Goal: Task Accomplishment & Management: Manage account settings

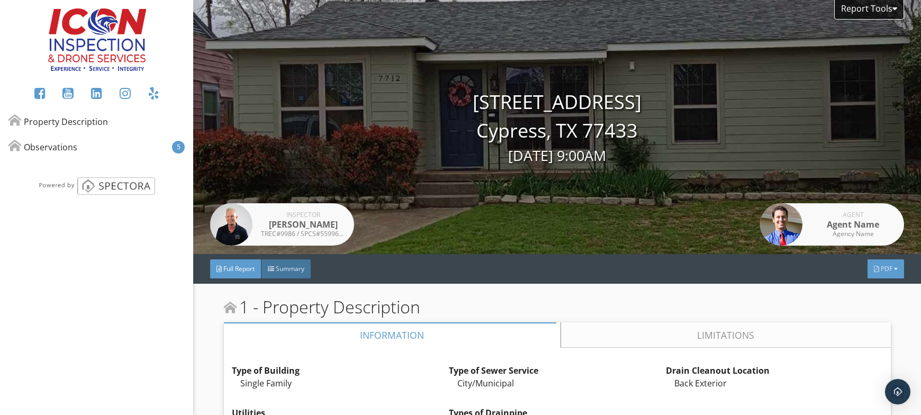
click at [888, 271] on div "PDF" at bounding box center [886, 268] width 37 height 19
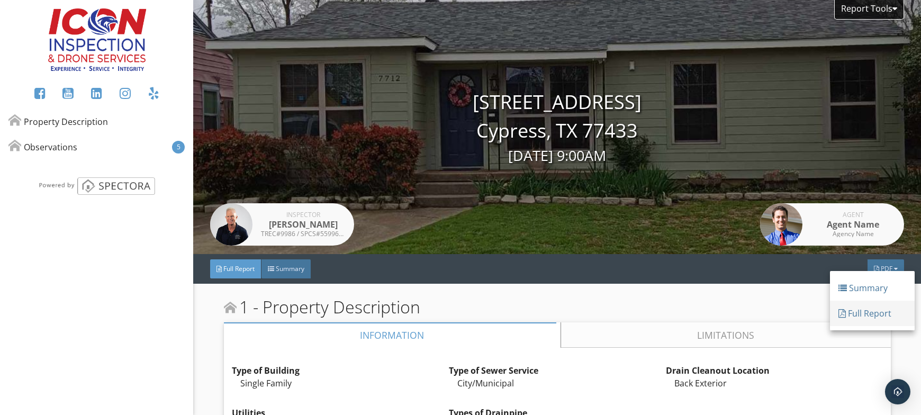
click at [882, 309] on div "Full Report" at bounding box center [873, 313] width 68 height 13
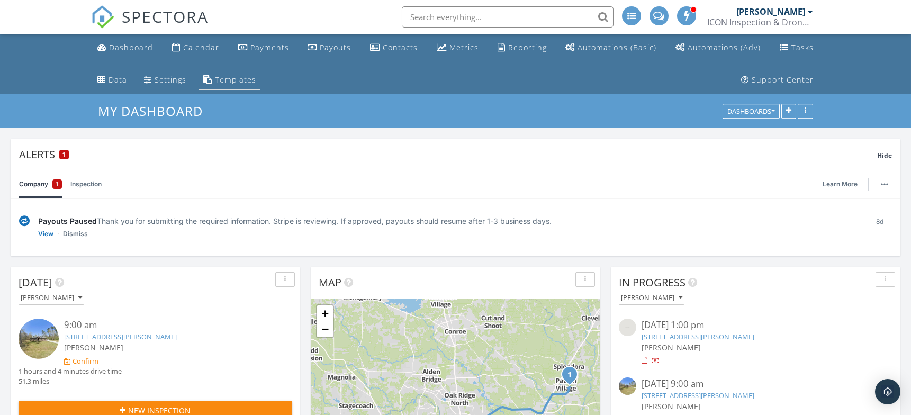
click at [227, 77] on div "Templates" at bounding box center [235, 80] width 41 height 10
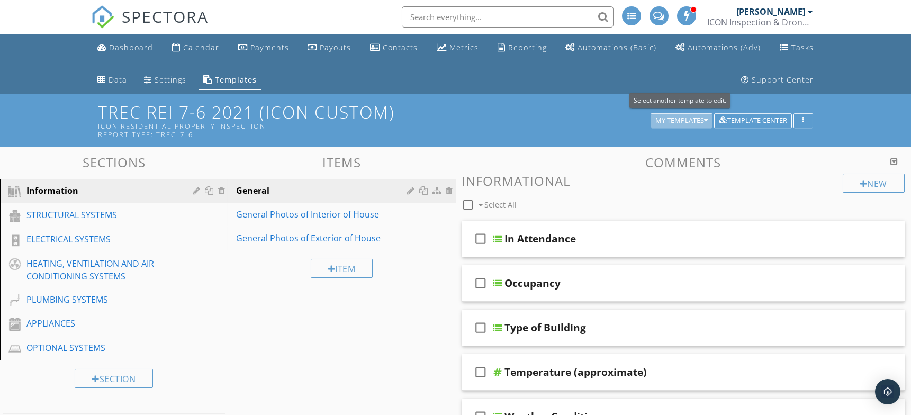
click at [674, 121] on div "My Templates" at bounding box center [681, 120] width 52 height 7
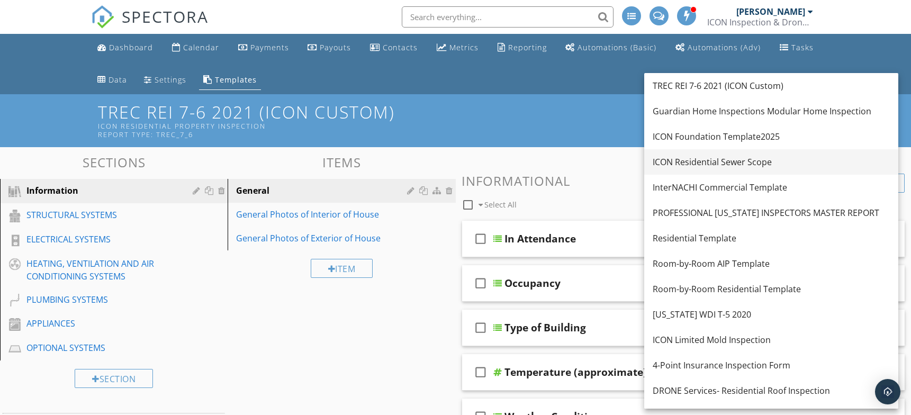
click at [670, 163] on div "ICON Residential Sewer Scope" at bounding box center [771, 162] width 237 height 13
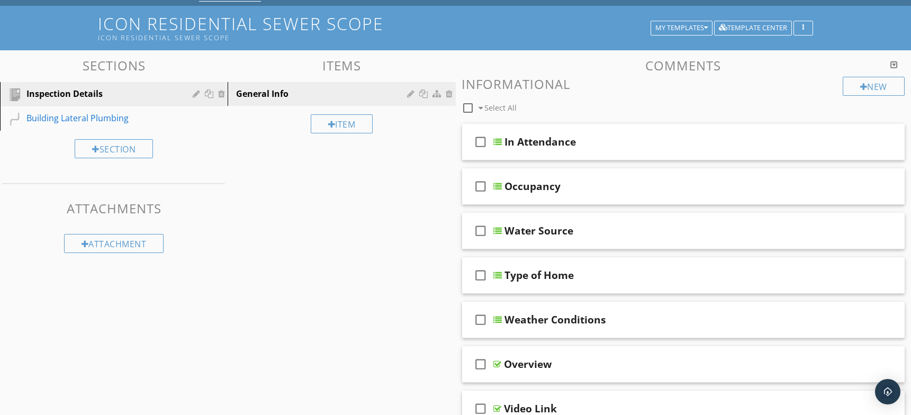
scroll to position [86, 0]
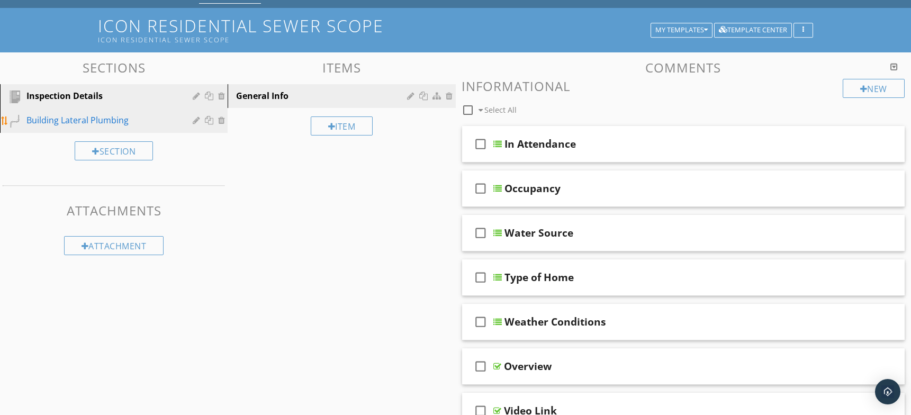
click at [97, 115] on div "Building Lateral Plumbing" at bounding box center [101, 120] width 151 height 13
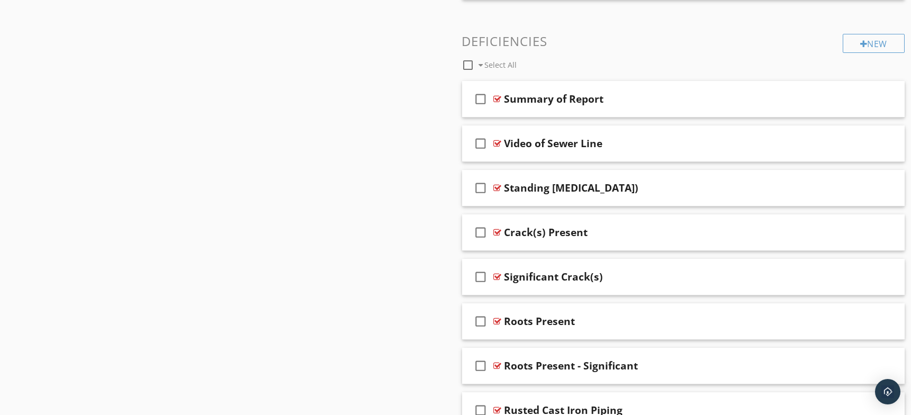
scroll to position [703, 0]
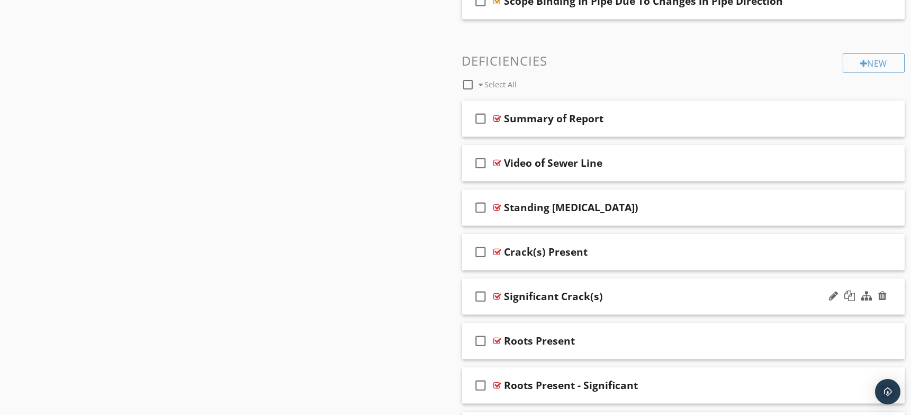
click at [563, 283] on div "check_box_outline_blank Significant Crack(s)" at bounding box center [683, 296] width 443 height 37
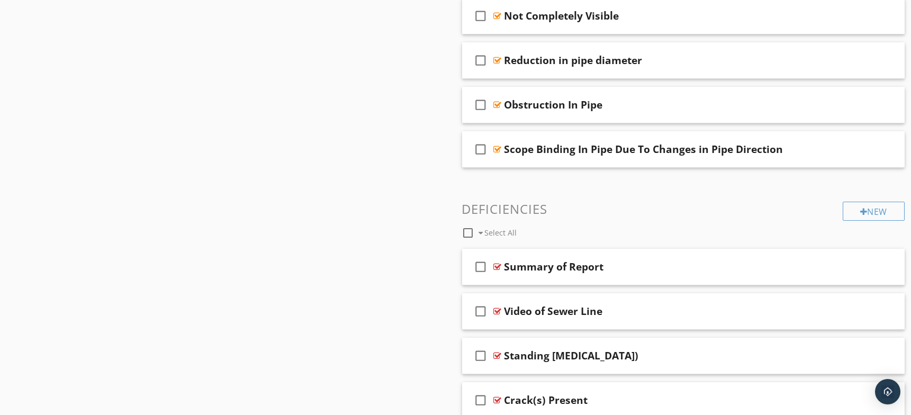
scroll to position [0, 0]
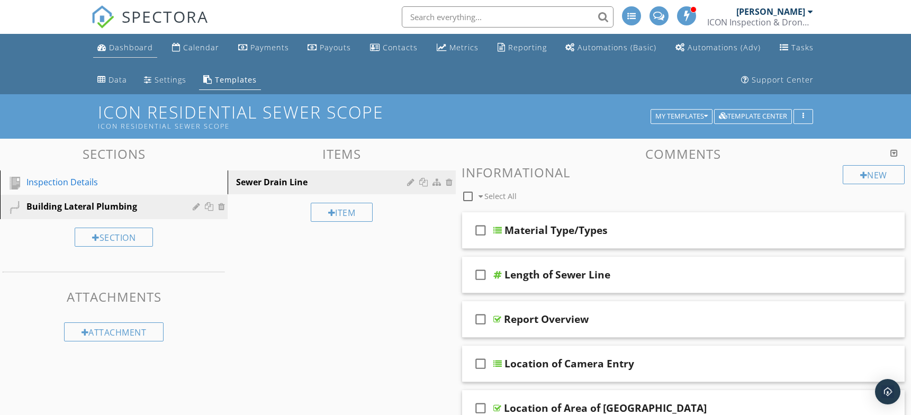
click at [128, 48] on div "Dashboard" at bounding box center [131, 47] width 44 height 10
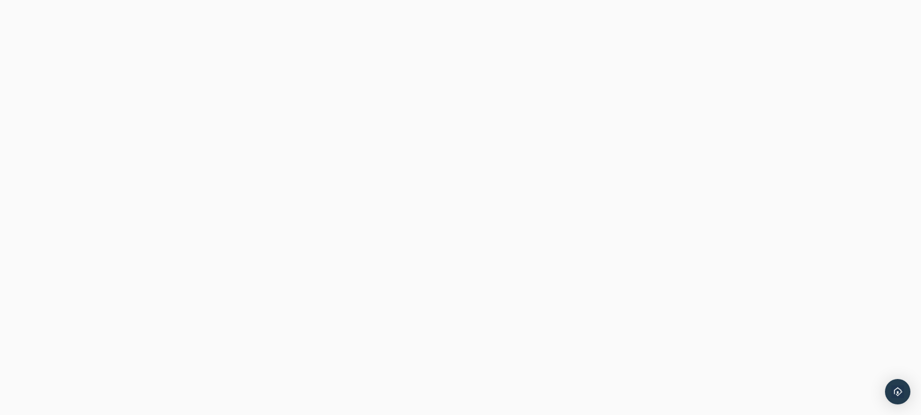
click at [495, 162] on div at bounding box center [460, 207] width 921 height 415
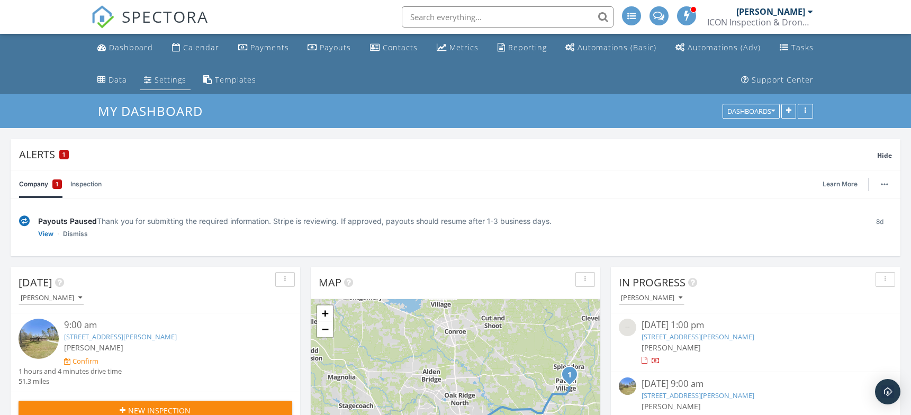
click at [174, 82] on div "Settings" at bounding box center [171, 80] width 32 height 10
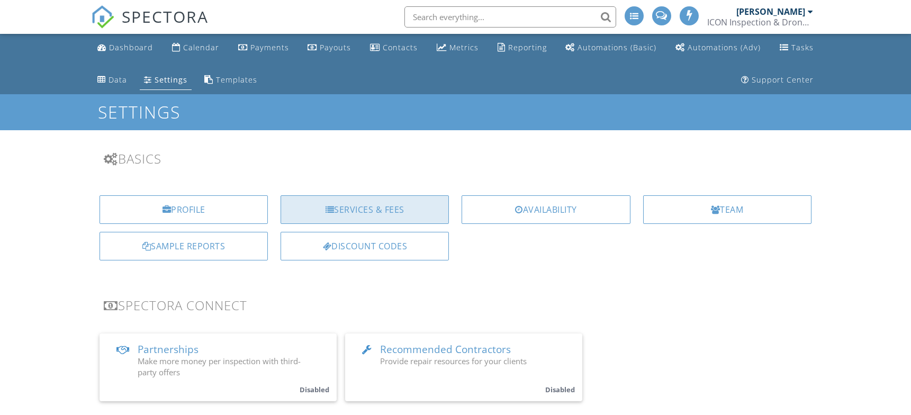
click at [361, 211] on div "Services & Fees" at bounding box center [365, 209] width 168 height 29
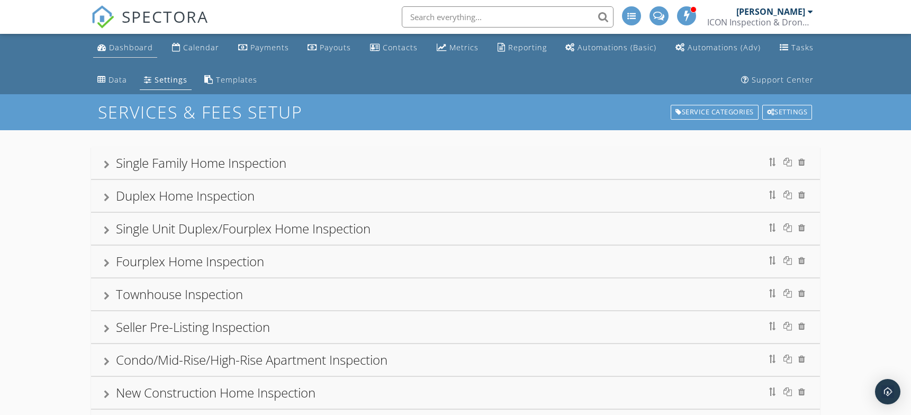
click at [127, 49] on div "Dashboard" at bounding box center [131, 47] width 44 height 10
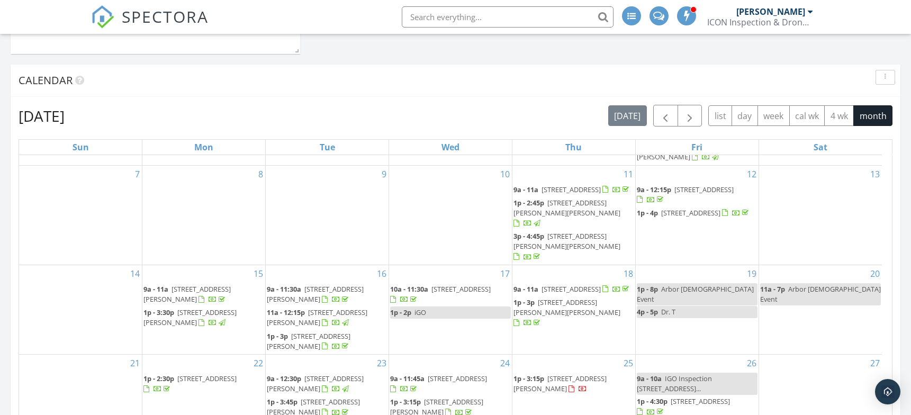
scroll to position [802, 0]
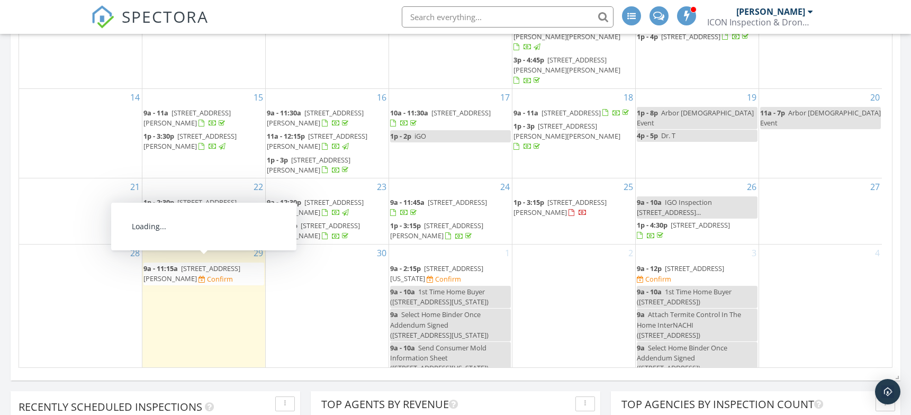
click at [226, 264] on span "2623 Constantine Dr, New Caney 77357" at bounding box center [191, 274] width 97 height 20
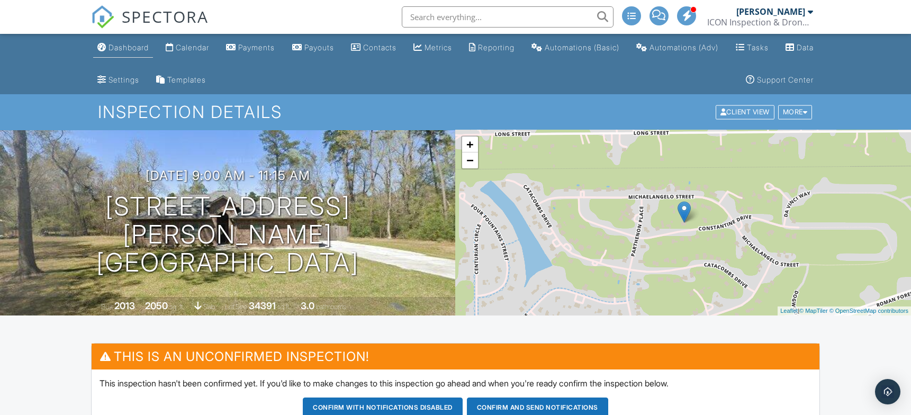
click at [133, 46] on div "Dashboard" at bounding box center [129, 47] width 40 height 9
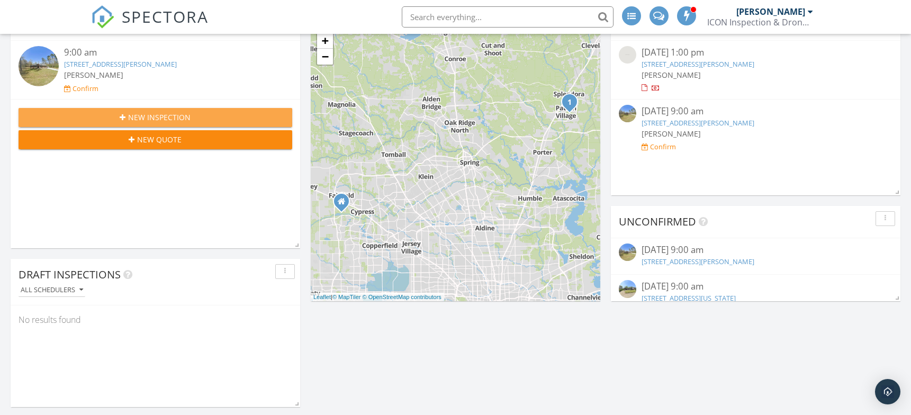
click at [154, 109] on button "New Inspection" at bounding box center [156, 117] width 274 height 19
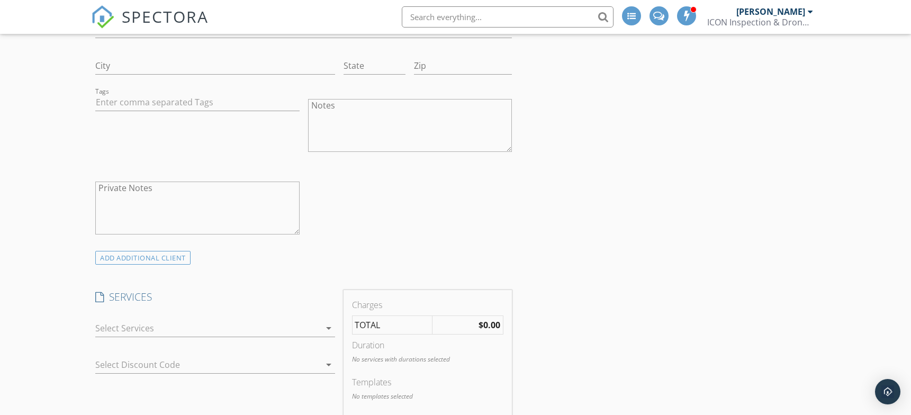
scroll to position [706, 0]
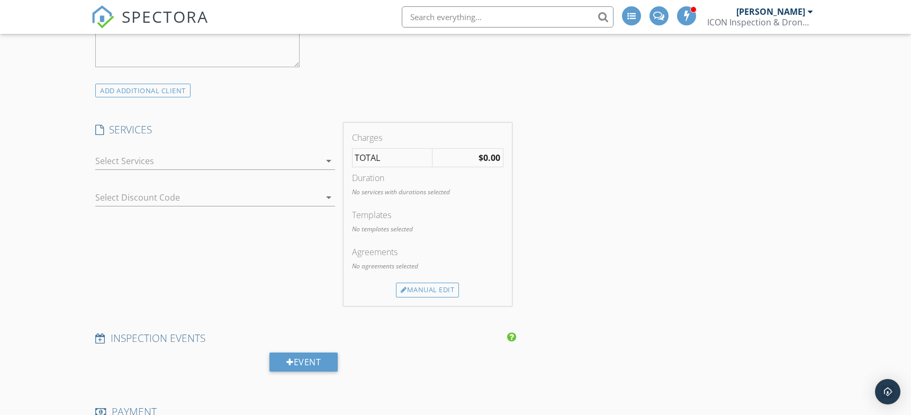
click at [139, 158] on div at bounding box center [207, 160] width 224 height 17
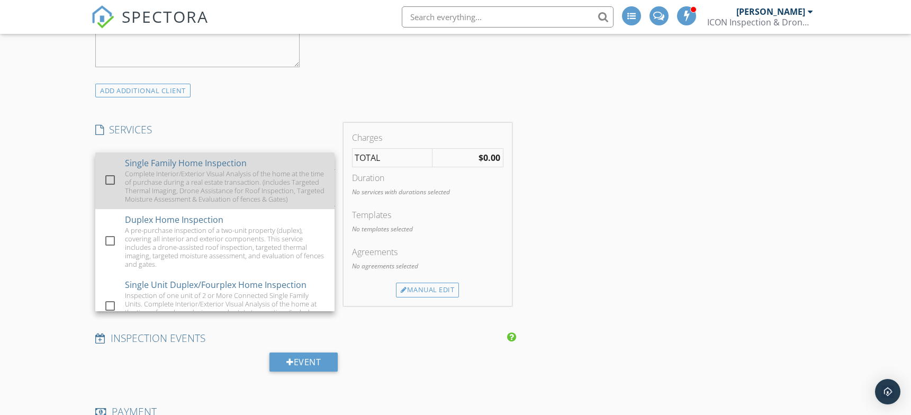
click at [142, 183] on div "Complete Interior/Exterior Visual Analysis of the home at the time of purchase …" at bounding box center [225, 186] width 201 height 34
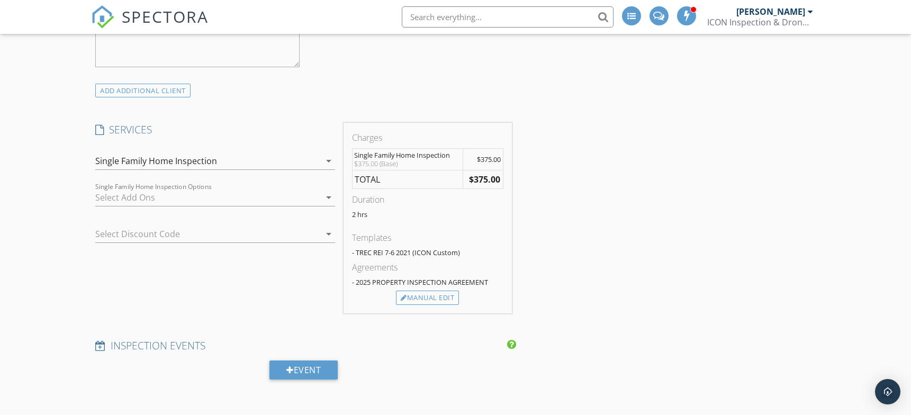
click at [161, 160] on div "Single Family Home Inspection" at bounding box center [156, 161] width 122 height 10
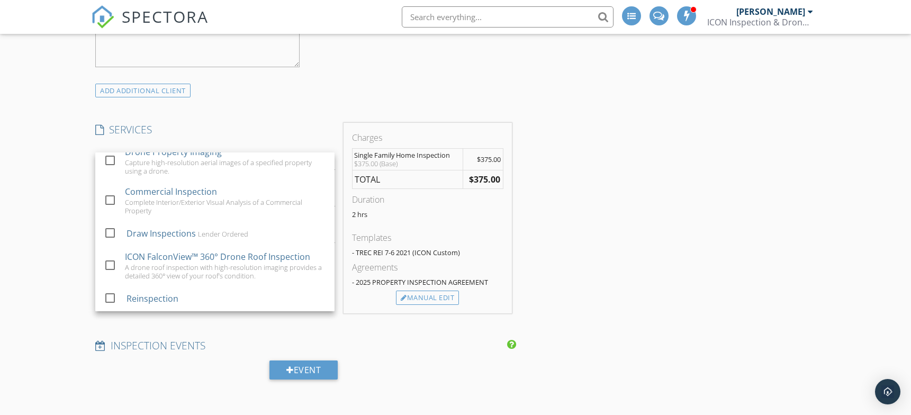
scroll to position [1430, 0]
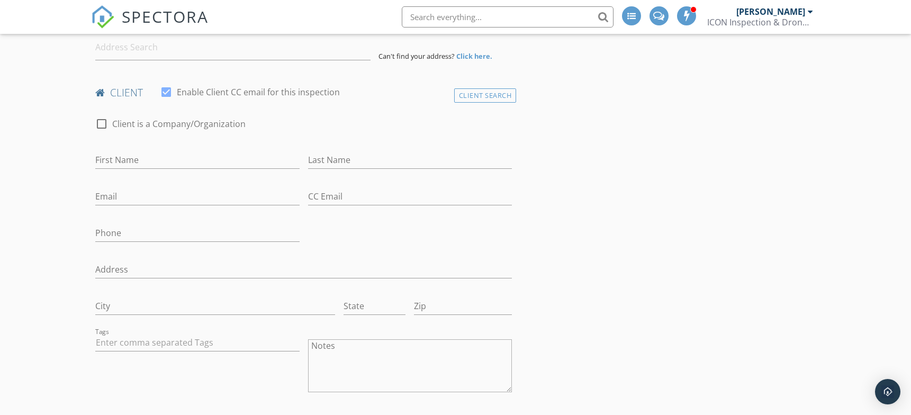
scroll to position [0, 0]
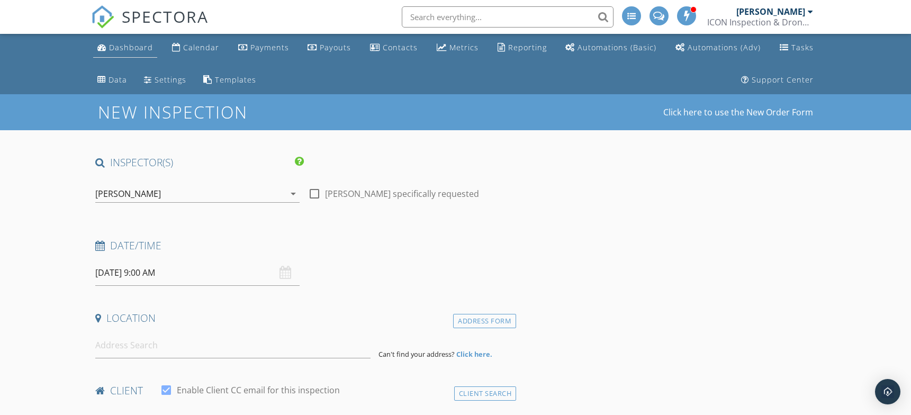
click at [127, 49] on div "Dashboard" at bounding box center [131, 47] width 44 height 10
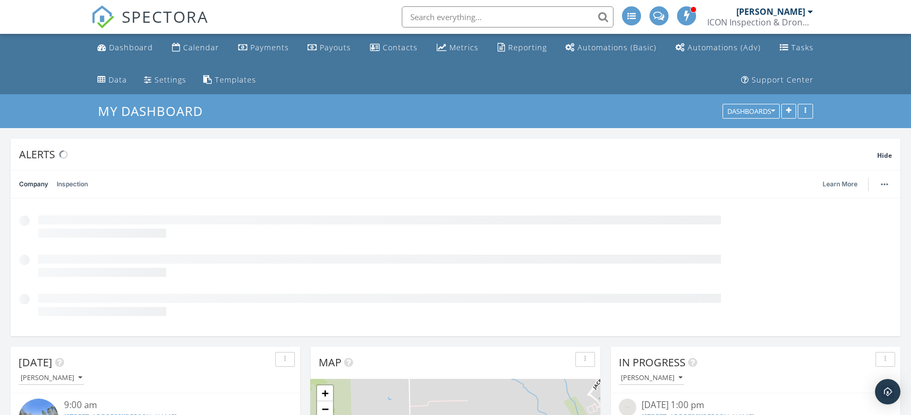
scroll to position [227, 290]
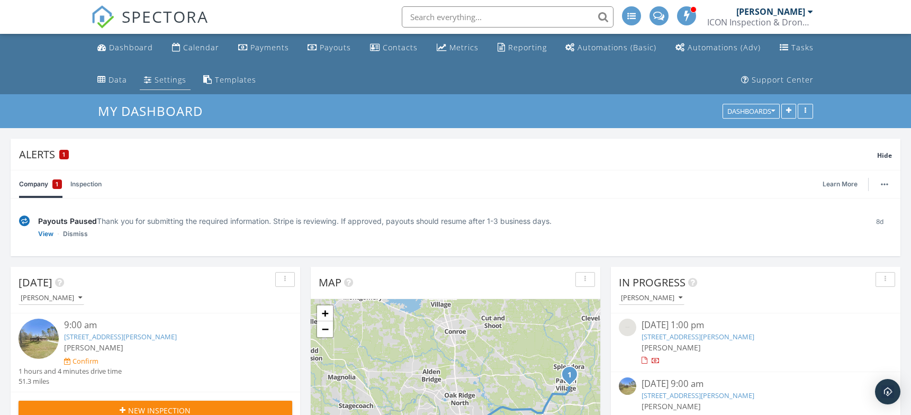
click at [163, 80] on div "Settings" at bounding box center [171, 80] width 32 height 10
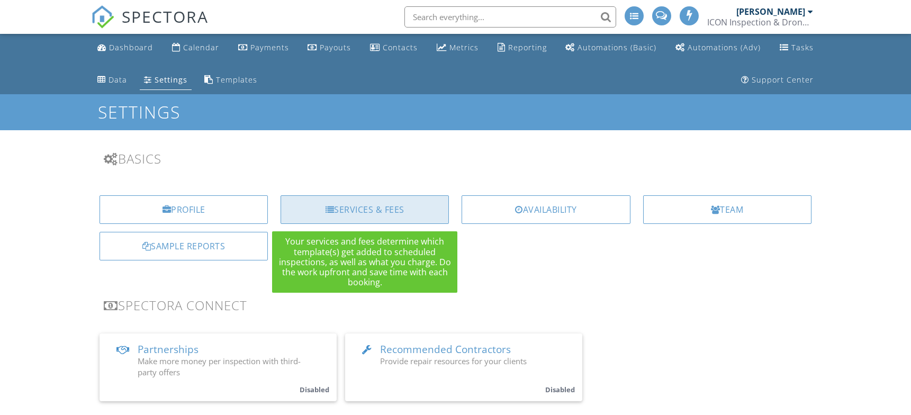
click at [384, 207] on div "Services & Fees" at bounding box center [365, 209] width 168 height 29
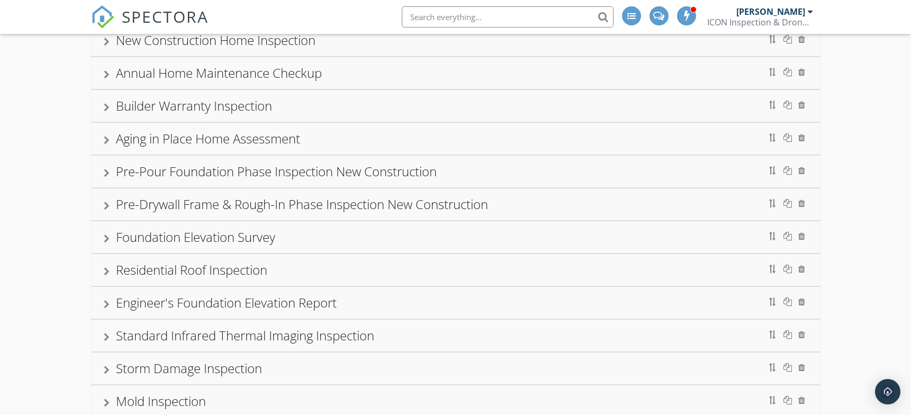
scroll to position [529, 0]
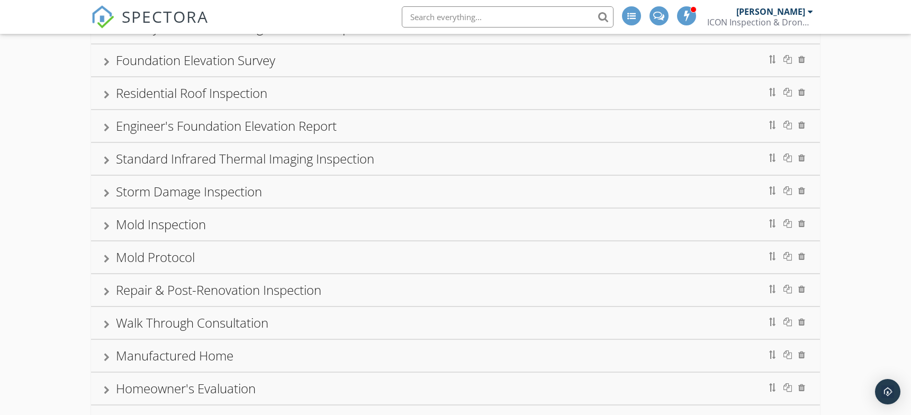
click at [184, 224] on div "Mold Inspection" at bounding box center [161, 223] width 90 height 17
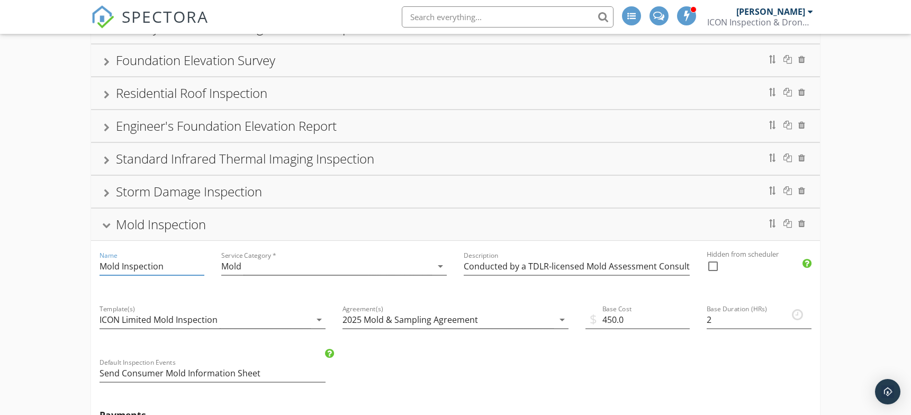
drag, startPoint x: 183, startPoint y: 264, endPoint x: 61, endPoint y: 278, distance: 122.1
paste input "ICON AirCheck™ Mold Testing &"
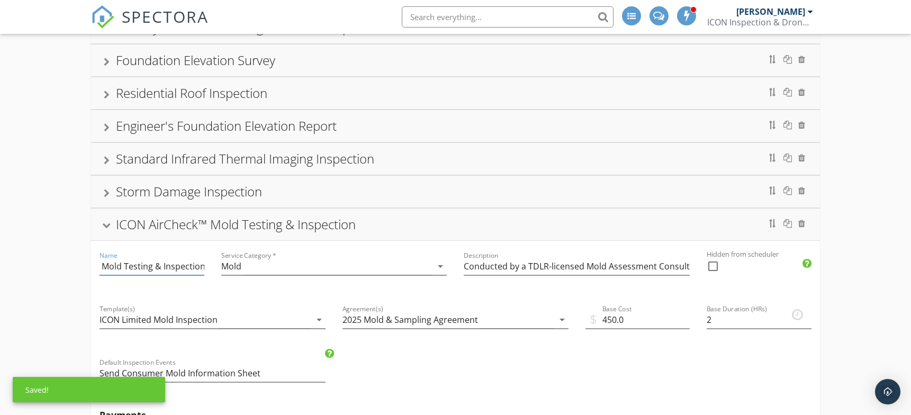
scroll to position [0, 0]
drag, startPoint x: 154, startPoint y: 263, endPoint x: 86, endPoint y: 265, distance: 67.3
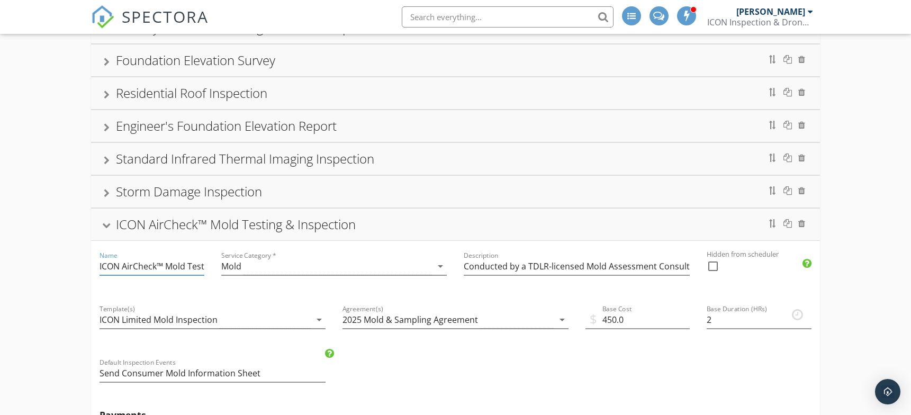
click at [193, 265] on input "ICON AirCheck™ Mold Testing & Inspection" at bounding box center [152, 266] width 104 height 17
drag, startPoint x: 195, startPoint y: 264, endPoint x: 219, endPoint y: 264, distance: 23.8
click at [183, 264] on input "ICON AirCheck™ Mold Testing & Inspection" at bounding box center [152, 266] width 104 height 17
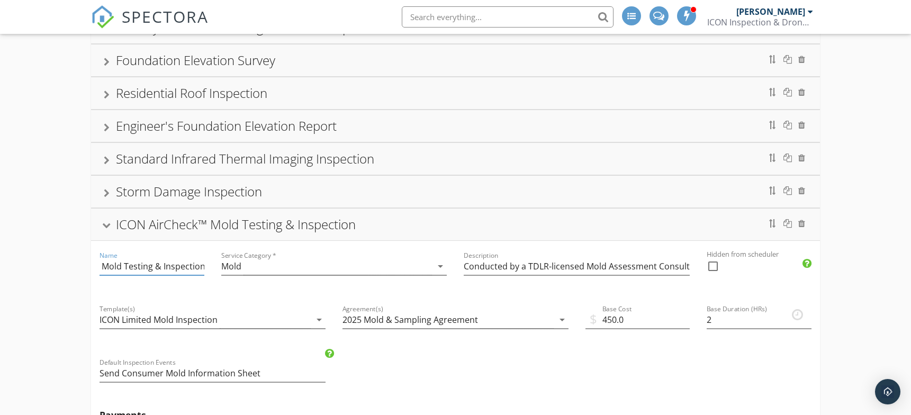
click at [183, 264] on input "ICON AirCheck™ Mold Testing & Inspection" at bounding box center [152, 266] width 104 height 17
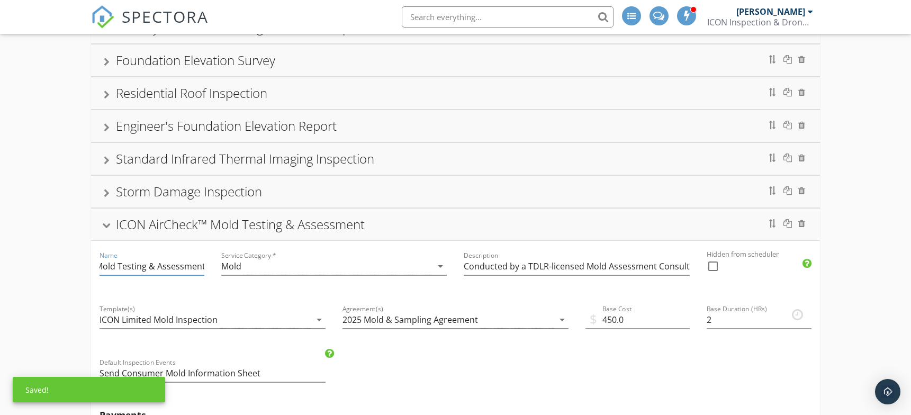
type input "ICON AirCheck™ Mold Testing & Assessment"
click at [232, 282] on div at bounding box center [334, 283] width 226 height 6
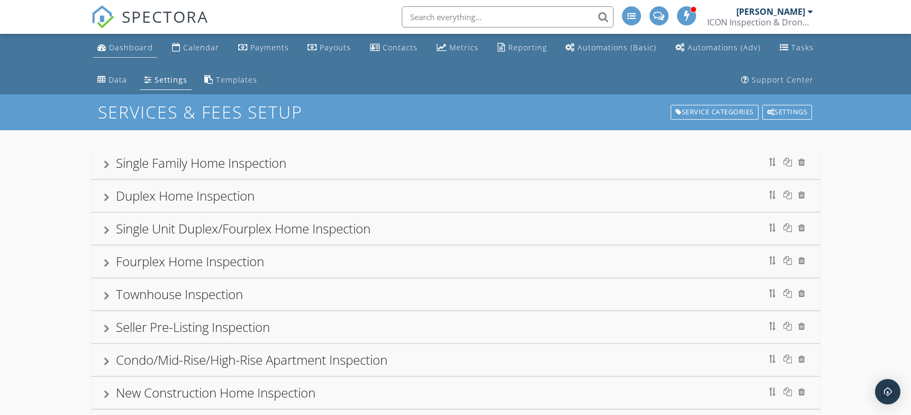
click at [132, 48] on div "Dashboard" at bounding box center [131, 47] width 44 height 10
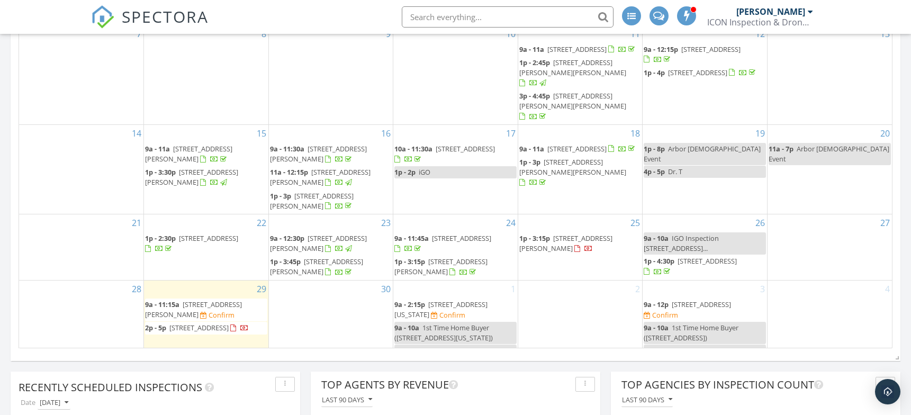
scroll to position [882, 0]
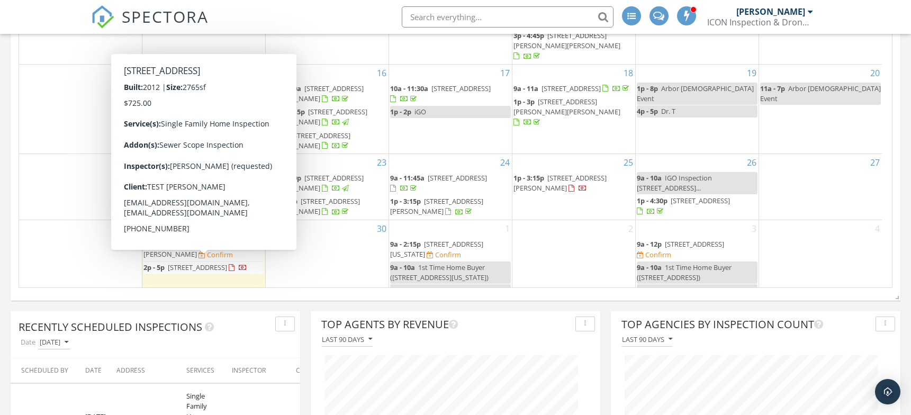
click at [221, 263] on span "14006 Juniper Bend Ln, CYPRESS 77429" at bounding box center [197, 268] width 59 height 10
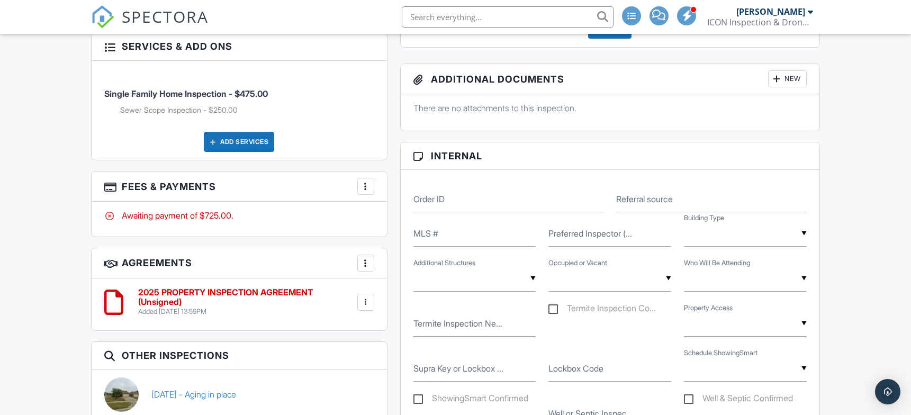
scroll to position [529, 0]
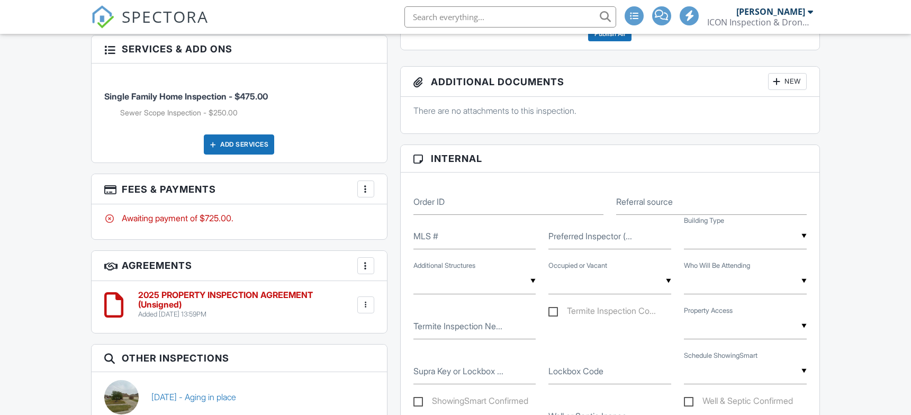
click at [368, 186] on div at bounding box center [365, 189] width 11 height 11
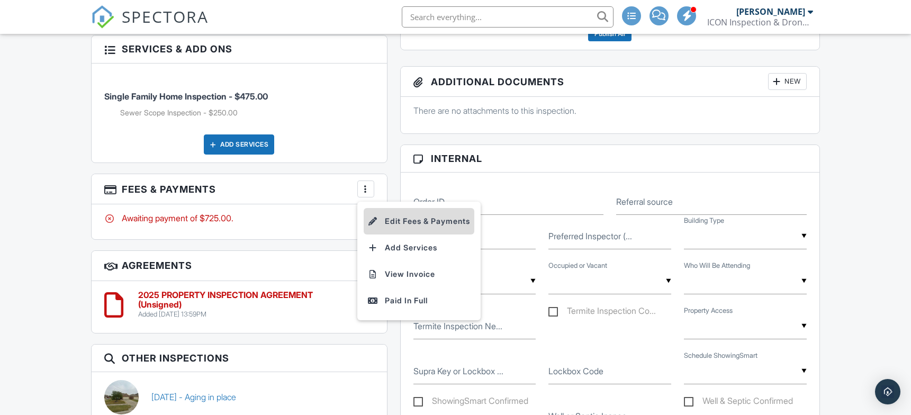
click at [405, 219] on li "Edit Fees & Payments" at bounding box center [419, 221] width 111 height 26
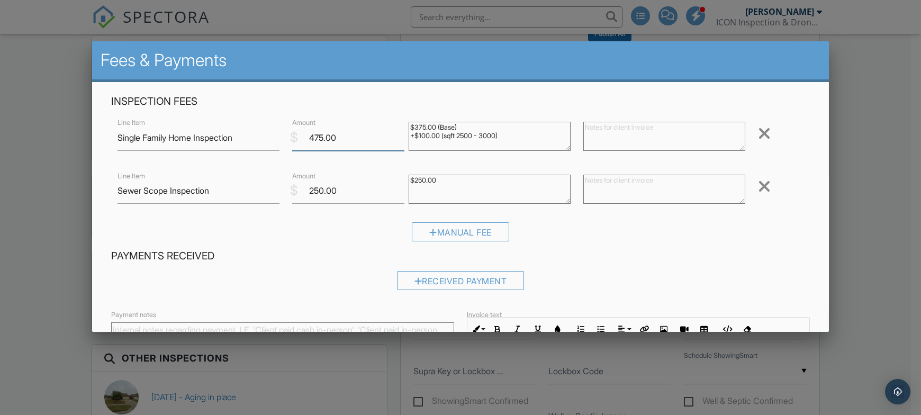
drag, startPoint x: 355, startPoint y: 140, endPoint x: 185, endPoint y: 161, distance: 171.2
click at [186, 161] on div "Inspection Fees Line Item Single Family Home Inspection $ Amount 475.00 $375.00…" at bounding box center [460, 172] width 711 height 155
type input "0"
drag, startPoint x: 330, startPoint y: 198, endPoint x: 252, endPoint y: 206, distance: 78.2
click at [252, 206] on div "Line Item Sewer Scope Inspection $ Amount 250.00 $250.00 Remove" at bounding box center [460, 190] width 699 height 42
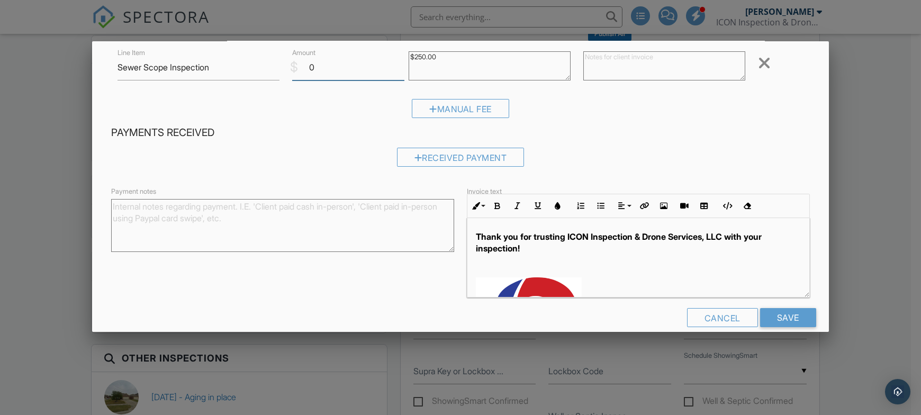
scroll to position [139, 0]
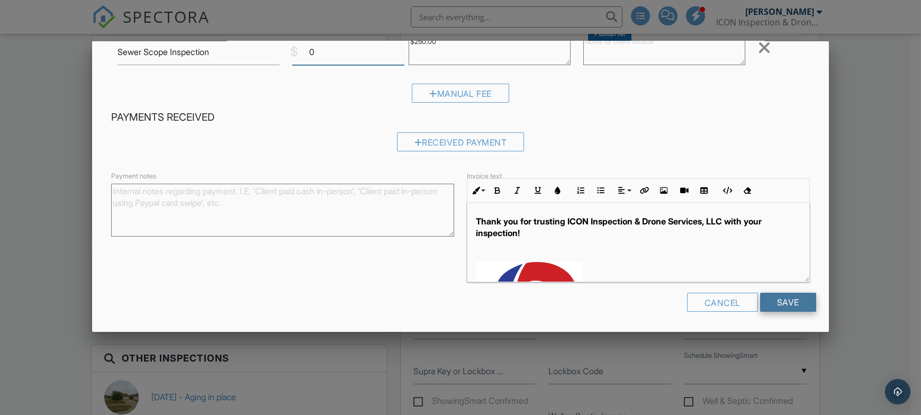
type input "0"
click at [779, 301] on input "Save" at bounding box center [788, 302] width 56 height 19
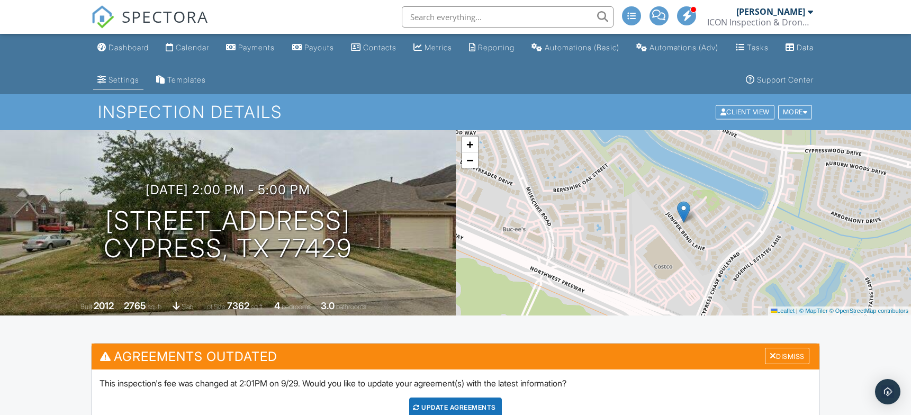
click at [106, 79] on div "Settings" at bounding box center [101, 79] width 9 height 8
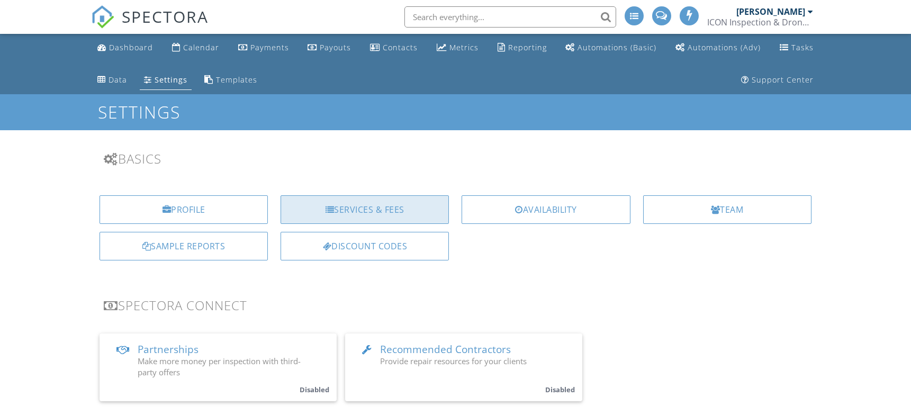
click at [370, 210] on div "Services & Fees" at bounding box center [365, 209] width 168 height 29
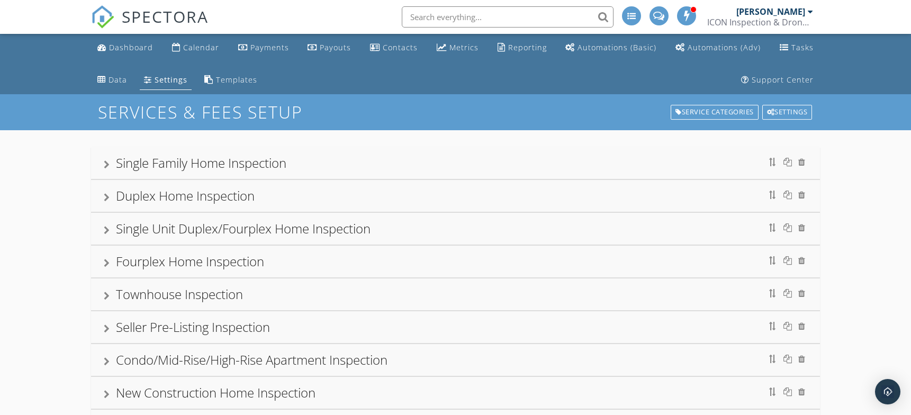
click at [264, 158] on div "Single Family Home Inspection" at bounding box center [201, 162] width 170 height 17
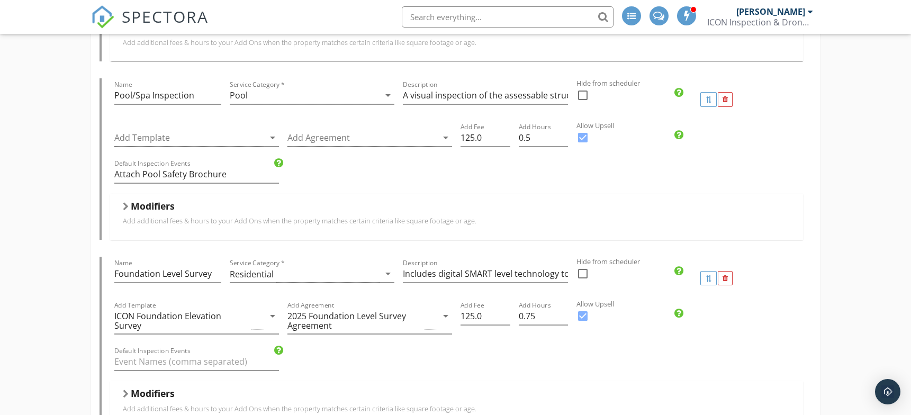
scroll to position [706, 0]
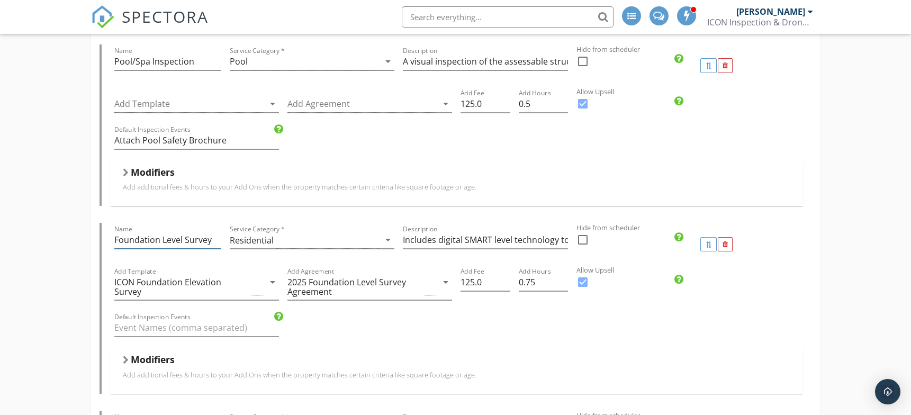
click at [171, 238] on input "Foundation Level Survey" at bounding box center [167, 239] width 107 height 17
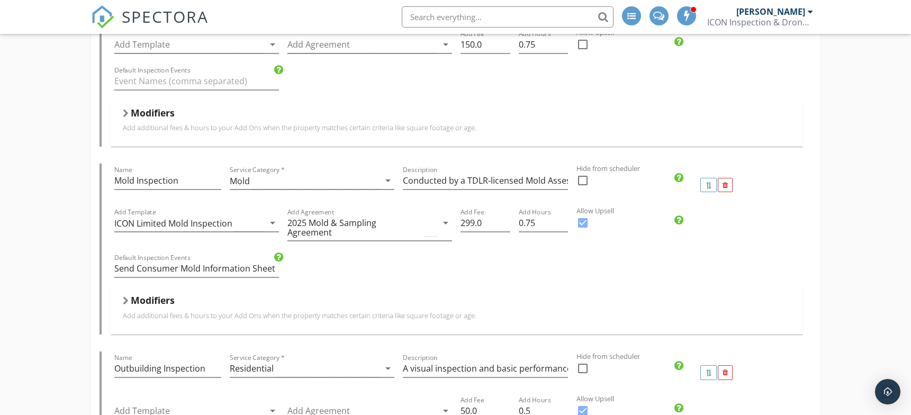
scroll to position [1059, 0]
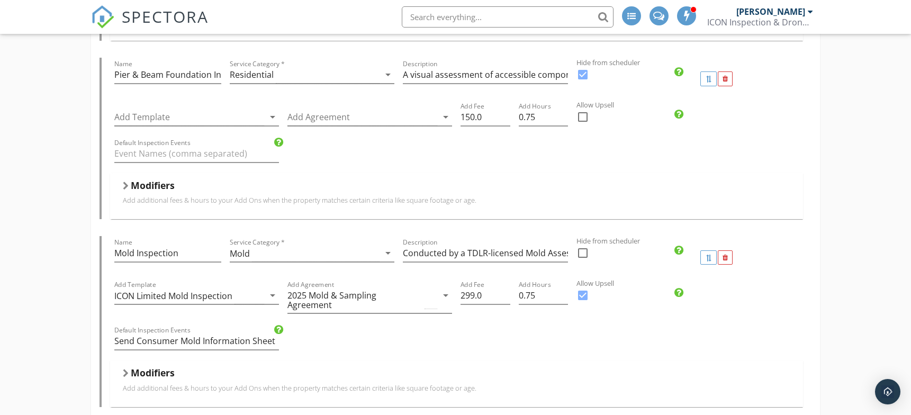
type input "Foundation Elevation Survey"
click at [138, 257] on input "Mold Inspection" at bounding box center [167, 253] width 107 height 17
paste input "ICON AirCheck™ Mold Testing & Assessment"
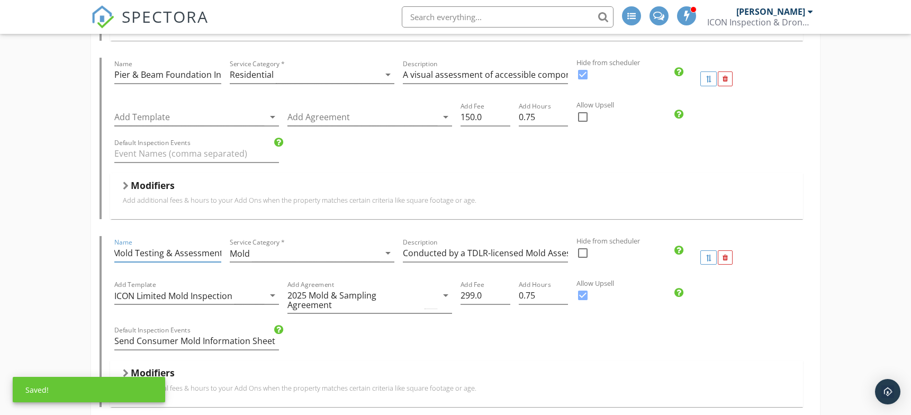
scroll to position [0, 0]
drag, startPoint x: 196, startPoint y: 252, endPoint x: 94, endPoint y: 254, distance: 102.7
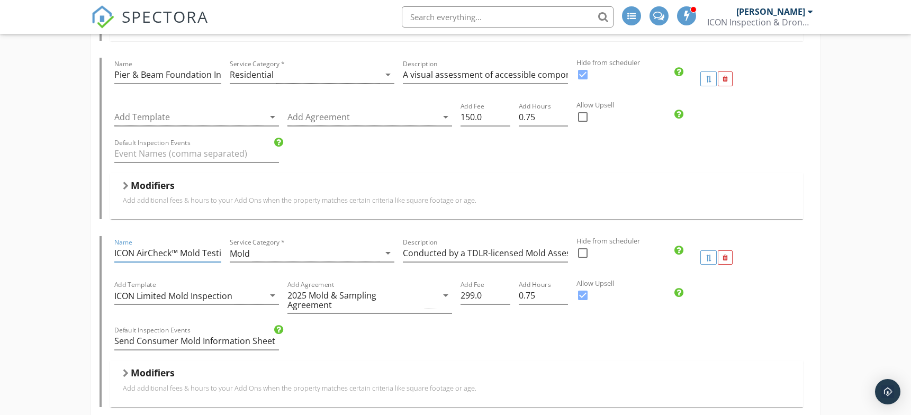
type input "ICON AirCheck™ Mold Testing & Assessment"
click at [457, 253] on input "Conducted by a TDLR-licensed Mold Assessment Consultant, this service provides …" at bounding box center [485, 253] width 165 height 17
paste input "thermal imaging, moisture assessment, and optional air/surface sampling. A deta…"
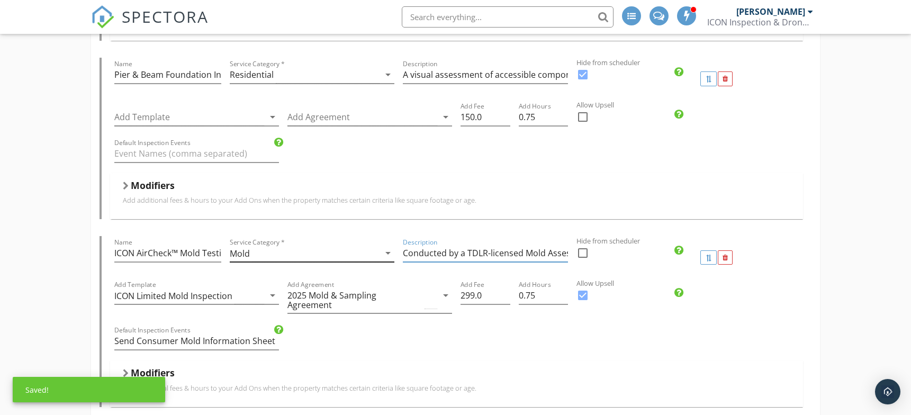
drag, startPoint x: 457, startPoint y: 253, endPoint x: 366, endPoint y: 254, distance: 90.5
click at [366, 254] on div "Name ICON AirCheck™ Mold Testing & Assessment Service Category * Mold arrow_dro…" at bounding box center [456, 257] width 693 height 42
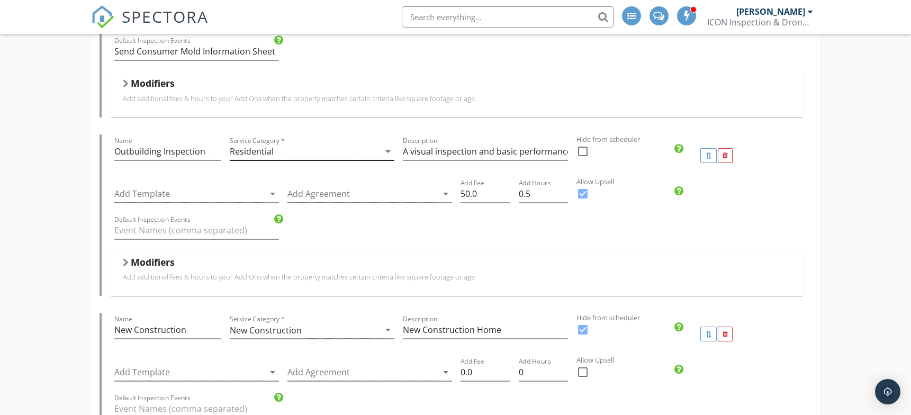
scroll to position [1411, 0]
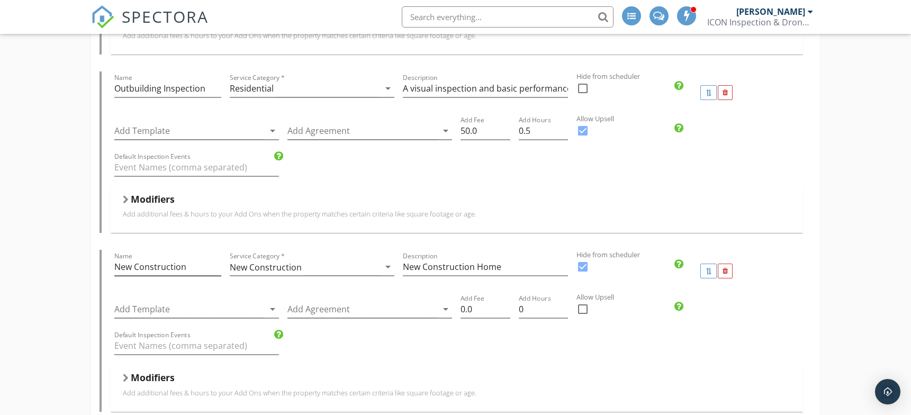
type input "Conducted by a TDLR-licensed Mold Assessment Consultant, this service provides …"
click at [202, 262] on input "New Construction" at bounding box center [167, 266] width 107 height 17
click at [196, 259] on input "New Construction (old)" at bounding box center [167, 266] width 107 height 17
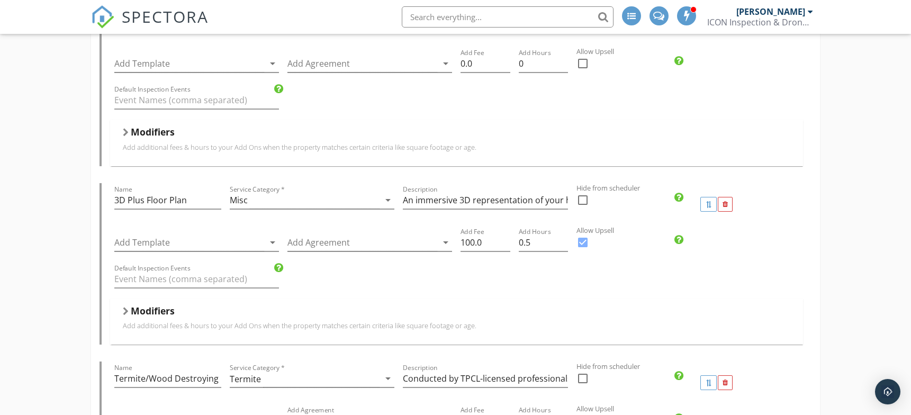
scroll to position [2823, 0]
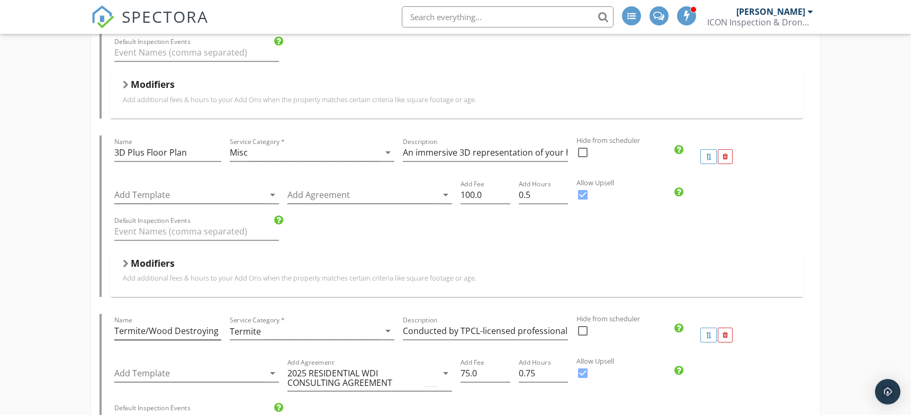
type input "New Construction (don't use)"
drag, startPoint x: 205, startPoint y: 313, endPoint x: 240, endPoint y: 315, distance: 35.0
click at [240, 315] on div "Name Termite/Wood Destroying Insects (WDO) Service Category * Termite arrow_dro…" at bounding box center [456, 335] width 693 height 42
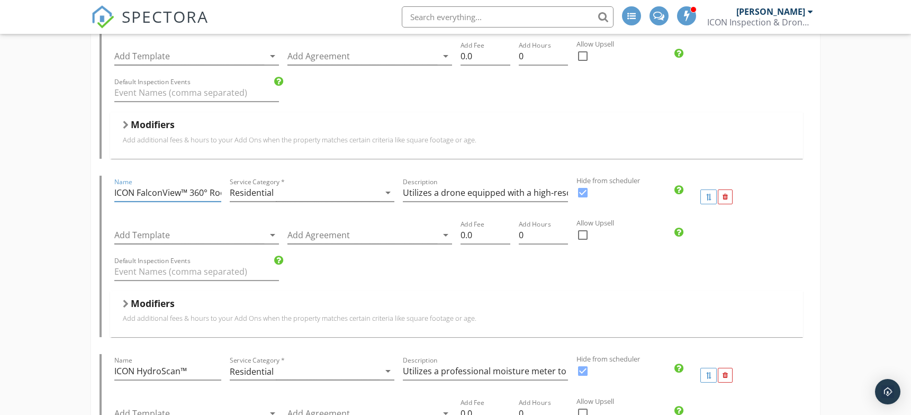
scroll to position [0, 28]
drag, startPoint x: 212, startPoint y: 179, endPoint x: 221, endPoint y: 180, distance: 9.1
click at [221, 184] on input "ICON FalconView™ 360° Roof Scan" at bounding box center [167, 192] width 107 height 17
click at [213, 184] on input "ICON FalconView™ 360° Roof Scan" at bounding box center [167, 192] width 107 height 17
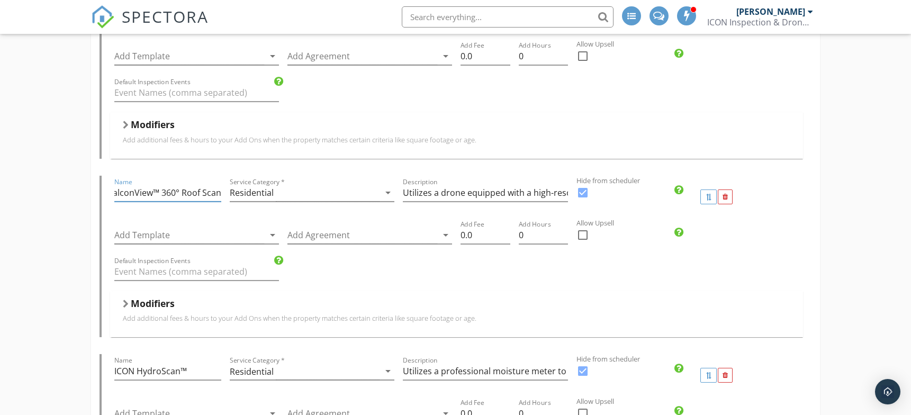
drag, startPoint x: 211, startPoint y: 180, endPoint x: 223, endPoint y: 181, distance: 11.7
click at [223, 181] on div "Name ICON FalconView™ 360° Roof Scan" at bounding box center [167, 197] width 115 height 42
click at [212, 184] on input "ICON FalconView™ 360° Roof Scan" at bounding box center [167, 192] width 107 height 17
click at [211, 184] on input "ICON FalconView™ 360° Roof Scan" at bounding box center [167, 192] width 107 height 17
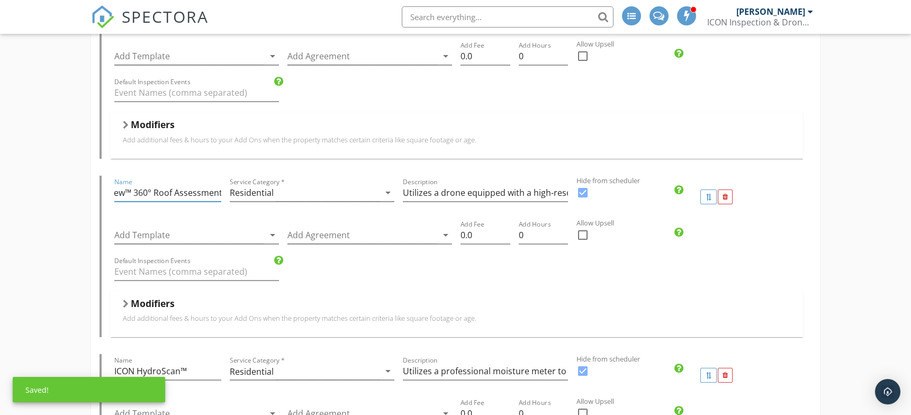
scroll to position [4764, 0]
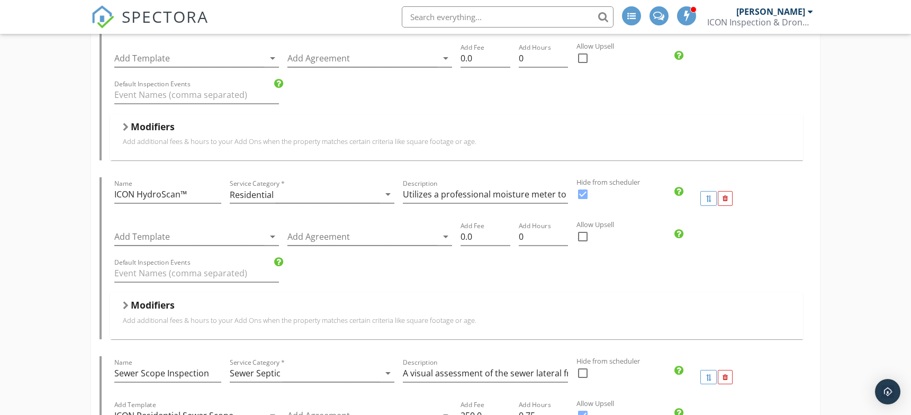
type input "ICON FalconView™ 360° Roof Assessment"
drag, startPoint x: 212, startPoint y: 358, endPoint x: 81, endPoint y: 359, distance: 131.3
paste input "ICON SewerScan™"
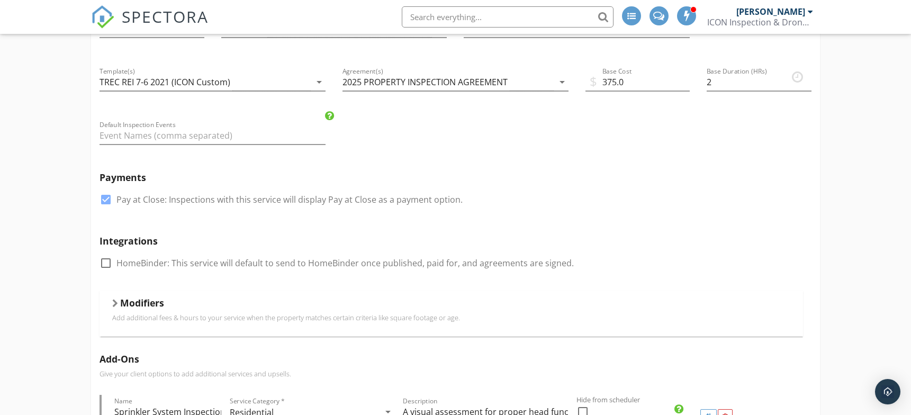
scroll to position [353, 0]
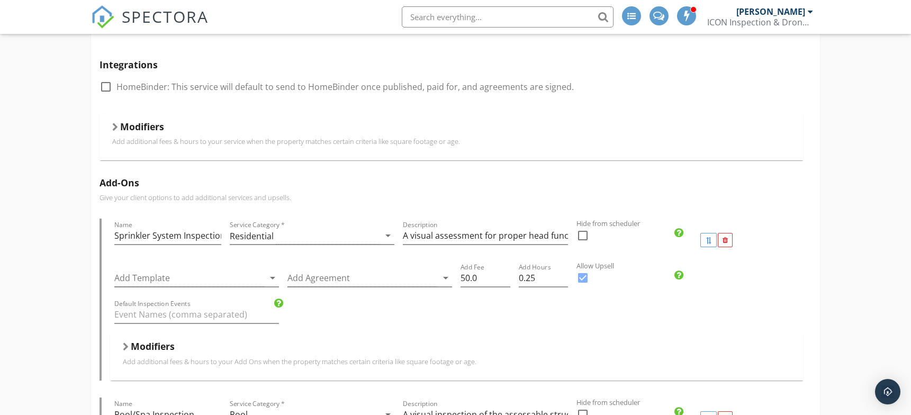
type input "ICON SewerScan™"
click at [183, 229] on input "Sprinkler System Inspection" at bounding box center [167, 235] width 107 height 17
click at [183, 237] on input "Sprinkler System Inspection" at bounding box center [167, 235] width 107 height 17
paste input "A visual assessment for proper head function, leaks, and efficient zone coverag…"
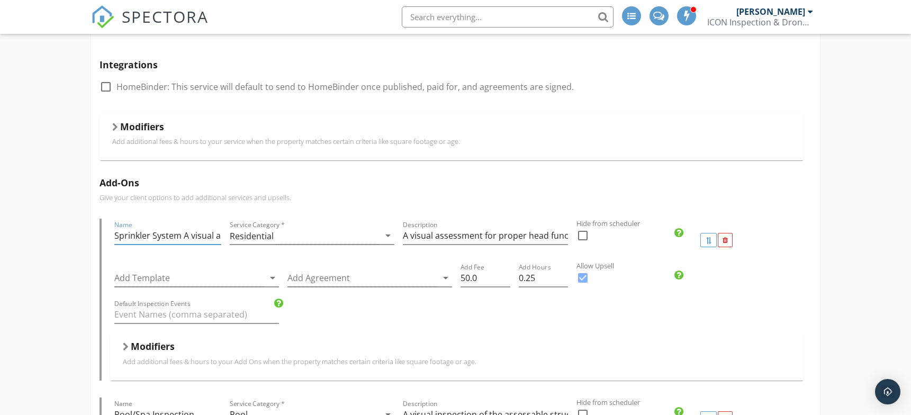
scroll to position [0, 430]
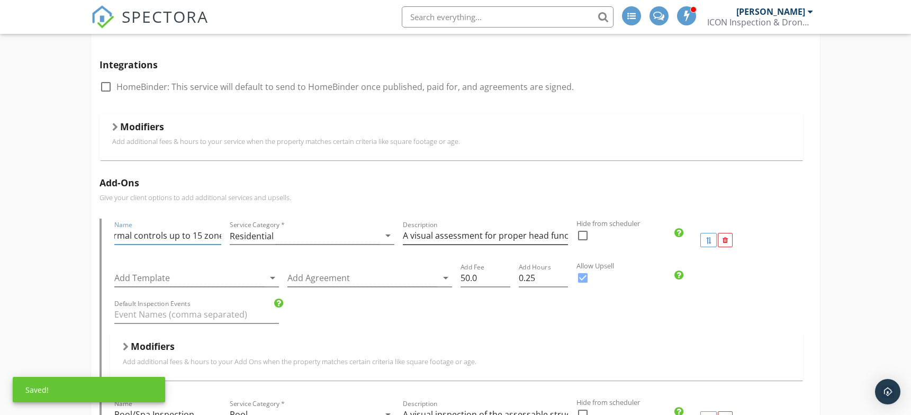
type input "Sprinkler System A visual assessment for proper head function, leaks, and effic…"
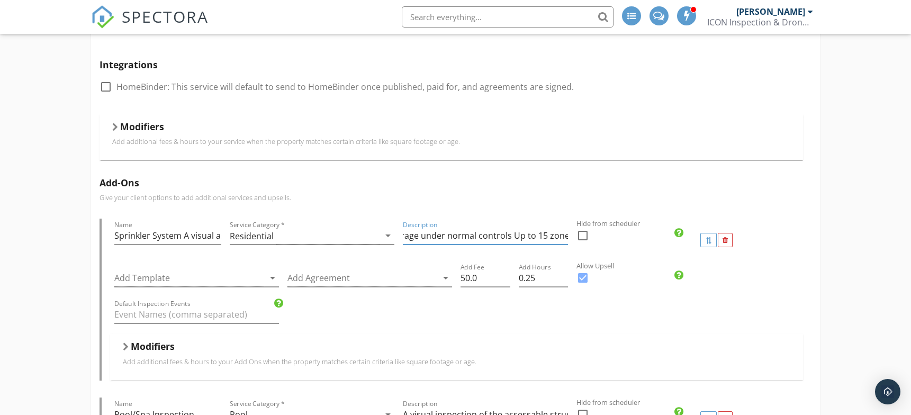
drag, startPoint x: 404, startPoint y: 234, endPoint x: 571, endPoint y: 239, distance: 166.3
click at [571, 239] on div "Description A visual assessment for proper head function, leaks, and efficient …" at bounding box center [485, 240] width 173 height 42
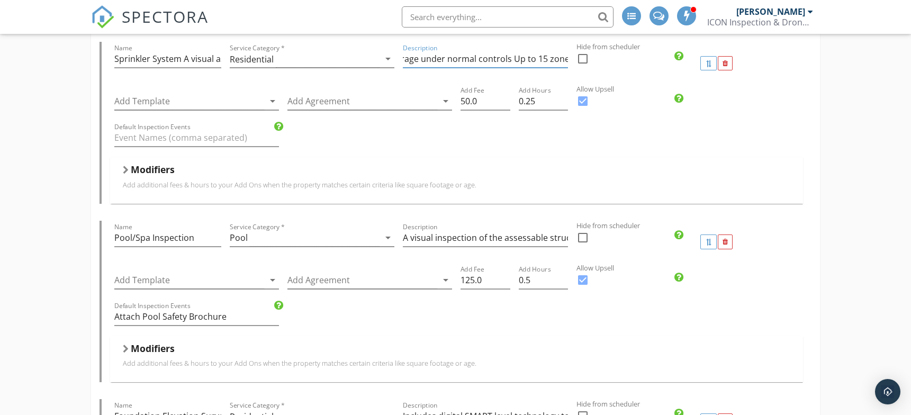
scroll to position [0, 0]
click at [427, 237] on input "A visual inspection of the assessable structural, electrical, plumbing, and mec…" at bounding box center [485, 237] width 165 height 17
drag, startPoint x: 427, startPoint y: 237, endPoint x: 351, endPoint y: 241, distance: 75.8
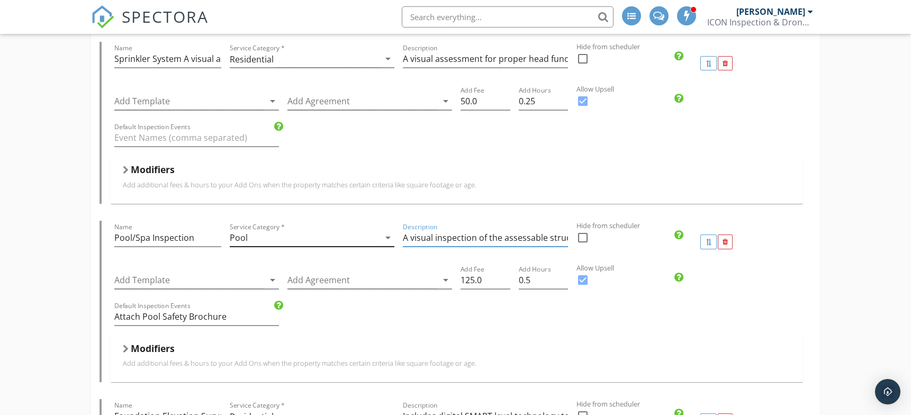
click at [351, 241] on div "Name Pool/Spa Inspection Service Category * Pool arrow_drop_down Description A …" at bounding box center [456, 242] width 693 height 42
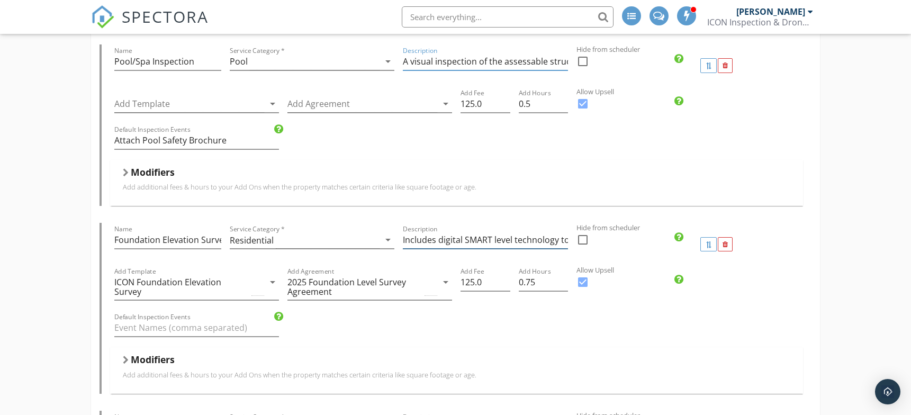
click at [466, 240] on input "Includes digital SMART level technology to measure your home's first-floor leve…" at bounding box center [485, 239] width 165 height 17
click at [466, 349] on div "Modifiers Add additional fees & hours to your Add Ons when the property matches…" at bounding box center [456, 370] width 693 height 46
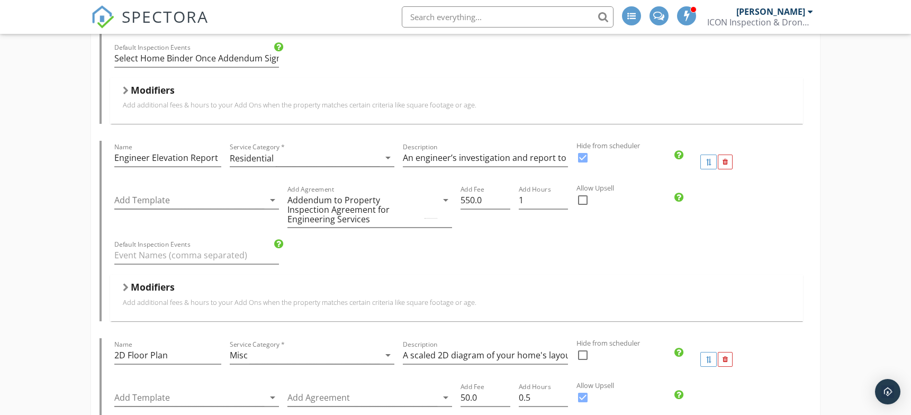
scroll to position [2117, 0]
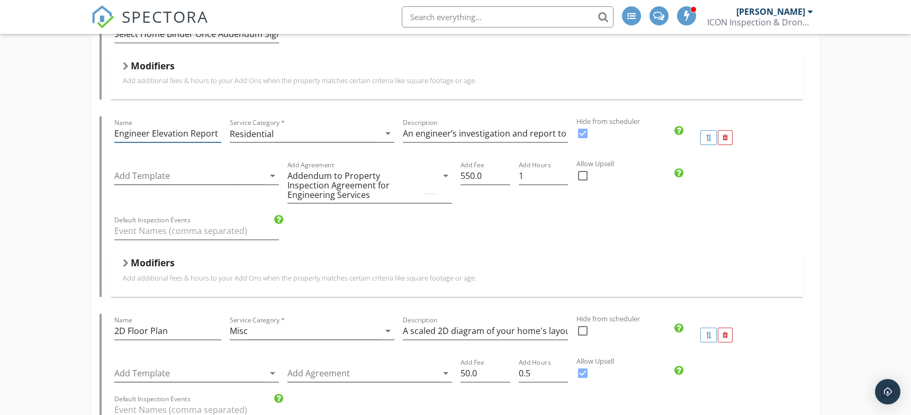
click at [148, 125] on input "Engineer Elevation Report" at bounding box center [167, 133] width 107 height 17
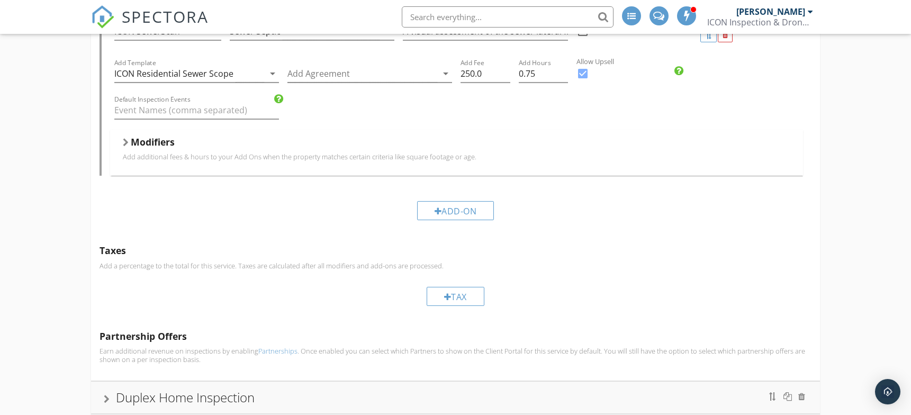
scroll to position [5470, 0]
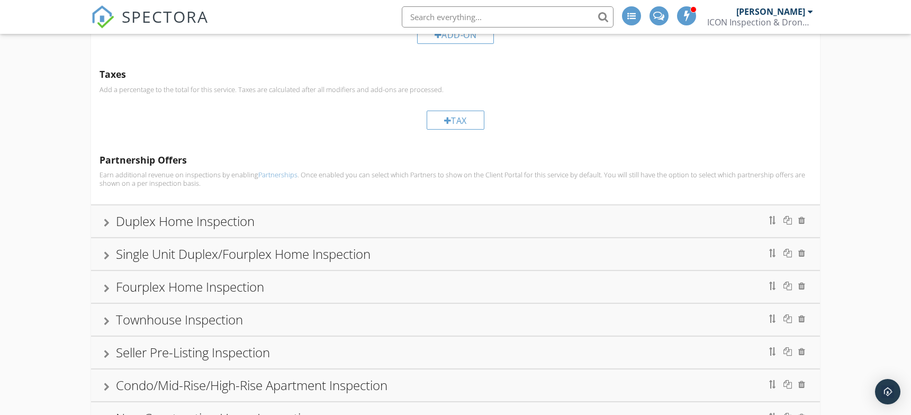
click at [266, 409] on div "New Construction Home Inspection" at bounding box center [216, 417] width 200 height 17
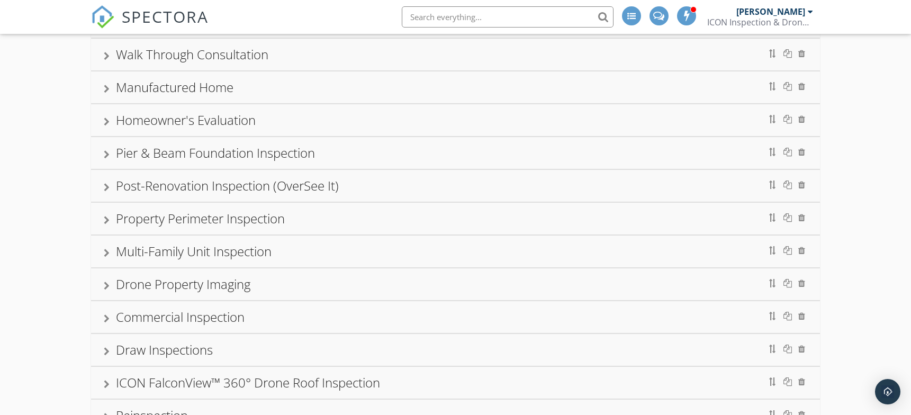
scroll to position [5076, 0]
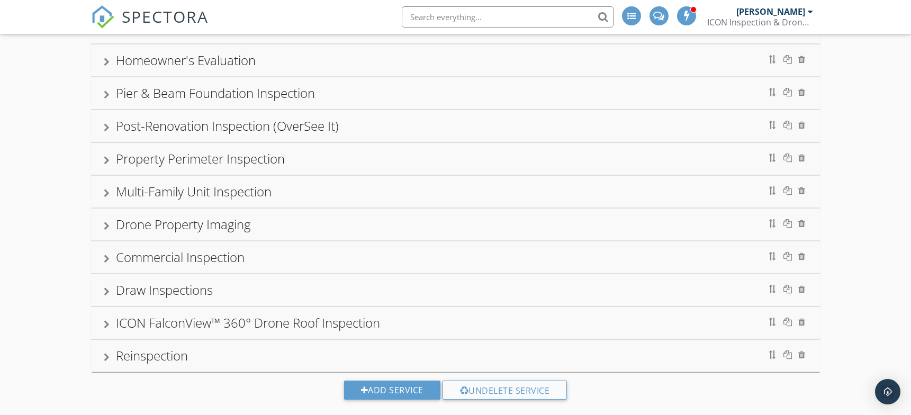
click at [338, 314] on div "ICON FalconView™ 360° Drone Roof Inspection" at bounding box center [248, 322] width 264 height 17
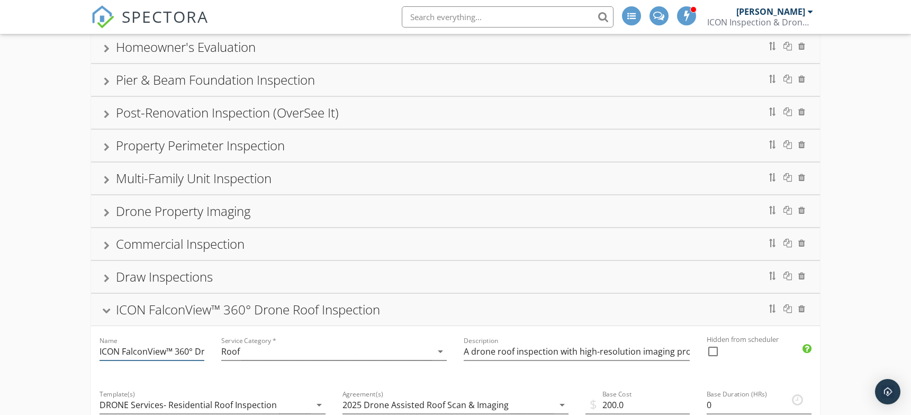
scroll to position [0, 79]
drag, startPoint x: 163, startPoint y: 347, endPoint x: 209, endPoint y: 349, distance: 45.6
click at [209, 349] on div "Name ICON FalconView™ 360° Drone Roof Inspection" at bounding box center [151, 352] width 121 height 53
click at [190, 348] on input "ICON FalconView™ 360° Drone Roof Inspection" at bounding box center [152, 351] width 104 height 17
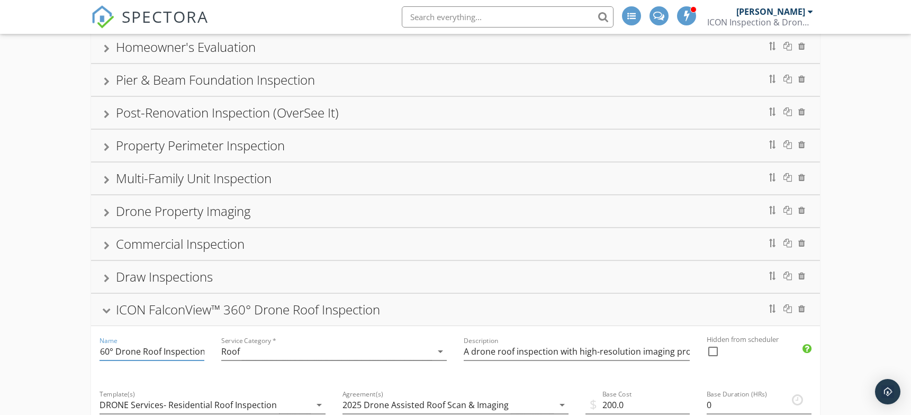
scroll to position [0, 0]
click at [77, 249] on div "Single Family Home Inspection Name Single Family Home Inspection Service Catego…" at bounding box center [455, 125] width 911 height 1733
click at [195, 304] on div "ICON FalconView™ 360° Drone Roof Inspection" at bounding box center [248, 309] width 264 height 17
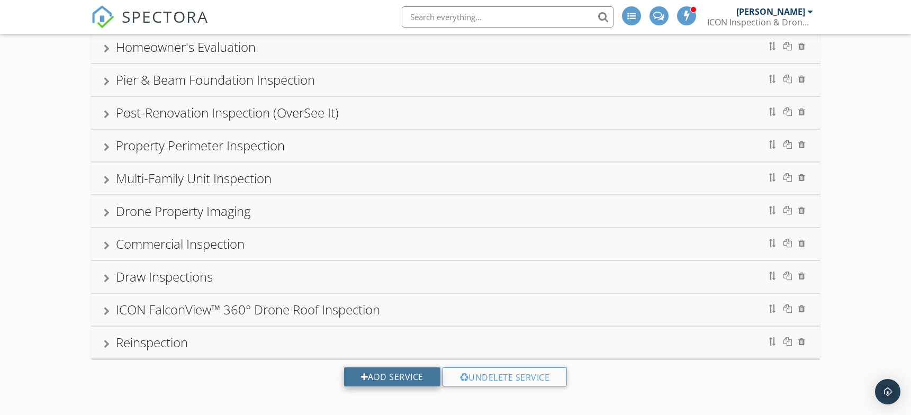
click at [382, 372] on div "Add Service" at bounding box center [392, 376] width 96 height 19
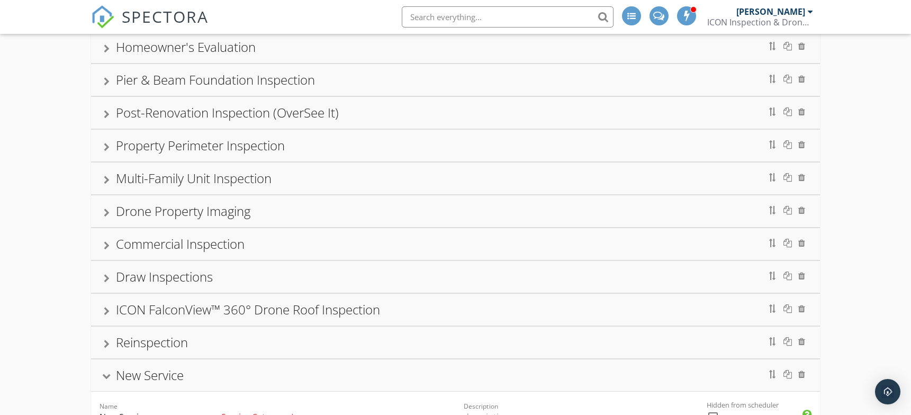
scroll to position [1048, 0]
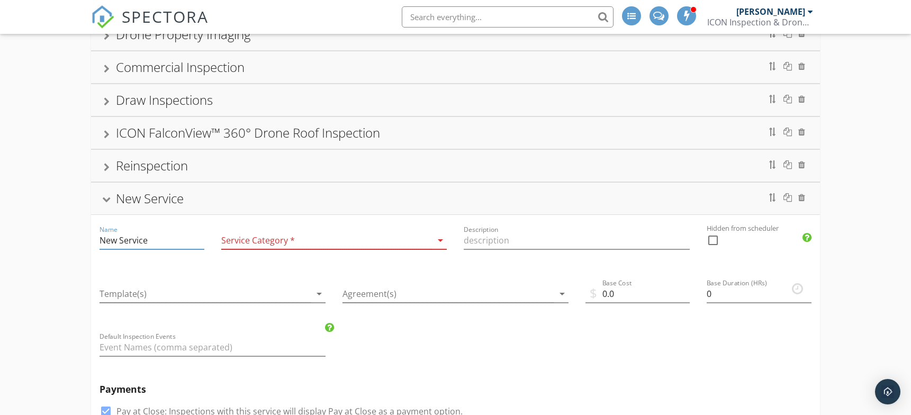
drag, startPoint x: 152, startPoint y: 238, endPoint x: 81, endPoint y: 239, distance: 71.5
paste input "ICON SewerScan™"
type input "ICON SewerScan™"
click at [269, 235] on div at bounding box center [326, 240] width 211 height 17
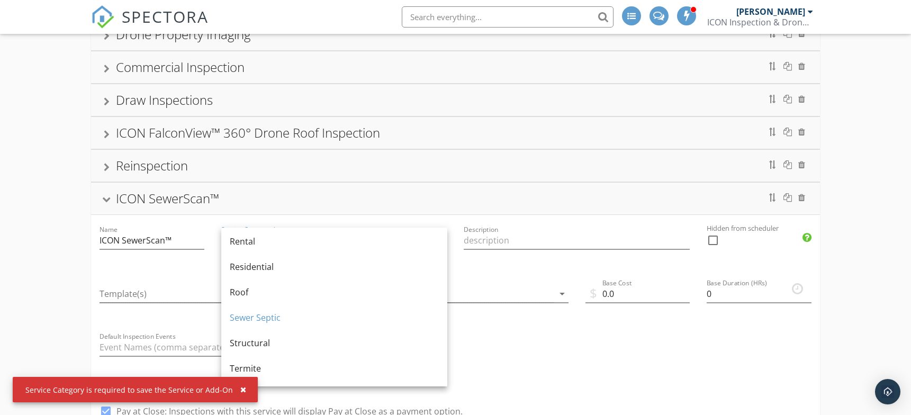
scroll to position [526, 0]
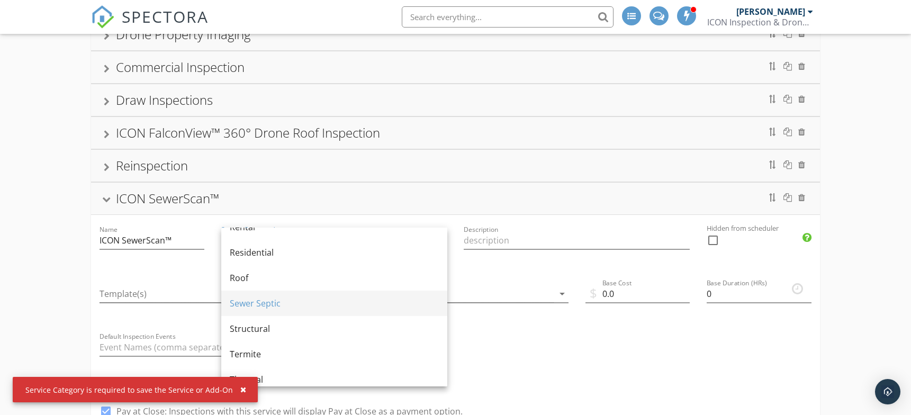
click at [323, 300] on div "Sewer Septic" at bounding box center [334, 303] width 209 height 13
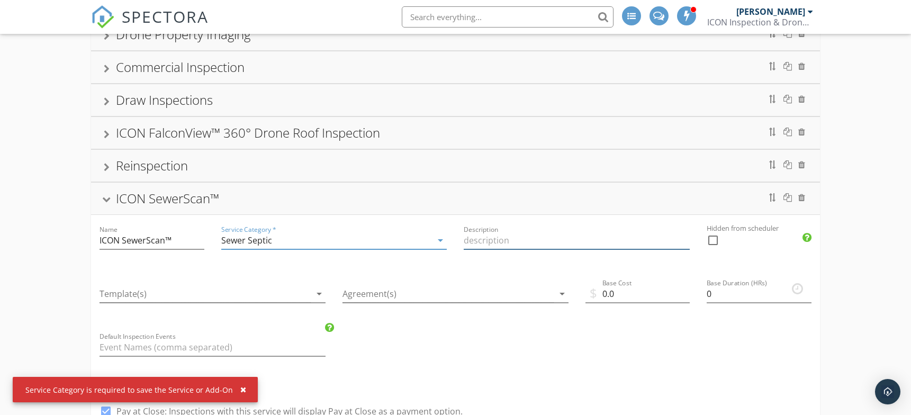
click at [499, 234] on input "Description" at bounding box center [577, 240] width 226 height 17
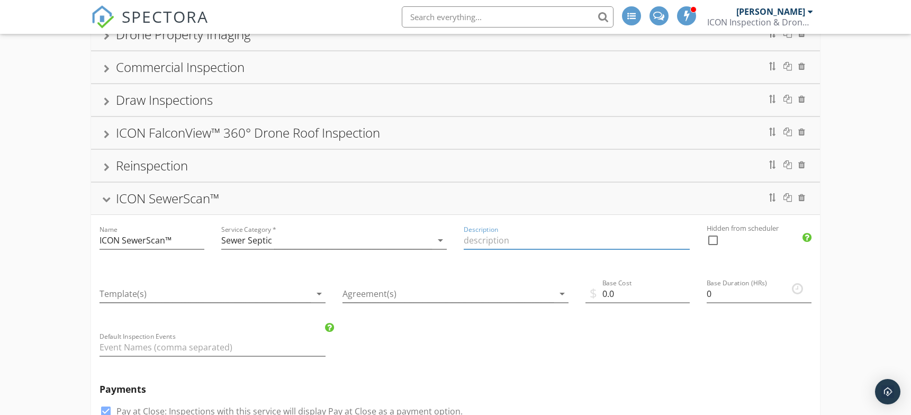
paste input "A specialized video camera inspection to identify hidden sewer line damage incl…"
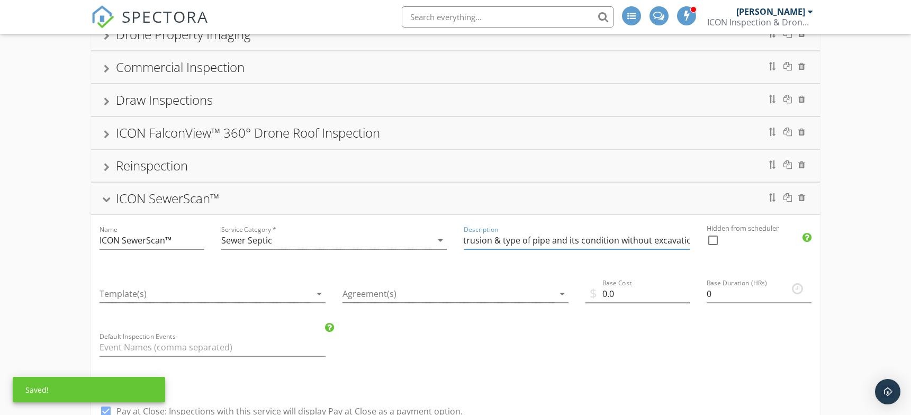
type input "A specialized video camera inspection to identify hidden sewer line damage incl…"
drag, startPoint x: 618, startPoint y: 289, endPoint x: 596, endPoint y: 289, distance: 22.2
click at [596, 289] on div "$ Base Cost 0.0" at bounding box center [637, 296] width 104 height 34
type input "350.00"
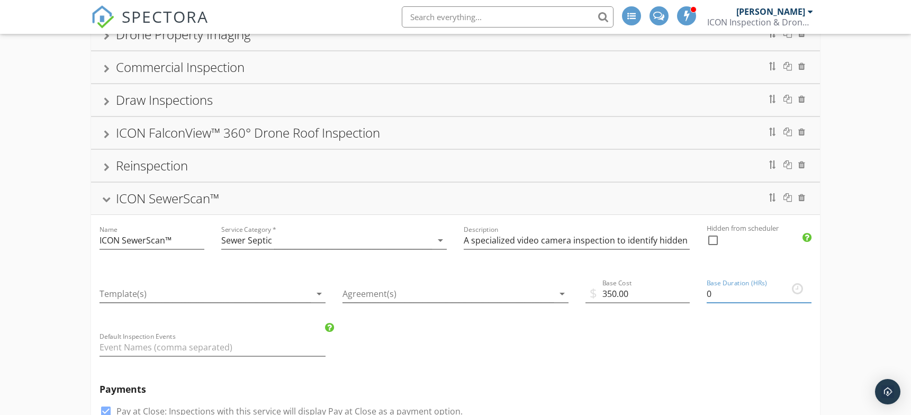
click at [718, 291] on input "0" at bounding box center [759, 293] width 104 height 17
drag, startPoint x: 718, startPoint y: 291, endPoint x: 687, endPoint y: 300, distance: 32.1
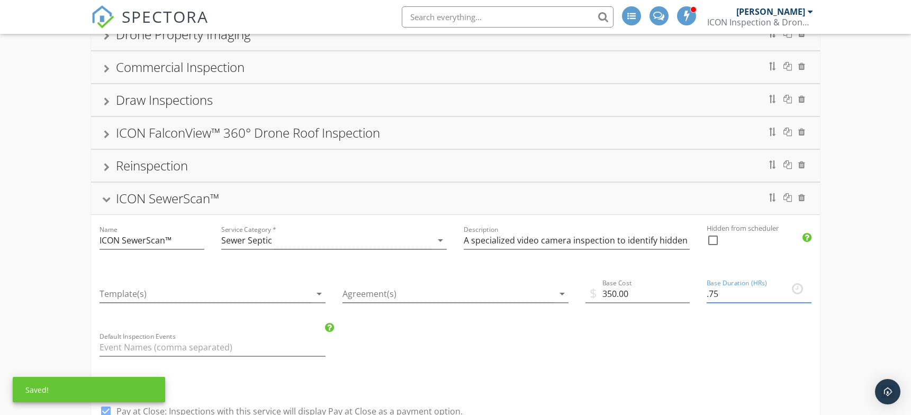
type input ".75"
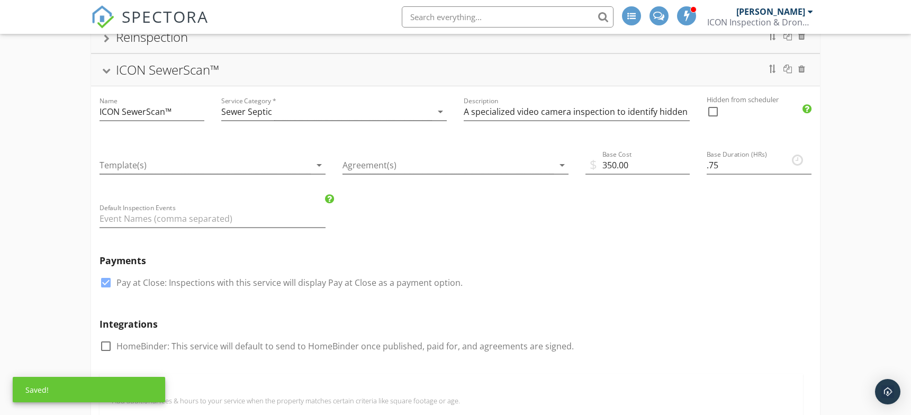
scroll to position [1224, 0]
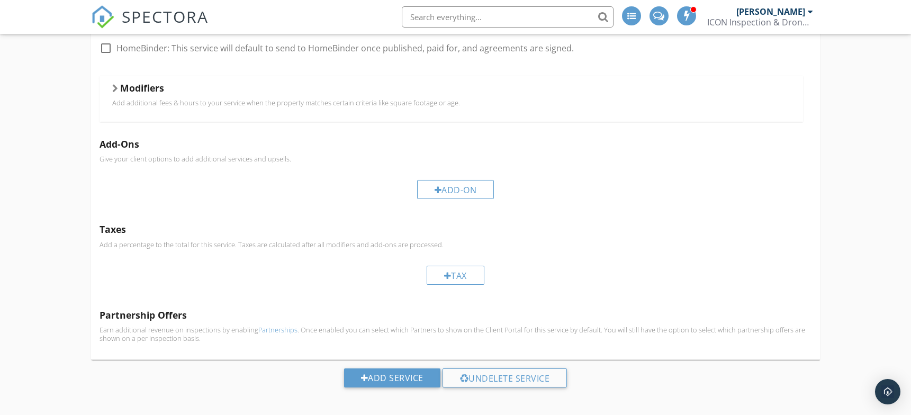
scroll to position [1476, 0]
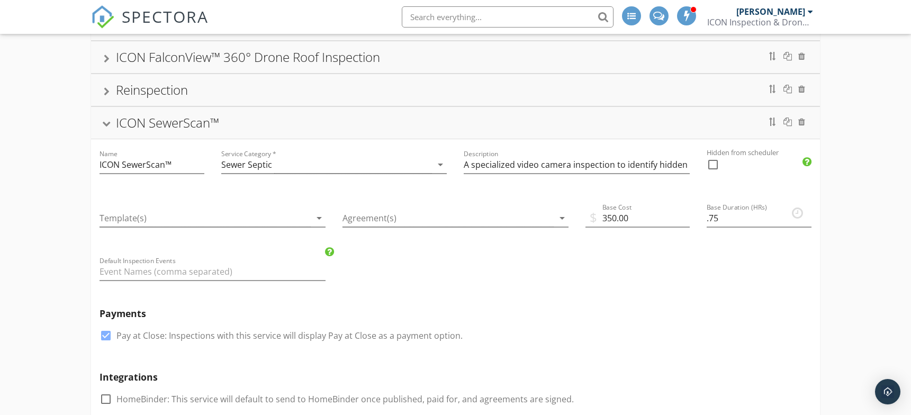
scroll to position [946, 0]
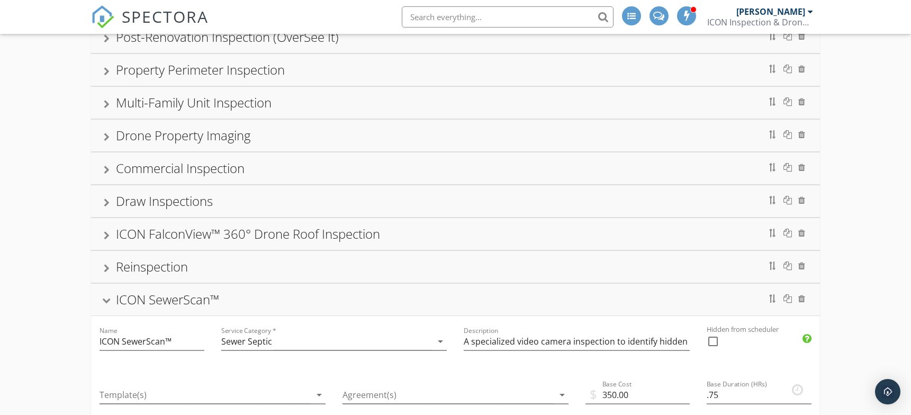
click at [195, 298] on div "ICON SewerScan™" at bounding box center [167, 299] width 103 height 17
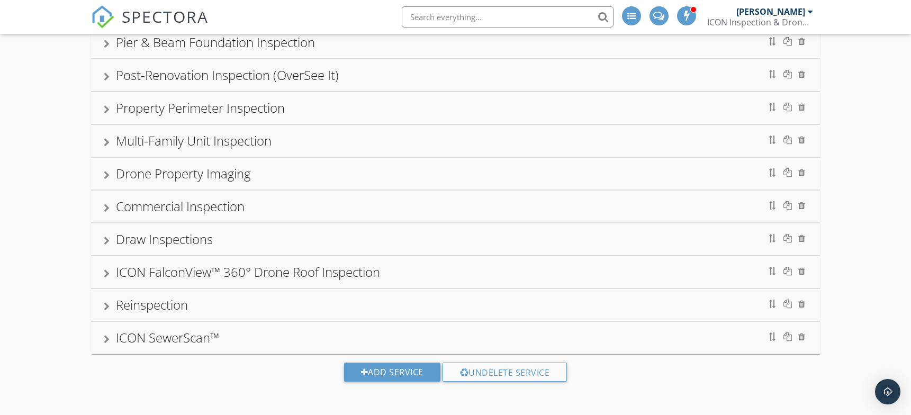
scroll to position [904, 0]
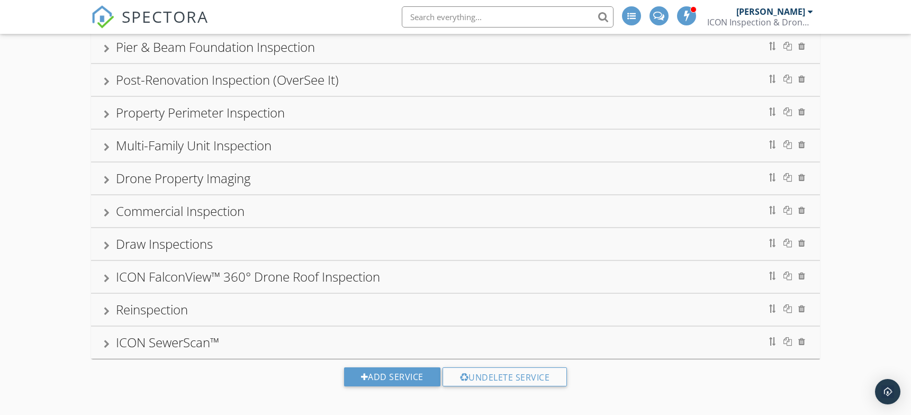
click at [188, 337] on div "ICON SewerScan™" at bounding box center [167, 341] width 103 height 17
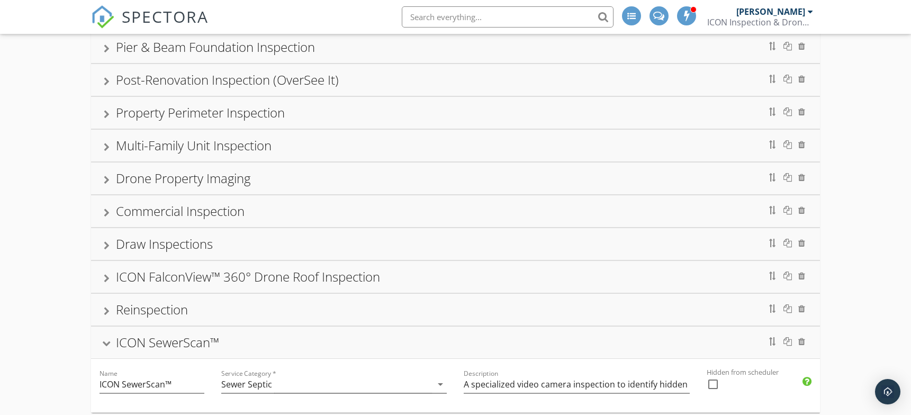
scroll to position [946, 0]
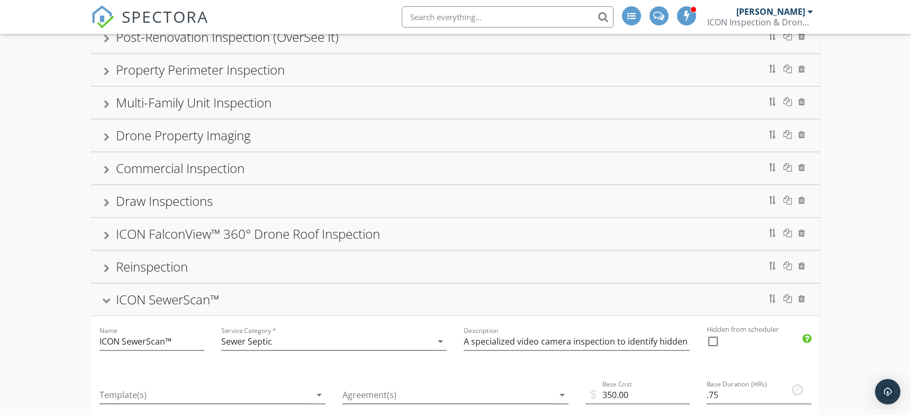
click at [712, 336] on div at bounding box center [713, 341] width 18 height 18
checkbox input "true"
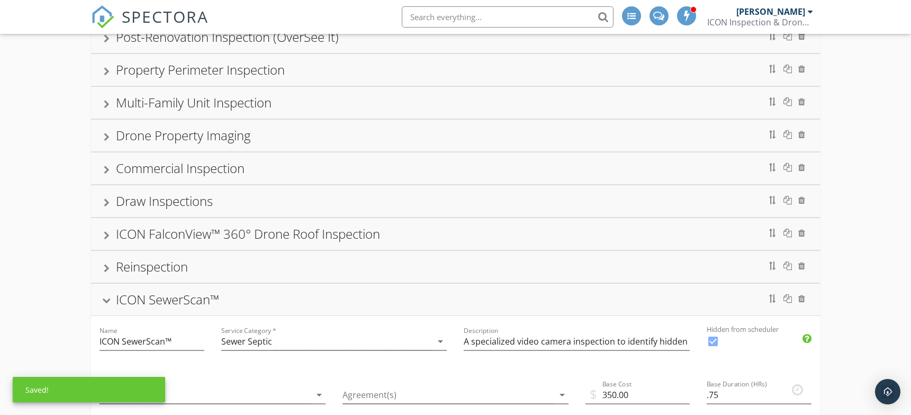
scroll to position [1123, 0]
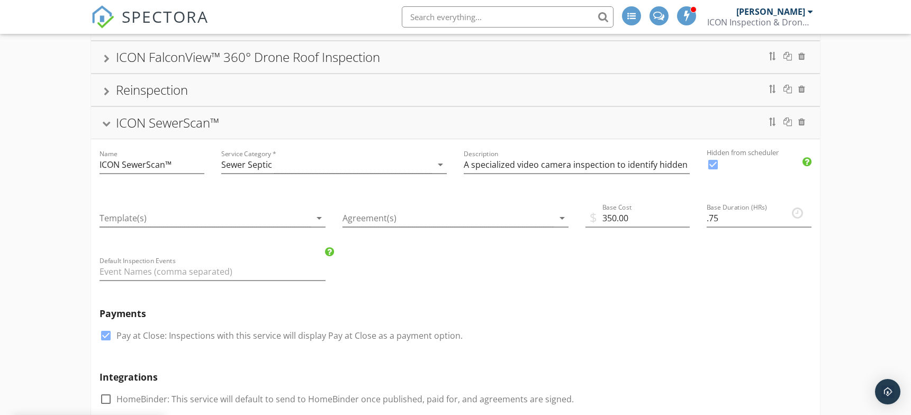
click at [139, 81] on div "Reinspection" at bounding box center [152, 89] width 72 height 17
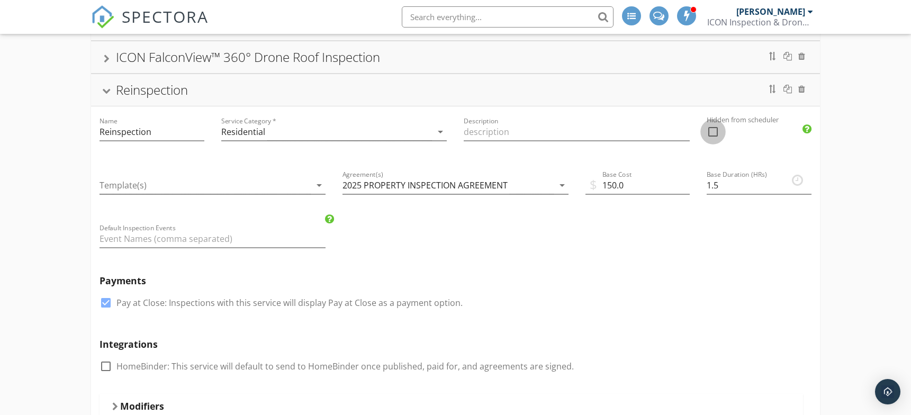
click at [715, 130] on div at bounding box center [713, 132] width 18 height 18
checkbox input "true"
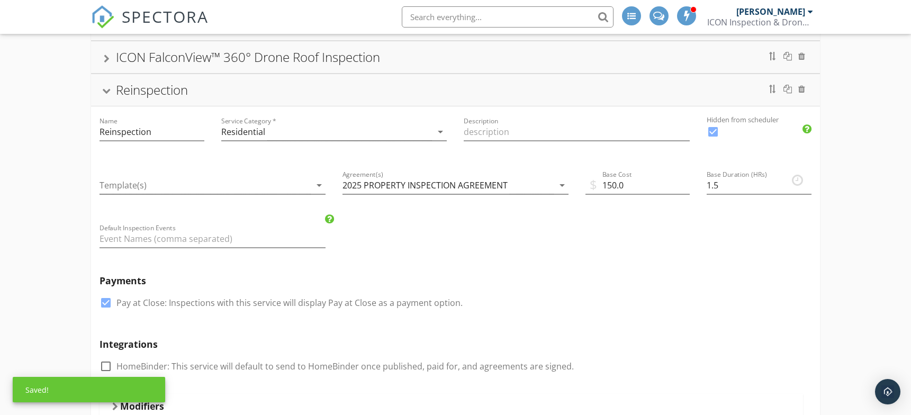
click at [302, 56] on div "ICON FalconView™ 360° Drone Roof Inspection" at bounding box center [248, 56] width 264 height 17
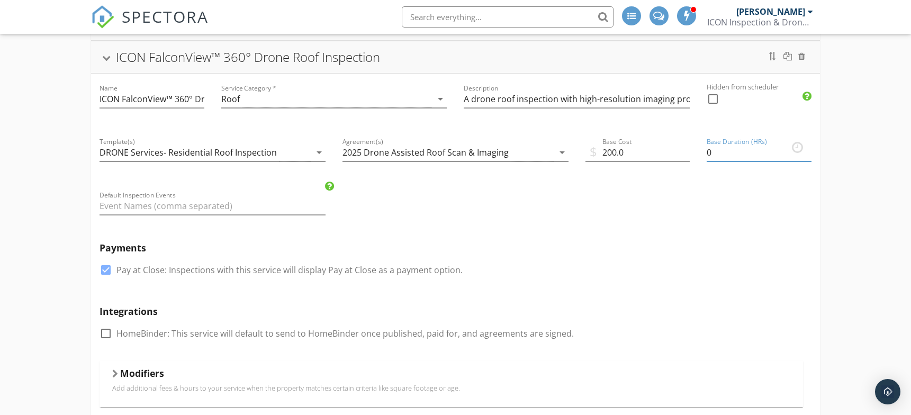
drag, startPoint x: 718, startPoint y: 150, endPoint x: 691, endPoint y: 149, distance: 26.5
click at [691, 149] on div "Name ICON FalconView™ 360° Drone Roof Inspection Service Category * Roof arrow_…" at bounding box center [455, 360] width 729 height 572
type input "1"
click at [682, 219] on div "Name ICON FalconView™ 360° Drone Roof Inspection Service Category * Roof arrow_…" at bounding box center [455, 360] width 729 height 572
click at [229, 57] on div "ICON FalconView™ 360° Drone Roof Inspection" at bounding box center [248, 56] width 264 height 17
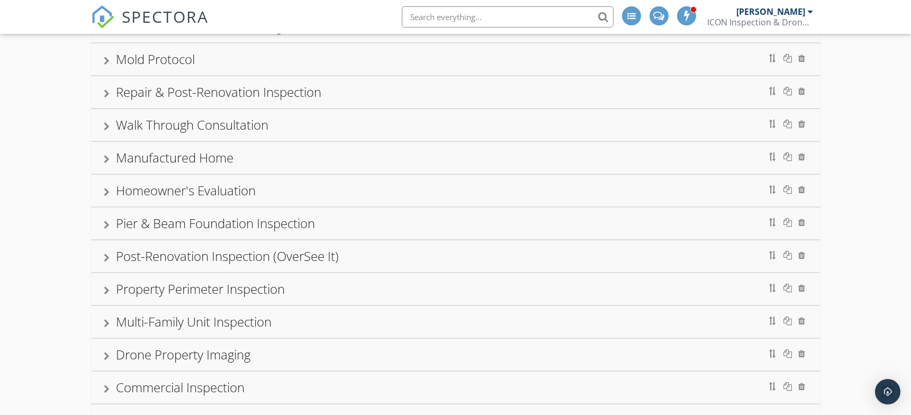
scroll to position [904, 0]
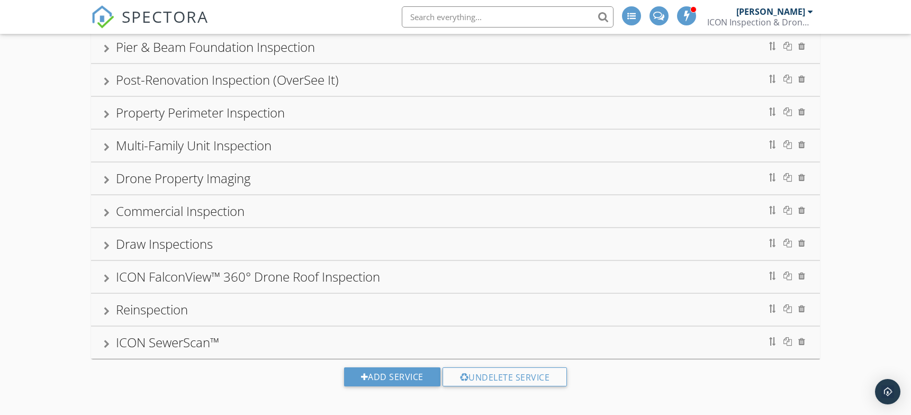
click at [178, 173] on div "Drone Property Imaging" at bounding box center [183, 177] width 134 height 17
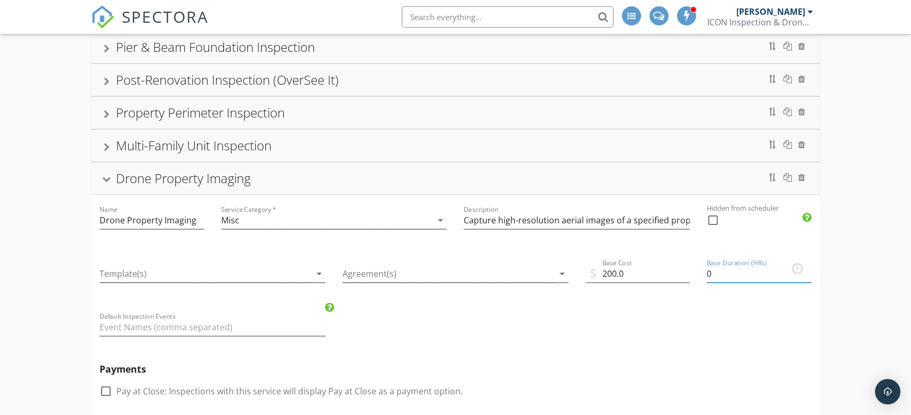
drag, startPoint x: 713, startPoint y: 270, endPoint x: 700, endPoint y: 270, distance: 12.2
click at [700, 270] on div "Base Duration (HRs) 0" at bounding box center [758, 274] width 121 height 53
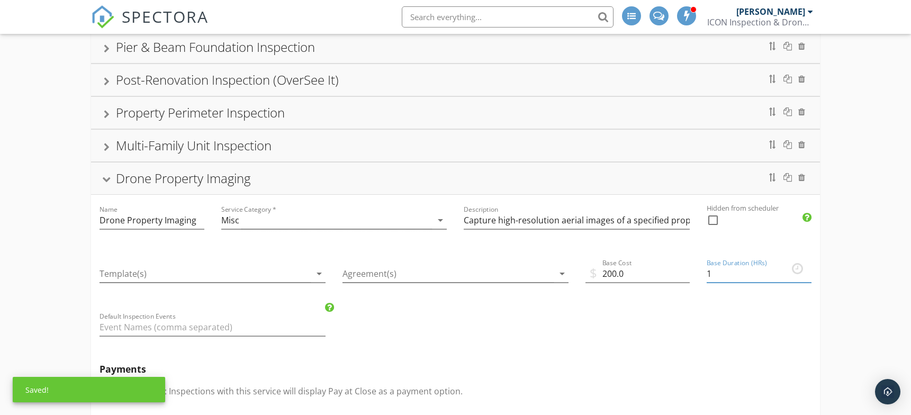
type input "1"
click at [196, 172] on div "Drone Property Imaging" at bounding box center [183, 177] width 134 height 17
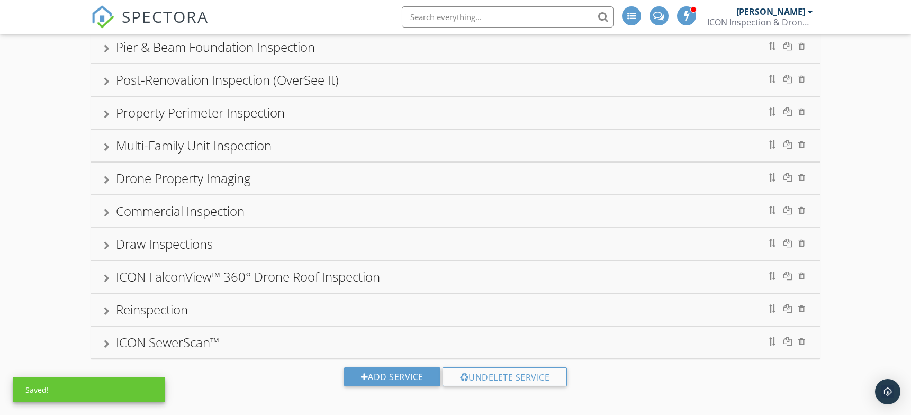
click at [196, 172] on div "Drone Property Imaging" at bounding box center [183, 177] width 134 height 17
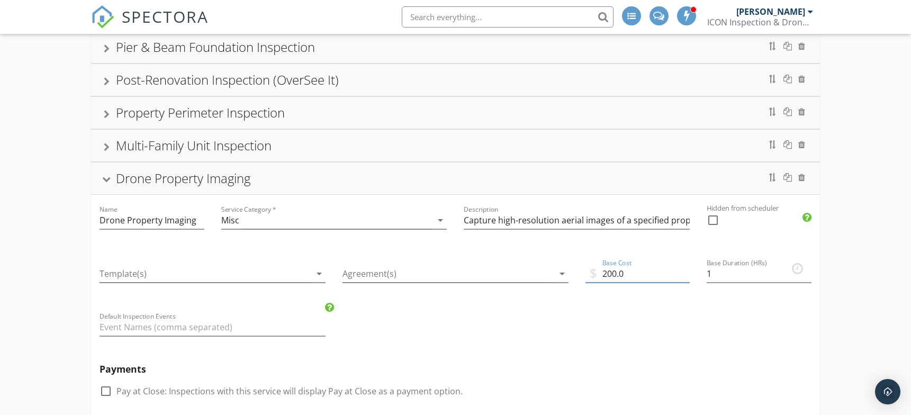
drag, startPoint x: 625, startPoint y: 269, endPoint x: 569, endPoint y: 274, distance: 56.3
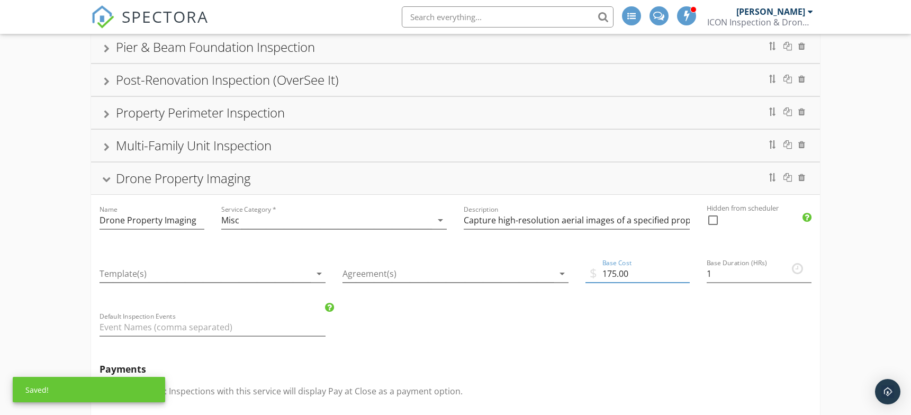
type input "175.00"
click at [193, 175] on div "Drone Property Imaging" at bounding box center [183, 177] width 134 height 17
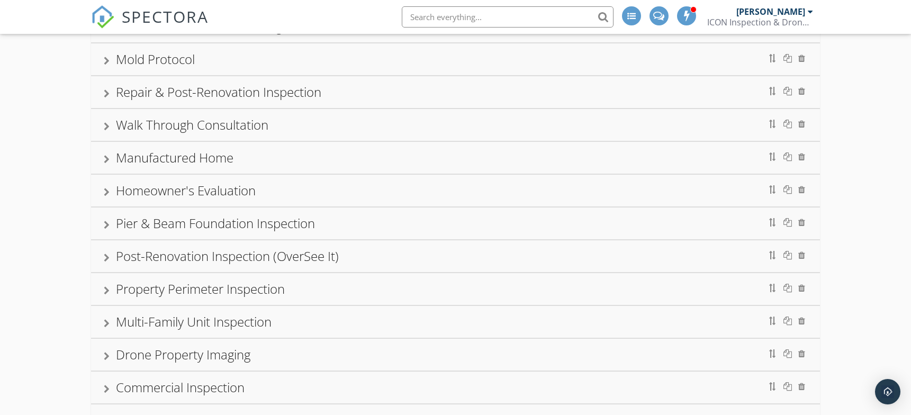
scroll to position [551, 0]
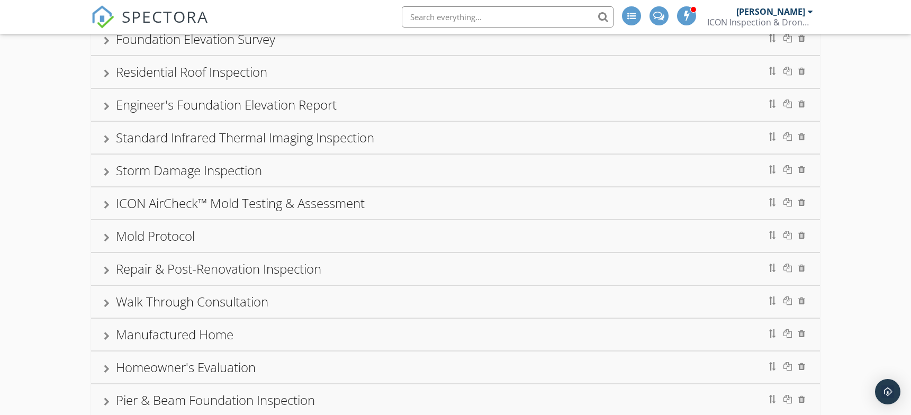
click at [238, 200] on div "ICON AirCheck™ Mold Testing & Assessment" at bounding box center [240, 202] width 249 height 17
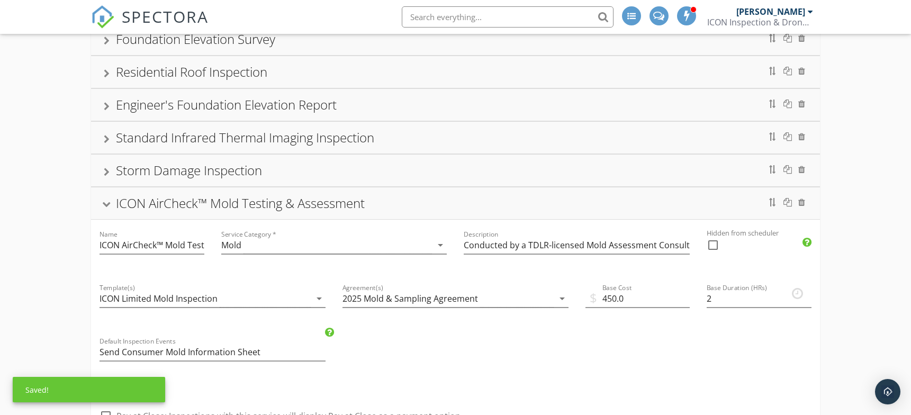
click at [238, 200] on div "ICON AirCheck™ Mold Testing & Assessment" at bounding box center [240, 202] width 249 height 17
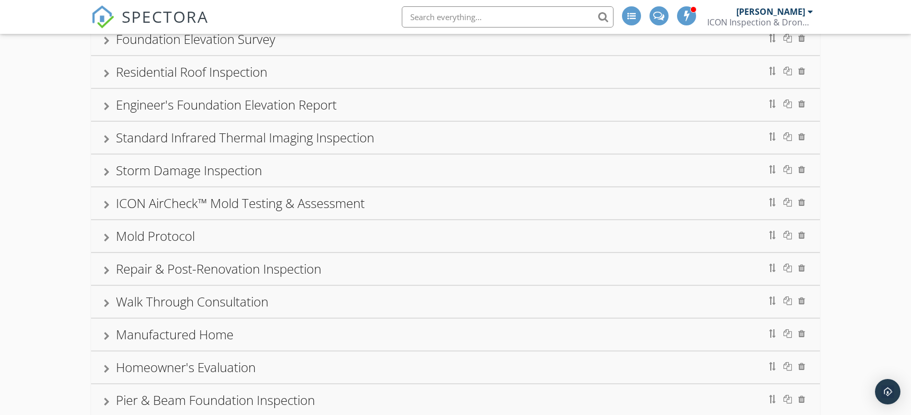
click at [213, 135] on div "Standard Infrared Thermal Imaging Inspection" at bounding box center [245, 137] width 258 height 17
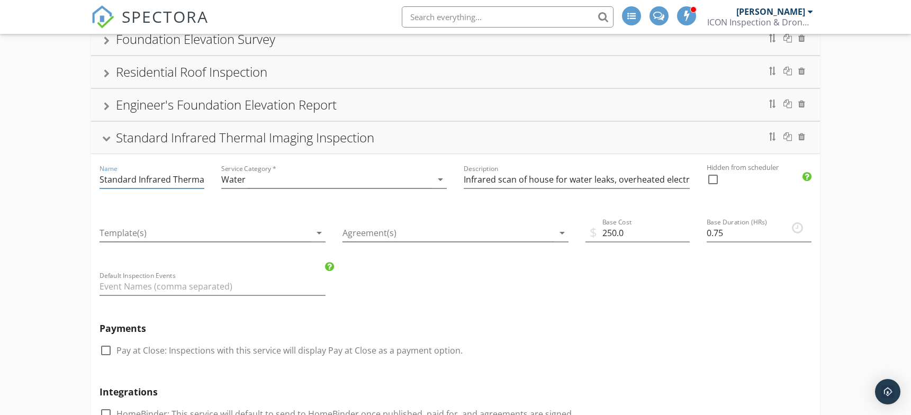
click at [171, 176] on input "Standard Infrared Thermal Imaging Inspection" at bounding box center [152, 179] width 104 height 17
paste input "ICON ThermalEye™"
type input "ICON ThermalEye™"
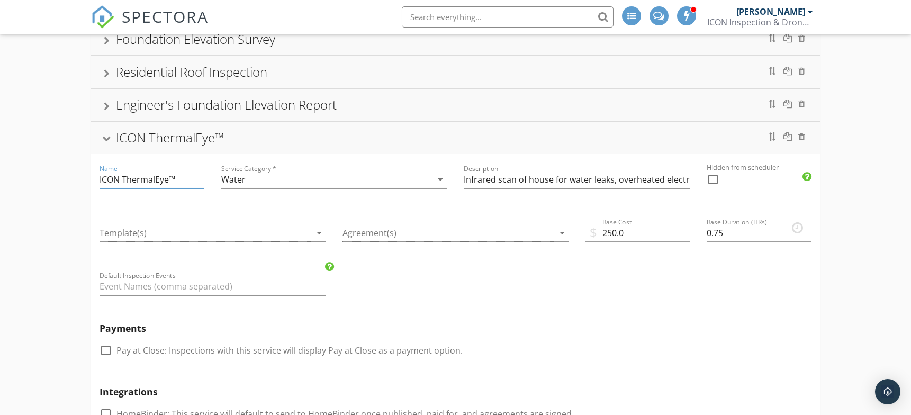
click at [492, 167] on div "Description Infrared scan of house for water leaks, overheated electrical compo…" at bounding box center [577, 182] width 226 height 34
click at [493, 177] on input "Infrared scan of house for water leaks, overheated electrical components and/or…" at bounding box center [577, 179] width 226 height 17
click at [548, 179] on input "Infrared scan of house for water leaks, overheated electrical components and/or…" at bounding box center [577, 179] width 226 height 17
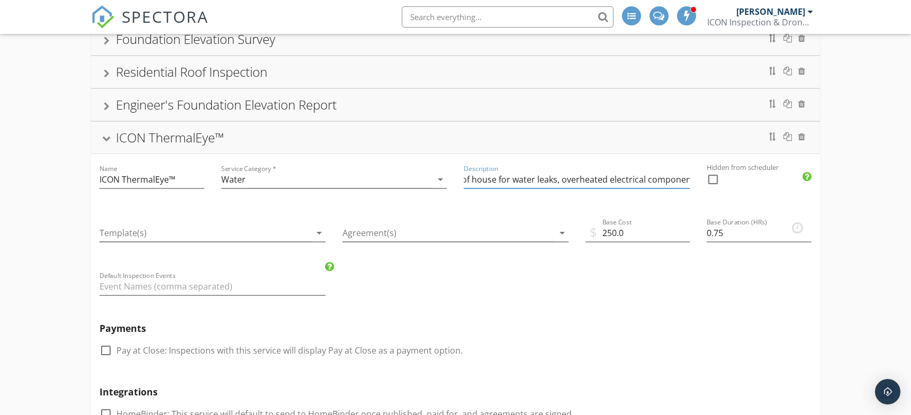
scroll to position [0, 164]
drag, startPoint x: 549, startPoint y: 179, endPoint x: 697, endPoint y: 179, distance: 147.2
click at [697, 179] on div "Description Infrared scan of house for water leaks, overheated electrical compo…" at bounding box center [576, 180] width 243 height 53
click at [650, 177] on input "Infrared scan of house for water leaks, overheated electrical components and/or…" at bounding box center [577, 179] width 226 height 17
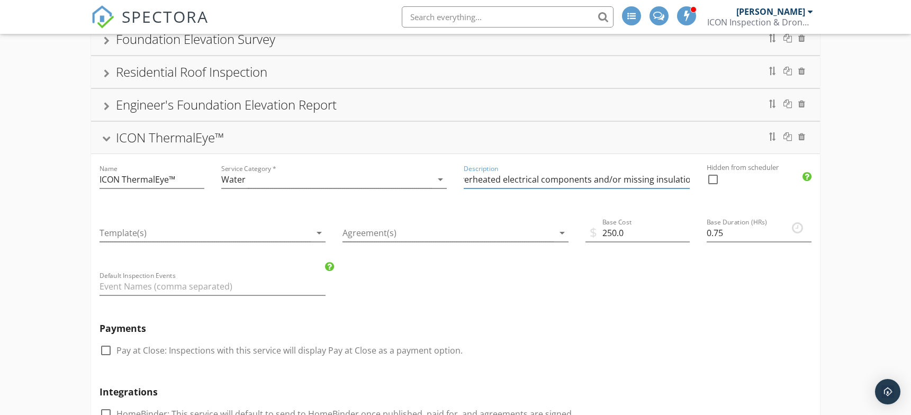
click at [650, 177] on input "Infrared scan of house for water leaks, overheated electrical components and/or…" at bounding box center [577, 179] width 226 height 17
paste input "thermal imaging to help spot potential hidden issues like water leaks, electric…"
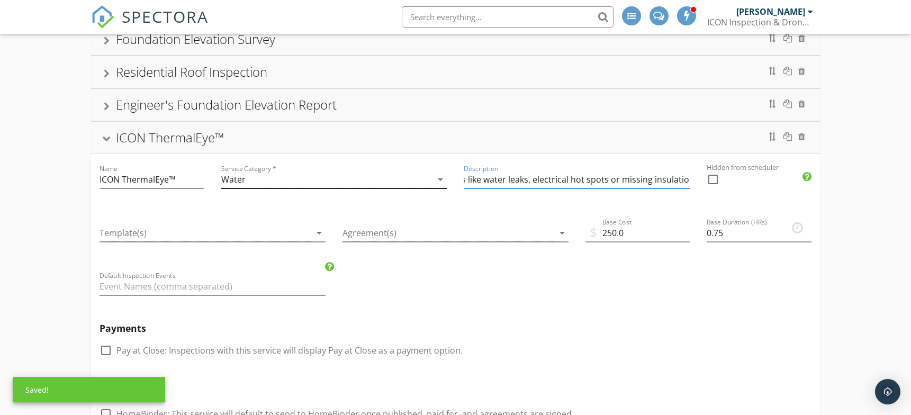
scroll to position [0, 0]
drag, startPoint x: 643, startPoint y: 178, endPoint x: 417, endPoint y: 184, distance: 225.6
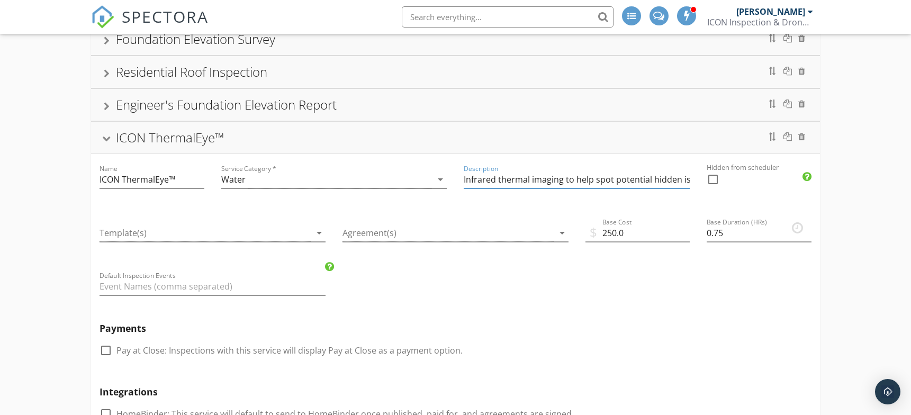
click at [654, 176] on input "Infrared thermal imaging to help spot potential hidden issues like water leaks,…" at bounding box center [577, 179] width 226 height 17
click at [647, 178] on input "Infrared thermal imaging to help spot potential hidden issues like water leaks,…" at bounding box center [577, 179] width 226 height 17
drag, startPoint x: 645, startPoint y: 178, endPoint x: 688, endPoint y: 179, distance: 42.4
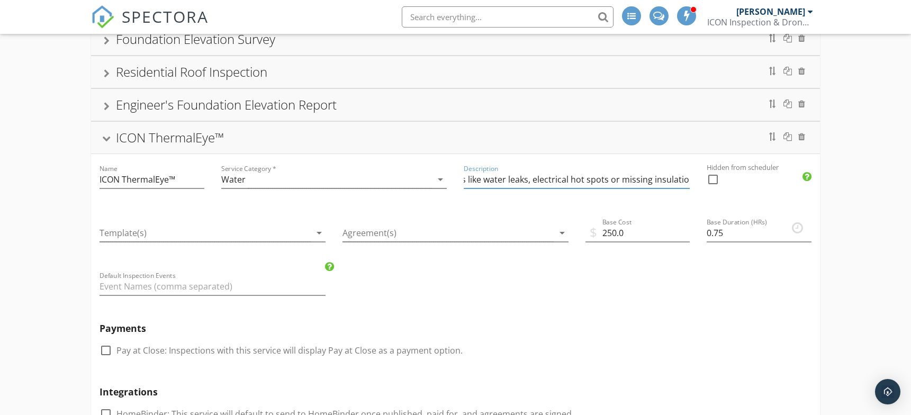
click at [688, 179] on input "Infrared thermal imaging to help spot potential hidden issues like water leaks,…" at bounding box center [577, 179] width 226 height 17
type input "Infrared thermal imaging to help spot potential hidden issues like water leaks,…"
click at [696, 355] on div "check_box_outline_blank Pay at Close: Inspections with this service will displa…" at bounding box center [456, 356] width 712 height 28
click at [142, 130] on div "ICON ThermalEye™" at bounding box center [170, 137] width 108 height 17
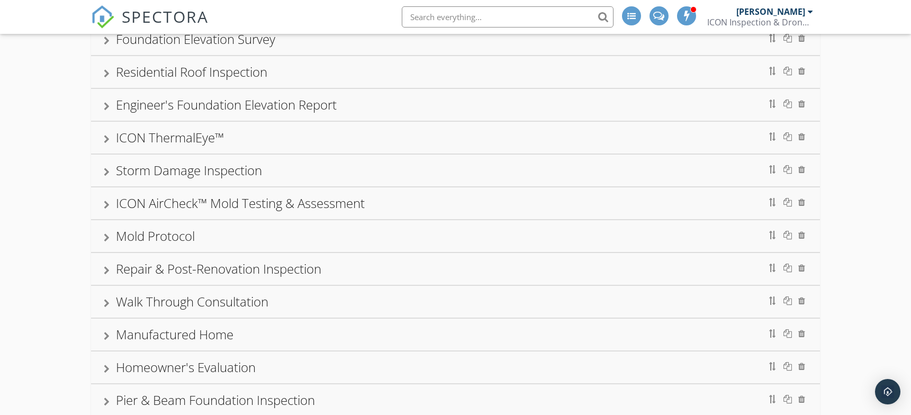
click at [167, 136] on div "ICON ThermalEye™" at bounding box center [170, 137] width 108 height 17
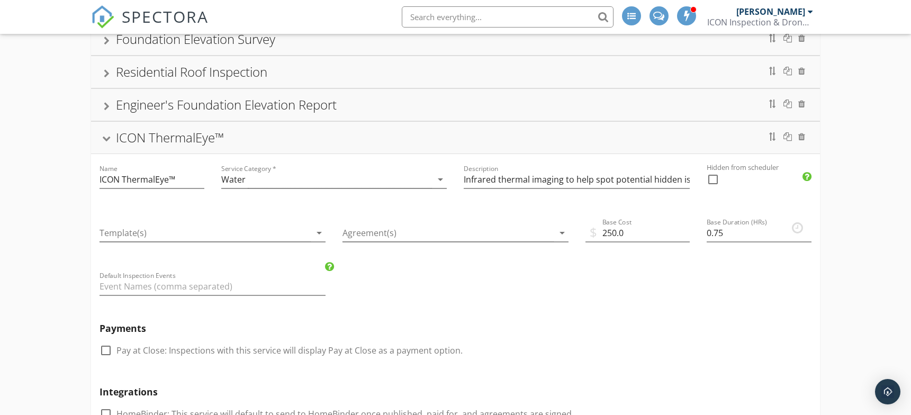
click at [167, 136] on div "ICON ThermalEye™" at bounding box center [170, 137] width 108 height 17
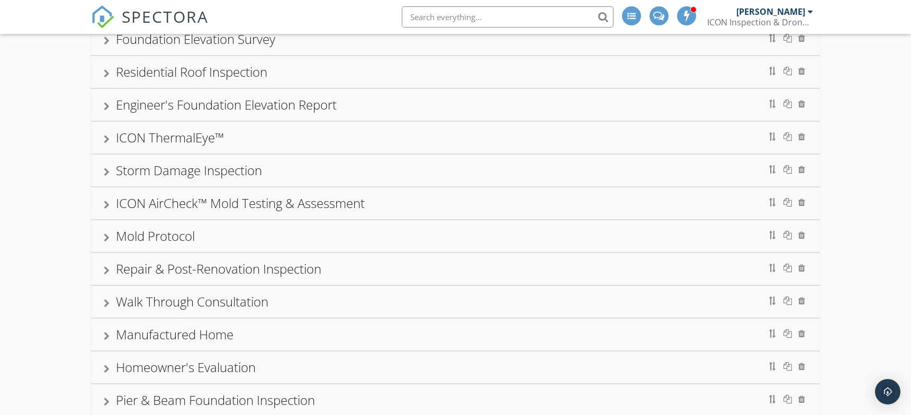
click at [147, 71] on div "Residential Roof Inspection" at bounding box center [191, 71] width 151 height 17
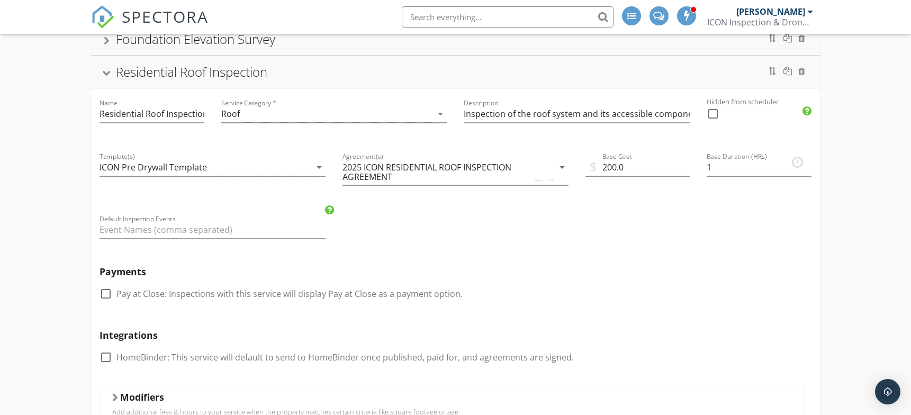
click at [147, 71] on div "Residential Roof Inspection" at bounding box center [191, 71] width 151 height 17
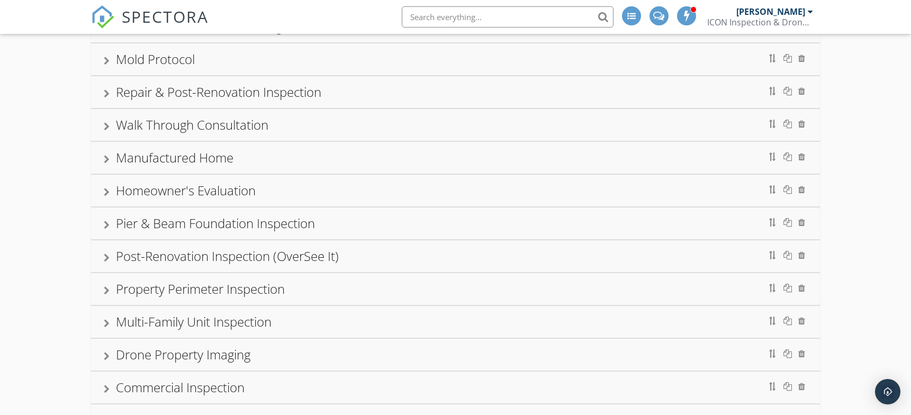
scroll to position [904, 0]
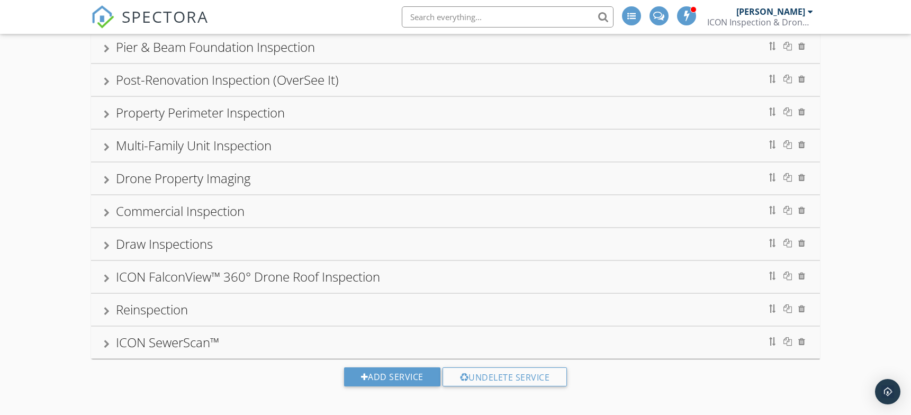
click at [200, 270] on div "ICON FalconView™ 360° Drone Roof Inspection" at bounding box center [248, 276] width 264 height 17
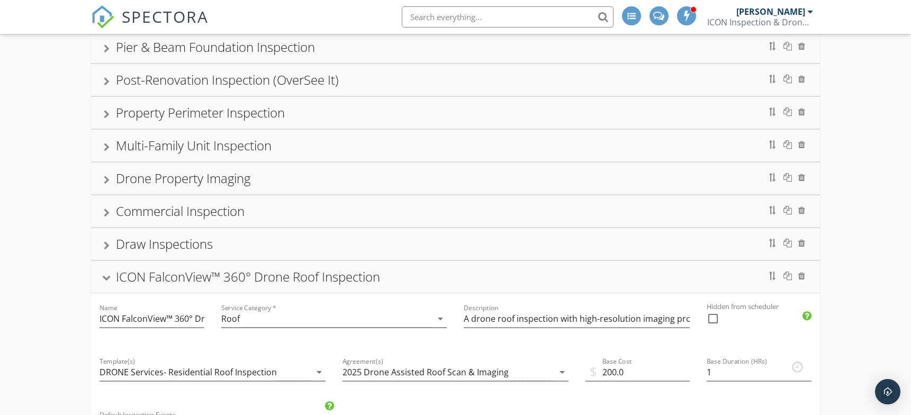
click at [165, 273] on div "ICON FalconView™ 360° Drone Roof Inspection" at bounding box center [248, 276] width 264 height 17
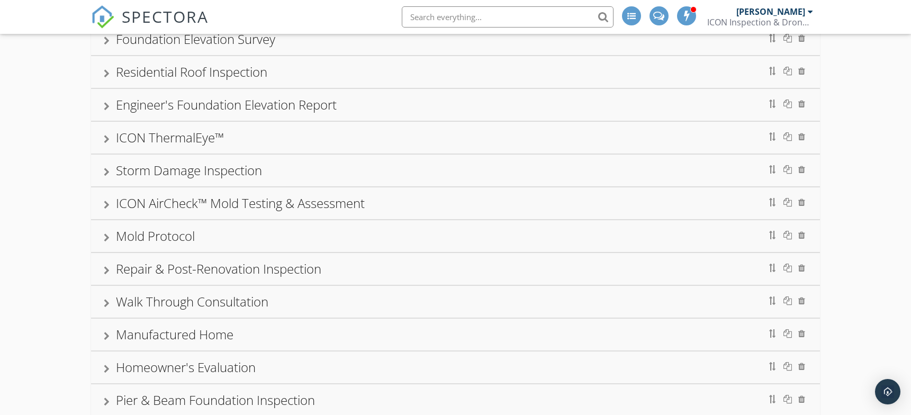
scroll to position [374, 0]
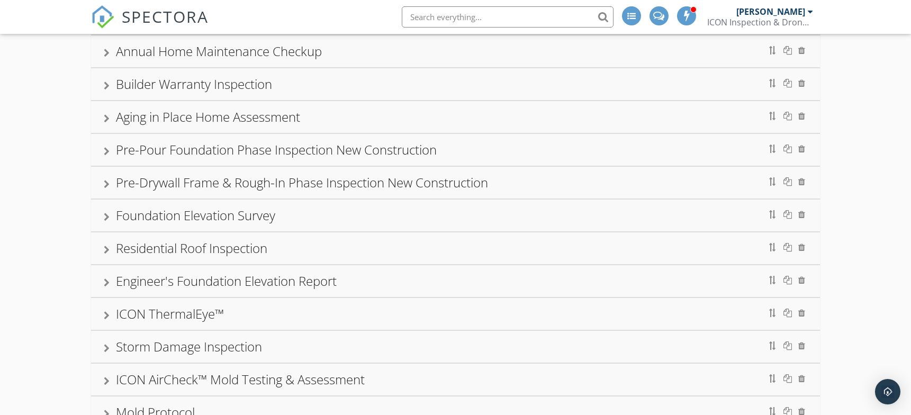
click at [137, 210] on div "Foundation Elevation Survey" at bounding box center [195, 214] width 159 height 17
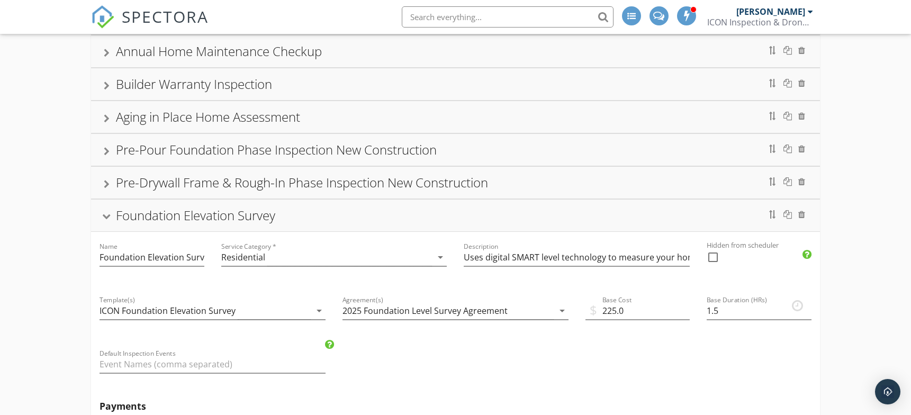
click at [170, 210] on div "Foundation Elevation Survey" at bounding box center [195, 214] width 159 height 17
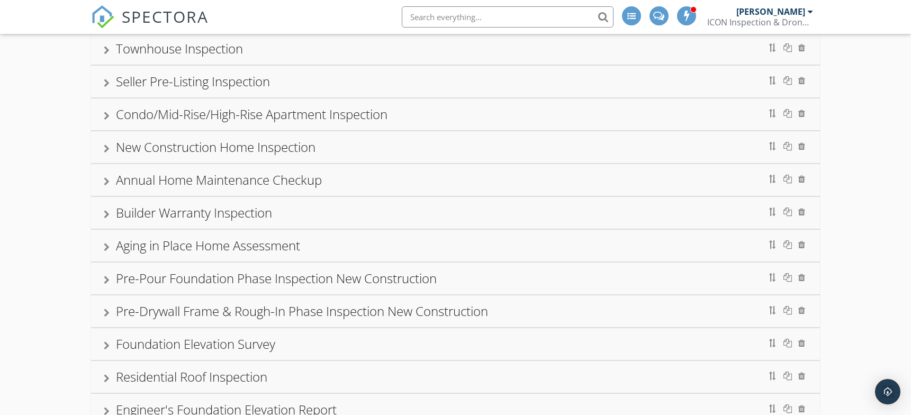
scroll to position [198, 0]
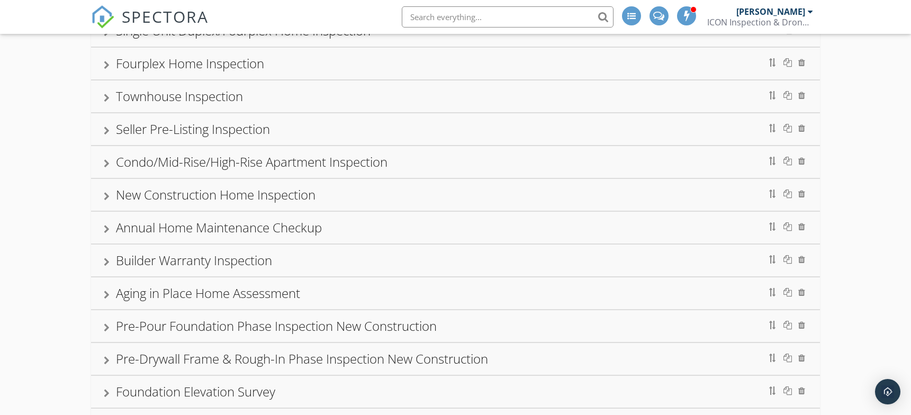
click at [200, 202] on div "New Construction Home Inspection" at bounding box center [456, 194] width 704 height 19
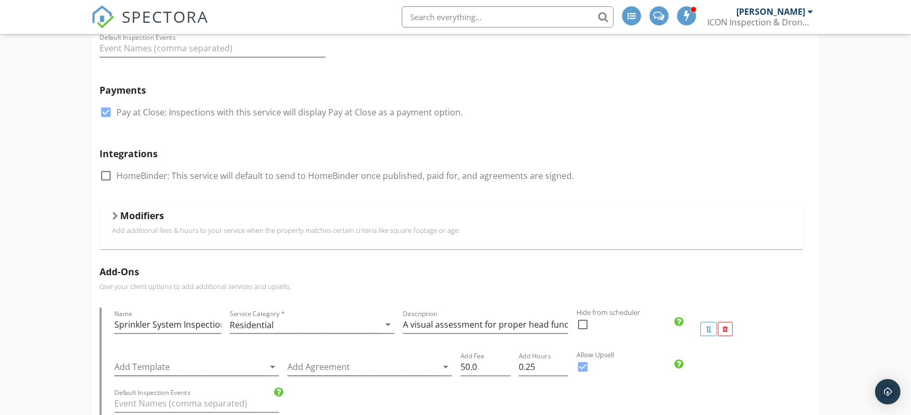
scroll to position [551, 0]
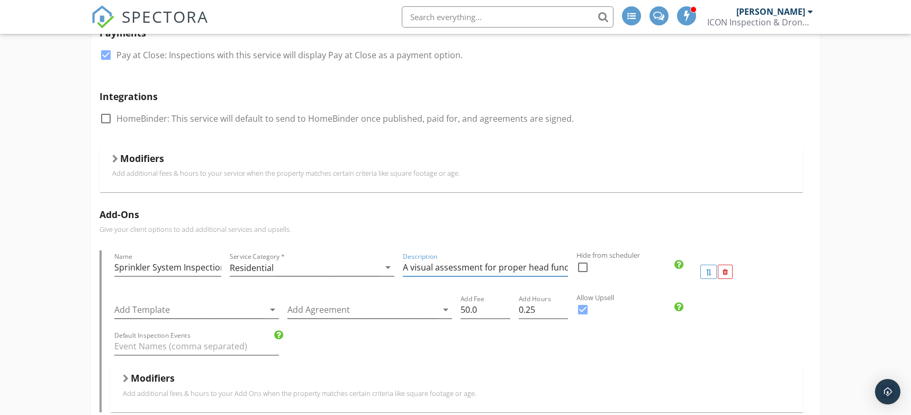
click at [412, 268] on input "A visual assessment for proper head function, leaks, and efficient zone coverag…" at bounding box center [485, 267] width 165 height 17
paste input "u"
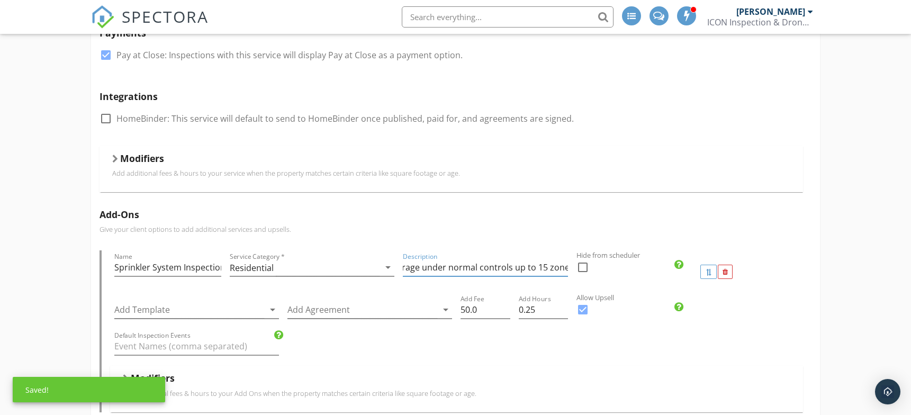
scroll to position [727, 0]
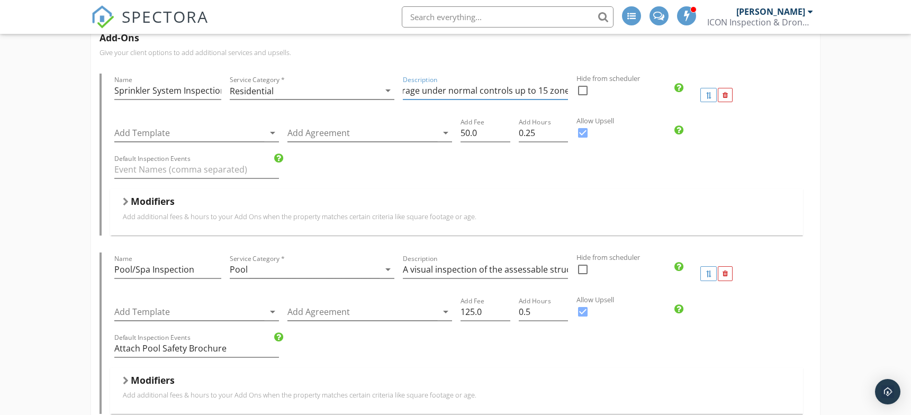
type input "A visual assessment for proper head function, leaks, and efficient zone coverag…"
click at [455, 272] on input "A visual inspection of the assessable structural, electrical, plumbing, and mec…" at bounding box center [485, 269] width 165 height 17
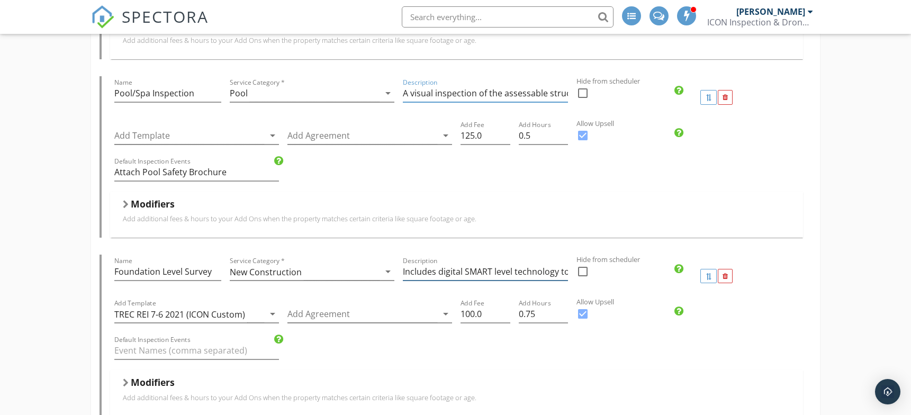
click at [490, 270] on input "Includes digital SMART level technology to measure your home's first-floor leve…" at bounding box center [485, 271] width 165 height 17
paste input "Description"
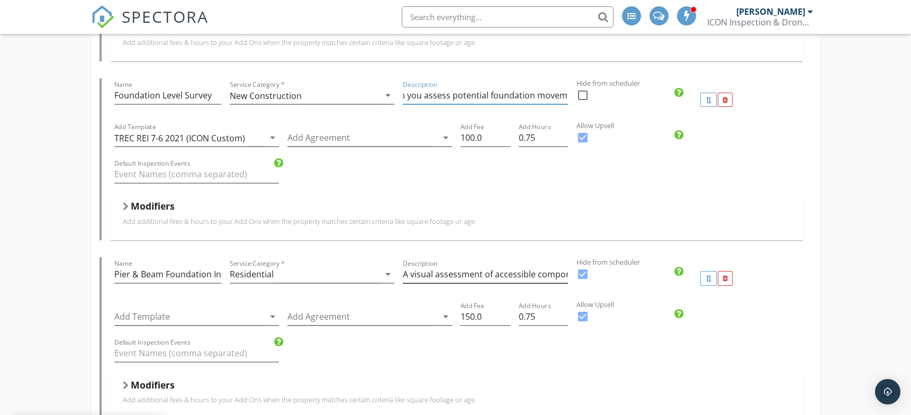
scroll to position [1257, 0]
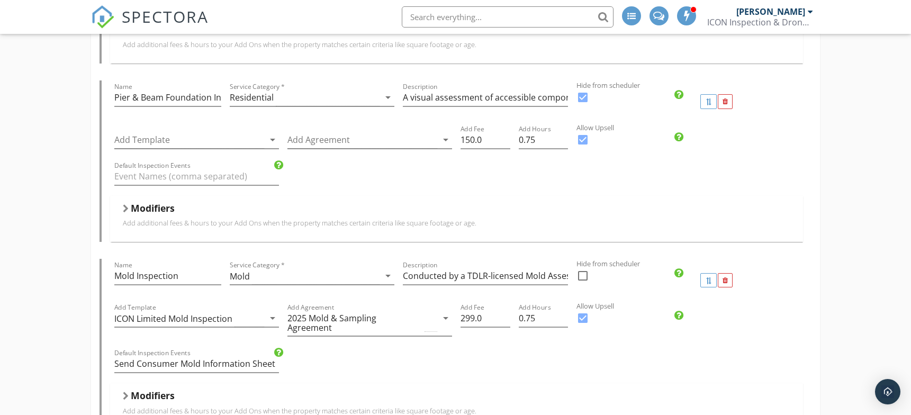
type input "Includes digital SMART level technology to measure your home's first-floor leve…"
click at [138, 277] on input "Mold Inspection" at bounding box center [167, 275] width 107 height 17
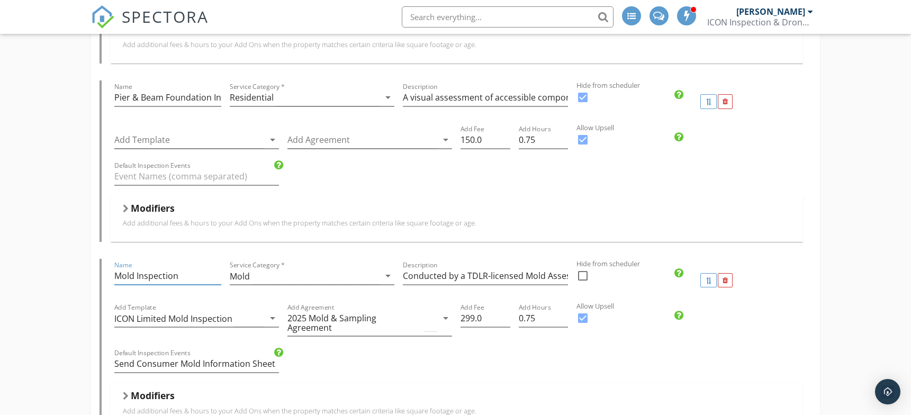
paste input "ICON AirCheck™ Mold Testing & Assessment"
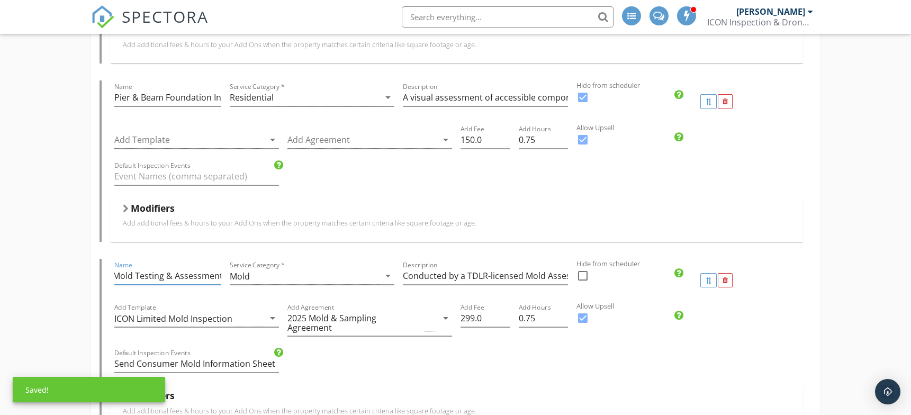
type input "ICON AirCheck™ Mold Testing & Assessment"
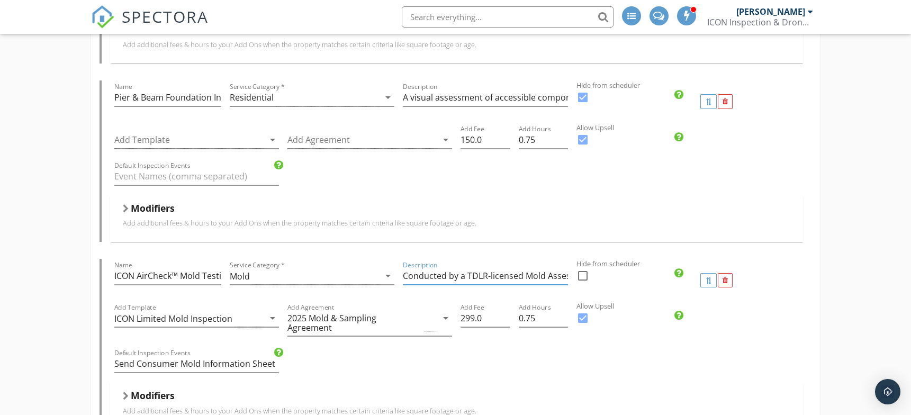
click at [456, 271] on input "Conducted by a TDLR-licensed Mold Assessment Consultant, this service provides …" at bounding box center [485, 275] width 165 height 17
paste input "thermal imaging, moisture assessment, and optional air/surface sampling. A deta…"
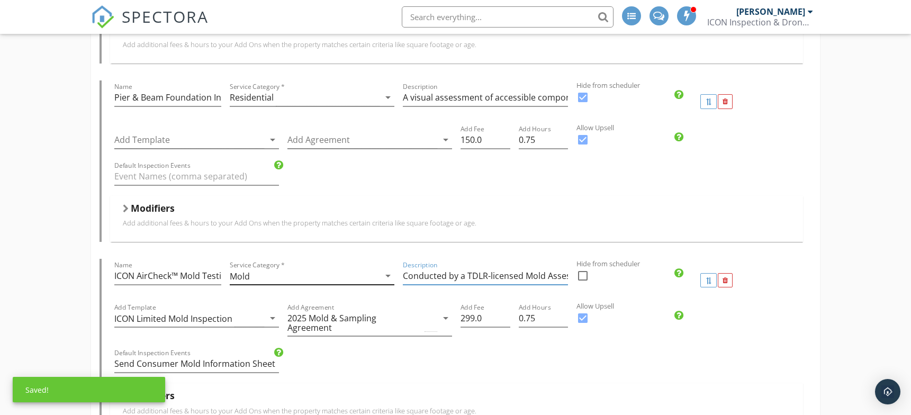
drag, startPoint x: 459, startPoint y: 278, endPoint x: 377, endPoint y: 276, distance: 82.1
click at [377, 276] on div "Name ICON AirCheck™ Mold Testing & Assessment Service Category * Mold arrow_dro…" at bounding box center [456, 280] width 693 height 42
type input "Conducted by a TDLR-licensed Mold Assessment Consultant, this service provides …"
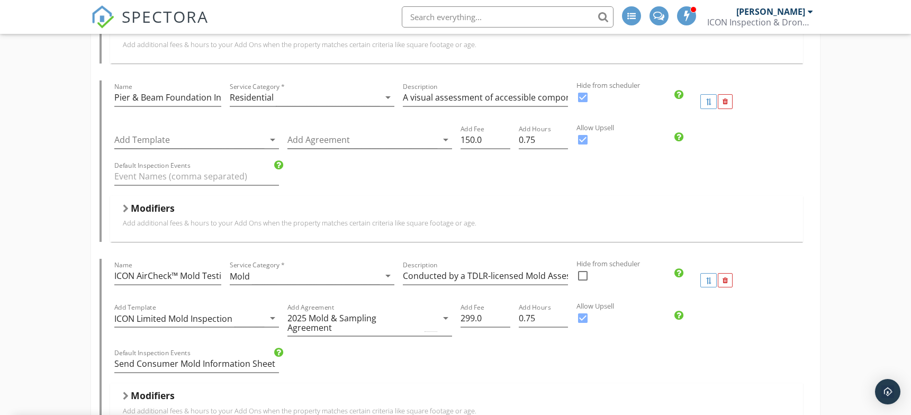
click at [434, 354] on div "Default Inspection Events Send Consumer Mold Information Sheet" at bounding box center [456, 365] width 693 height 37
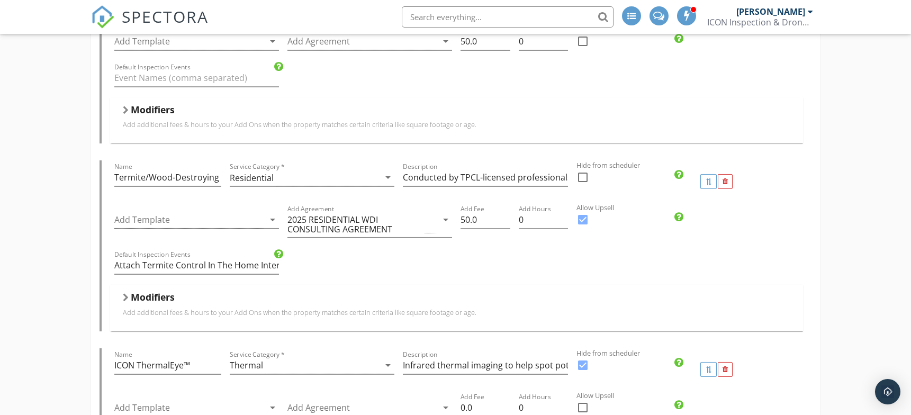
scroll to position [3374, 0]
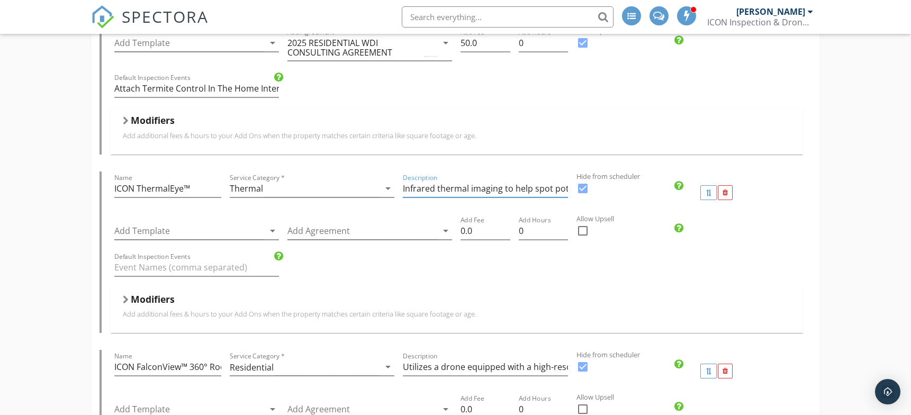
click at [422, 180] on input "Infrared thermal imaging to help spot potential hidden issues like water leaks,…" at bounding box center [485, 188] width 165 height 17
paste input "."
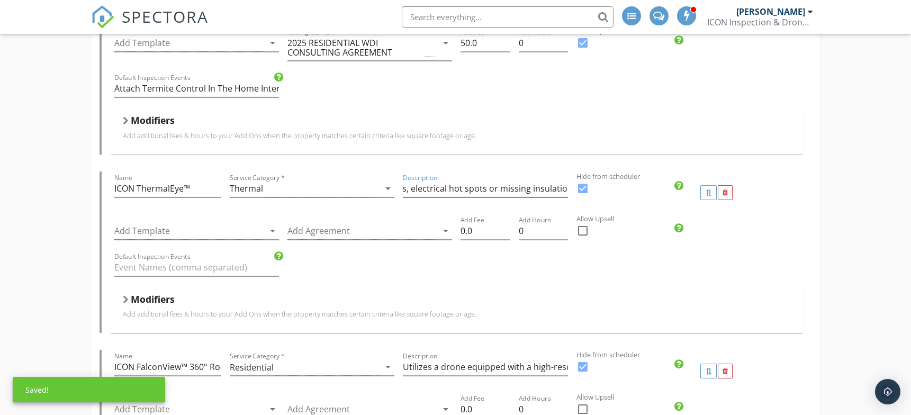
type input "Infrared thermal imaging to help spot potential hidden issues like water leaks,…"
click at [568, 293] on div "Modifiers" at bounding box center [457, 301] width 668 height 16
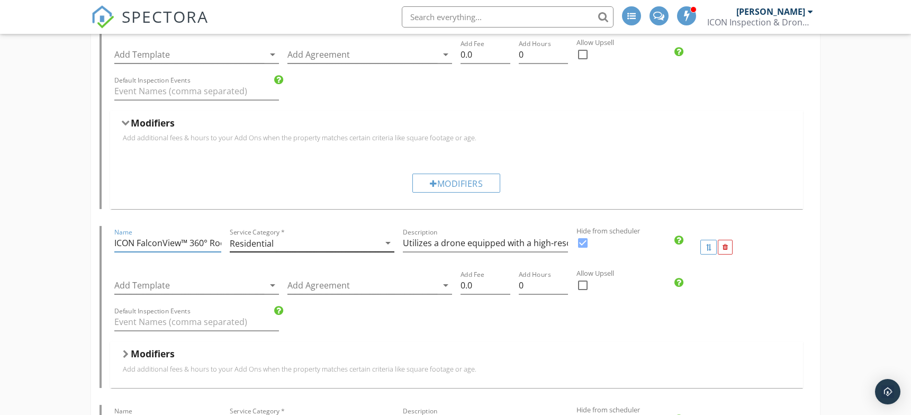
scroll to position [0, 28]
drag, startPoint x: 205, startPoint y: 229, endPoint x: 271, endPoint y: 237, distance: 65.7
click at [271, 237] on div "Name ICON FalconView™ 360° Roof Scan Service Category * Residential arrow_drop_…" at bounding box center [456, 247] width 693 height 42
click at [176, 235] on input "ICON FalconView™ 360° Roof Scan" at bounding box center [167, 243] width 107 height 17
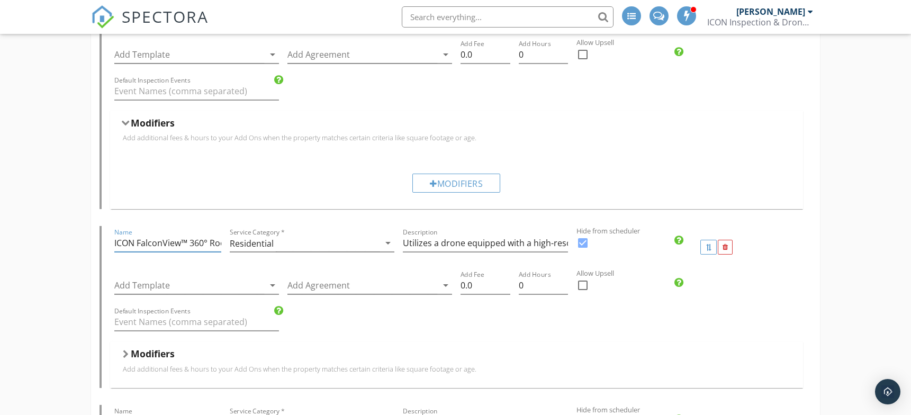
click at [176, 235] on input "ICON FalconView™ 360° Roof Scan" at bounding box center [167, 243] width 107 height 17
paste input "Assessment"
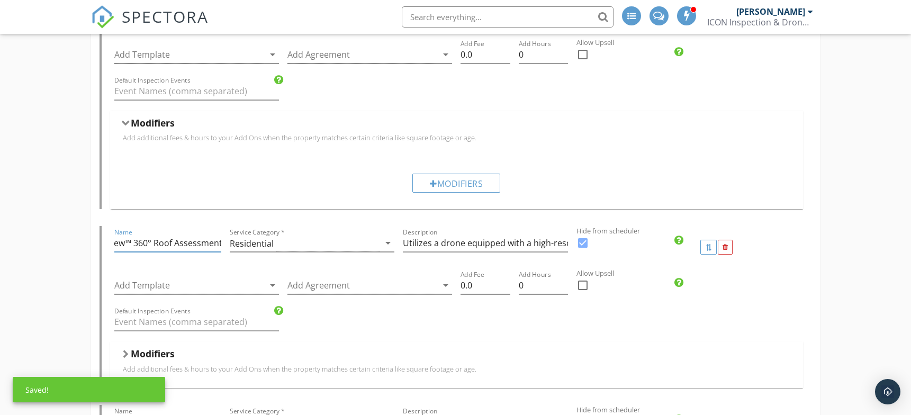
type input "ICON FalconView™ 360° Roof Assessment"
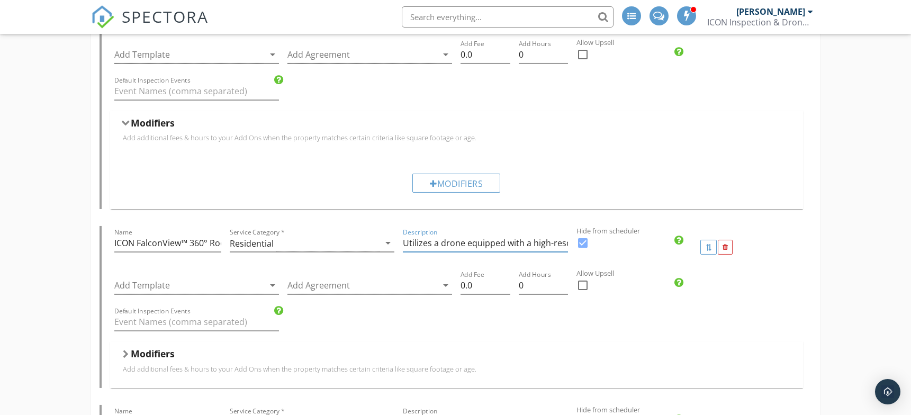
click at [427, 235] on input "Utilizes a drone equipped with a high-resolution camera to provide a safe, deta…" at bounding box center [485, 243] width 165 height 17
paste input "A drone roof inspection with high-resolution imaging provides a detailed 360° v…"
drag, startPoint x: 427, startPoint y: 229, endPoint x: 351, endPoint y: 229, distance: 76.2
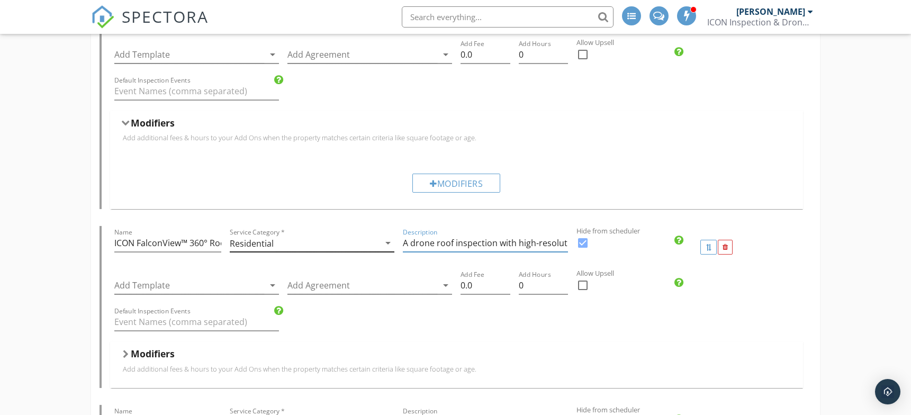
click at [351, 229] on div "Name ICON FalconView™ 360° Roof Assessment Service Category * Residential arrow…" at bounding box center [456, 247] width 693 height 42
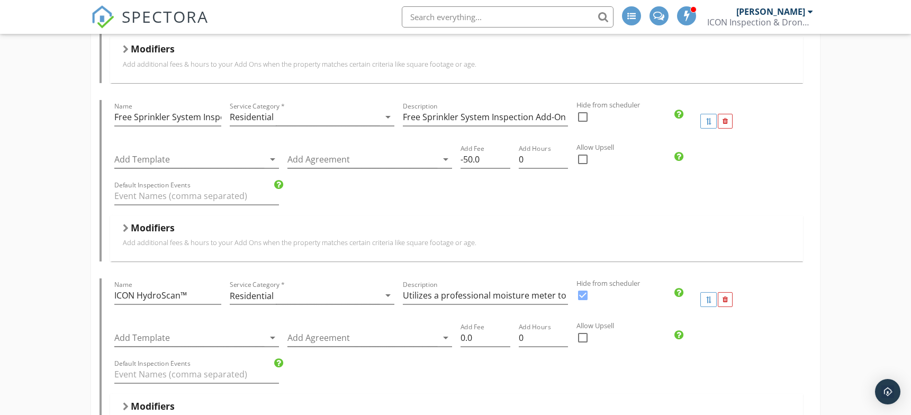
scroll to position [3904, 0]
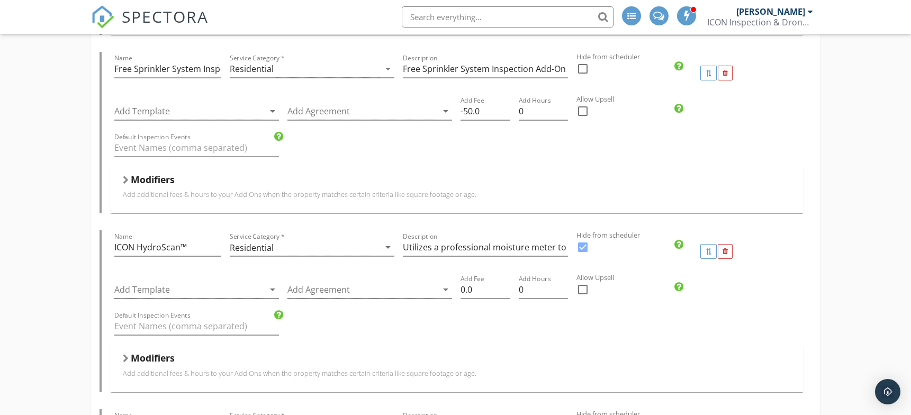
type input "A drone roof inspection with high-resolution imaging provides a detailed 360° v…"
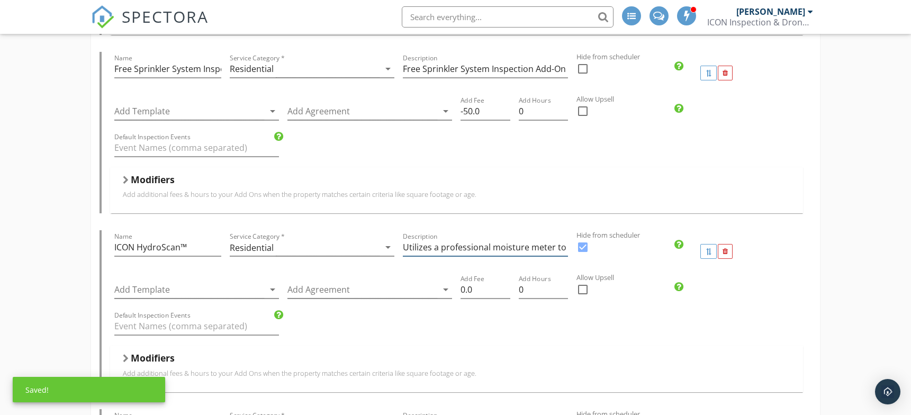
click at [466, 239] on input "Utilizes a professional moisture meter to identify and assess elevated moisture…" at bounding box center [485, 247] width 165 height 17
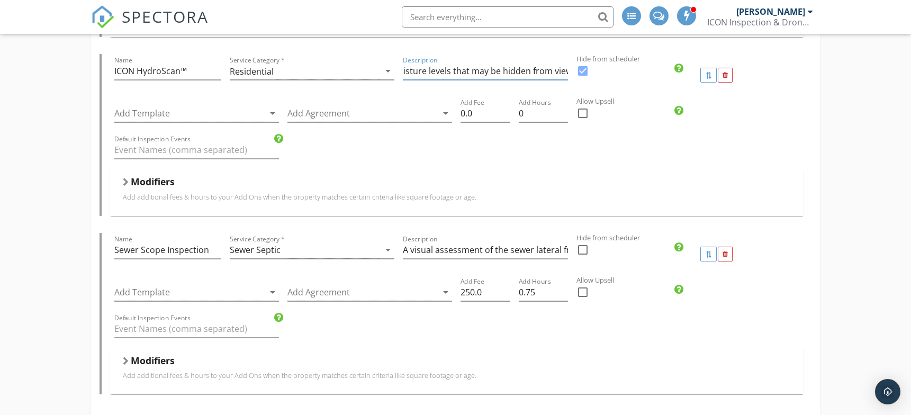
scroll to position [0, 0]
click at [195, 241] on input "Sewer Scope Inspection" at bounding box center [167, 249] width 107 height 17
paste input "ICON SewerScan™"
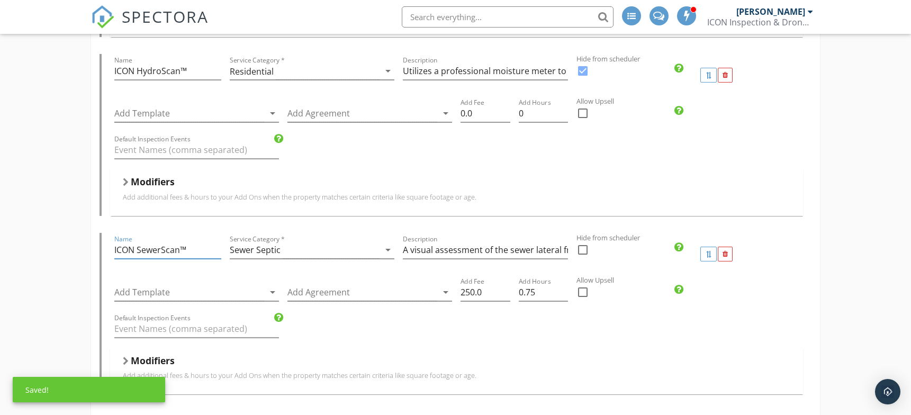
type input "ICON SewerScan™"
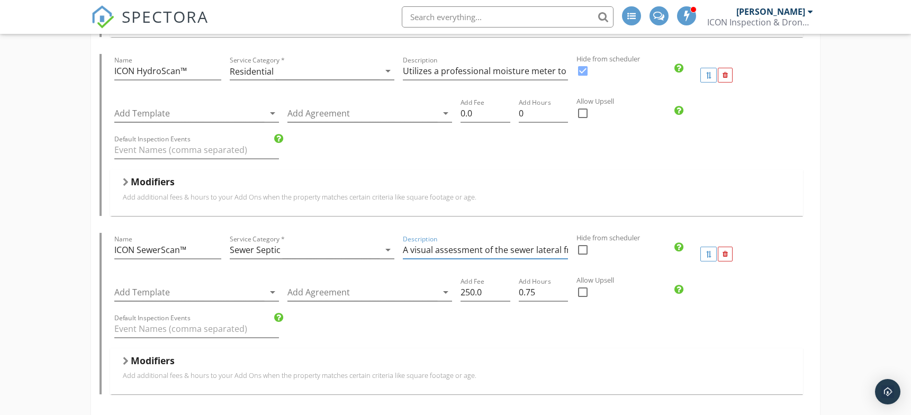
click at [453, 241] on input "A visual assessment of the sewer lateral from the home’s exterior to the city s…" at bounding box center [485, 249] width 165 height 17
paste input "specialized video camera inspection to identify hidden sewer line damage includ…"
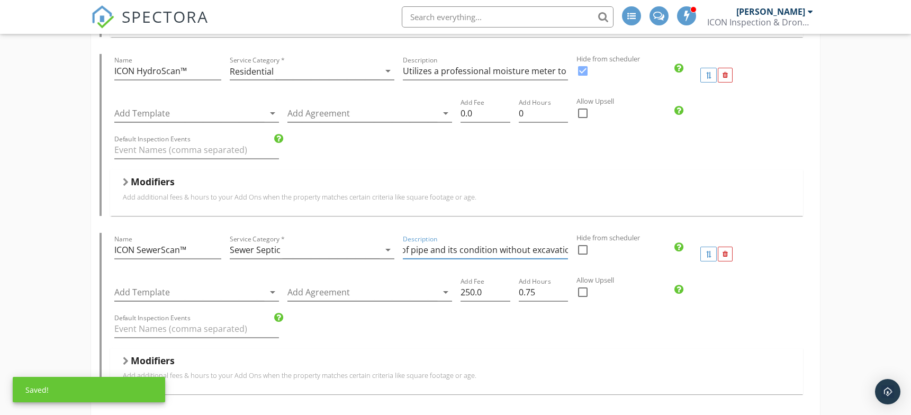
type input "A specialized video camera inspection to identify hidden sewer line damage incl…"
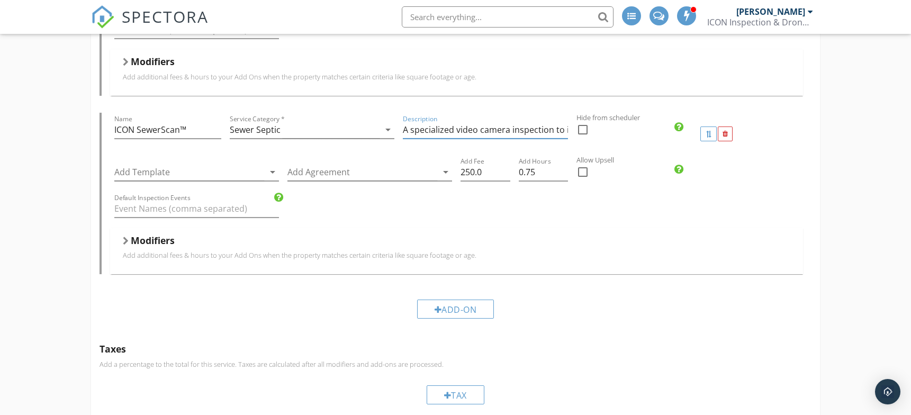
scroll to position [4256, 0]
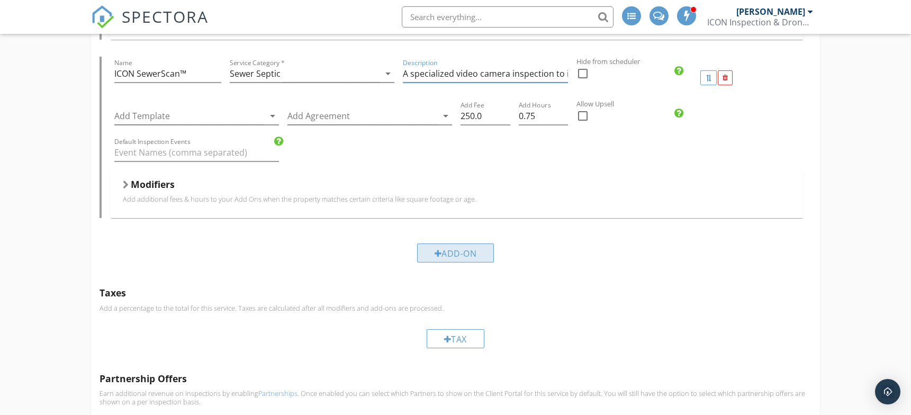
click at [461, 244] on div "Add-On" at bounding box center [455, 253] width 77 height 19
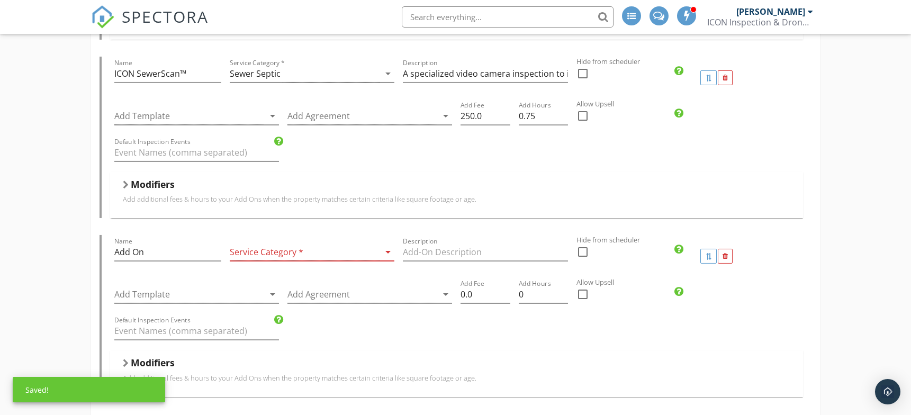
click at [286, 244] on div at bounding box center [305, 252] width 150 height 17
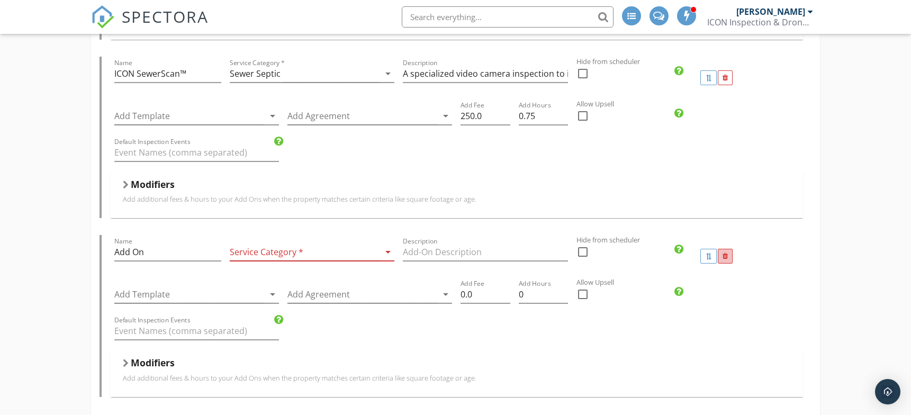
click at [723, 253] on div at bounding box center [725, 256] width 5 height 7
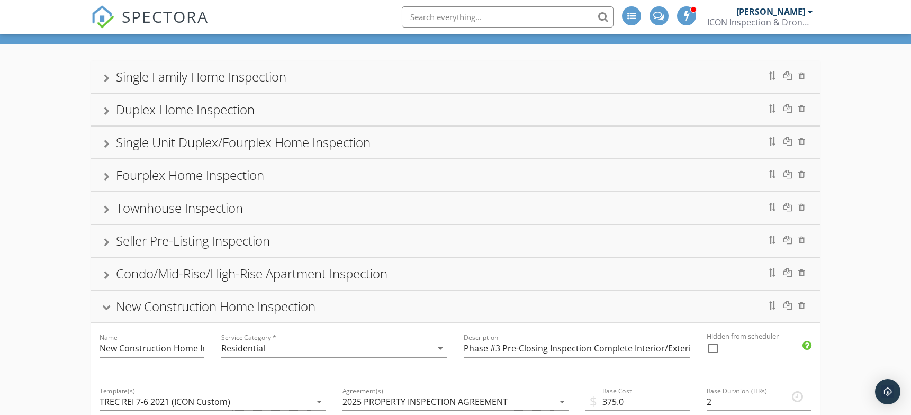
scroll to position [0, 0]
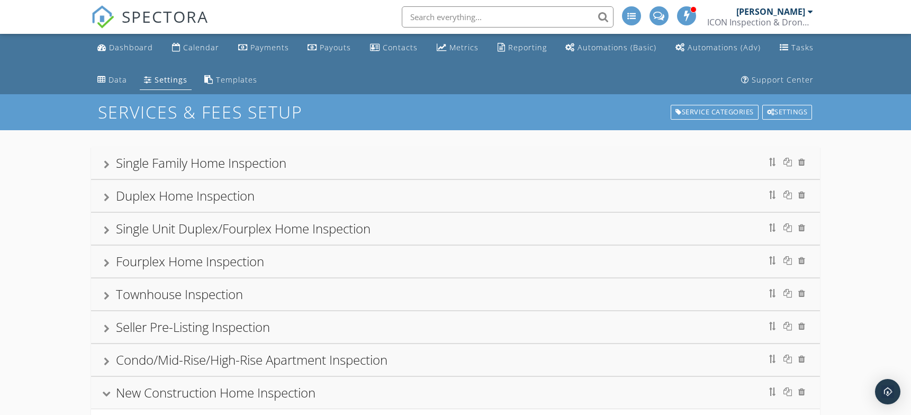
drag, startPoint x: 165, startPoint y: 159, endPoint x: 204, endPoint y: 5, distance: 158.8
click at [165, 159] on div "Single Family Home Inspection" at bounding box center [201, 162] width 170 height 17
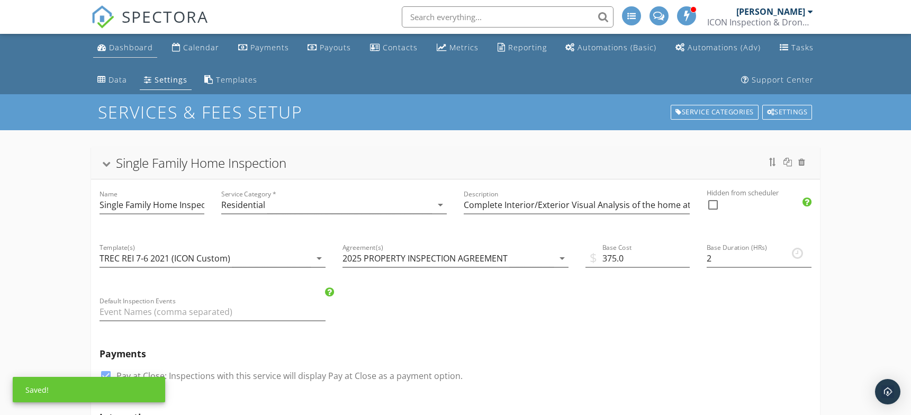
click at [132, 45] on div "Dashboard" at bounding box center [131, 47] width 44 height 10
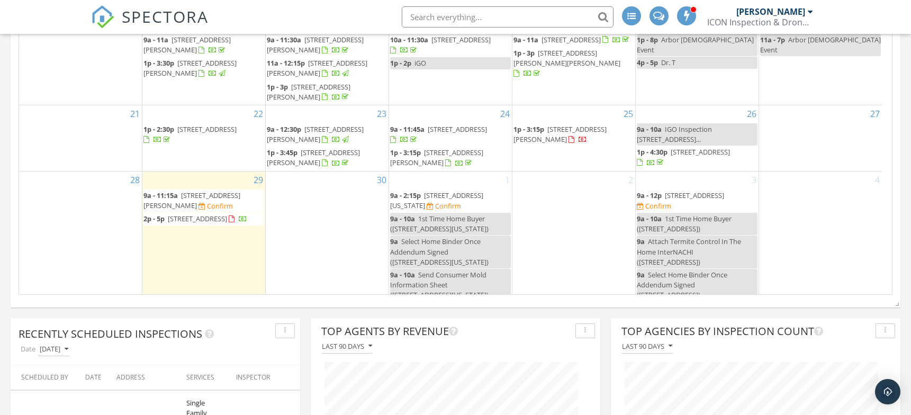
scroll to position [882, 0]
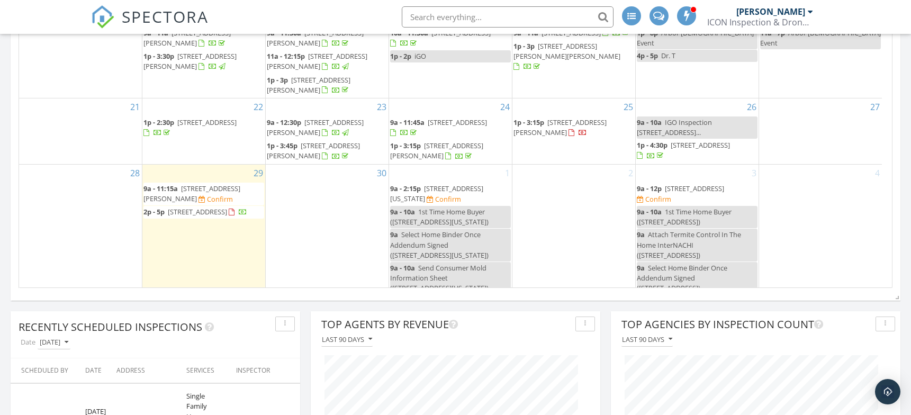
click at [589, 118] on span "1131 Longleaf Pine St , Huffman 77336" at bounding box center [559, 128] width 93 height 20
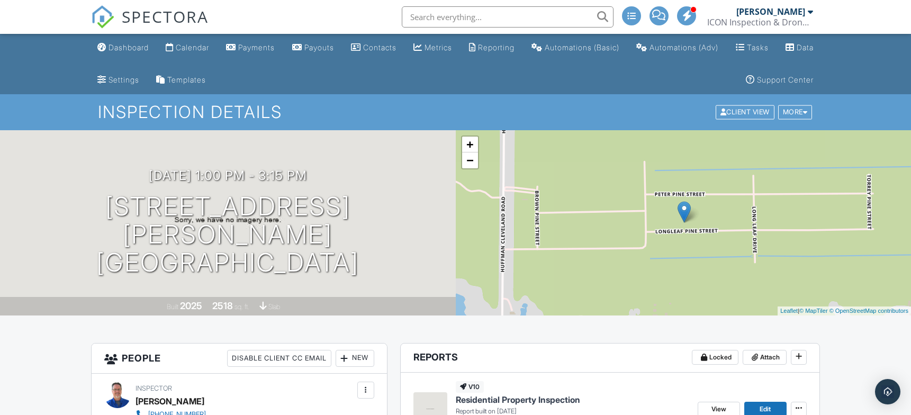
click at [765, 17] on div "ICON Inspection & Drone Services, LLC" at bounding box center [760, 22] width 106 height 11
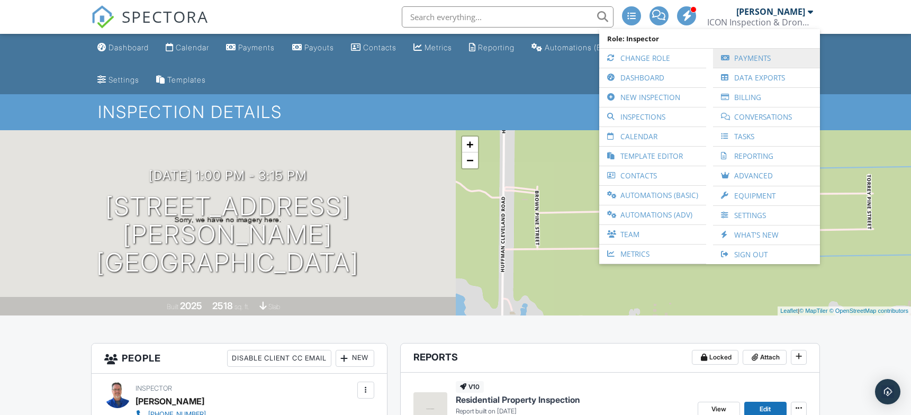
click at [764, 59] on link "Payments" at bounding box center [766, 58] width 96 height 19
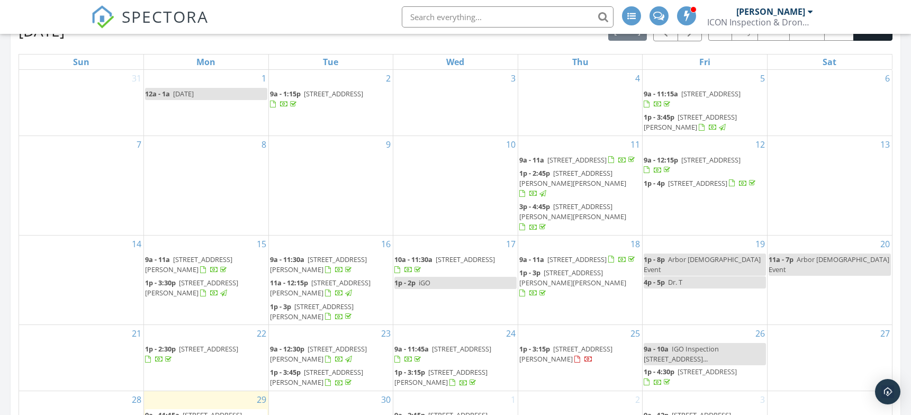
scroll to position [803, 0]
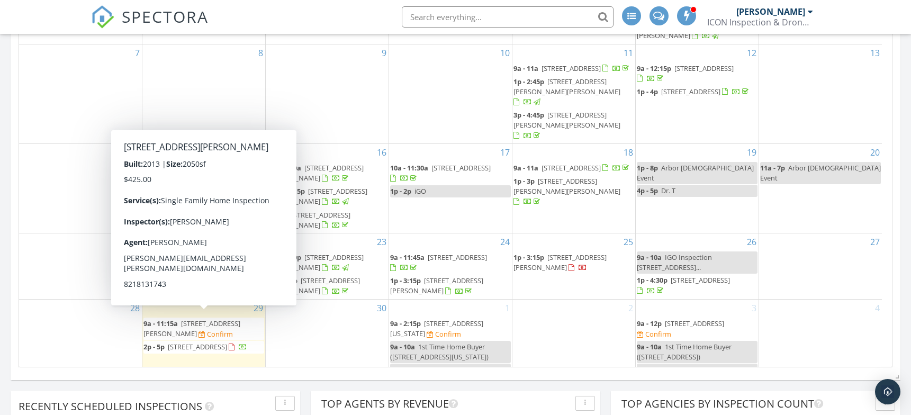
click at [218, 319] on span "2623 Constantine Dr, New Caney 77357" at bounding box center [191, 329] width 97 height 20
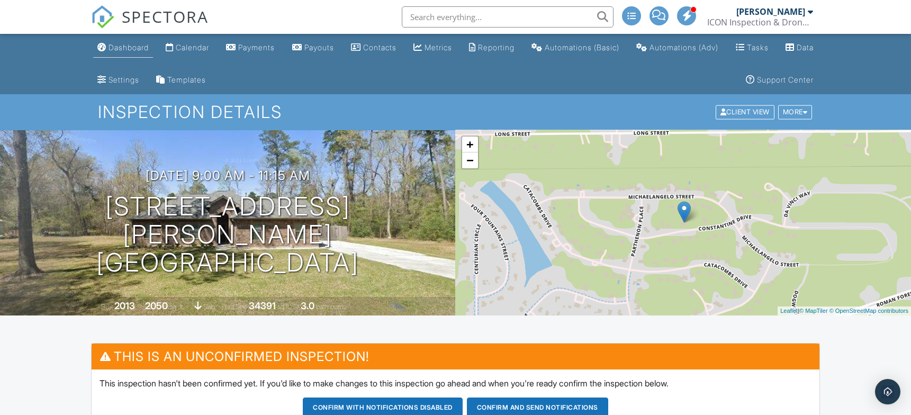
click at [138, 51] on div "Dashboard" at bounding box center [129, 47] width 40 height 9
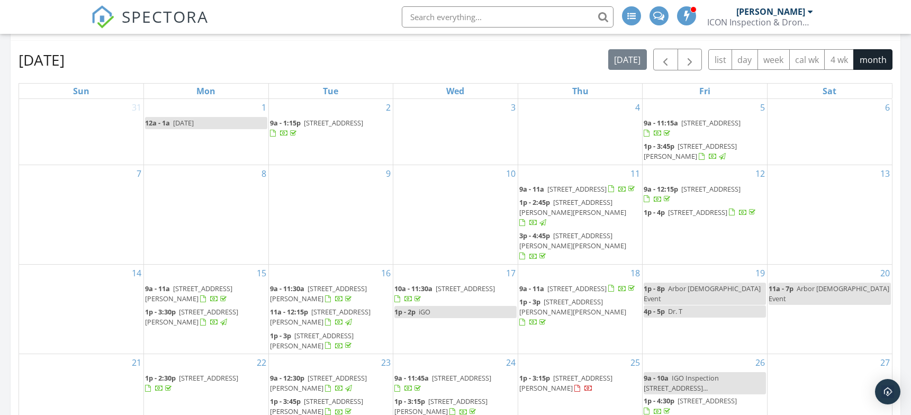
scroll to position [882, 0]
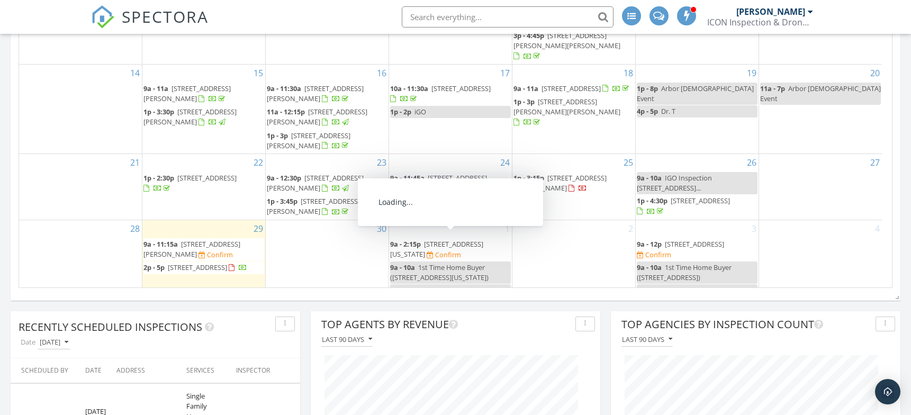
click at [473, 239] on span "2910 Cypress Point Dr, Missouri City 77459" at bounding box center [436, 249] width 93 height 20
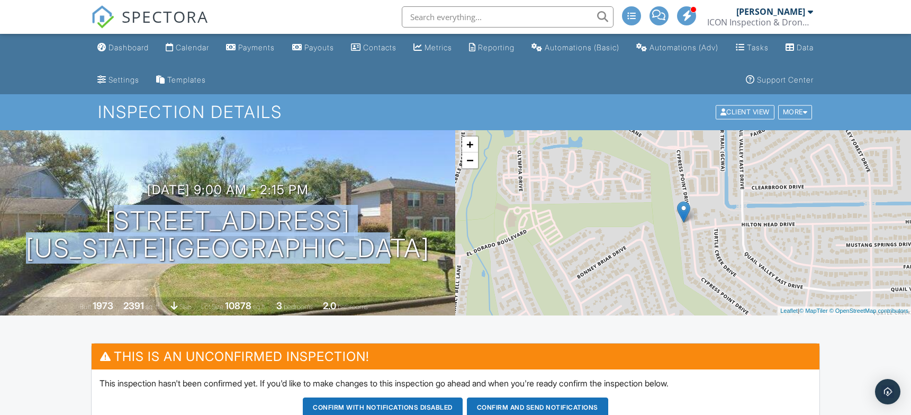
drag, startPoint x: 64, startPoint y: 212, endPoint x: 392, endPoint y: 253, distance: 330.7
click at [392, 253] on div "10/01/2025 9:00 am - 2:15 pm 2910 Cypress Point Dr Missouri City, TX 77459" at bounding box center [228, 223] width 456 height 80
copy h1 "2910 Cypress Point Dr Missouri City, TX 77459"
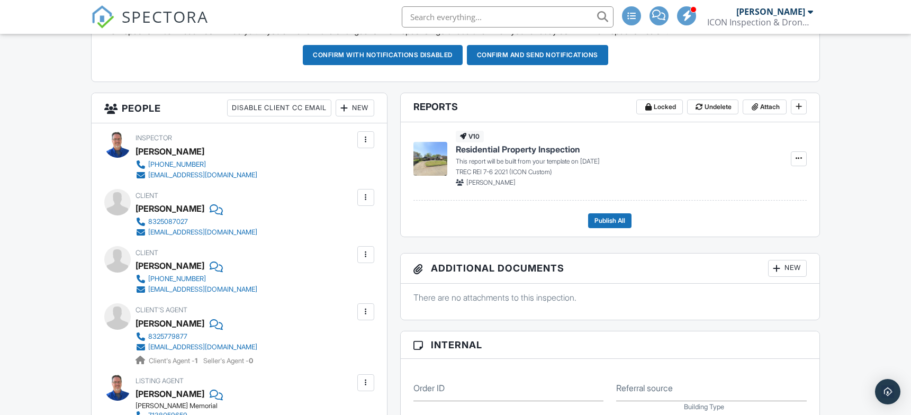
scroll to position [706, 0]
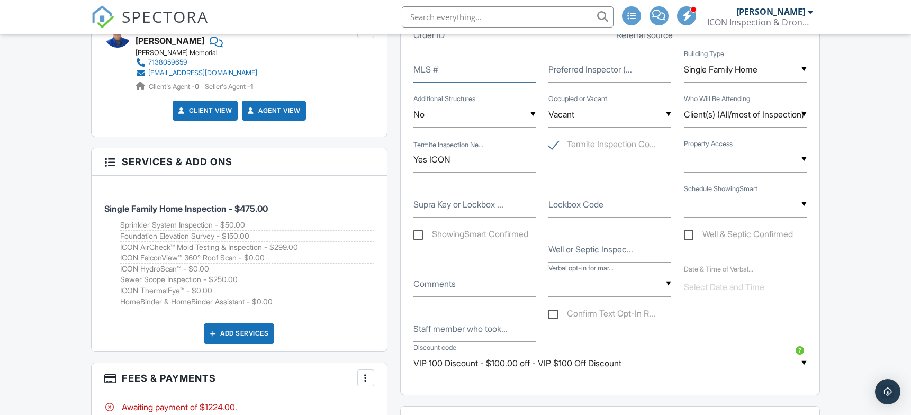
click at [441, 67] on input "MLS #" at bounding box center [474, 70] width 123 height 26
paste input "8653629"
type input "8653629"
click at [855, 104] on div "Dashboard Calendar Payments Payouts Contacts Metrics Reporting Automations (Bas…" at bounding box center [455, 257] width 911 height 1859
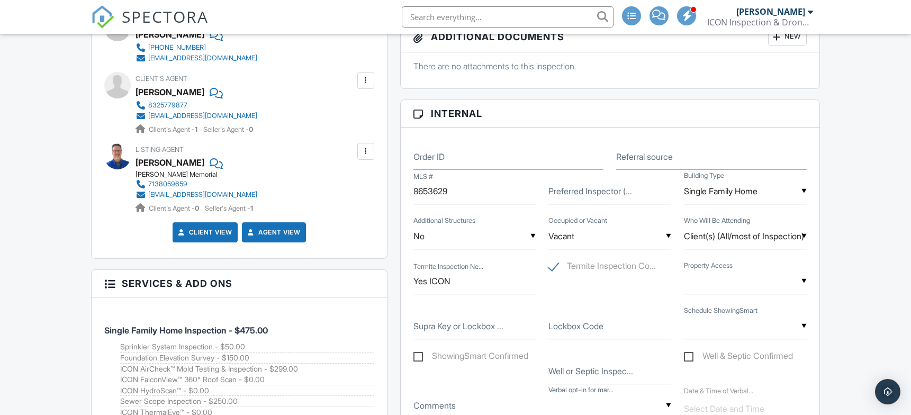
scroll to position [529, 0]
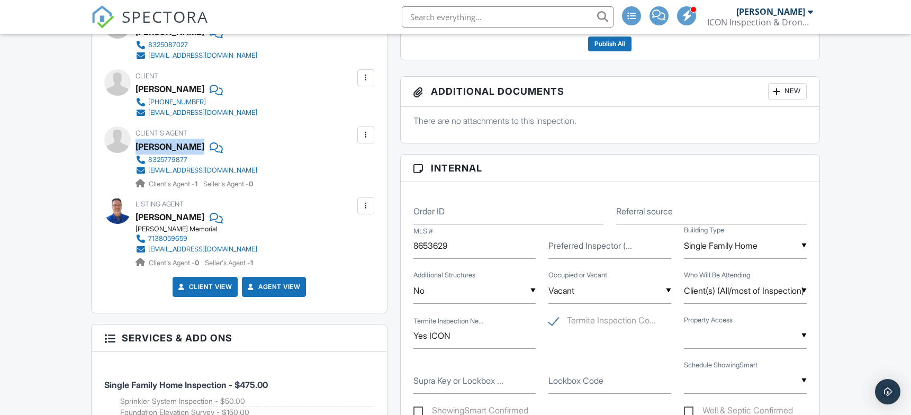
drag, startPoint x: 249, startPoint y: 149, endPoint x: 137, endPoint y: 147, distance: 112.2
click at [137, 147] on div "[PERSON_NAME]" at bounding box center [201, 147] width 130 height 16
copy div "[PERSON_NAME]"
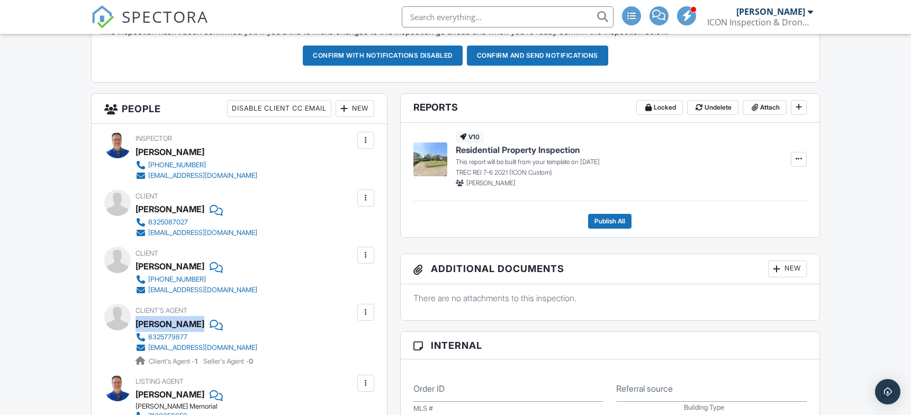
scroll to position [353, 0]
click at [357, 107] on div "New" at bounding box center [355, 108] width 39 height 17
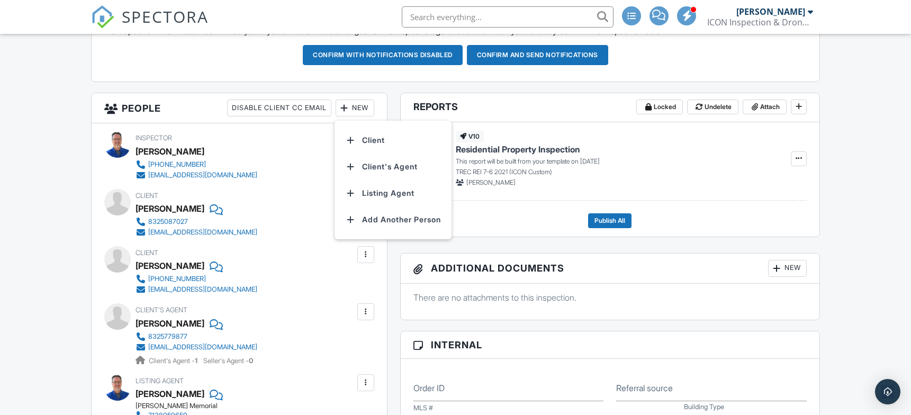
click at [360, 383] on div at bounding box center [365, 382] width 11 height 11
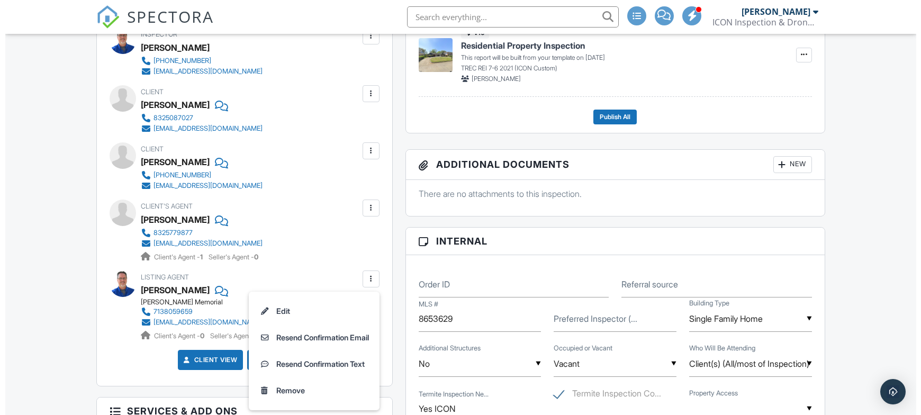
scroll to position [529, 0]
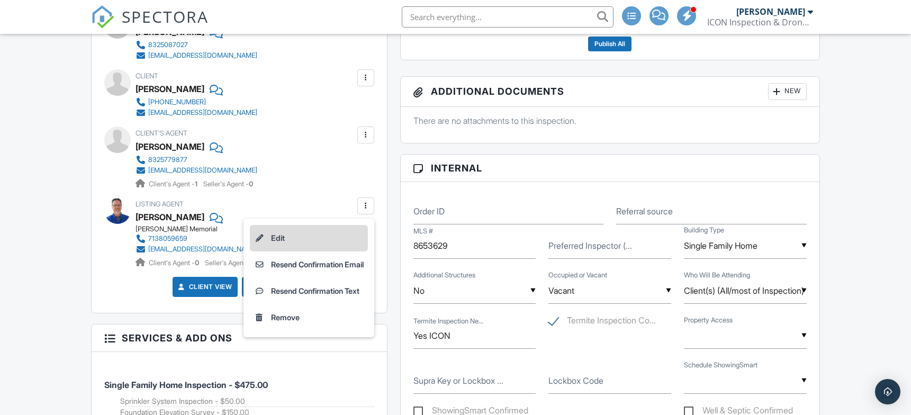
click at [280, 239] on li "Edit" at bounding box center [309, 238] width 118 height 26
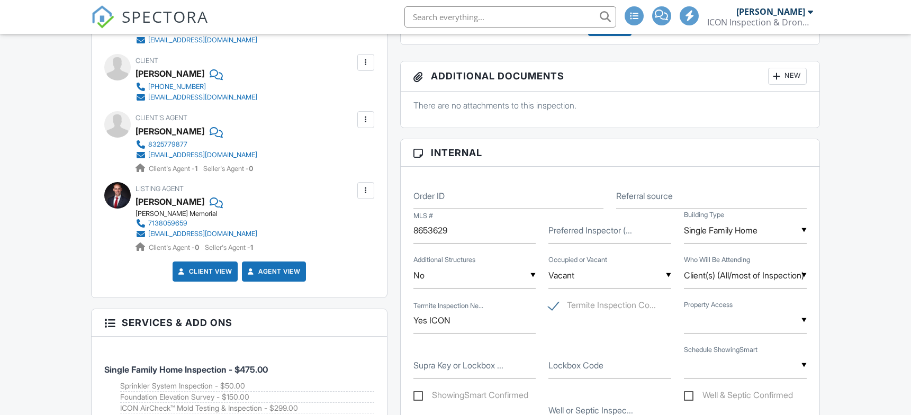
scroll to position [497, 0]
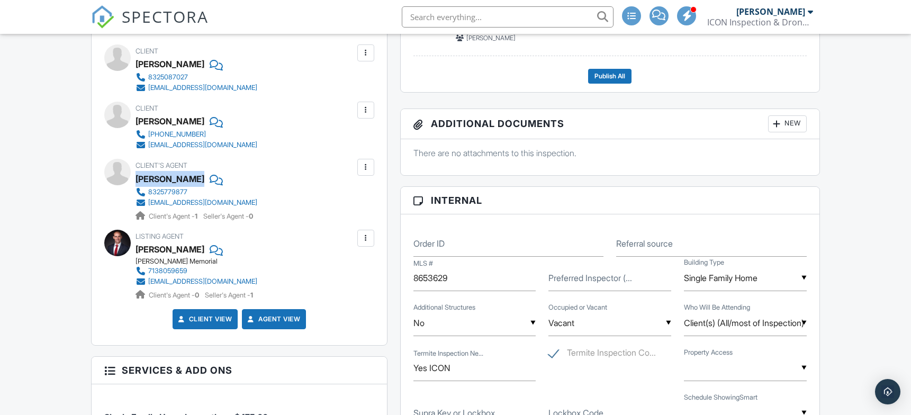
drag, startPoint x: 247, startPoint y: 182, endPoint x: 136, endPoint y: 181, distance: 111.7
click at [136, 181] on div "[PERSON_NAME]" at bounding box center [201, 179] width 130 height 16
copy div "[PERSON_NAME]"
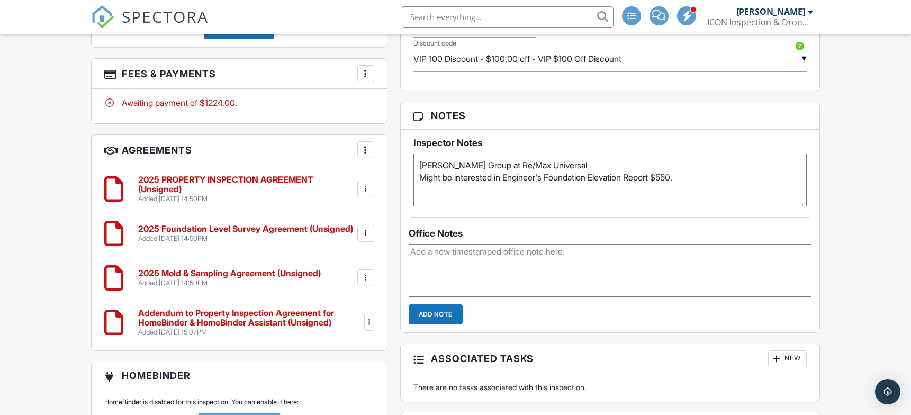
scroll to position [1059, 0]
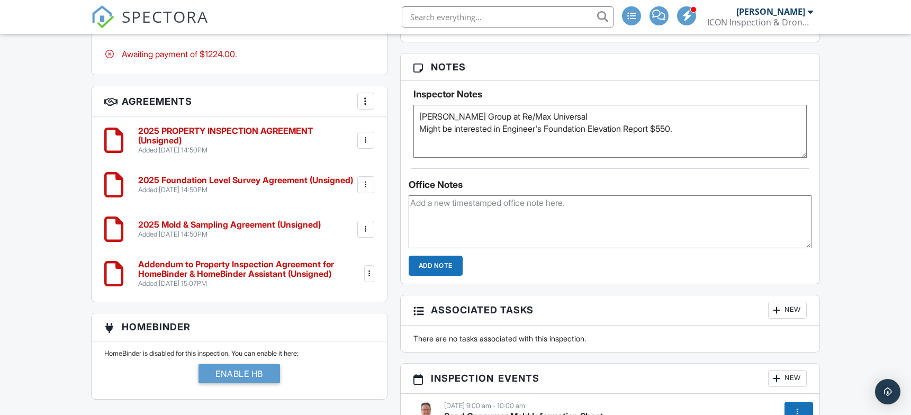
click at [701, 121] on textarea "Deleon Group at Re/Max Universal Might be interested in Engineer's Foundation E…" at bounding box center [609, 131] width 393 height 53
click at [701, 127] on textarea "Deleon Group at Re/Max Universal Might be interested in Engineer's Foundation E…" at bounding box center [609, 131] width 393 height 53
paste textarea "ith upgrades like PEX plumbing and a whole-house generator already in place,"
click at [422, 139] on textarea "Deleon Group at Re/Max Universal Might be interested in Engineer's Foundation E…" at bounding box center [609, 131] width 393 height 53
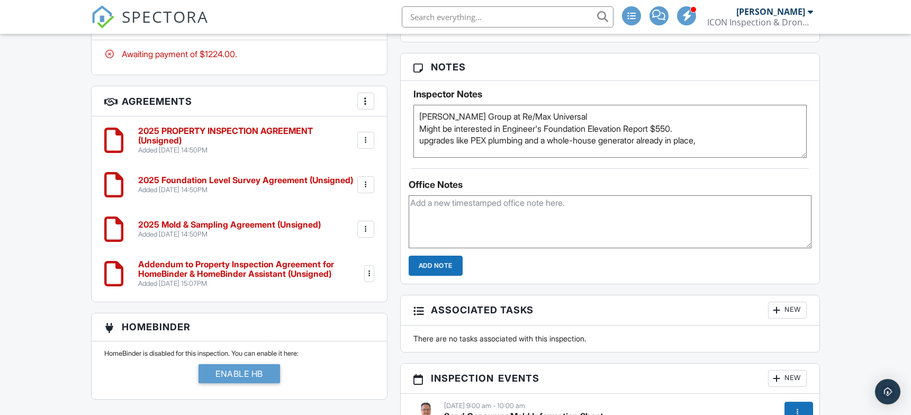
click at [727, 141] on textarea "Deleon Group at Re/Max Universal Might be interested in Engineer's Foundation E…" at bounding box center [609, 131] width 393 height 53
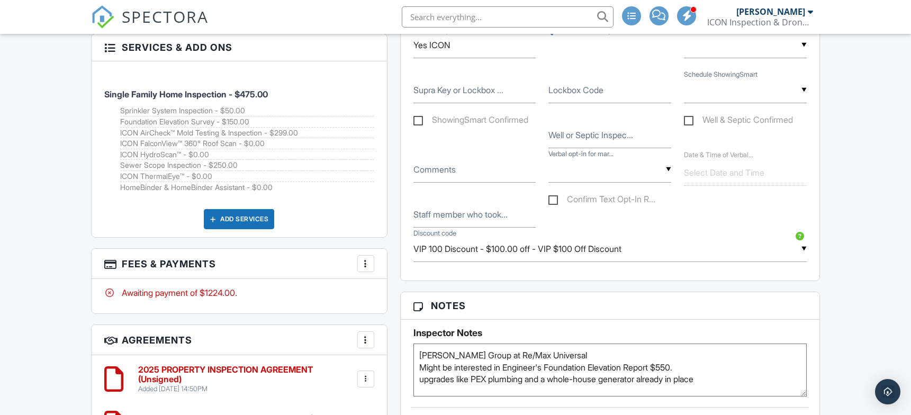
scroll to position [882, 0]
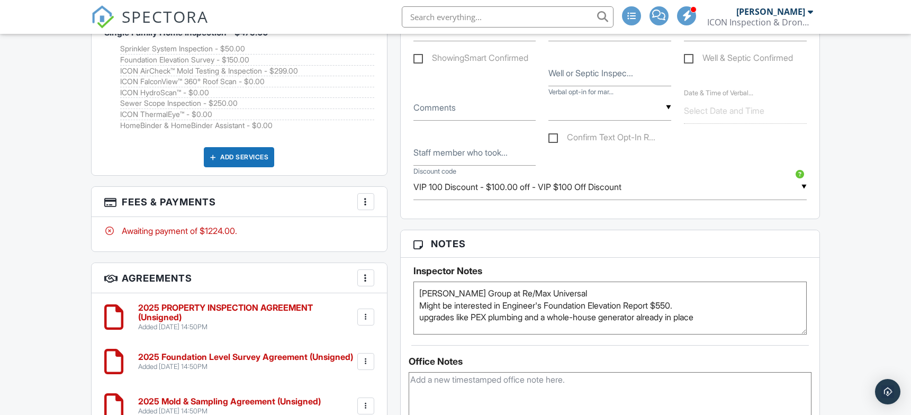
click at [573, 291] on textarea "Deleon Group at Re/Max Universal Might be interested in Engineer's Foundation E…" at bounding box center [609, 308] width 393 height 53
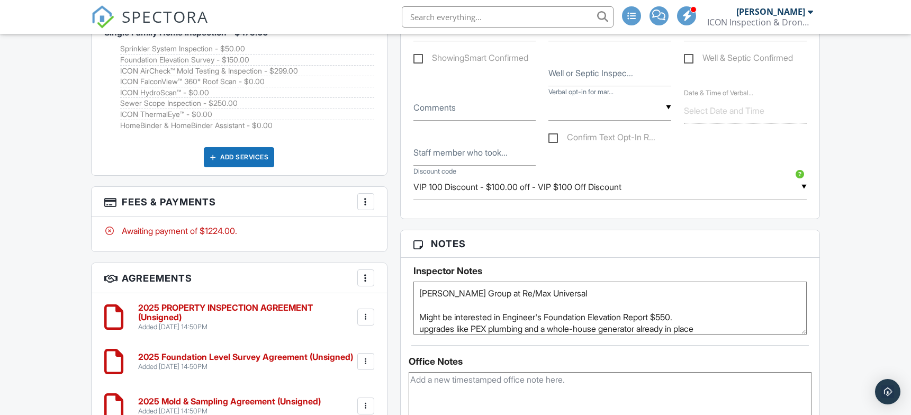
paste textarea "Quail Valley La Quinta"
type textarea "[PERSON_NAME] Group at Re/Max Universal Quail Valley La Quinta Might be interes…"
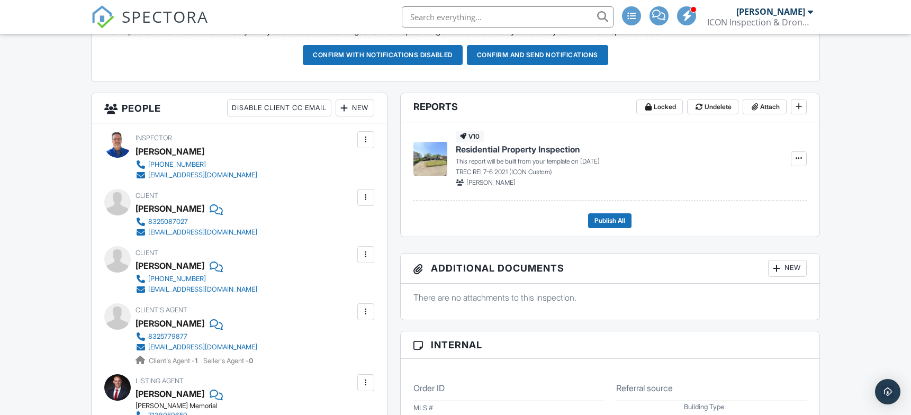
scroll to position [529, 0]
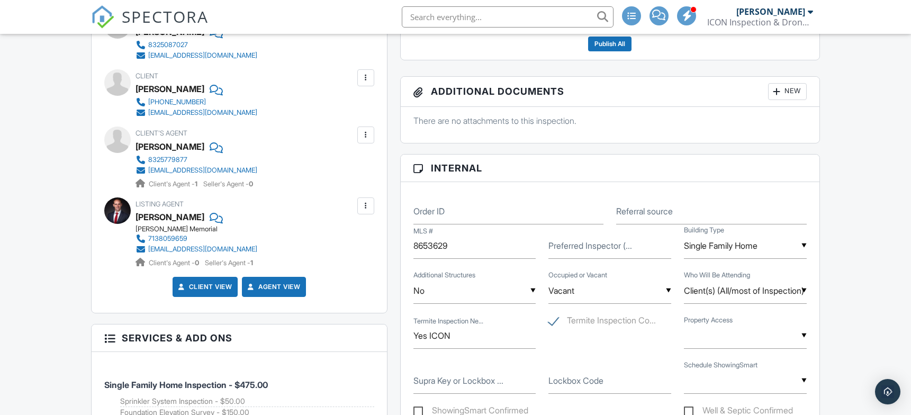
click at [644, 215] on label "Referral source" at bounding box center [644, 211] width 57 height 12
click at [644, 215] on input "Referral source" at bounding box center [711, 212] width 191 height 26
click at [744, 215] on input "Referral source" at bounding box center [711, 212] width 191 height 26
type input "Real Estate Agent"
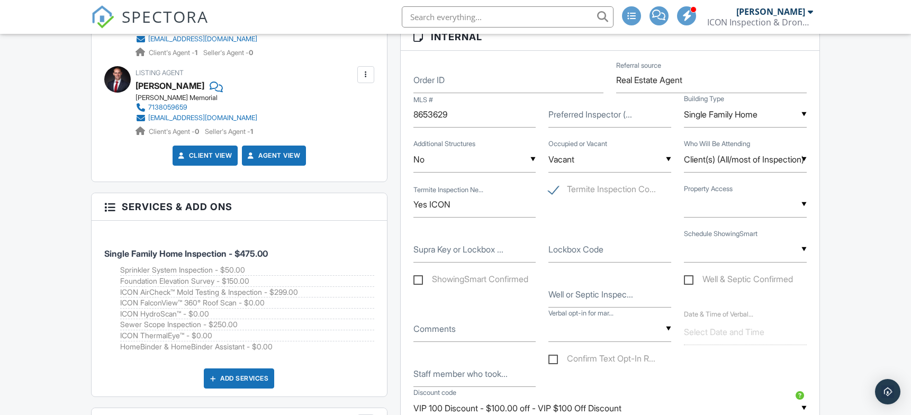
scroll to position [706, 0]
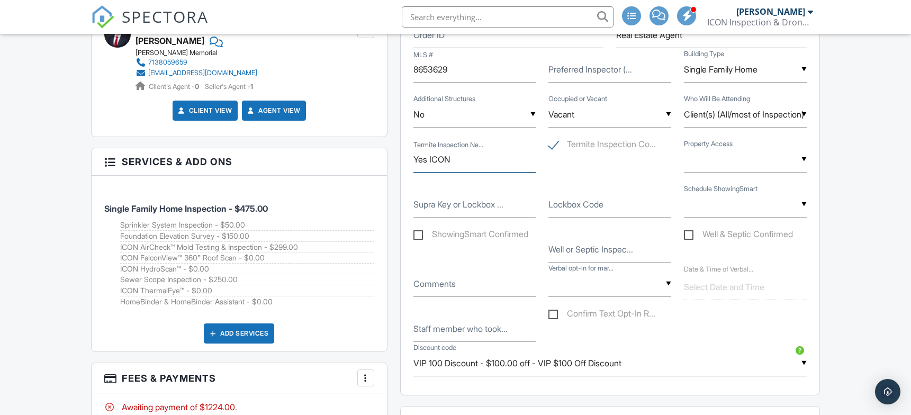
click at [451, 161] on input "Yes ICON" at bounding box center [474, 160] width 123 height 26
click at [435, 158] on input "Yes ICON" at bounding box center [474, 160] width 123 height 26
type input "Yes B&P"
click at [720, 195] on input "text" at bounding box center [745, 205] width 123 height 26
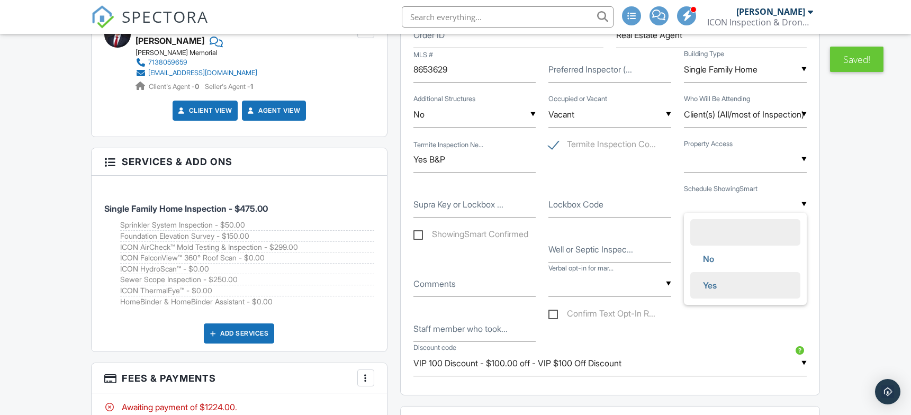
click at [719, 285] on span "Yes" at bounding box center [710, 285] width 31 height 26
type input "Yes"
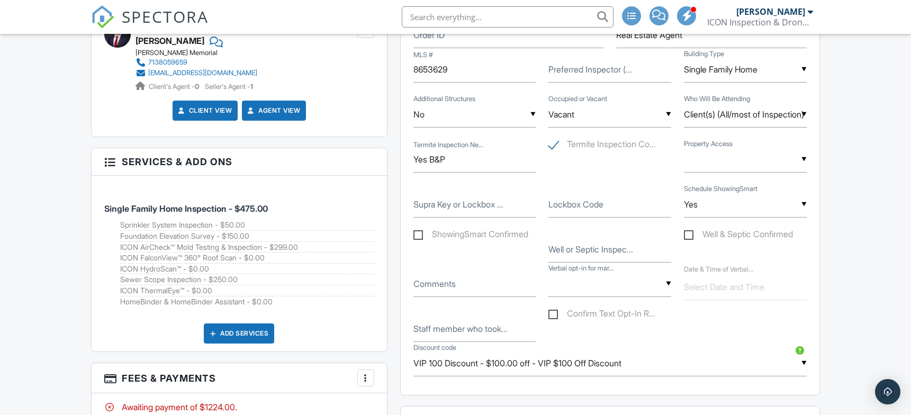
click at [366, 378] on div at bounding box center [365, 378] width 11 height 11
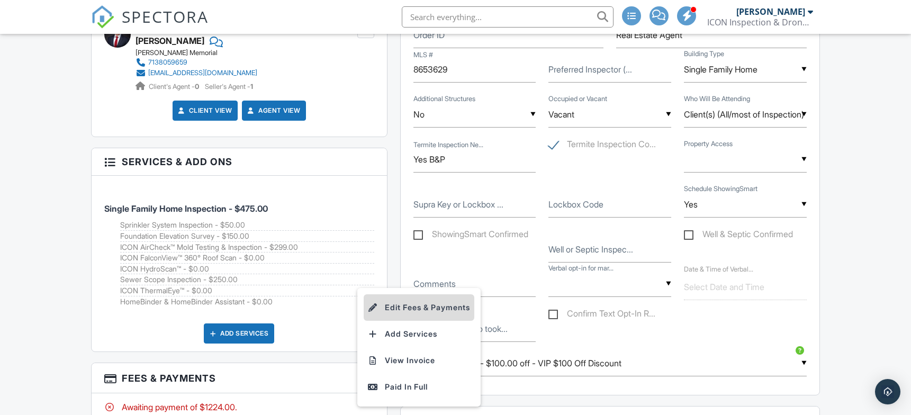
click at [431, 311] on li "Edit Fees & Payments" at bounding box center [419, 307] width 111 height 26
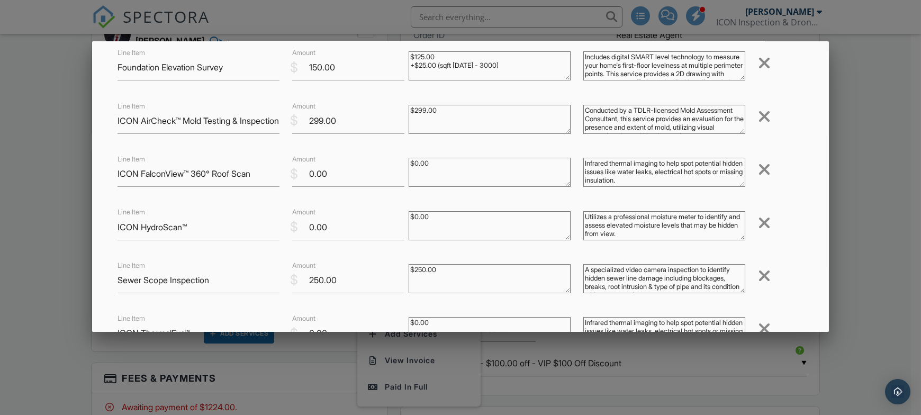
scroll to position [353, 0]
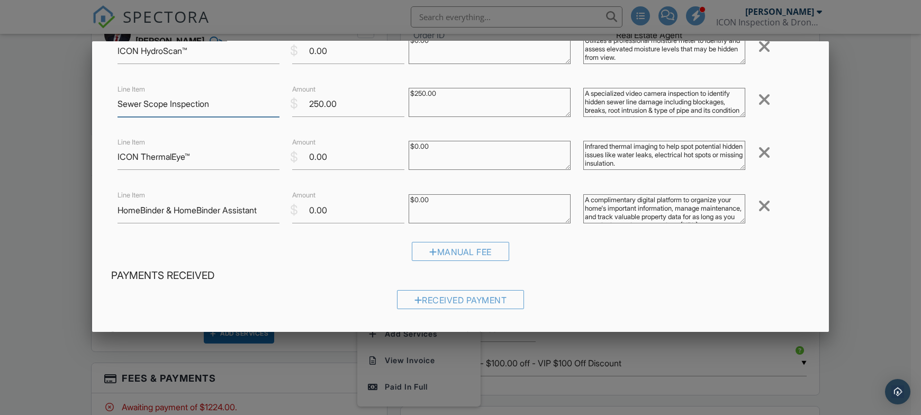
click at [163, 102] on input "Sewer Scope Inspection" at bounding box center [199, 104] width 162 height 26
paste input "ICON SewerScan™"
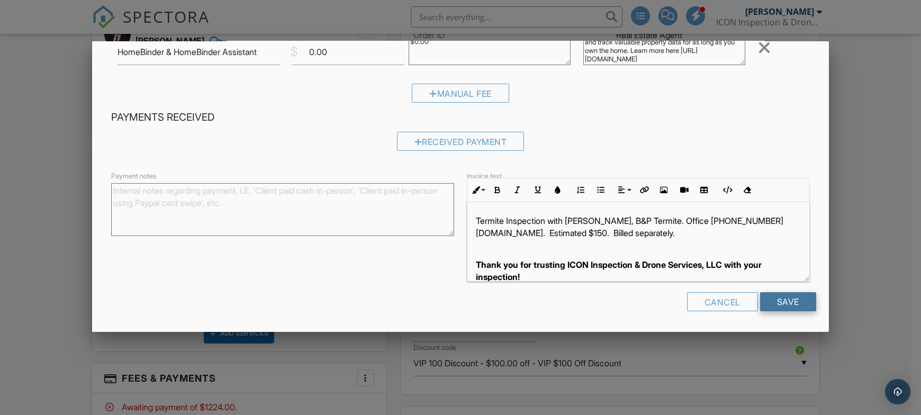
type input "ICON SewerScan™"
click at [780, 303] on input "Save" at bounding box center [788, 301] width 56 height 19
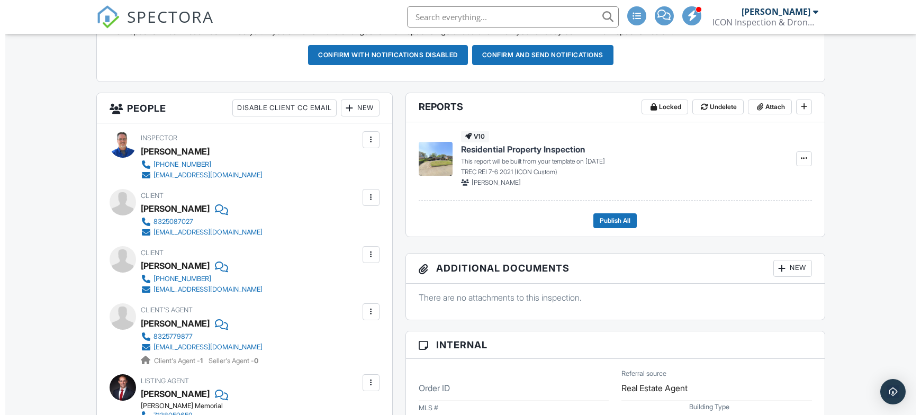
scroll to position [529, 0]
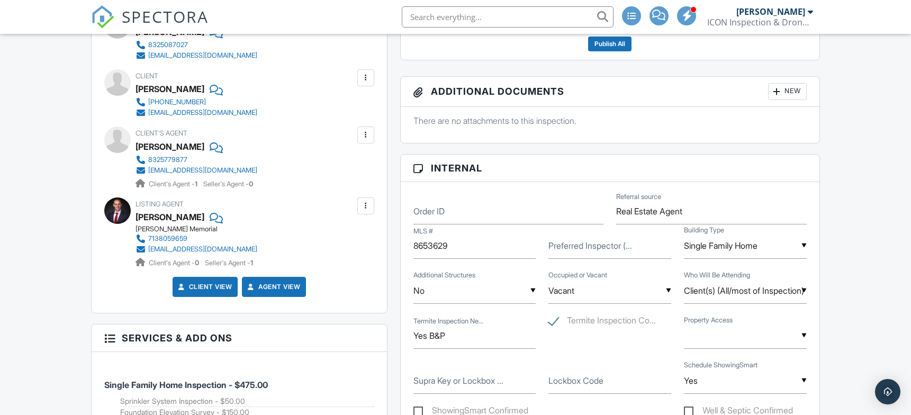
click at [363, 208] on div at bounding box center [365, 206] width 11 height 11
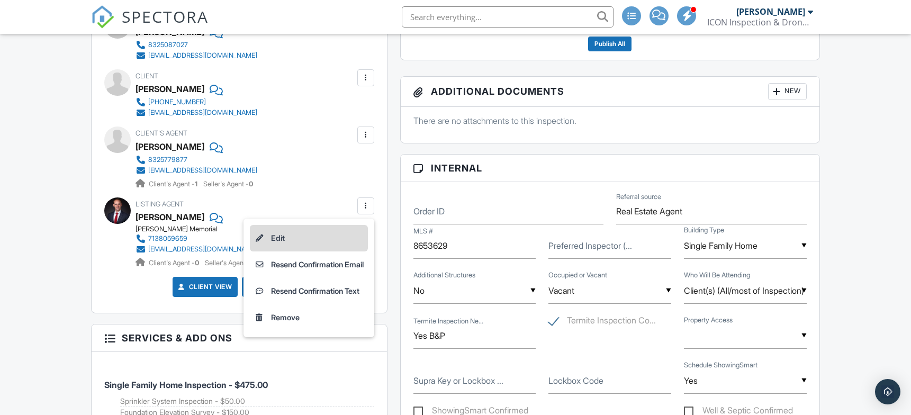
click at [279, 234] on li "Edit" at bounding box center [309, 238] width 118 height 26
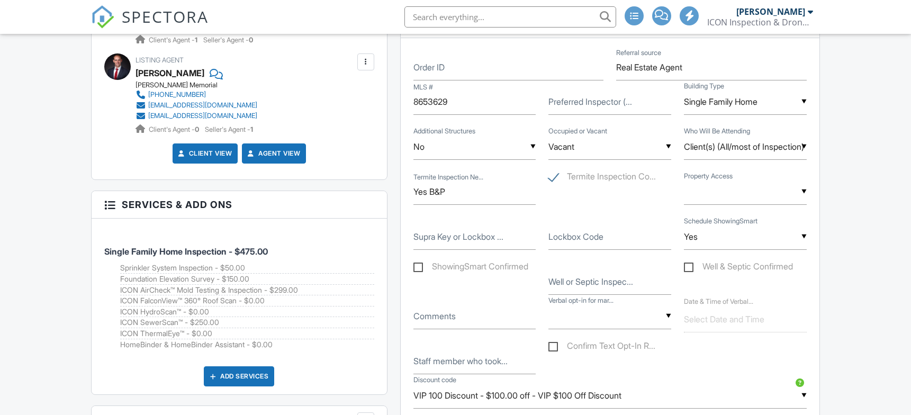
click at [750, 194] on input "text" at bounding box center [745, 192] width 123 height 26
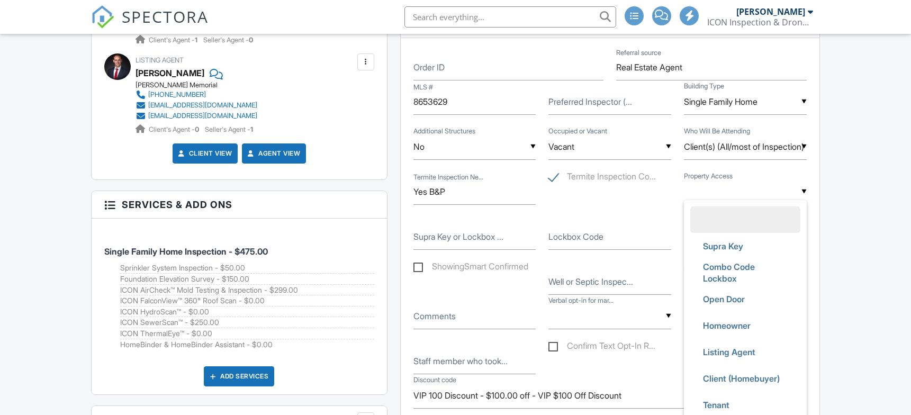
scroll to position [529, 0]
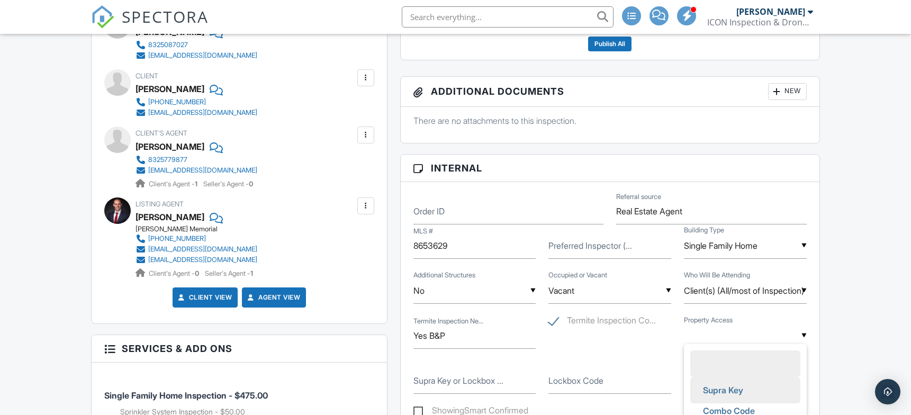
click at [728, 387] on span "Supra Key" at bounding box center [723, 390] width 57 height 26
type input "Supra Key"
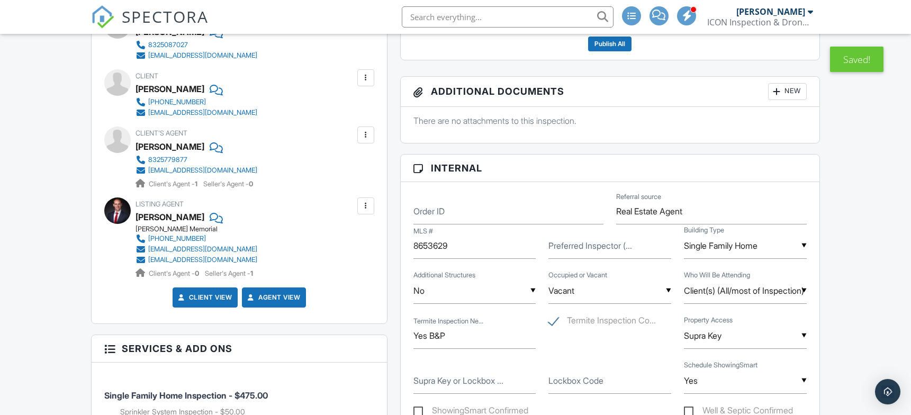
scroll to position [706, 0]
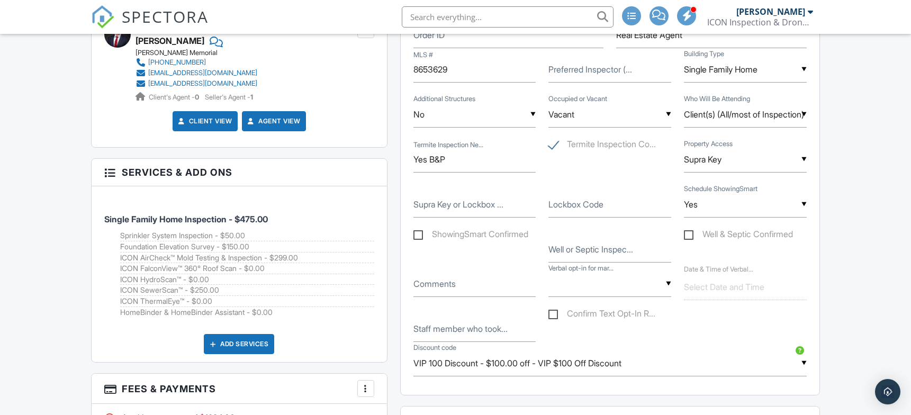
click at [499, 208] on label "Supra Key or Lockbox ..." at bounding box center [458, 205] width 90 height 12
click at [499, 208] on input "Supra Key or Lockbox ..." at bounding box center [474, 205] width 123 height 26
type input "Front Door"
click at [850, 188] on div "Dashboard Calendar Payments Payouts Contacts Metrics Reporting Automations (Bas…" at bounding box center [455, 257] width 911 height 1859
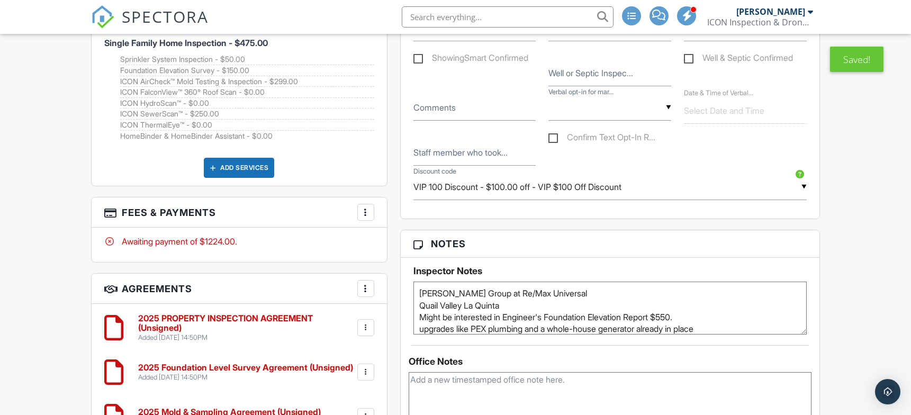
scroll to position [5, 0]
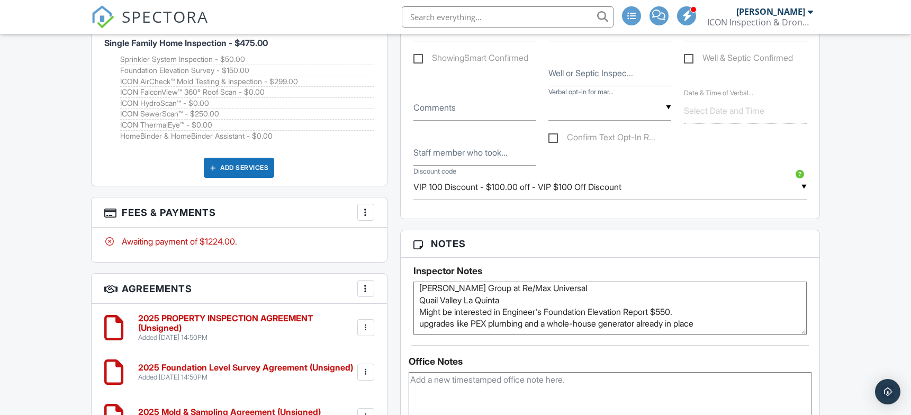
click at [751, 322] on textarea "[PERSON_NAME] Group at Re/Max Universal Quail Valley La Quinta Might be interes…" at bounding box center [609, 308] width 393 height 53
paste textarea "Please turn off the lights and lock the doors when leaving the property. Kindly…"
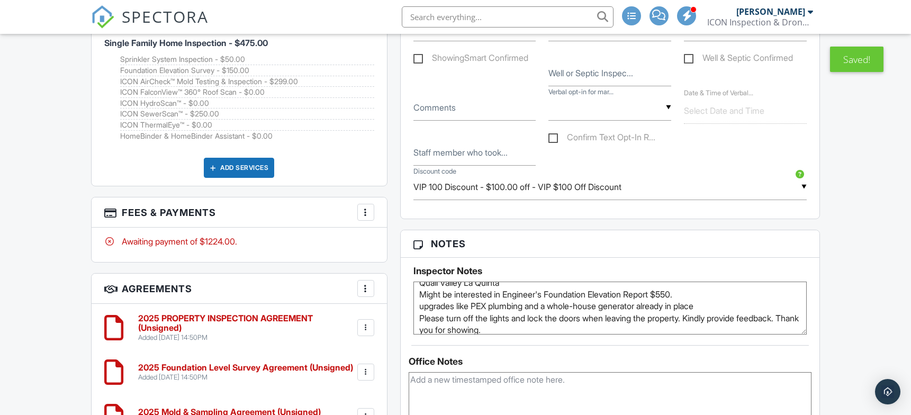
scroll to position [35, 0]
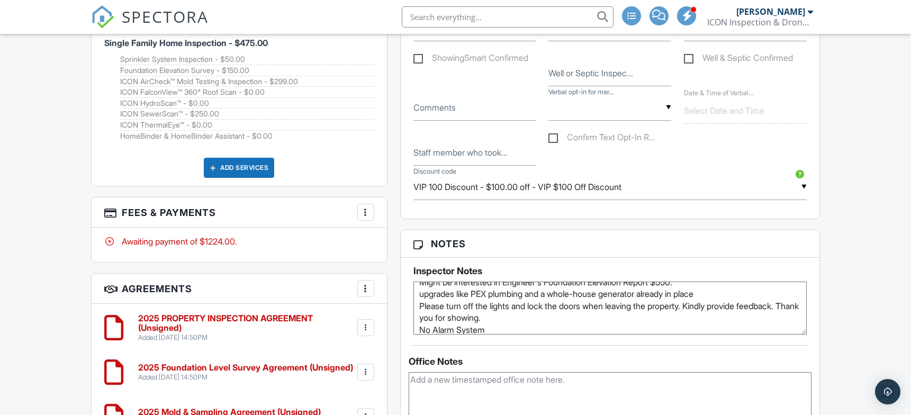
type textarea "[PERSON_NAME] Group at Re/Max Universal Quail Valley La Quinta Might be interes…"
click at [848, 119] on div "Dashboard Calendar Payments Payouts Contacts Metrics Reporting Automations (Bas…" at bounding box center [455, 81] width 911 height 1859
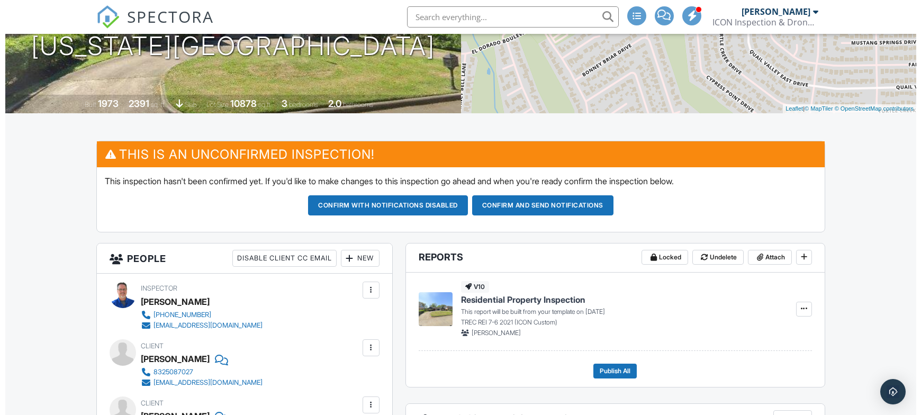
scroll to position [529, 0]
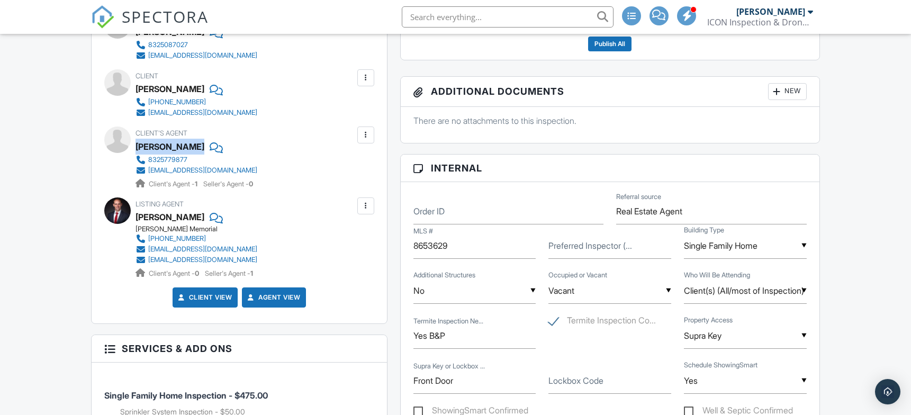
drag, startPoint x: 241, startPoint y: 145, endPoint x: 137, endPoint y: 148, distance: 104.3
click at [137, 148] on div "[PERSON_NAME]" at bounding box center [201, 147] width 130 height 16
copy div "[PERSON_NAME]"
click at [368, 132] on div at bounding box center [365, 135] width 11 height 11
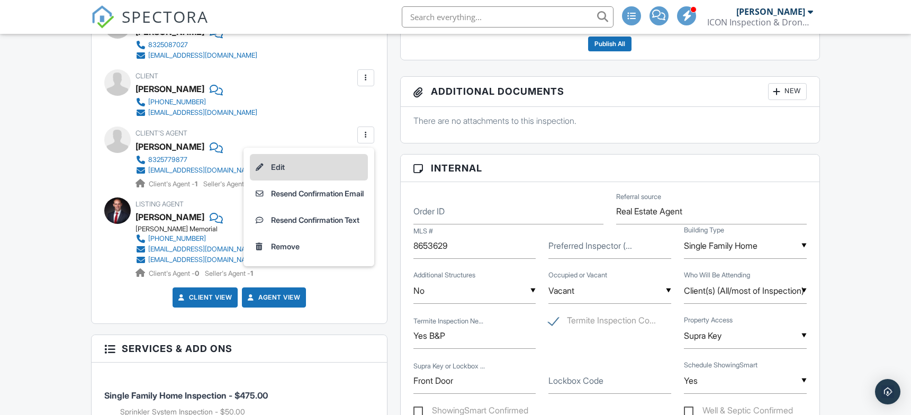
click at [311, 172] on li "Edit" at bounding box center [309, 167] width 118 height 26
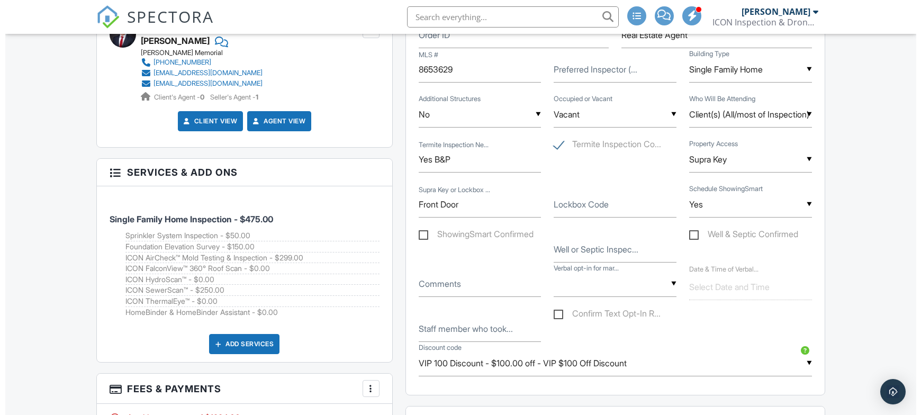
scroll to position [882, 0]
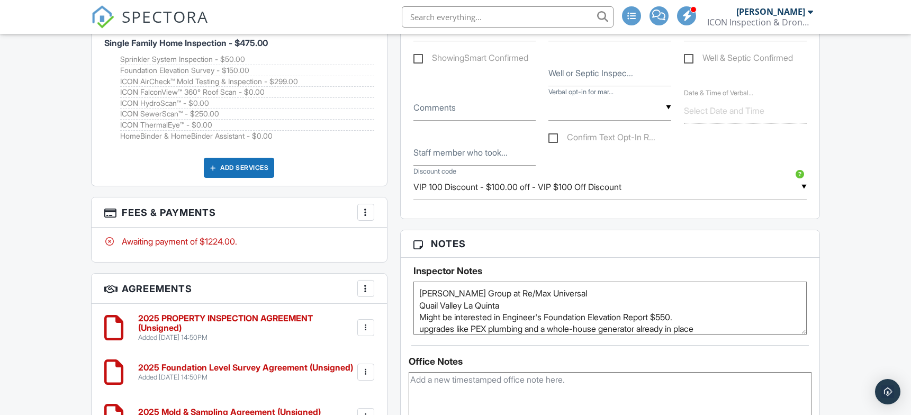
click at [367, 210] on div at bounding box center [365, 212] width 11 height 11
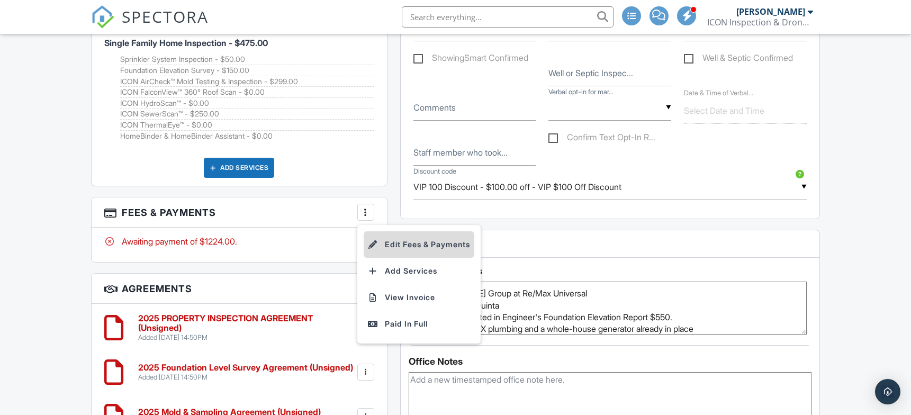
click at [403, 244] on li "Edit Fees & Payments" at bounding box center [419, 244] width 111 height 26
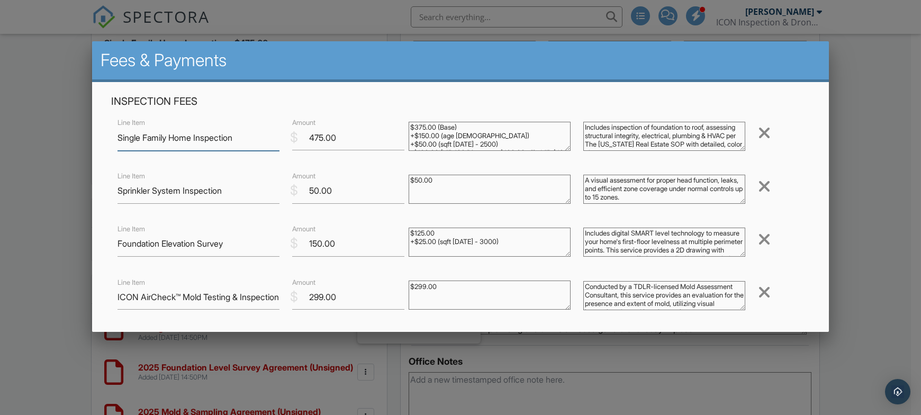
scroll to position [513, 0]
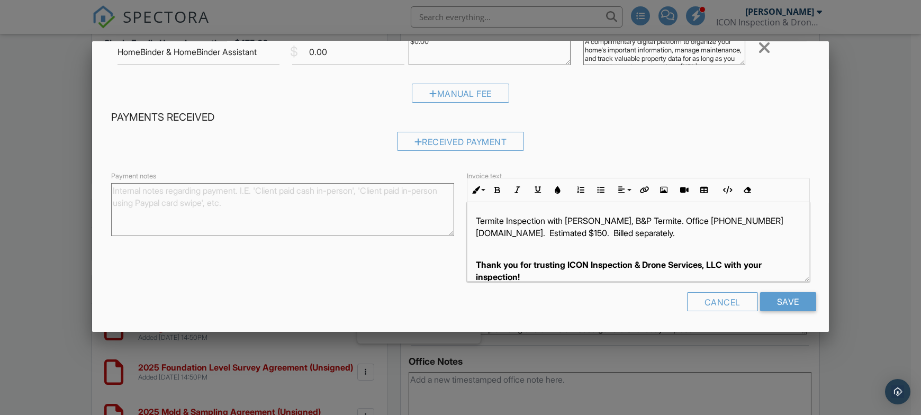
drag, startPoint x: 469, startPoint y: 218, endPoint x: 616, endPoint y: 239, distance: 148.2
click at [469, 218] on div "Termite Inspection with [PERSON_NAME], B&P Termite. Office [PHONE_NUMBER] [DOMA…" at bounding box center [638, 309] width 342 height 214
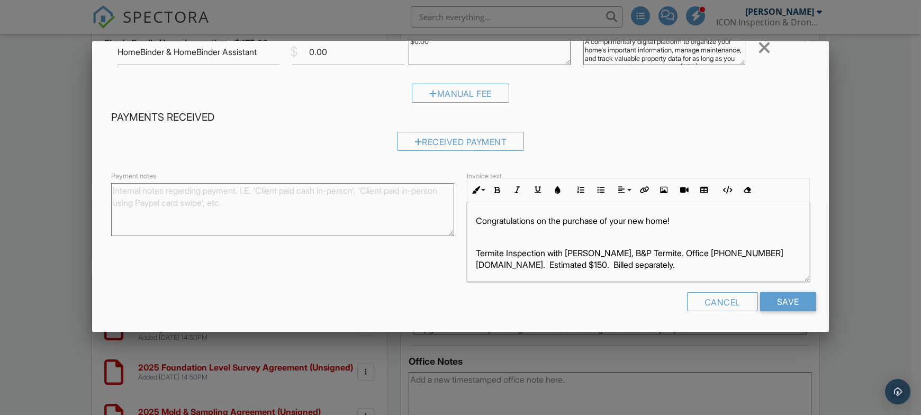
click at [619, 220] on p "Congratulations on the purchase of your new home!" at bounding box center [638, 221] width 325 height 12
click at [706, 221] on p "Congratulations on the purchase of your new home!" at bounding box center [638, 221] width 325 height 12
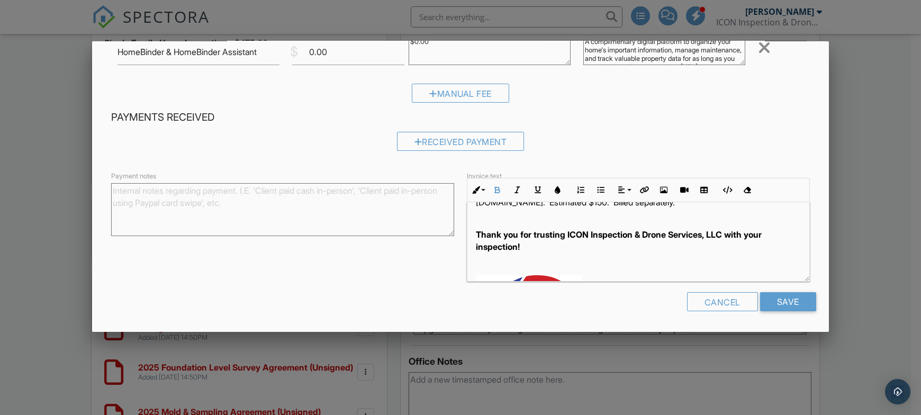
scroll to position [60, 0]
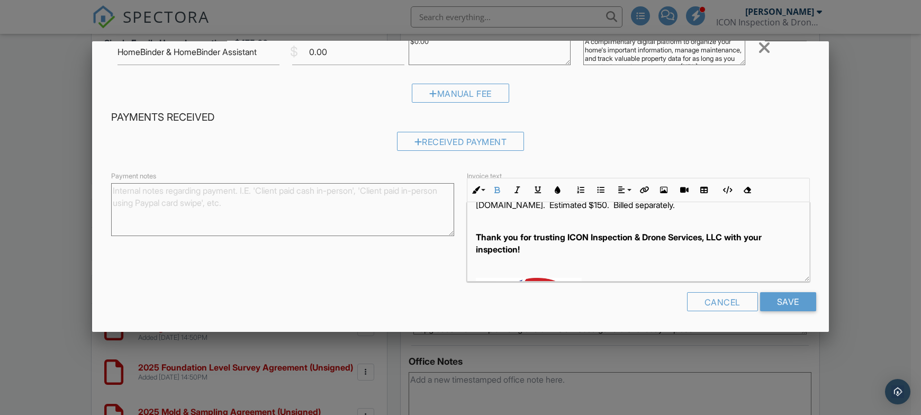
click at [633, 219] on p at bounding box center [638, 221] width 325 height 12
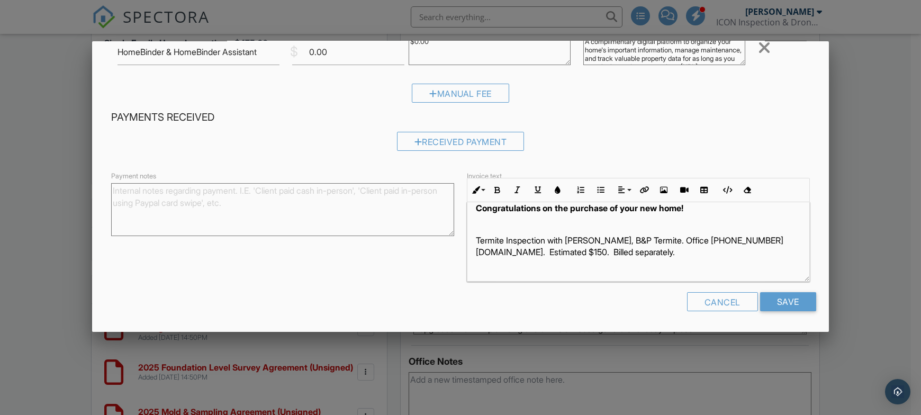
scroll to position [5, 0]
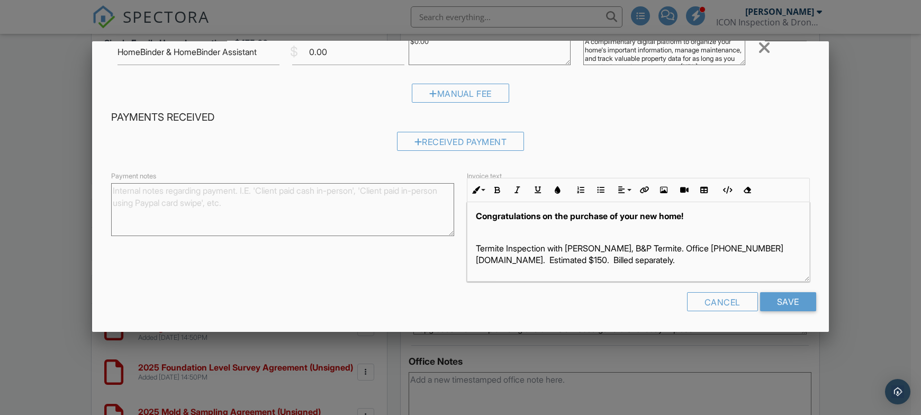
click at [467, 244] on div "Congratulations on the purchase of your new home! Termite Inspection with Brent…" at bounding box center [638, 320] width 342 height 247
click at [567, 246] on p "Your Termite Inspection with Brent Musser, B&P Termite. Office 832-656-4208 bpt…" at bounding box center [638, 254] width 325 height 24
click at [570, 246] on p "Your Termite Inspection with Brent Musser, B&P Termite. Office 832-656-4208 bpt…" at bounding box center [638, 254] width 325 height 24
click at [570, 246] on p "Your Termite Inspection will be Brent Musser, B&P Termite. Office 832-656-4208 …" at bounding box center [638, 254] width 325 height 24
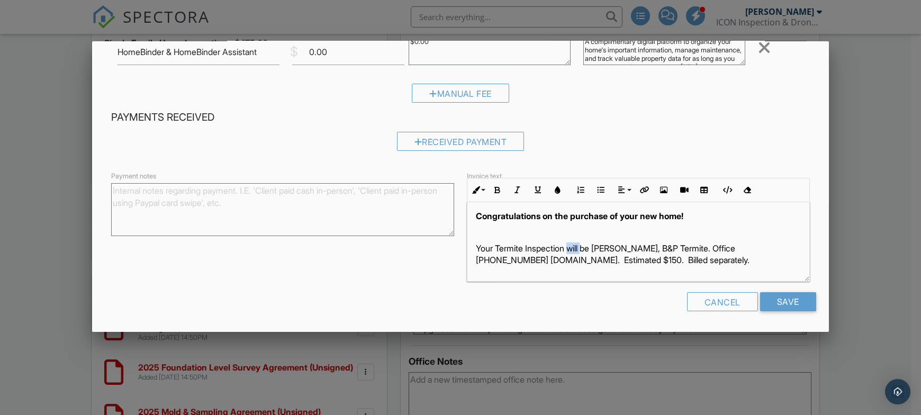
click at [570, 246] on p "Your Termite Inspection will be Brent Musser, B&P Termite. Office 832-656-4208 …" at bounding box center [638, 254] width 325 height 24
click at [596, 245] on p "Your Termite Inspection will be Brent Musser, B&P Termite. Office 832-656-4208 …" at bounding box center [638, 254] width 325 height 24
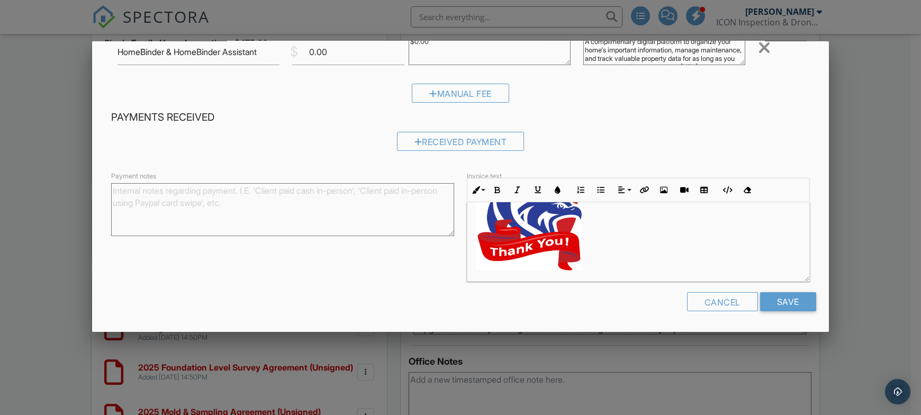
scroll to position [0, 0]
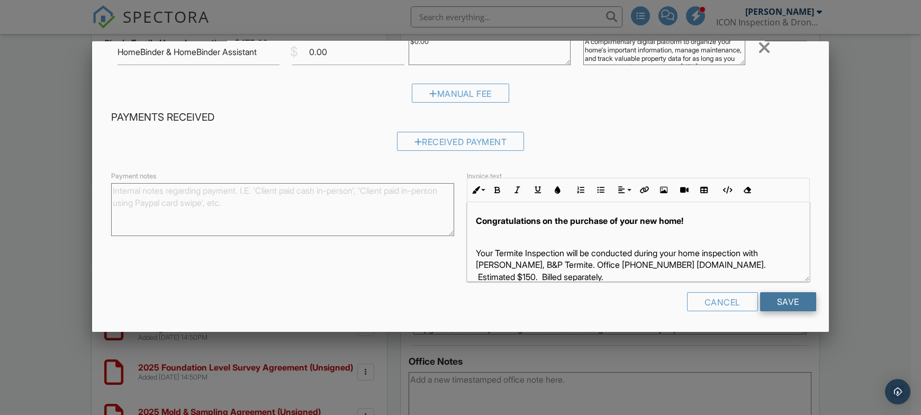
click at [779, 303] on input "Save" at bounding box center [788, 301] width 56 height 19
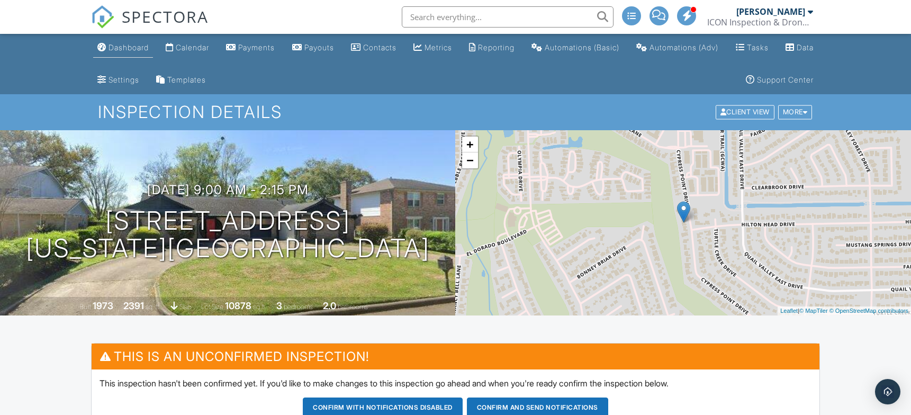
click at [132, 46] on div "Dashboard" at bounding box center [129, 47] width 40 height 9
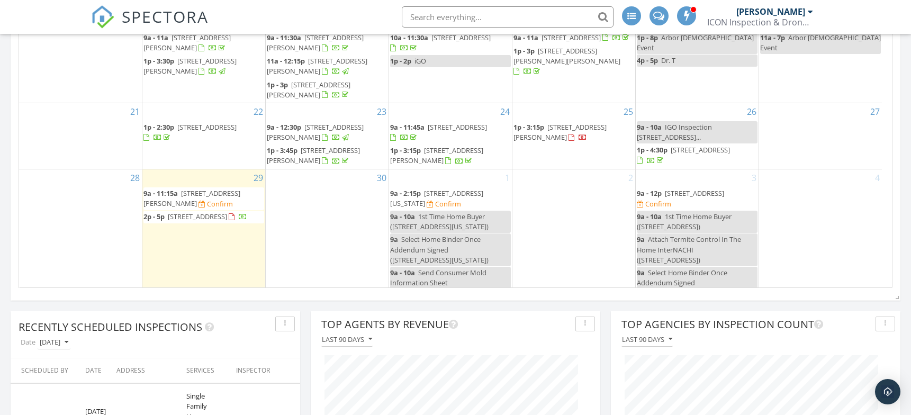
scroll to position [56, 0]
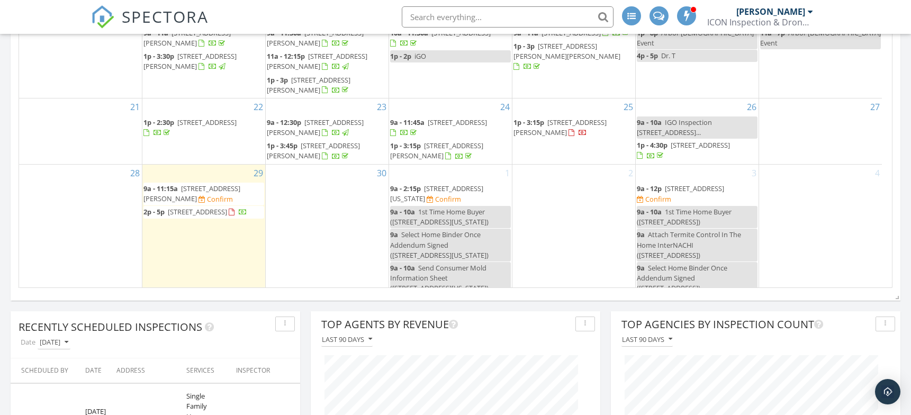
click at [677, 184] on span "[STREET_ADDRESS]" at bounding box center [694, 189] width 59 height 10
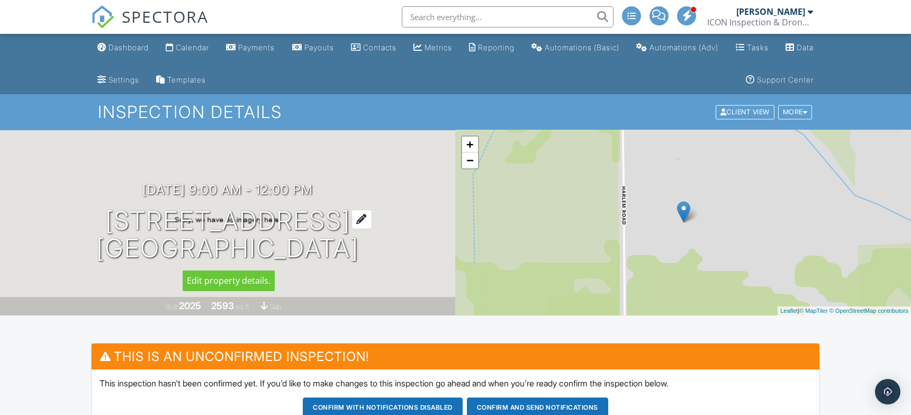
drag, startPoint x: 59, startPoint y: 214, endPoint x: 366, endPoint y: 247, distance: 308.3
click at [366, 247] on div "10/03/2025 9:00 am - 12:00 pm 1122 Mercantile Street Richmond, TX 77494" at bounding box center [228, 223] width 456 height 80
copy h1 "1122 Mercantile Street Richmond, TX 77494"
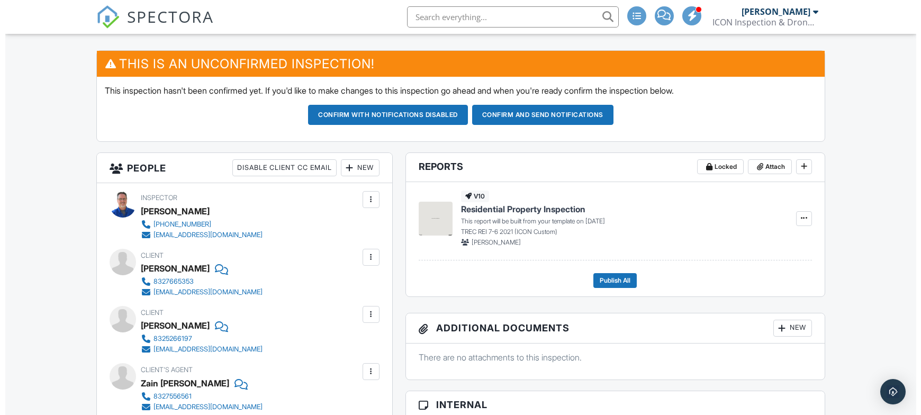
scroll to position [353, 0]
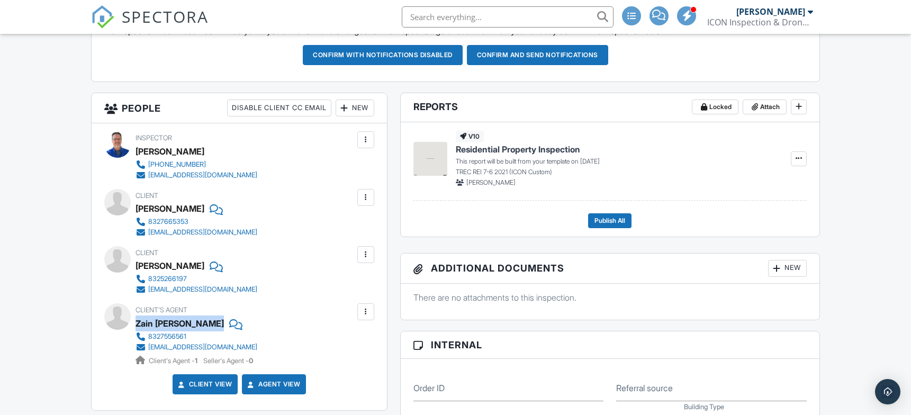
drag, startPoint x: 215, startPoint y: 324, endPoint x: 137, endPoint y: 327, distance: 78.9
click at [137, 327] on div "Zain Momin" at bounding box center [201, 323] width 130 height 16
copy div "Zain Momin"
click at [367, 310] on div at bounding box center [365, 312] width 11 height 11
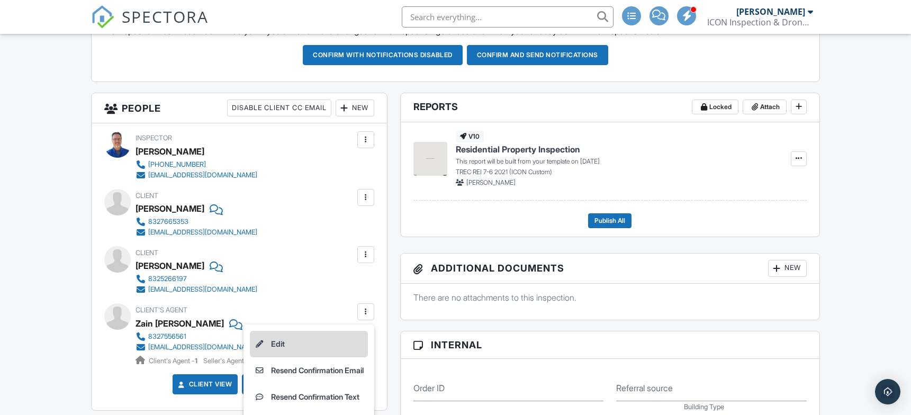
click at [298, 339] on li "Edit" at bounding box center [309, 344] width 118 height 26
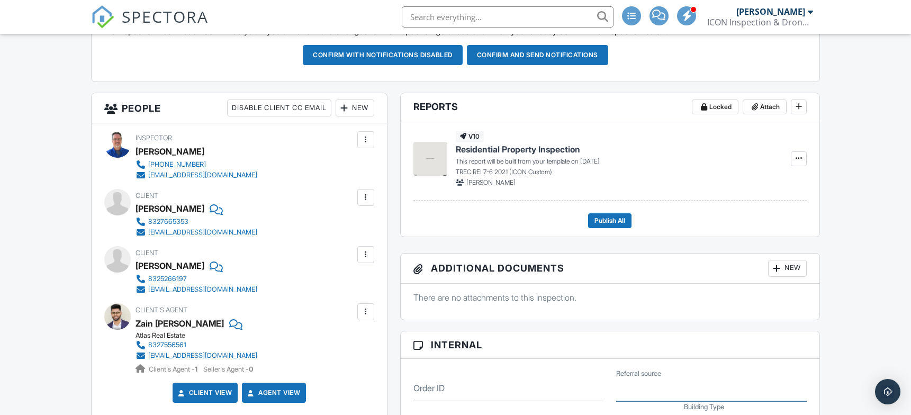
type input "InterNACHI"
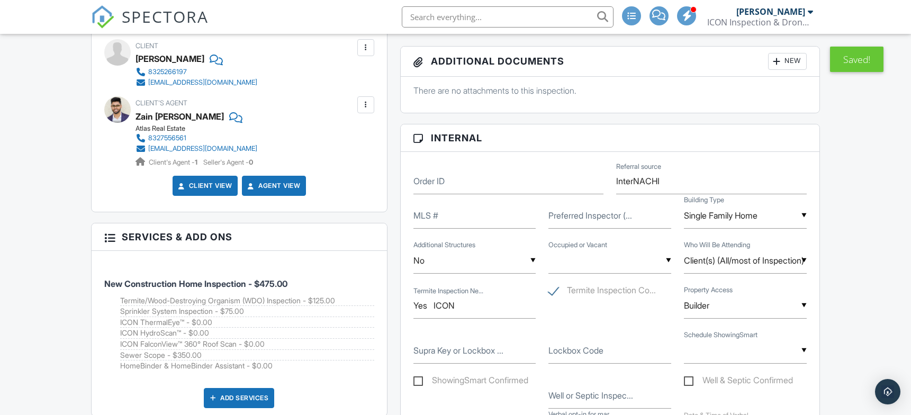
scroll to position [529, 0]
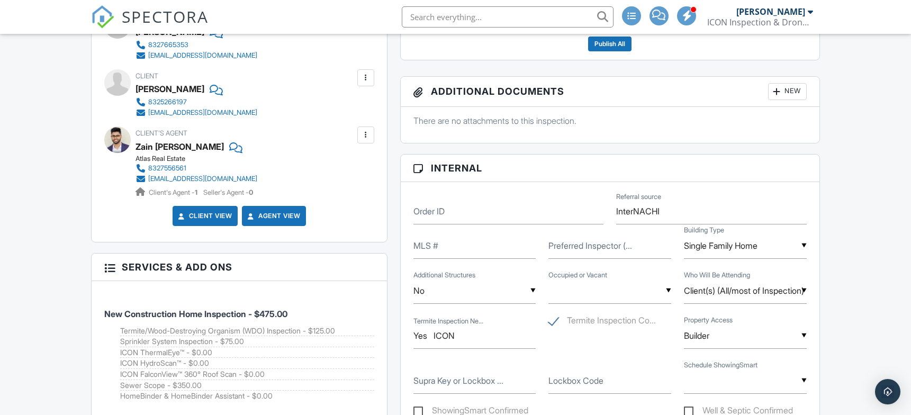
click at [612, 290] on div "▼ Occupied Vacant Unknown Occupied Vacant Unknown" at bounding box center [609, 291] width 123 height 26
click at [603, 371] on span "Vacant" at bounding box center [581, 371] width 44 height 26
type input "Vacant"
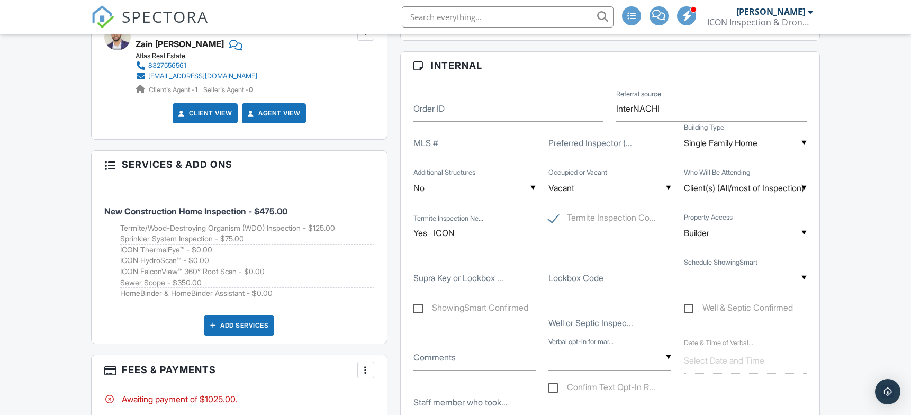
scroll to position [0, 0]
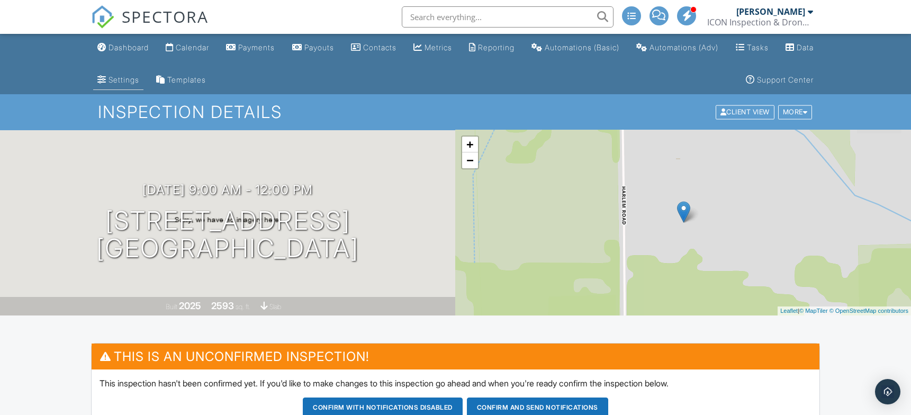
click at [139, 80] on div "Settings" at bounding box center [124, 79] width 31 height 9
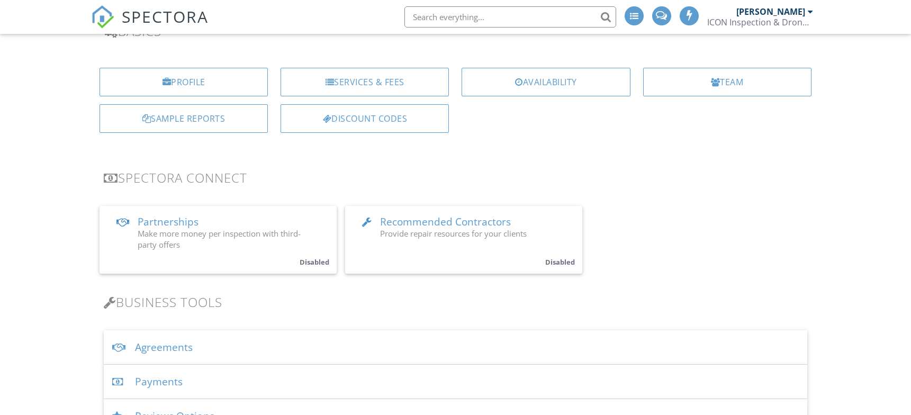
scroll to position [176, 0]
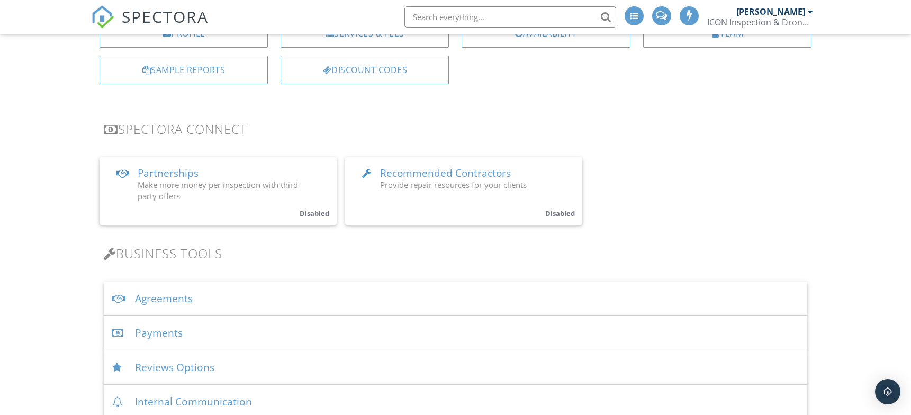
click at [170, 298] on div "Agreements" at bounding box center [456, 299] width 704 height 34
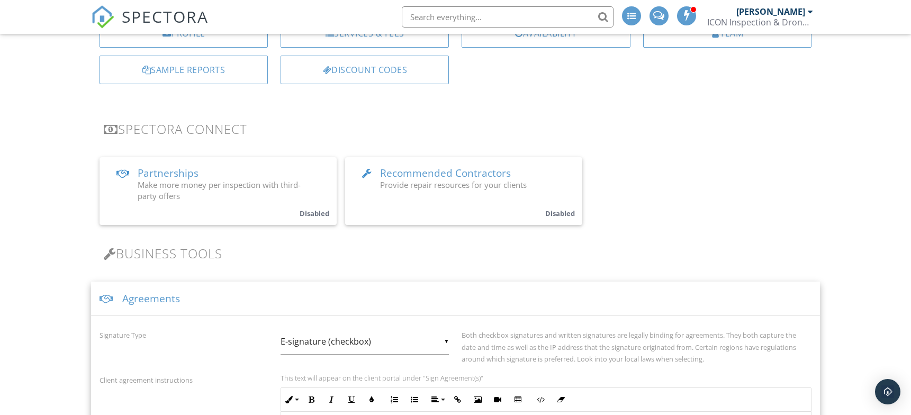
scroll to position [529, 0]
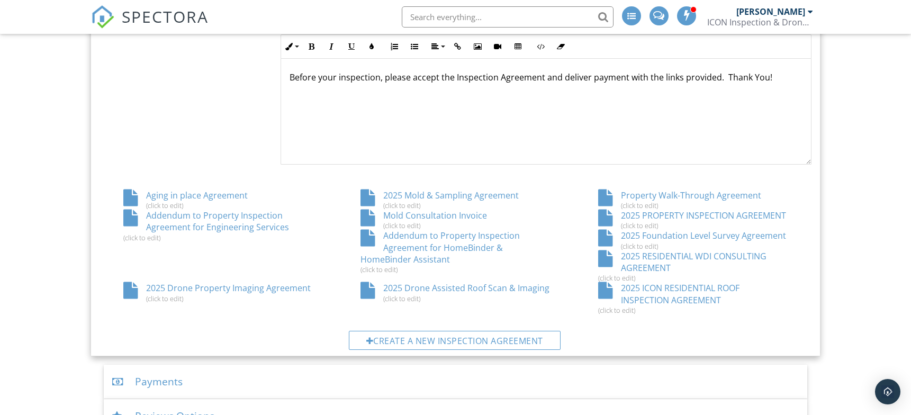
click at [697, 233] on div "2025 Foundation Level Survey Agreement (click to edit)" at bounding box center [692, 240] width 237 height 20
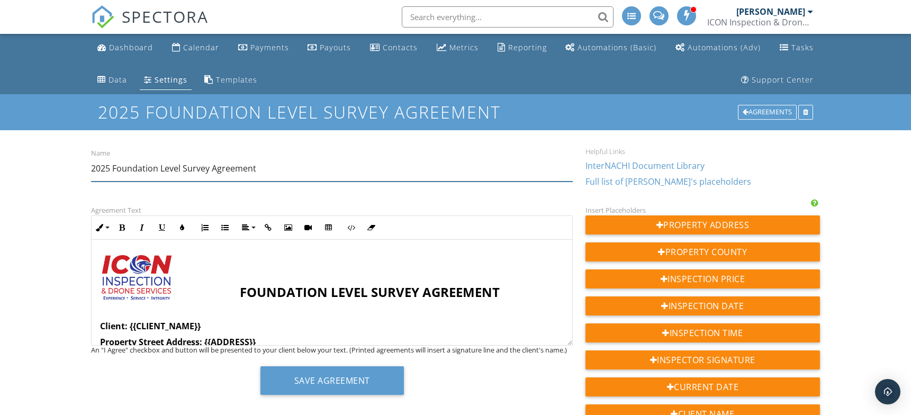
click at [165, 168] on input "2025 Foundation Level Survey Agreement" at bounding box center [332, 169] width 482 height 26
type input "2025 Foundation Elevation Survey Agreement"
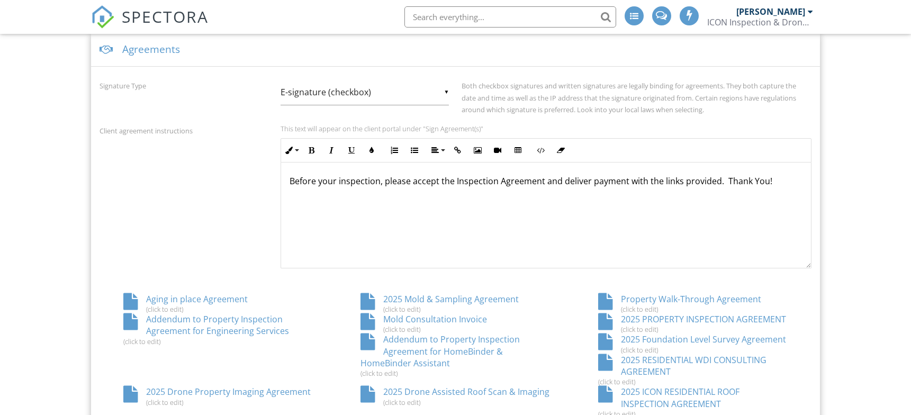
scroll to position [529, 0]
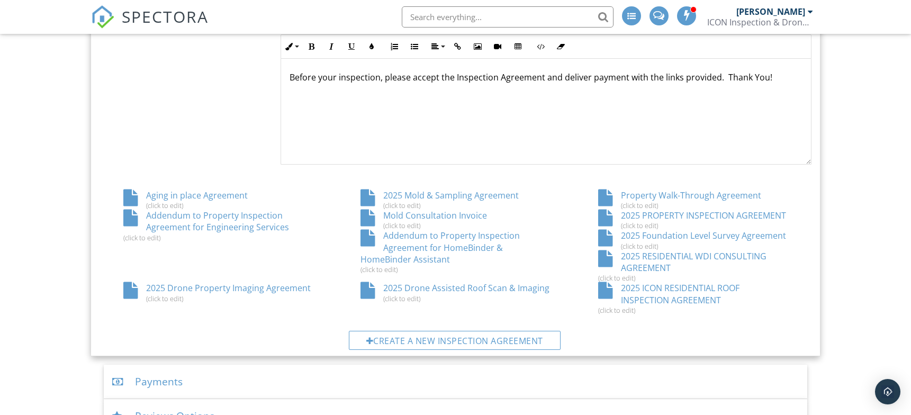
click at [716, 233] on div "2025 Foundation Level Survey Agreement (click to edit)" at bounding box center [692, 240] width 237 height 20
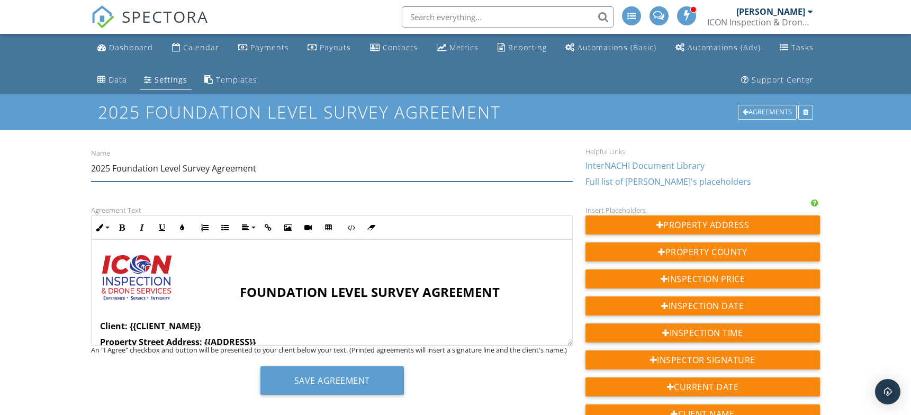
click at [173, 167] on input "2025 Foundation Level Survey Agreement" at bounding box center [332, 169] width 482 height 26
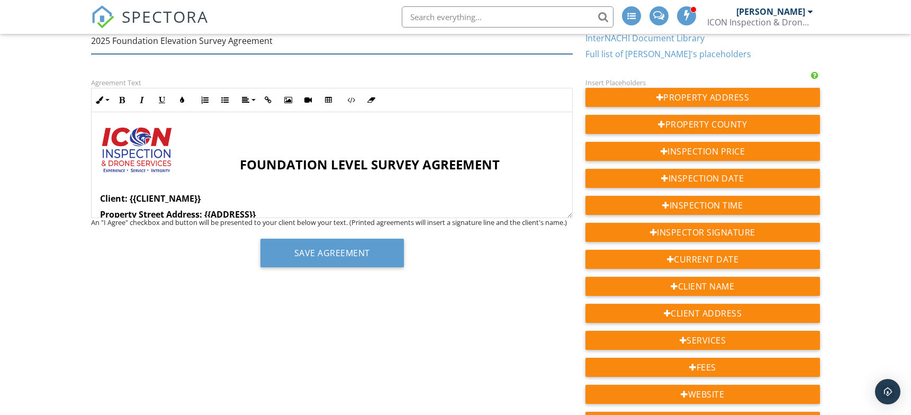
scroll to position [176, 0]
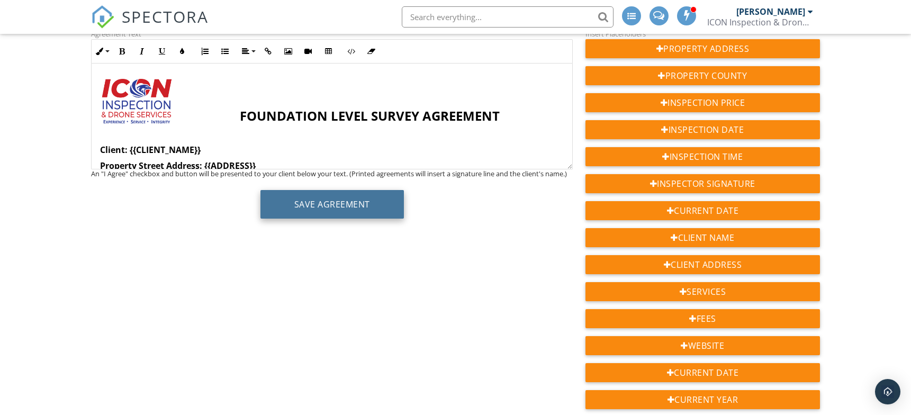
type input "2025 Foundation Elevation Survey Agreement"
click at [328, 203] on button "Save Agreement" at bounding box center [331, 204] width 143 height 29
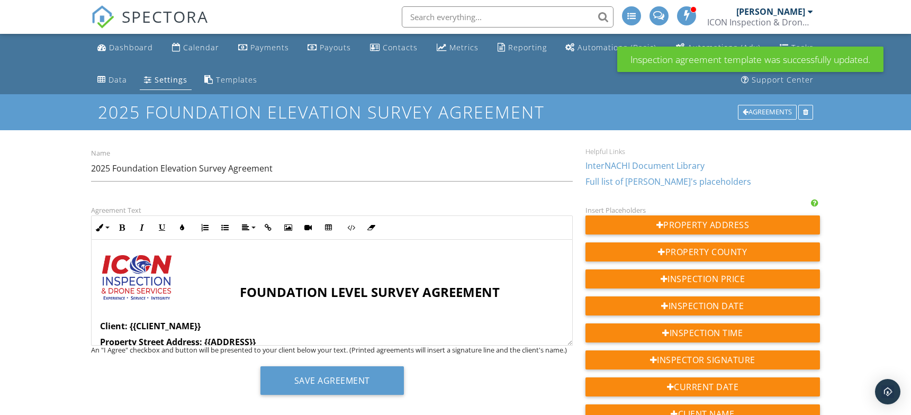
click at [339, 287] on span "FOUNDATION LEVEL SURVEY AGREEMENT" at bounding box center [370, 291] width 260 height 17
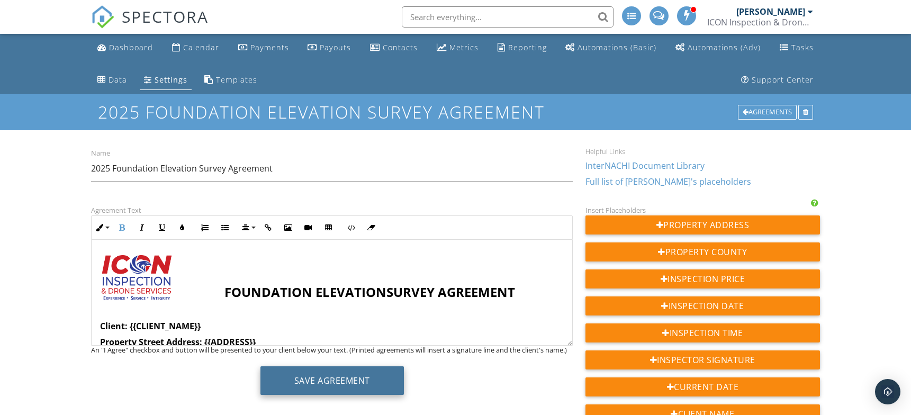
click at [328, 381] on button "Save Agreement" at bounding box center [331, 380] width 143 height 29
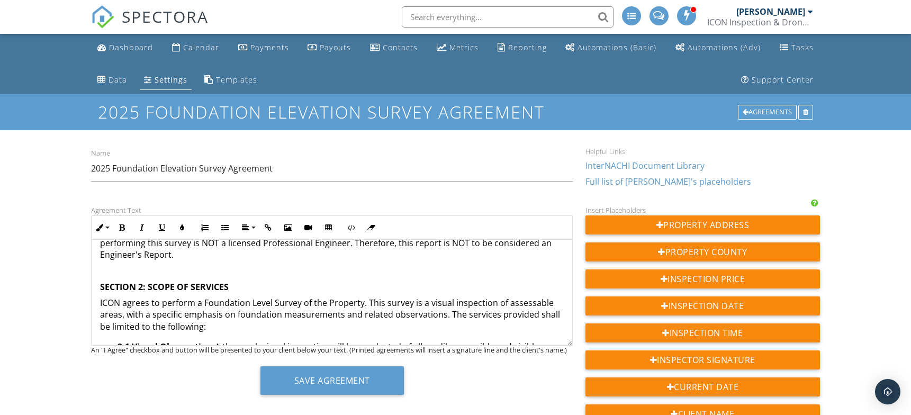
scroll to position [339, 0]
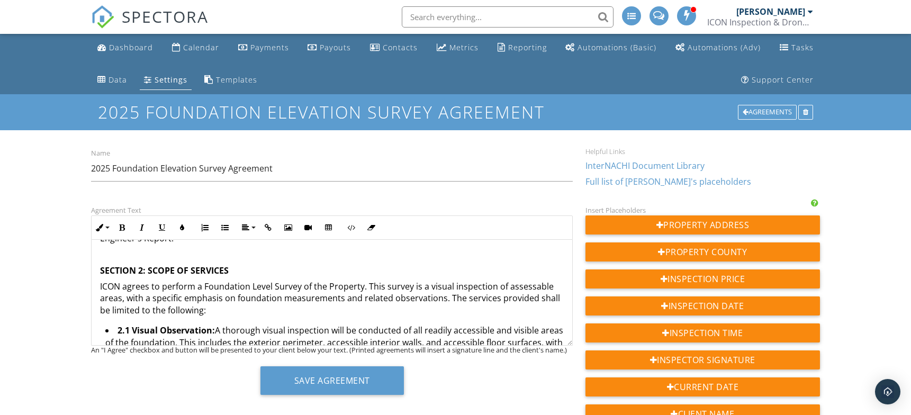
click at [284, 283] on p "ICON agrees to perform a Foundation Level Survey of the Property. This survey i…" at bounding box center [332, 298] width 464 height 35
click at [257, 285] on p "ICON agrees to perform a Foundation Level Survey of the Property. This survey i…" at bounding box center [332, 298] width 464 height 35
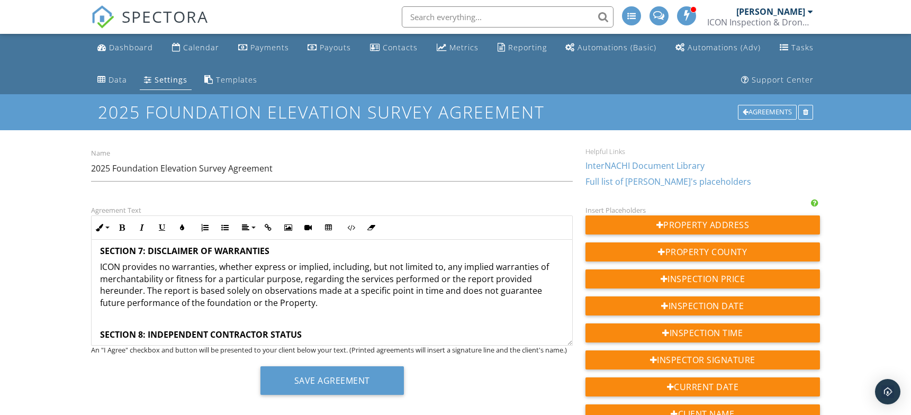
scroll to position [1084, 0]
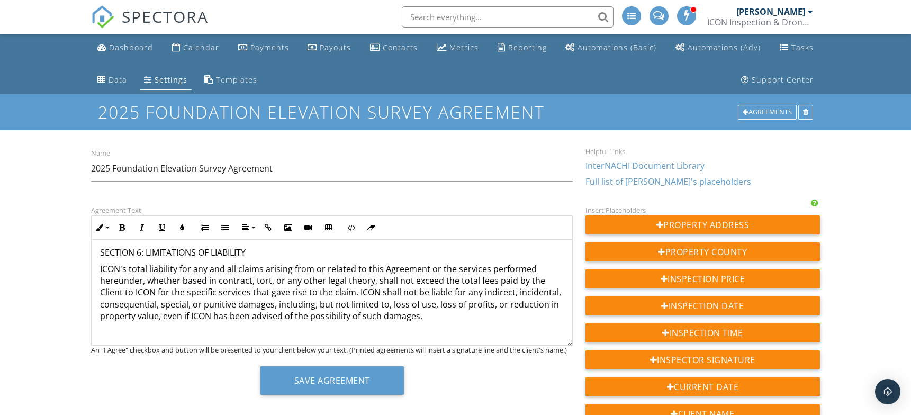
click at [172, 253] on p "SECTION 6: LIMITATIONS OF LIABILITY" at bounding box center [332, 253] width 464 height 12
click at [124, 224] on icon "button" at bounding box center [121, 227] width 7 height 7
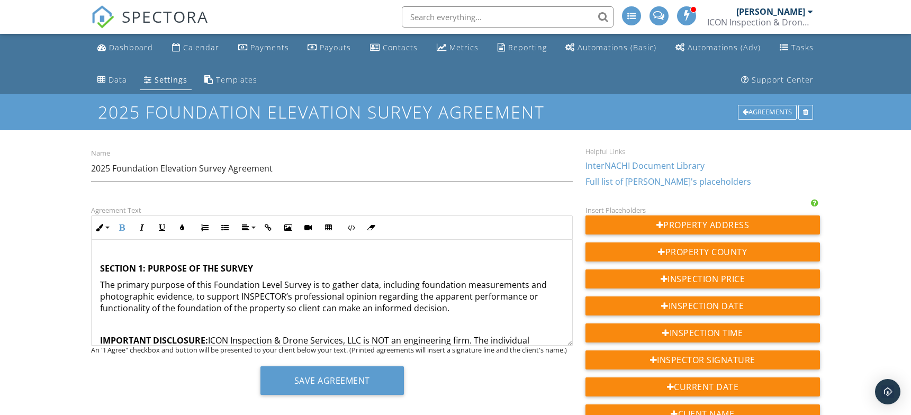
scroll to position [0, 0]
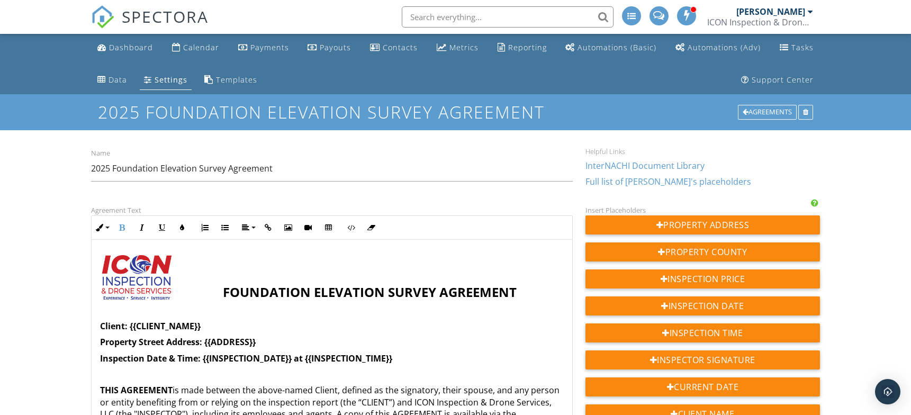
drag, startPoint x: 569, startPoint y: 344, endPoint x: 577, endPoint y: 423, distance: 79.8
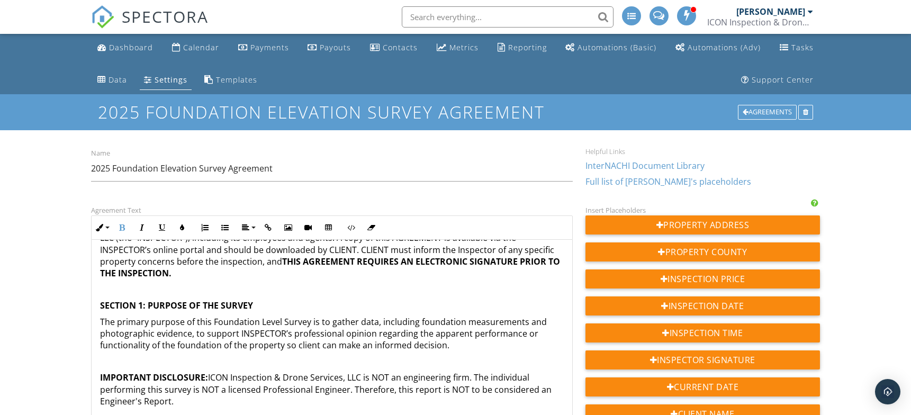
click at [158, 286] on p at bounding box center [332, 290] width 464 height 12
click at [137, 357] on p at bounding box center [332, 362] width 464 height 12
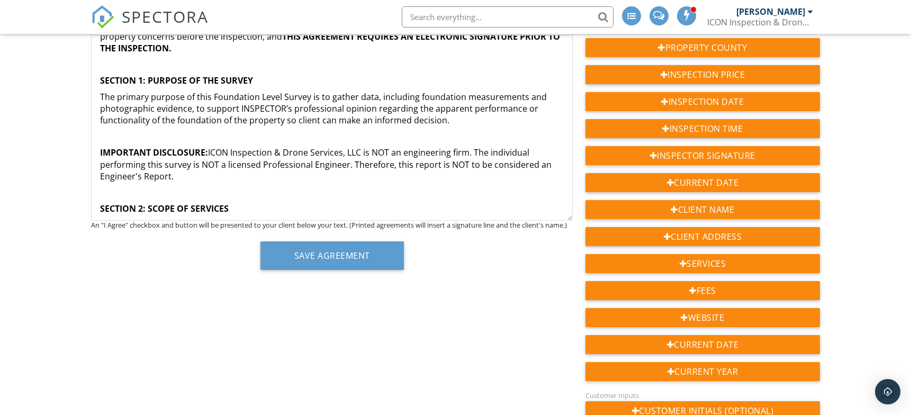
scroll to position [211, 0]
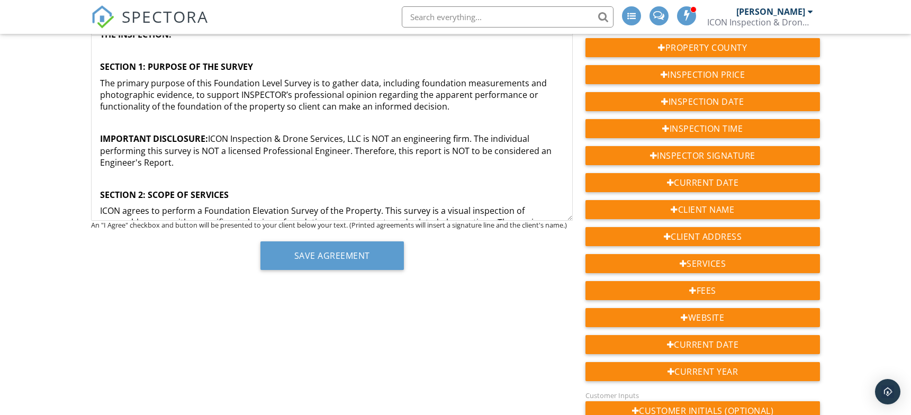
click at [184, 179] on p at bounding box center [332, 179] width 464 height 12
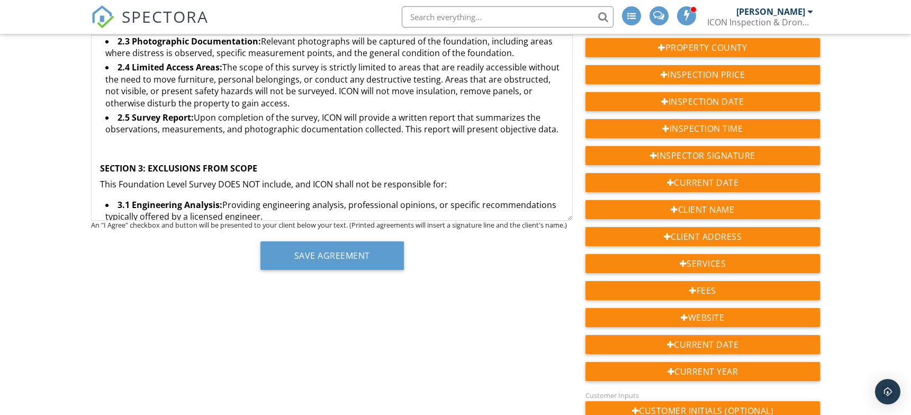
scroll to position [502, 0]
click at [192, 146] on p at bounding box center [332, 152] width 464 height 12
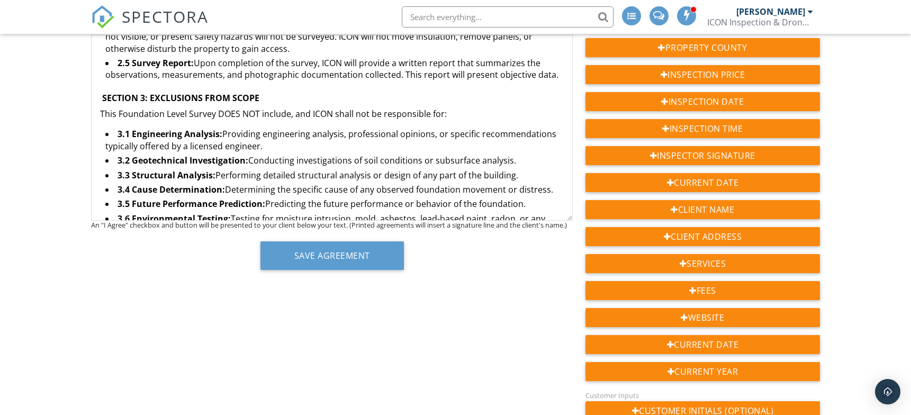
scroll to position [581, 0]
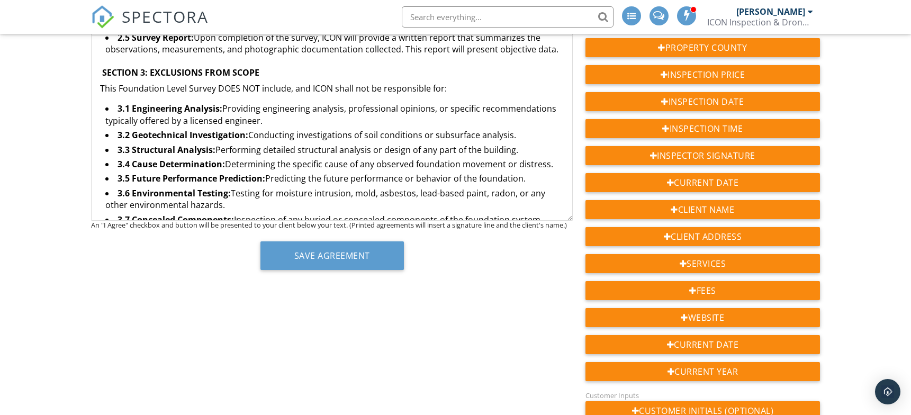
click at [170, 87] on p "This Foundation Level Survey DOES NOT include, and ICON shall not be responsibl…" at bounding box center [332, 89] width 464 height 12
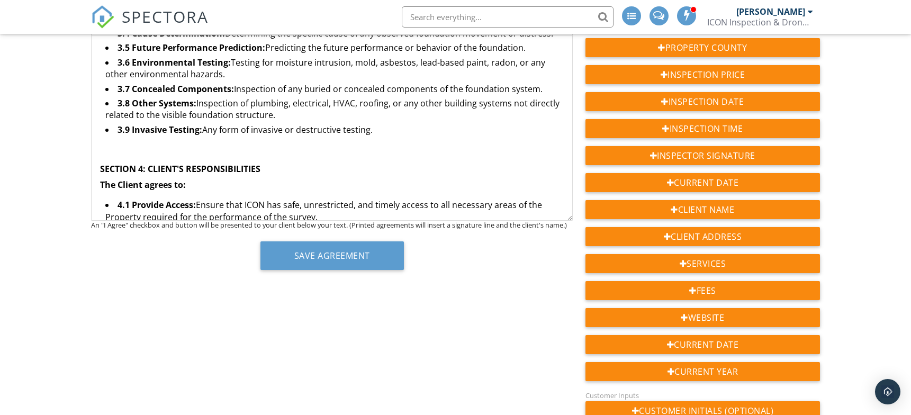
scroll to position [713, 0]
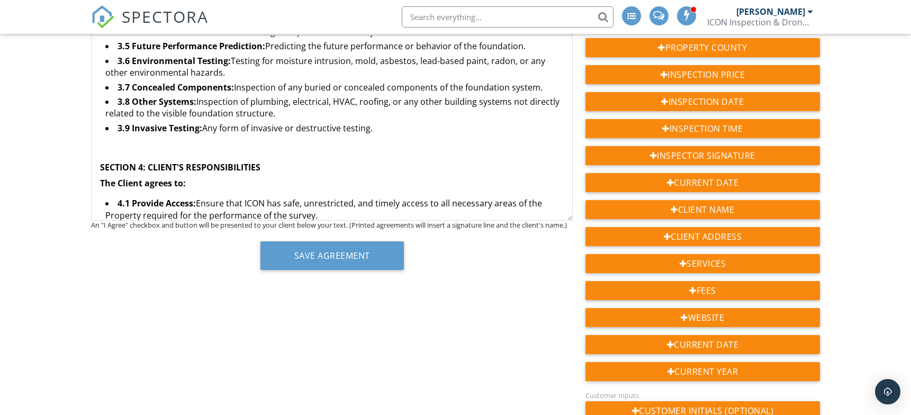
click at [252, 146] on p at bounding box center [332, 151] width 464 height 12
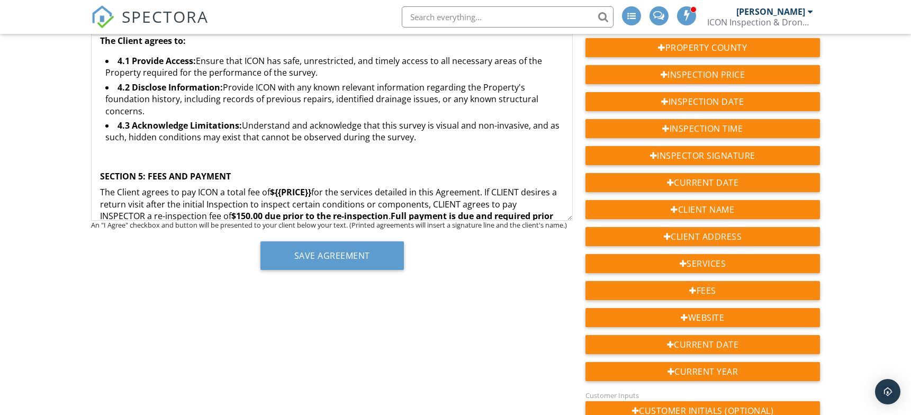
scroll to position [845, 0]
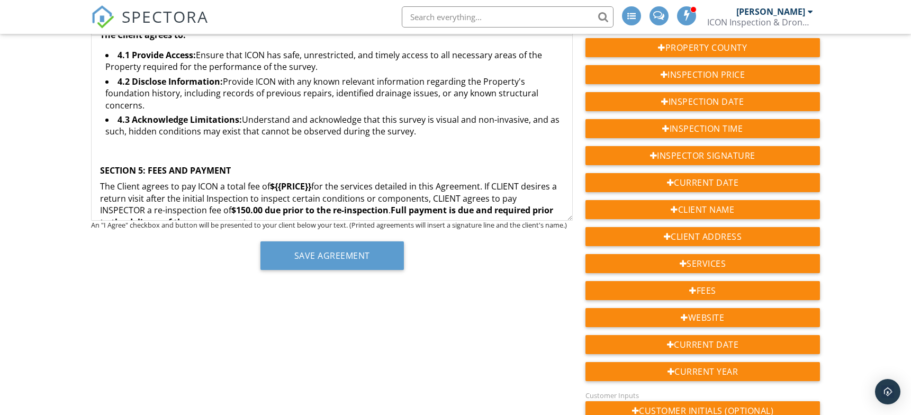
click at [218, 155] on p at bounding box center [332, 155] width 464 height 12
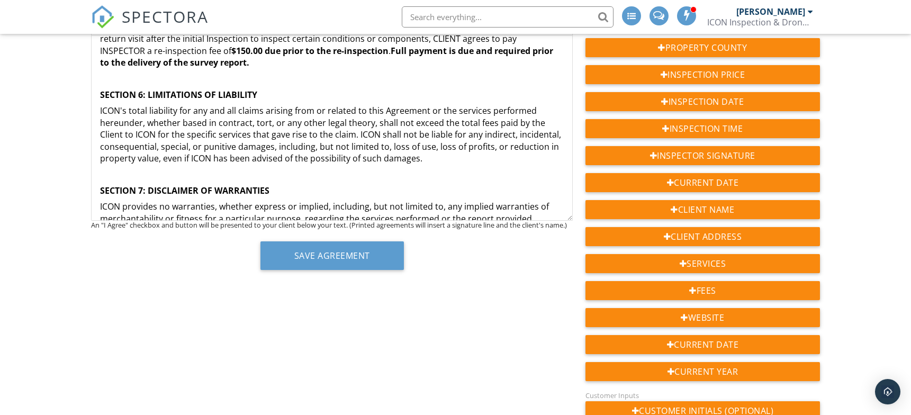
scroll to position [1005, 0]
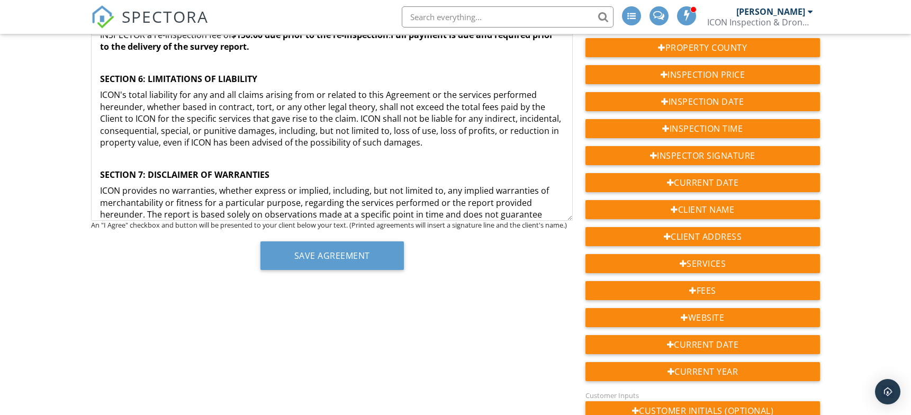
click at [142, 59] on p at bounding box center [332, 63] width 464 height 12
click at [147, 158] on p at bounding box center [332, 158] width 464 height 12
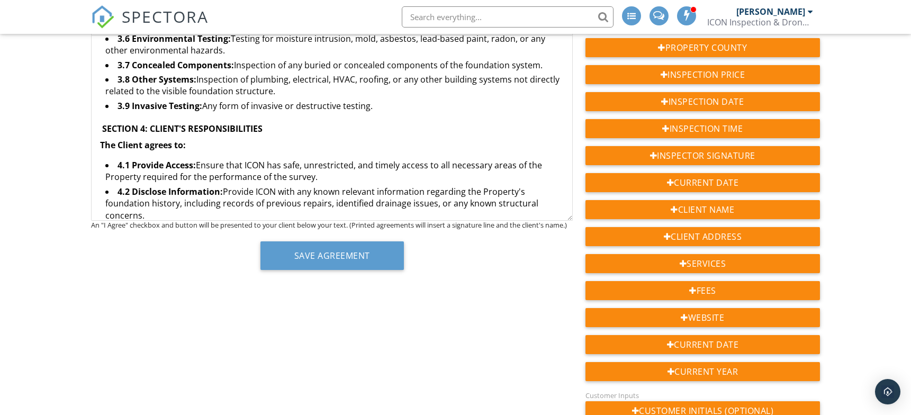
scroll to position [728, 0]
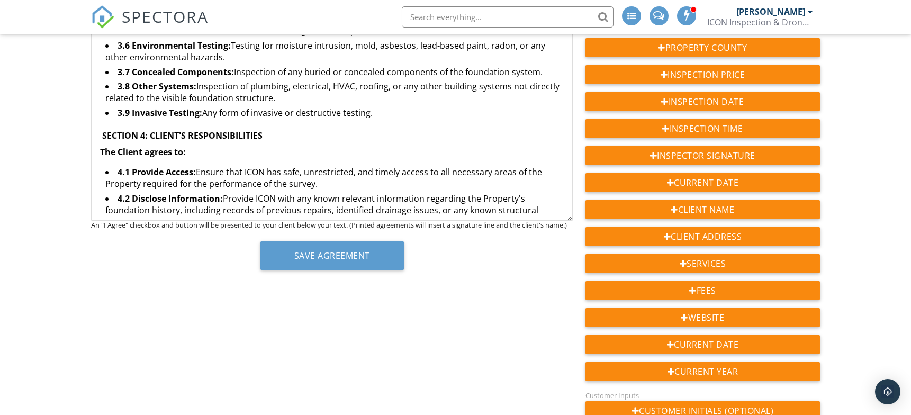
click at [254, 121] on div "FOUNDATION ELEVATION SURVEY AGREEMENT Client: {{CLIENT_NAME}} Property Street A…" at bounding box center [332, 364] width 481 height 2115
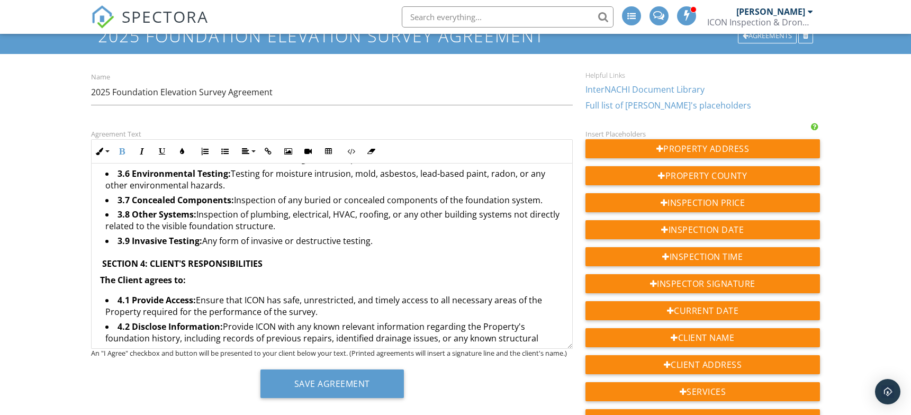
scroll to position [51, 0]
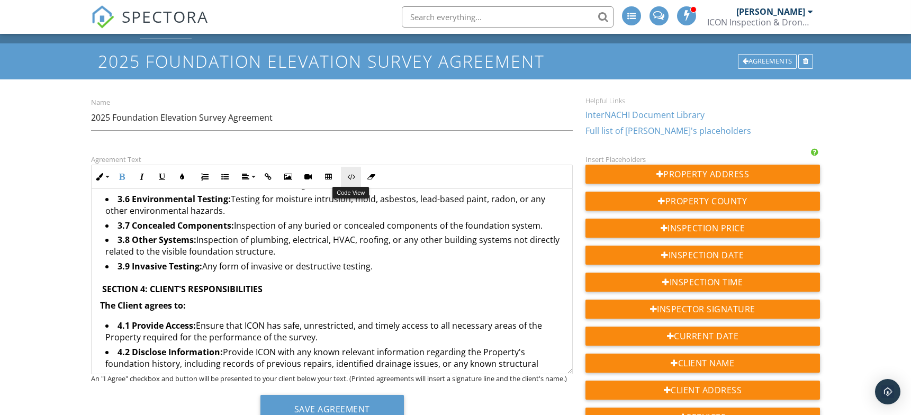
click at [348, 177] on icon "button" at bounding box center [350, 176] width 7 height 7
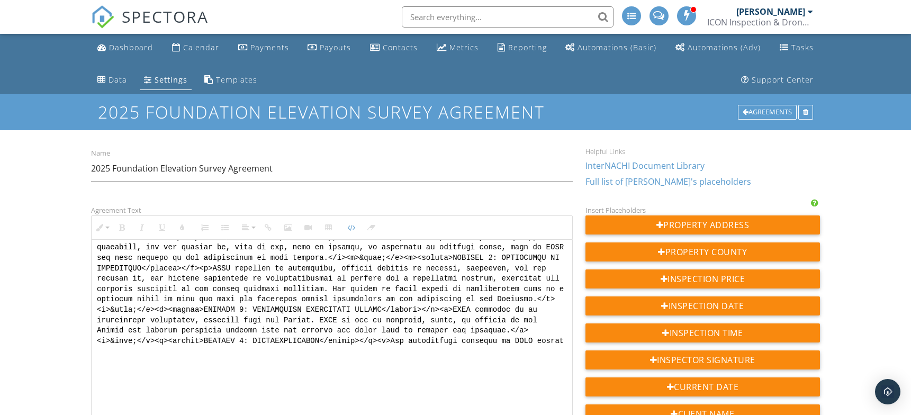
scroll to position [702, 0]
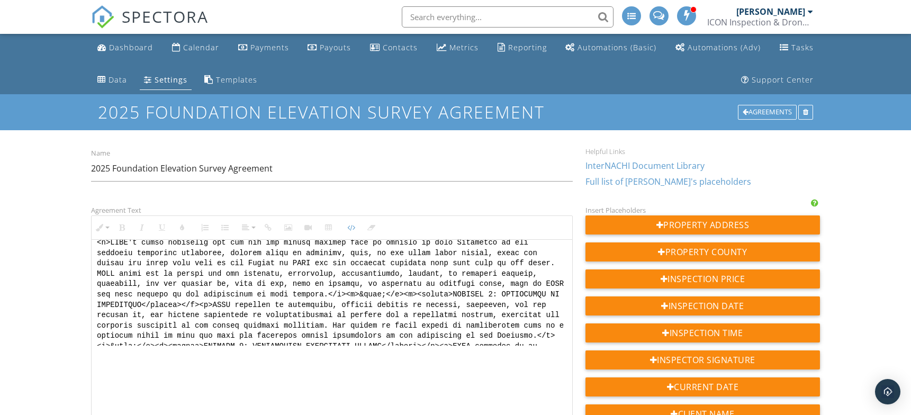
drag, startPoint x: 242, startPoint y: 312, endPoint x: 173, endPoint y: 313, distance: 69.9
click at [173, 313] on textarea at bounding box center [332, 293] width 481 height 106
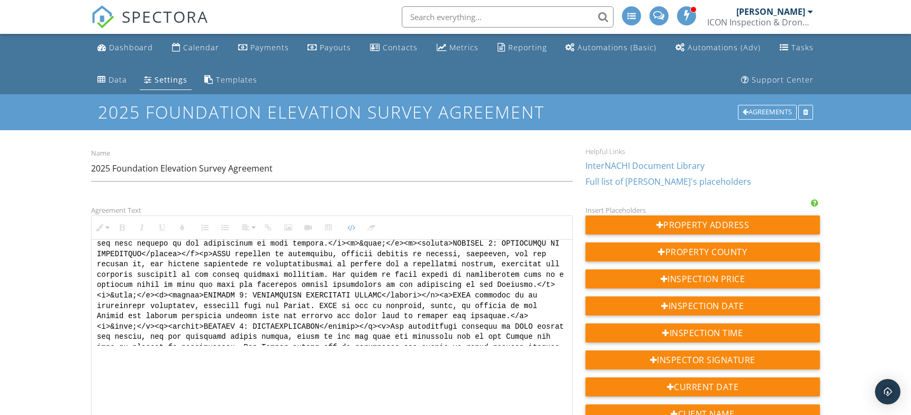
scroll to position [755, 0]
drag, startPoint x: 280, startPoint y: 260, endPoint x: 156, endPoint y: 261, distance: 123.9
click at [156, 261] on textarea at bounding box center [332, 293] width 481 height 106
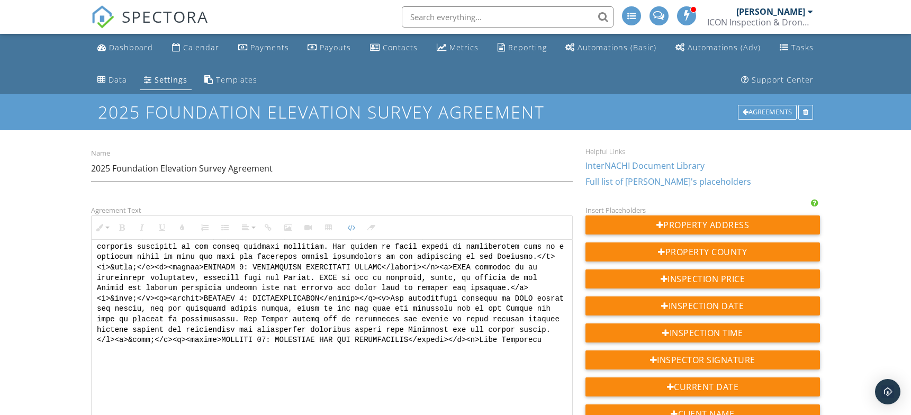
scroll to position [782, 0]
drag, startPoint x: 131, startPoint y: 285, endPoint x: 458, endPoint y: 275, distance: 327.3
click at [458, 275] on textarea at bounding box center [332, 293] width 481 height 106
drag, startPoint x: 131, startPoint y: 317, endPoint x: 463, endPoint y: 307, distance: 332.1
click at [463, 307] on textarea at bounding box center [332, 293] width 481 height 106
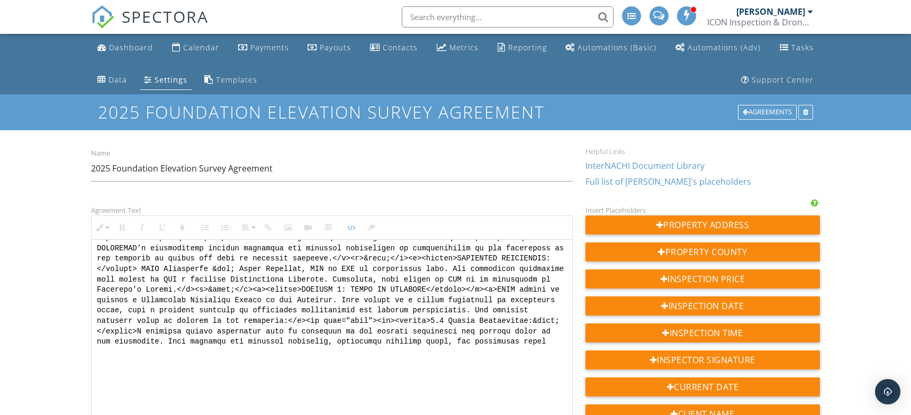
scroll to position [0, 0]
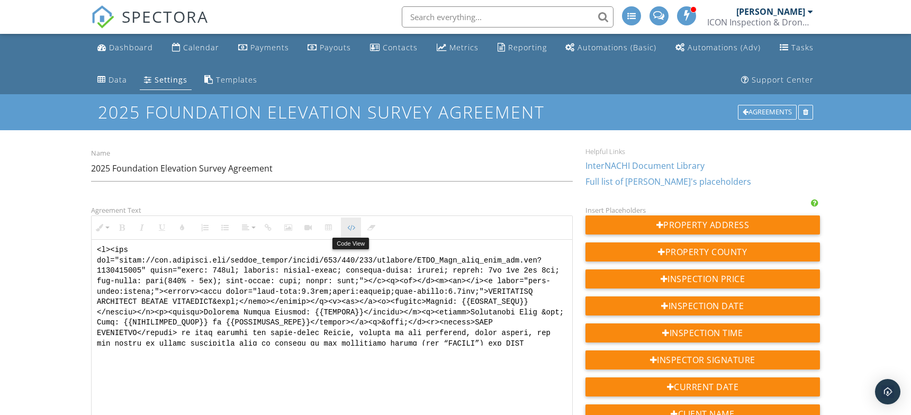
click at [354, 228] on icon "button" at bounding box center [350, 227] width 7 height 7
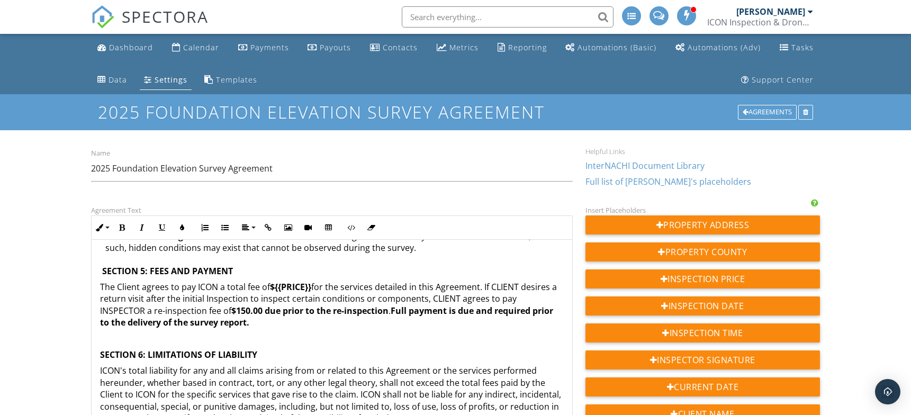
scroll to position [882, 0]
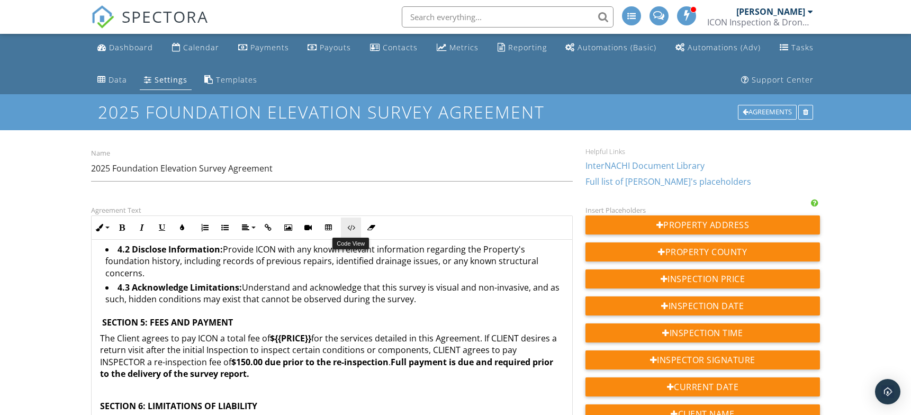
click at [349, 226] on icon "button" at bounding box center [350, 227] width 7 height 7
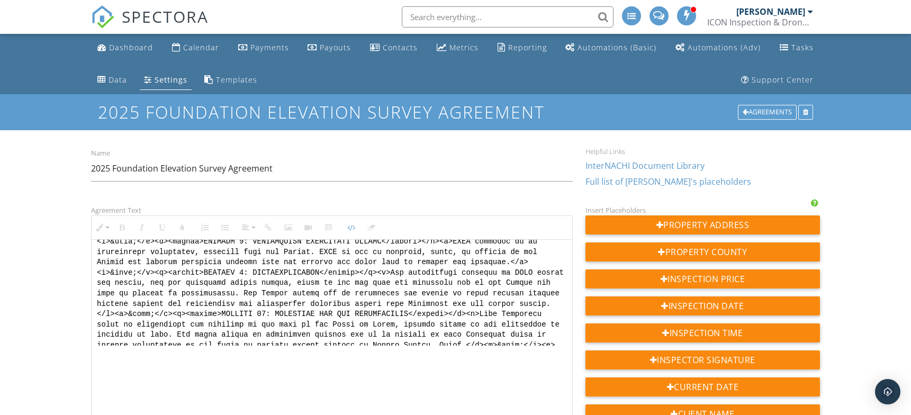
scroll to position [631, 0]
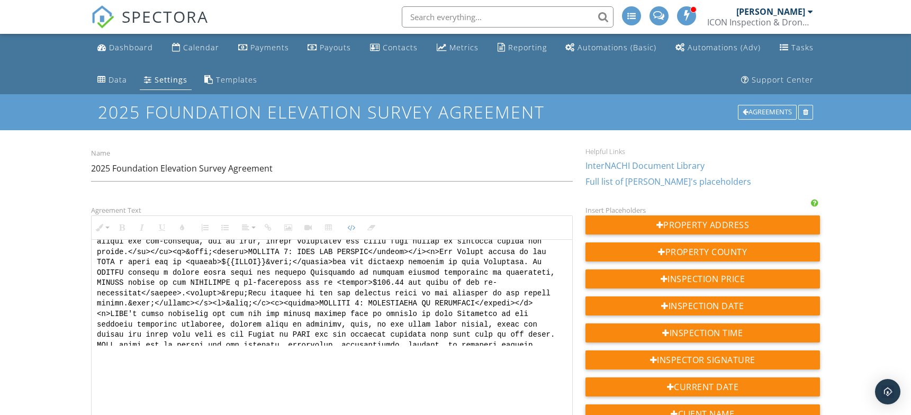
click at [152, 323] on textarea at bounding box center [332, 293] width 481 height 106
drag, startPoint x: 132, startPoint y: 322, endPoint x: 430, endPoint y: 312, distance: 298.7
click at [430, 312] on textarea at bounding box center [332, 293] width 481 height 106
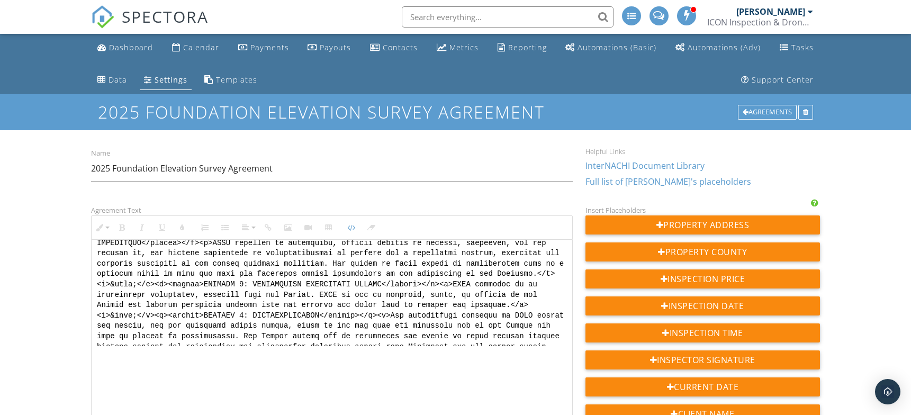
scroll to position [763, 0]
drag, startPoint x: 278, startPoint y: 251, endPoint x: 156, endPoint y: 253, distance: 121.8
click at [156, 253] on textarea at bounding box center [332, 293] width 481 height 106
drag, startPoint x: 132, startPoint y: 304, endPoint x: 457, endPoint y: 295, distance: 324.6
click at [457, 295] on textarea at bounding box center [332, 293] width 481 height 106
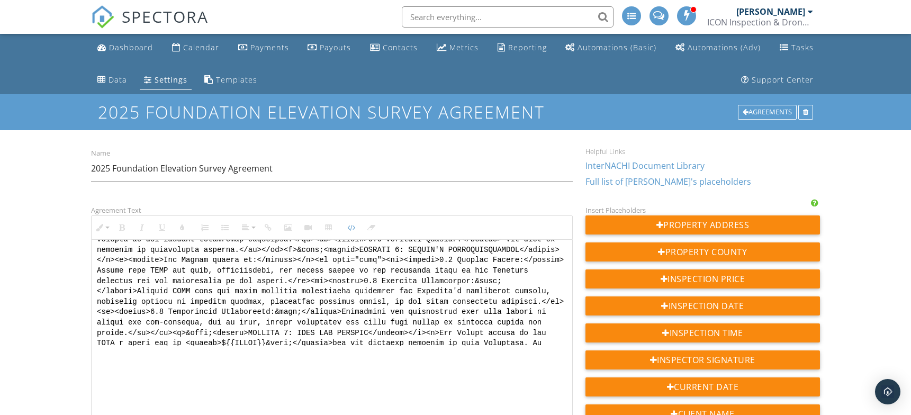
scroll to position [0, 0]
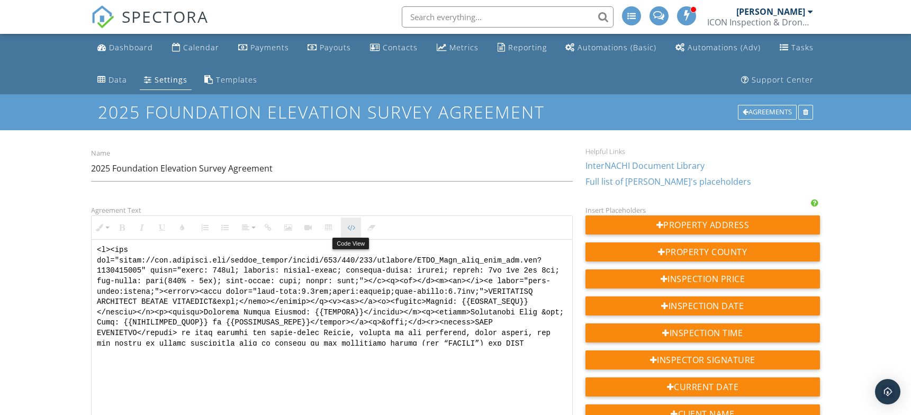
click at [350, 229] on icon "button" at bounding box center [350, 227] width 7 height 7
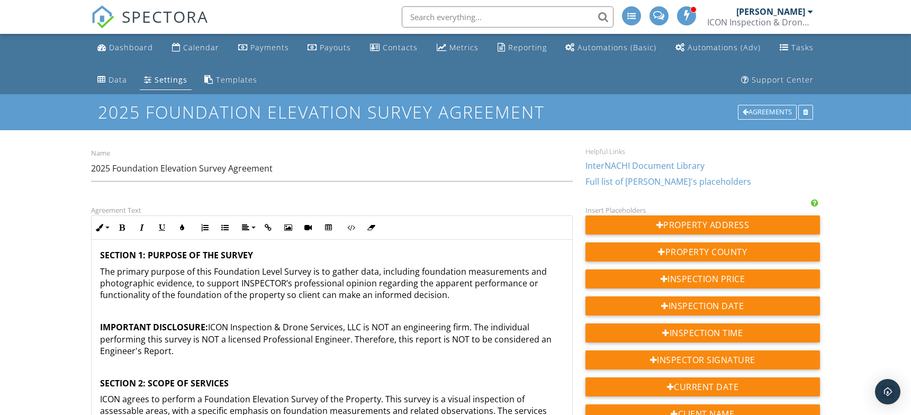
scroll to position [176, 0]
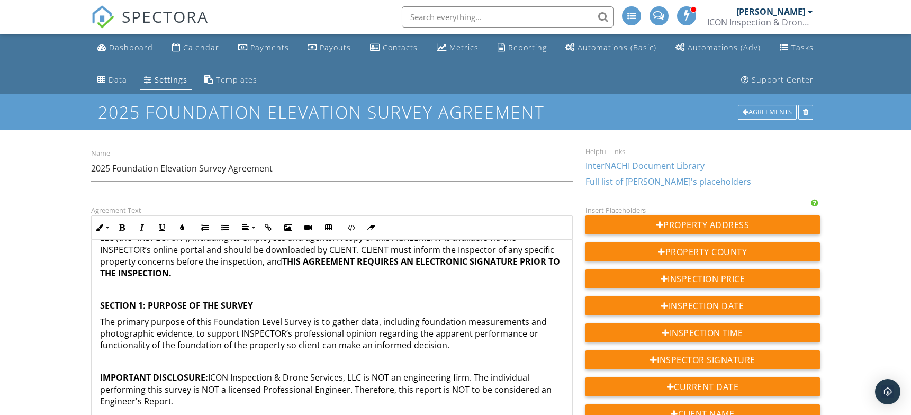
click at [179, 294] on p at bounding box center [332, 290] width 464 height 12
click at [171, 359] on p at bounding box center [332, 362] width 464 height 12
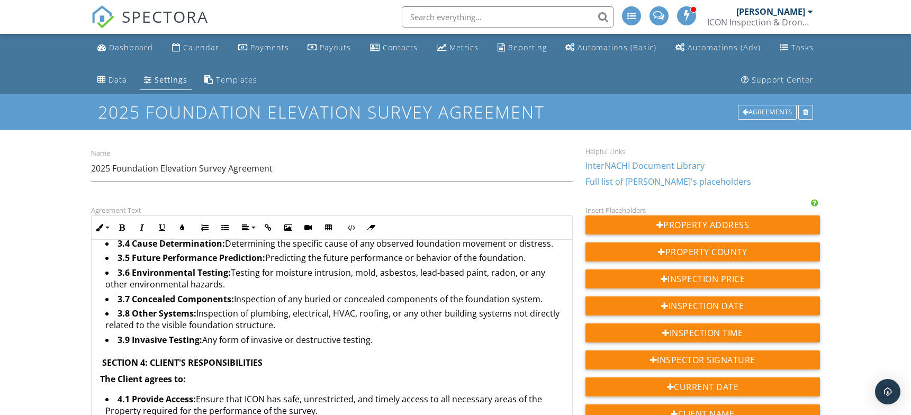
scroll to position [529, 0]
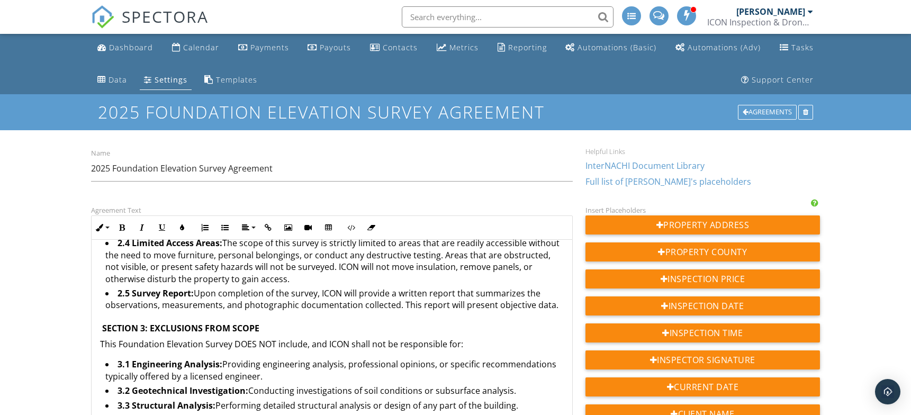
click at [349, 228] on icon "button" at bounding box center [350, 227] width 7 height 7
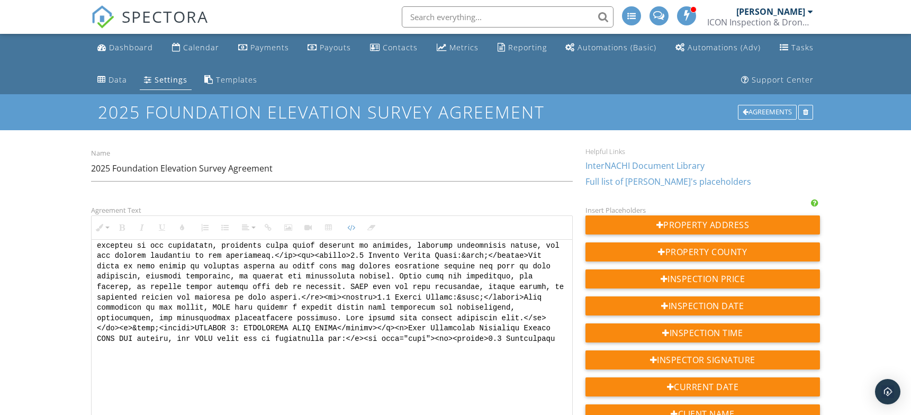
scroll to position [327, 0]
drag, startPoint x: 131, startPoint y: 335, endPoint x: 443, endPoint y: 324, distance: 312.0
click at [443, 324] on textarea at bounding box center [332, 293] width 481 height 106
paste textarea "p><p>&nbsp;</p><p>"
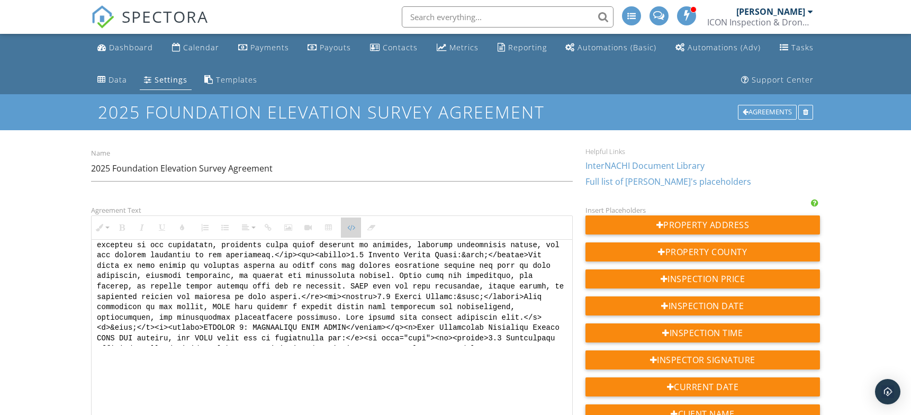
click at [354, 228] on icon "button" at bounding box center [350, 227] width 7 height 7
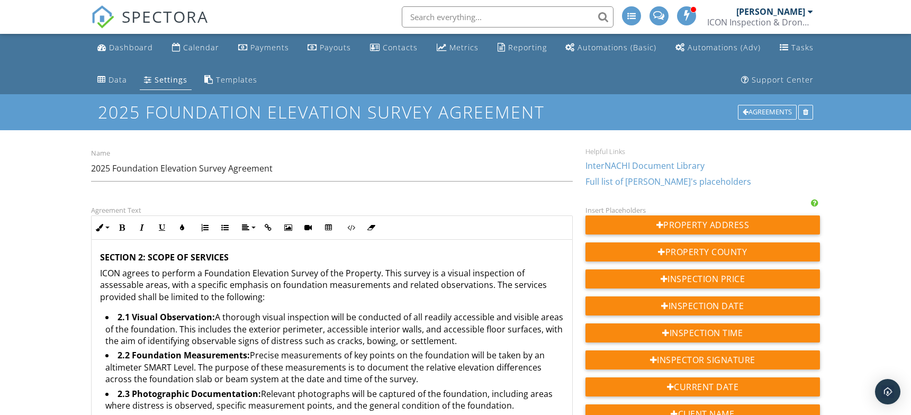
scroll to position [529, 0]
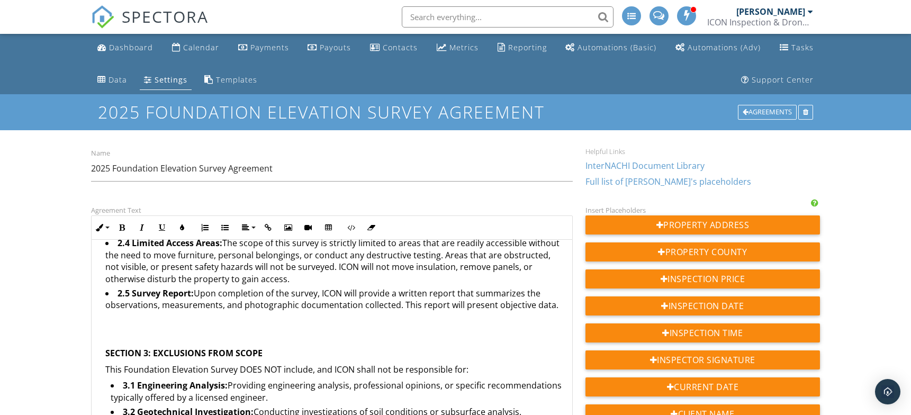
click at [260, 324] on p at bounding box center [334, 321] width 458 height 12
click at [192, 333] on p at bounding box center [334, 337] width 458 height 12
click at [184, 323] on p at bounding box center [334, 321] width 458 height 12
click at [348, 229] on icon "button" at bounding box center [350, 227] width 7 height 7
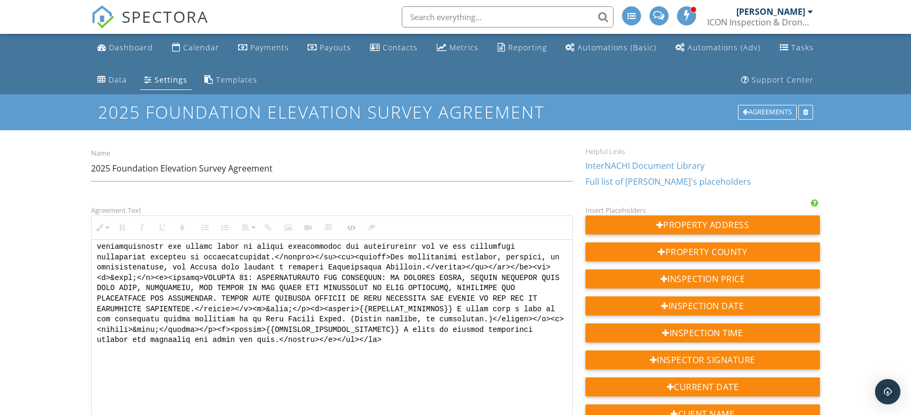
scroll to position [1170, 0]
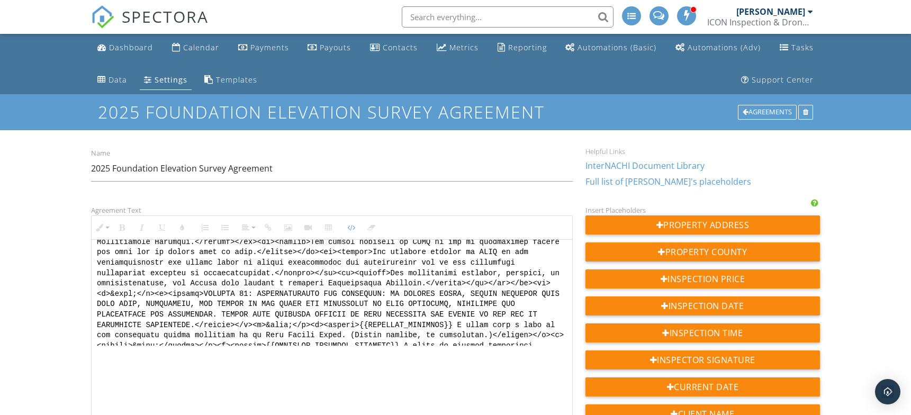
drag, startPoint x: 381, startPoint y: 269, endPoint x: 421, endPoint y: 271, distance: 40.2
click at [421, 271] on textarea at bounding box center [332, 293] width 481 height 106
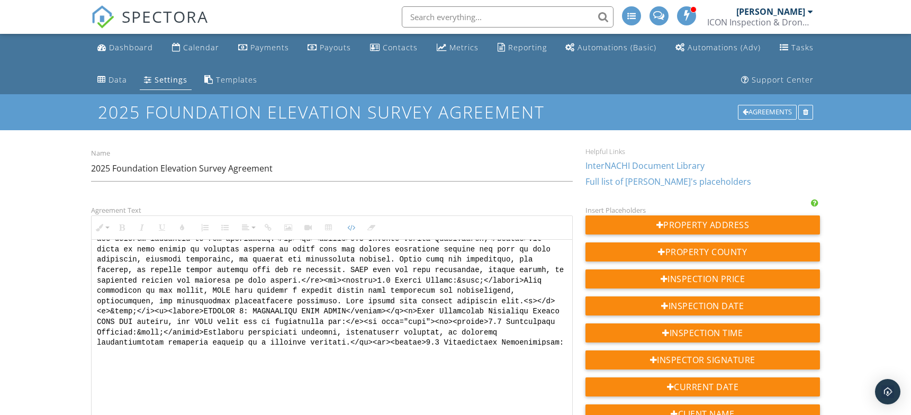
scroll to position [351, 0]
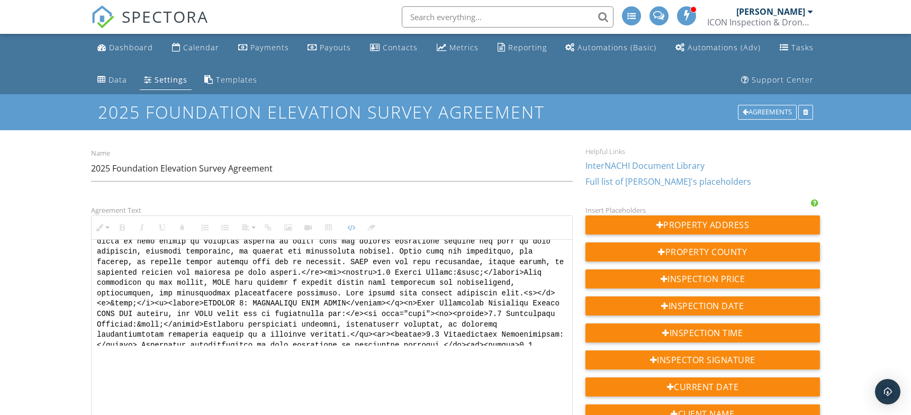
drag, startPoint x: 445, startPoint y: 302, endPoint x: 456, endPoint y: 302, distance: 11.1
click at [456, 302] on textarea at bounding box center [332, 293] width 481 height 106
type textarea "<p><img src="https://cdn.spectora.com/editor_assets/images/000/617/476/original…"
click at [350, 229] on icon "button" at bounding box center [350, 227] width 7 height 7
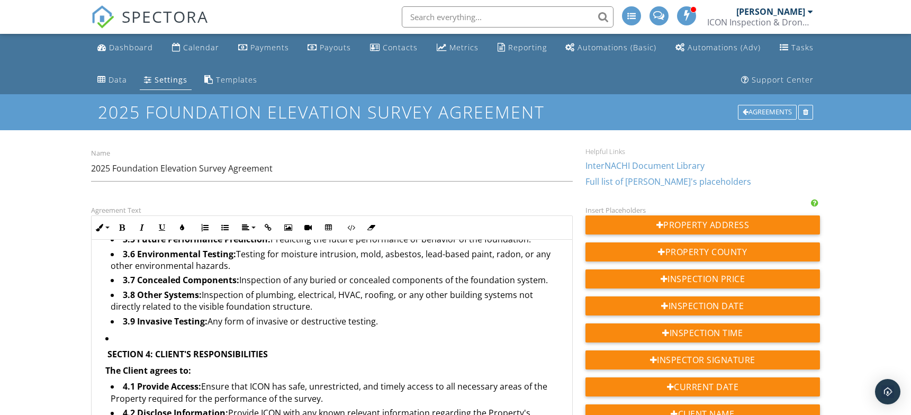
scroll to position [767, 0]
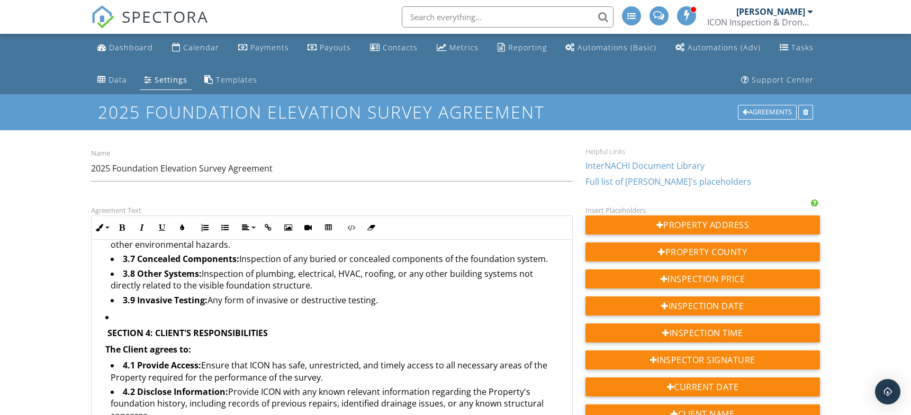
click at [250, 327] on li "SECTION 4: CLIENT'S RESPONSIBILITIES The Client agrees to: 4.1 Provide Access: …" at bounding box center [334, 382] width 458 height 142
click at [204, 309] on li "3.9 Invasive Testing: Any form of invasive or destructive testing." at bounding box center [337, 301] width 453 height 14
click at [123, 327] on li "SECTION 4: CLIENT'S RESPONSIBILITIES The Client agrees to: 4.1 Provide Access: …" at bounding box center [334, 382] width 458 height 142
click at [114, 321] on li "SECTION 4: CLIENT'S RESPONSIBILITIES The Client agrees to: 4.1 Provide Access: …" at bounding box center [334, 382] width 458 height 142
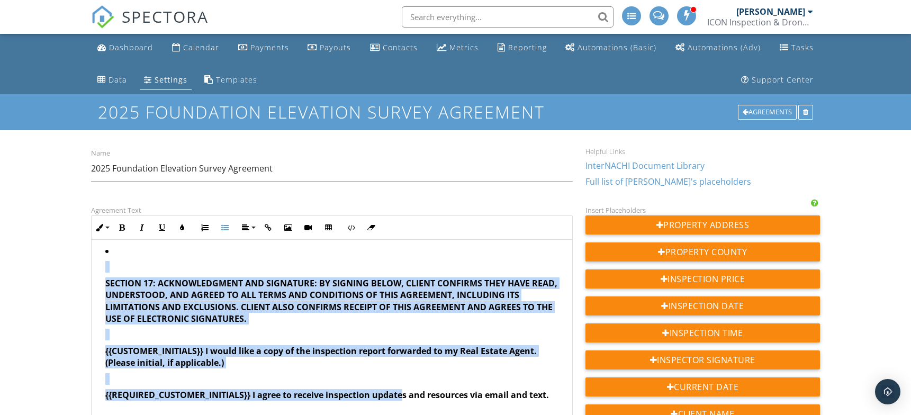
scroll to position [176, 0]
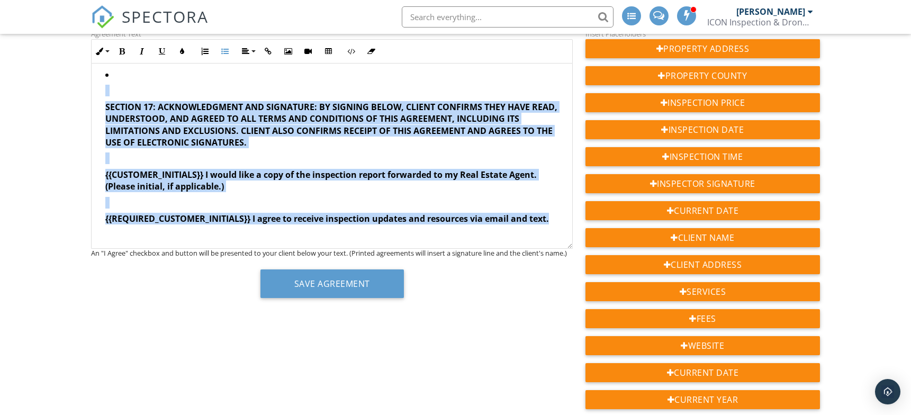
drag, startPoint x: 218, startPoint y: 289, endPoint x: 552, endPoint y: 222, distance: 341.1
copy div "FOUNDATION ELEVATION SURVEY AGREEMENT Client: {{CLIENT_NAME}} Property Street A…"
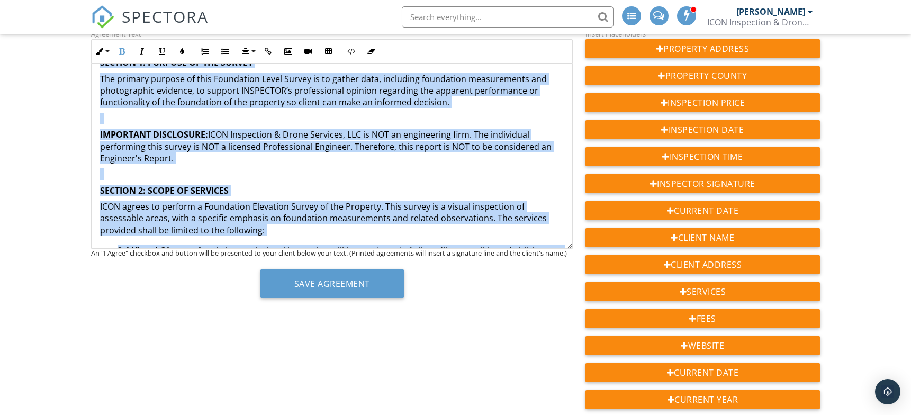
scroll to position [0, 0]
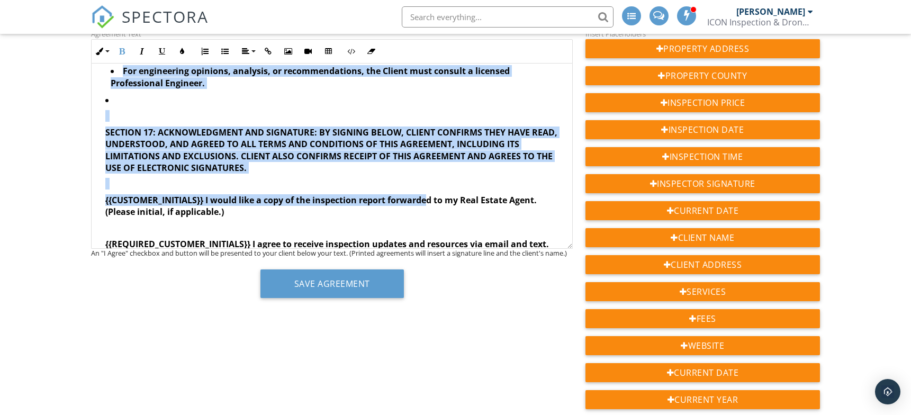
scroll to position [2007, 0]
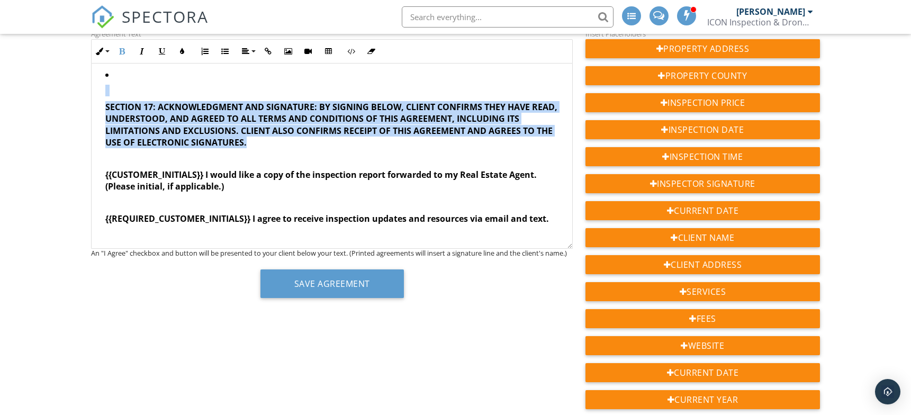
drag, startPoint x: 102, startPoint y: 148, endPoint x: 309, endPoint y: 142, distance: 207.6
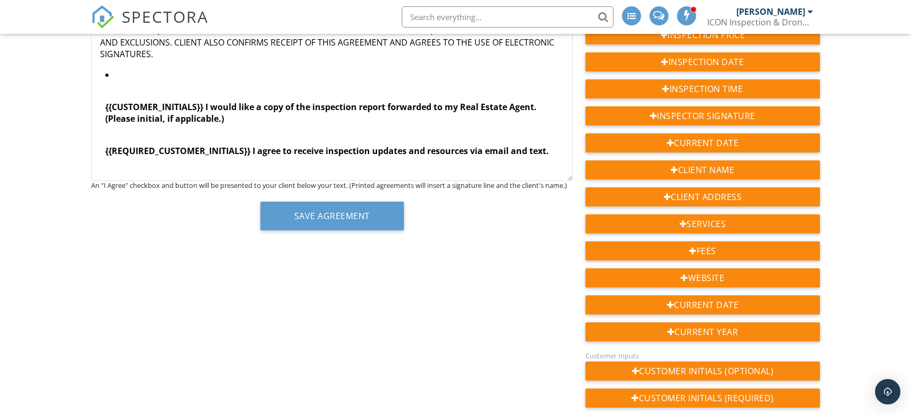
scroll to position [1703, 0]
click at [297, 78] on li "{{CUSTOMER_INITIALS}} I would like a copy of the inspection report forwarded to…" at bounding box center [334, 116] width 458 height 95
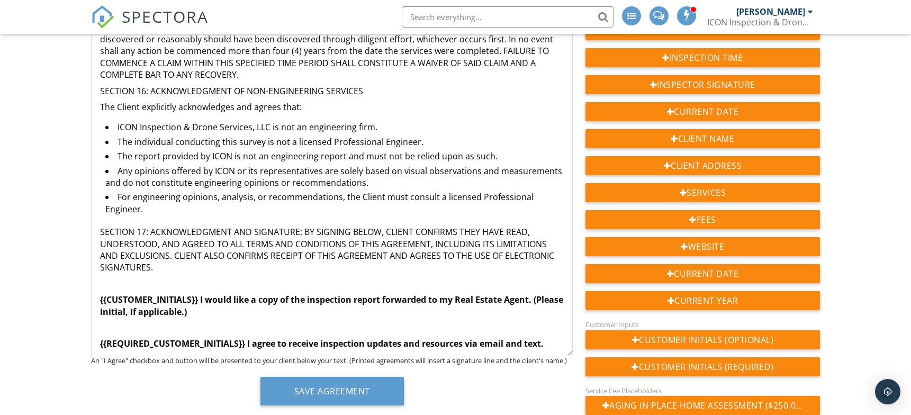
scroll to position [1458, 0]
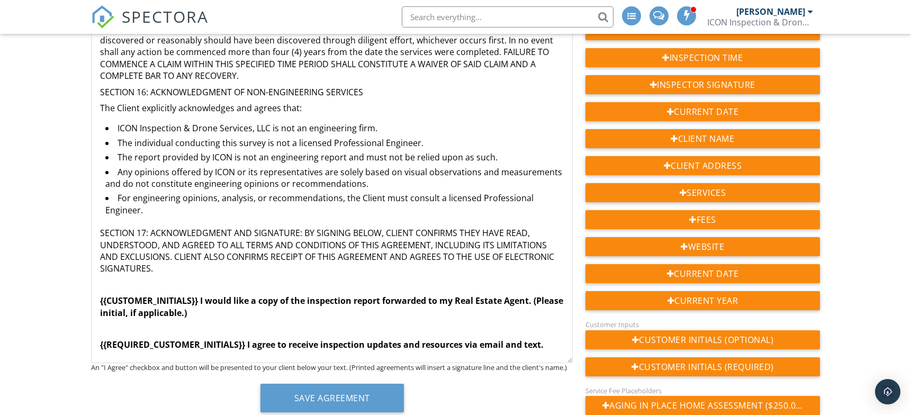
drag, startPoint x: 566, startPoint y: 151, endPoint x: 572, endPoint y: 358, distance: 207.0
click at [572, 358] on div "FOUNDATION ELEVATION SURVEY AGREEMENT Client: {{CLIENT_NAME}} Property Street A…" at bounding box center [332, 164] width 482 height 399
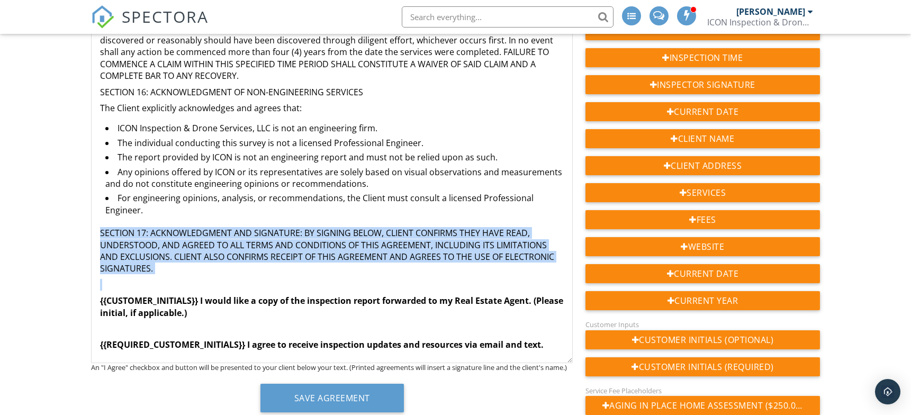
drag, startPoint x: 98, startPoint y: 229, endPoint x: 234, endPoint y: 275, distance: 143.5
click at [227, 272] on p "SECTION 17: ACKNOWLEDGMENT AND SIGNATURE: BY SIGNING BELOW, CLIENT CONFIRMS THE…" at bounding box center [332, 251] width 464 height 48
drag, startPoint x: 221, startPoint y: 269, endPoint x: 96, endPoint y: 231, distance: 130.6
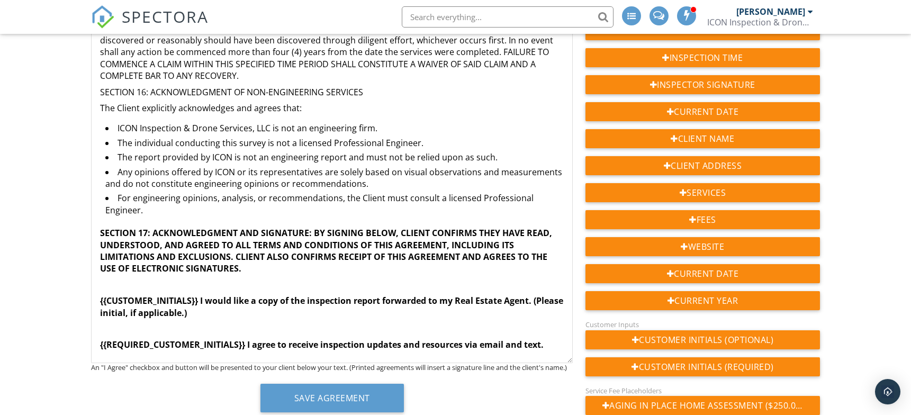
click at [214, 202] on li "For engineering opinions, analysis, or recommendations, the Client must consult…" at bounding box center [334, 205] width 458 height 26
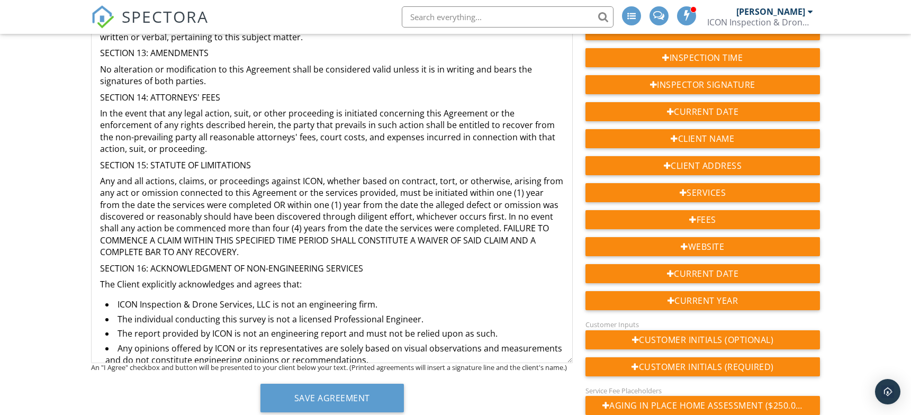
click at [156, 265] on p "SECTION 16: ACKNOWLEDGMENT OF NON-ENGINEERING SERVICES" at bounding box center [332, 269] width 464 height 12
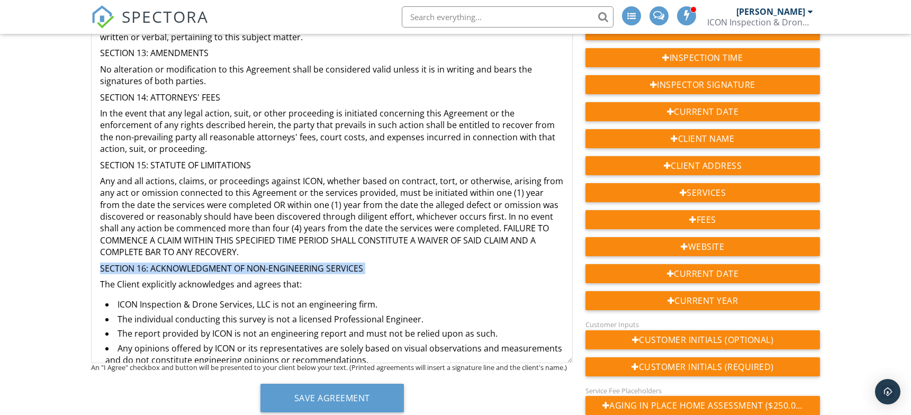
click at [156, 265] on p "SECTION 16: ACKNOWLEDGMENT OF NON-ENGINEERING SERVICES" at bounding box center [332, 269] width 464 height 12
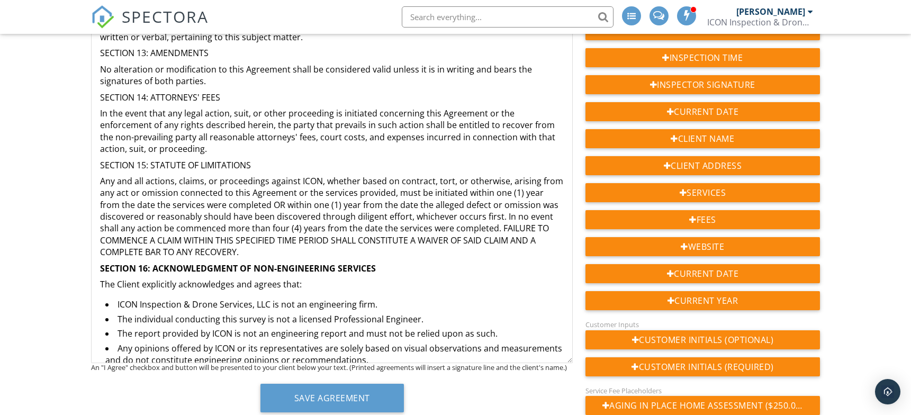
click at [144, 161] on p "SECTION 15: STATUTE OF LIMITATIONS" at bounding box center [332, 165] width 464 height 12
click at [137, 96] on p "SECTION 14: ATTORNEYS' FEES" at bounding box center [332, 98] width 464 height 12
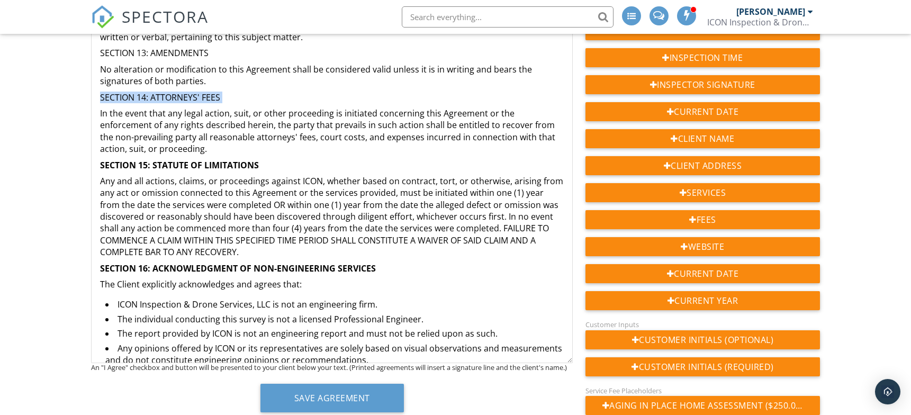
click at [137, 96] on p "SECTION 14: ATTORNEYS' FEES" at bounding box center [332, 98] width 464 height 12
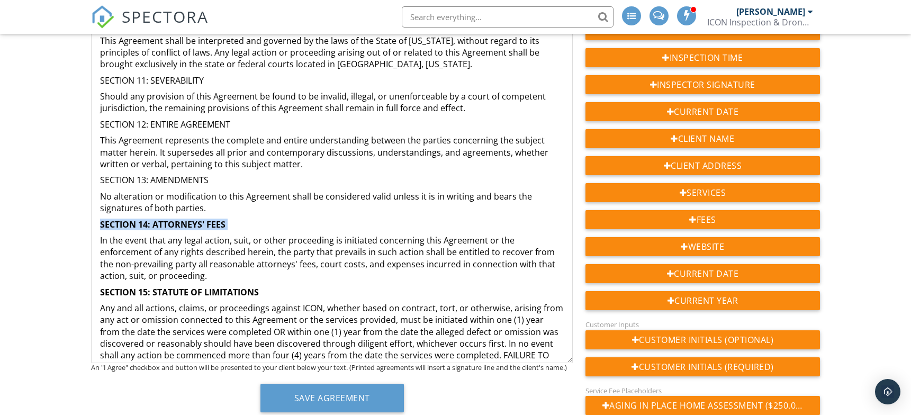
scroll to position [1105, 0]
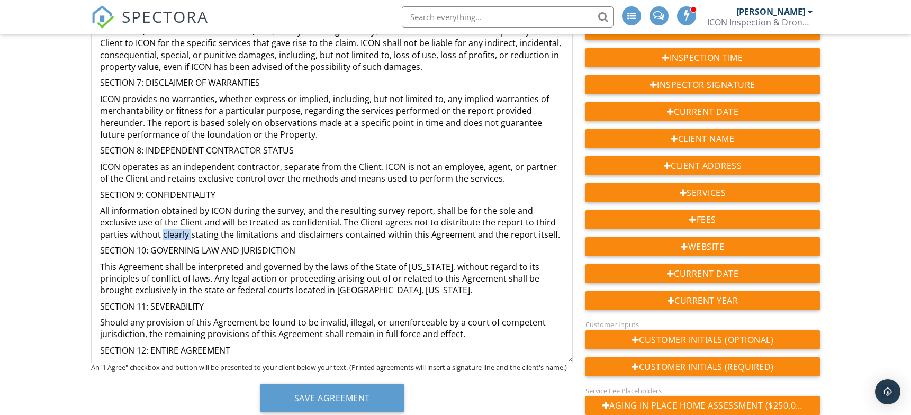
click at [164, 230] on p "All information obtained by ICON during the survey, and the resulting survey re…" at bounding box center [332, 222] width 464 height 35
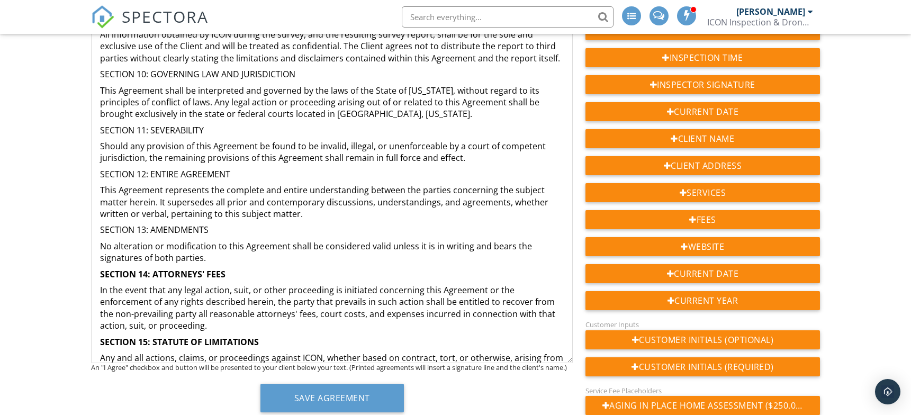
click at [163, 230] on p "SECTION 13: AMENDMENTS" at bounding box center [332, 230] width 464 height 12
click at [155, 171] on p "SECTION 12: ENTIRE AGREEMENT" at bounding box center [332, 174] width 464 height 12
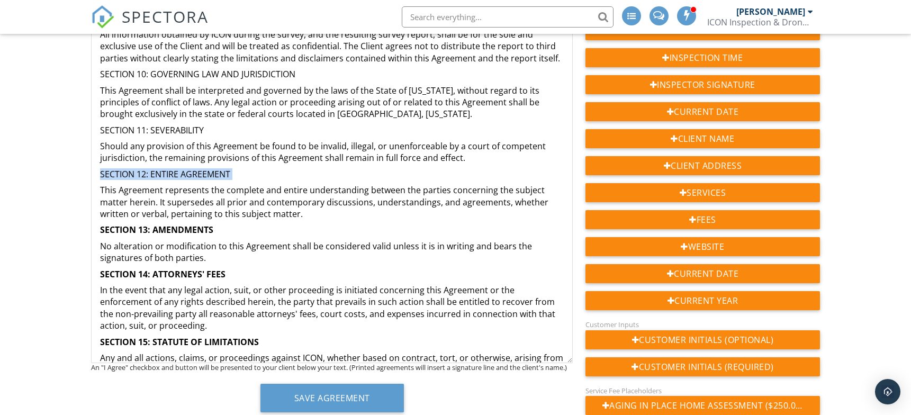
click at [155, 171] on p "SECTION 12: ENTIRE AGREEMENT" at bounding box center [332, 174] width 464 height 12
click at [156, 129] on p "SECTION 11: SEVERABILITY" at bounding box center [332, 130] width 464 height 12
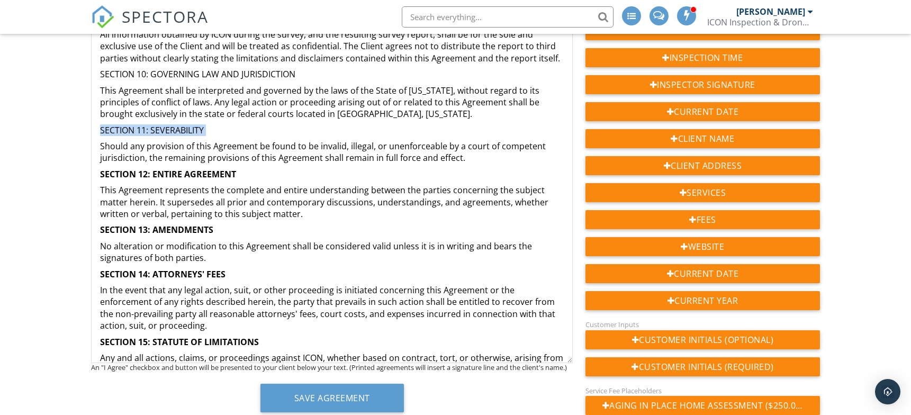
click at [156, 129] on p "SECTION 11: SEVERABILITY" at bounding box center [332, 130] width 464 height 12
click at [148, 71] on p "SECTION 10: GOVERNING LAW AND JURISDICTION" at bounding box center [332, 74] width 464 height 12
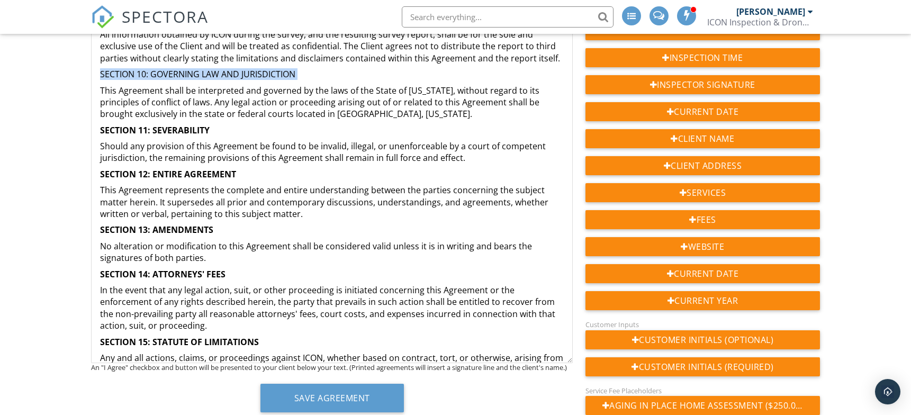
click at [148, 71] on p "SECTION 10: GOVERNING LAW AND JURISDICTION" at bounding box center [332, 74] width 464 height 12
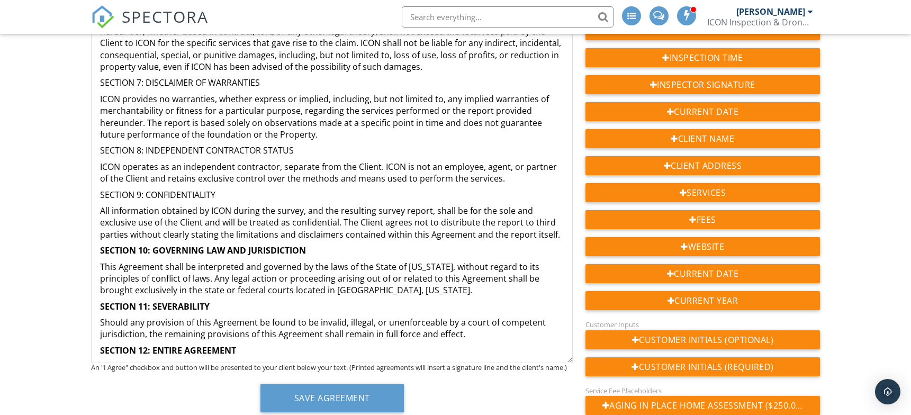
click at [200, 191] on p "SECTION 9: CONFIDENTIALITY" at bounding box center [332, 195] width 464 height 12
click at [203, 149] on p "SECTION 8: INDEPENDENT CONTRACTOR STATUS" at bounding box center [332, 151] width 464 height 12
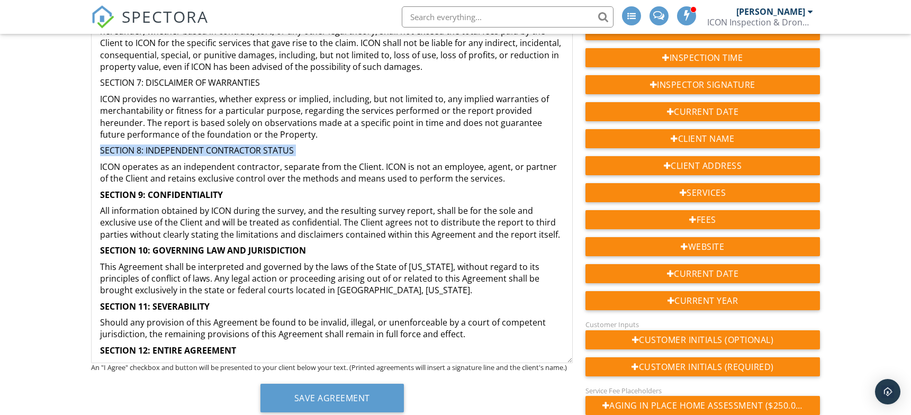
click at [203, 149] on p "SECTION 8: INDEPENDENT CONTRACTOR STATUS" at bounding box center [332, 151] width 464 height 12
click at [187, 83] on p "SECTION 7: DISCLAIMER OF WARRANTIES" at bounding box center [332, 83] width 464 height 12
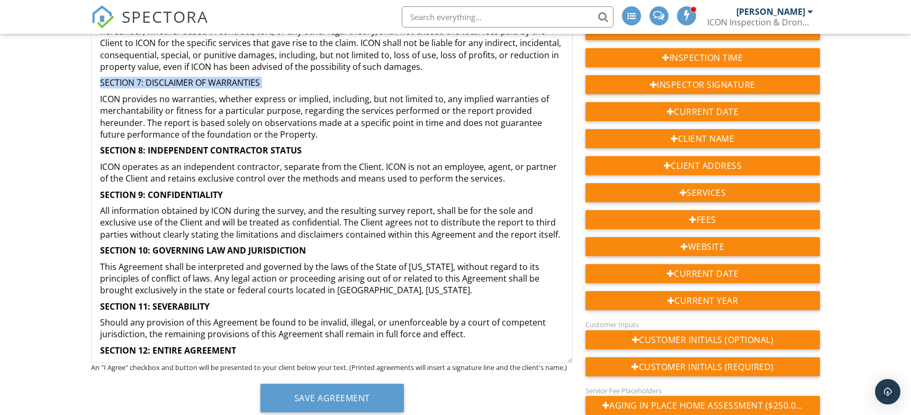
click at [187, 83] on p "SECTION 7: DISCLAIMER OF WARRANTIES" at bounding box center [332, 83] width 464 height 12
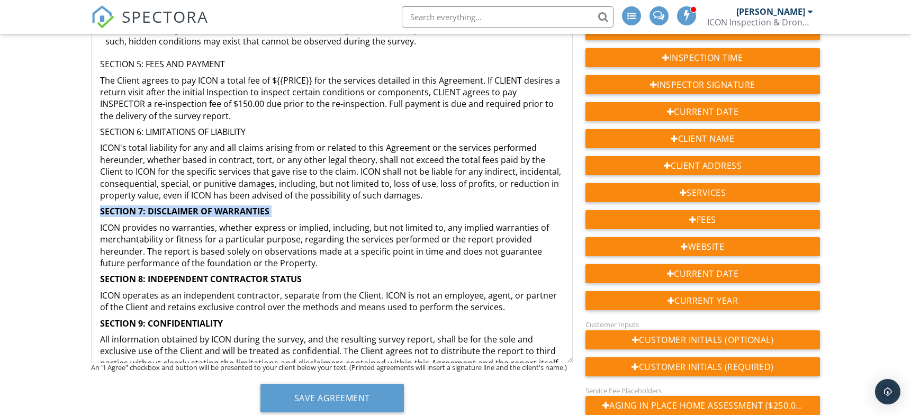
scroll to position [753, 0]
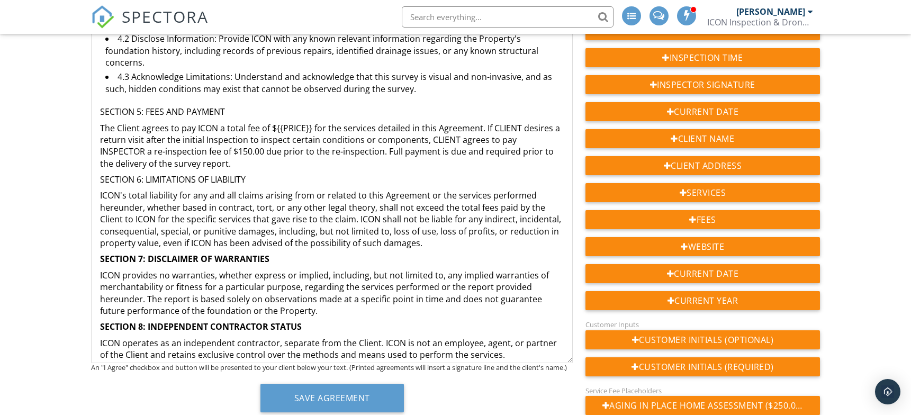
click at [183, 177] on p "SECTION 6: LIMITATIONS OF LIABILITY" at bounding box center [332, 180] width 464 height 12
click at [174, 109] on p "SECTION 5: FEES AND PAYMENT" at bounding box center [332, 112] width 464 height 12
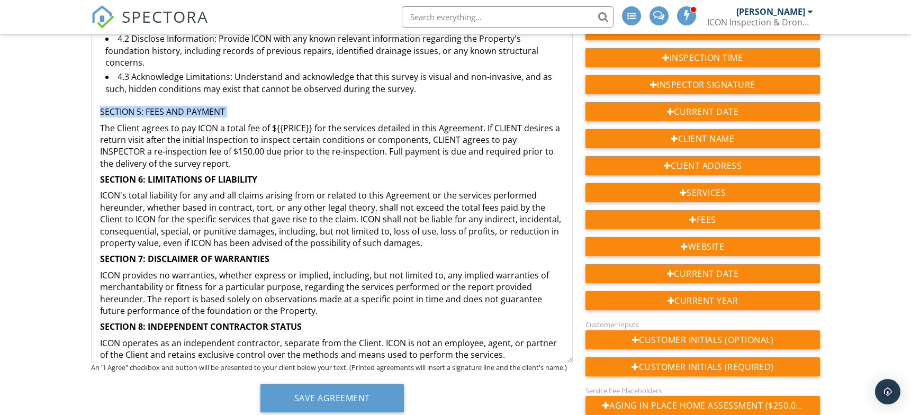
click at [174, 109] on p "SECTION 5: FEES AND PAYMENT" at bounding box center [332, 112] width 464 height 12
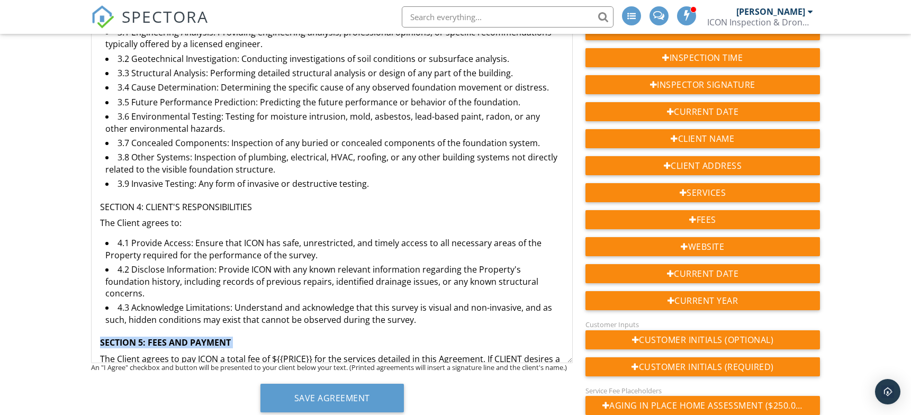
scroll to position [576, 0]
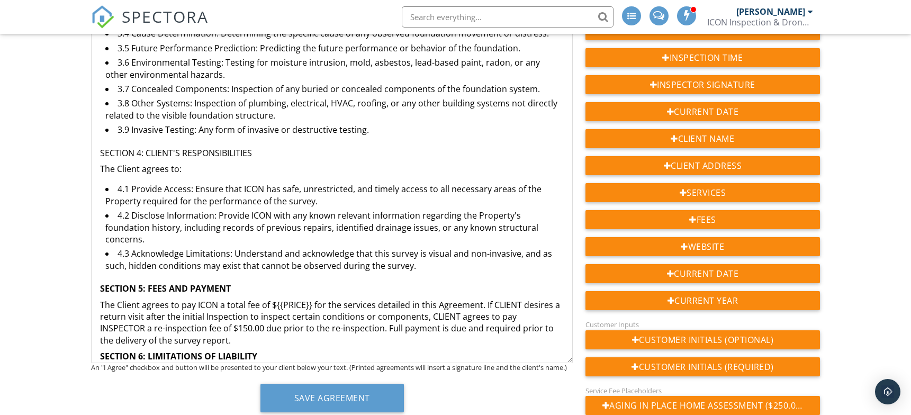
click at [179, 152] on p "SECTION 4: CLIENT'S RESPONSIBILITIES" at bounding box center [332, 153] width 464 height 12
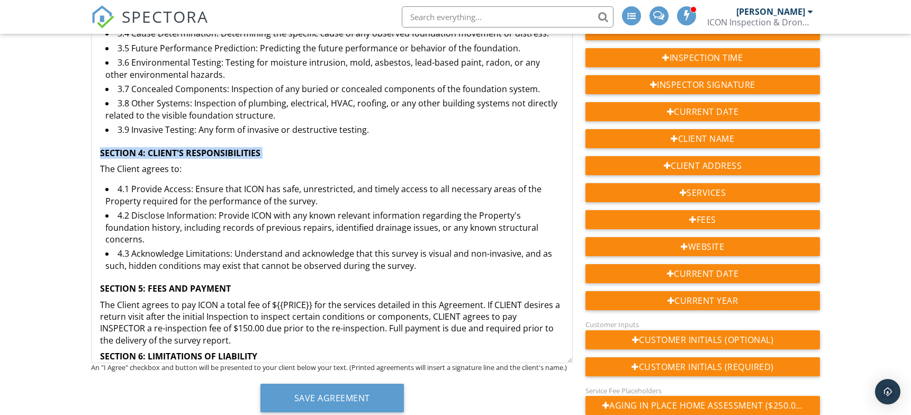
scroll to position [400, 0]
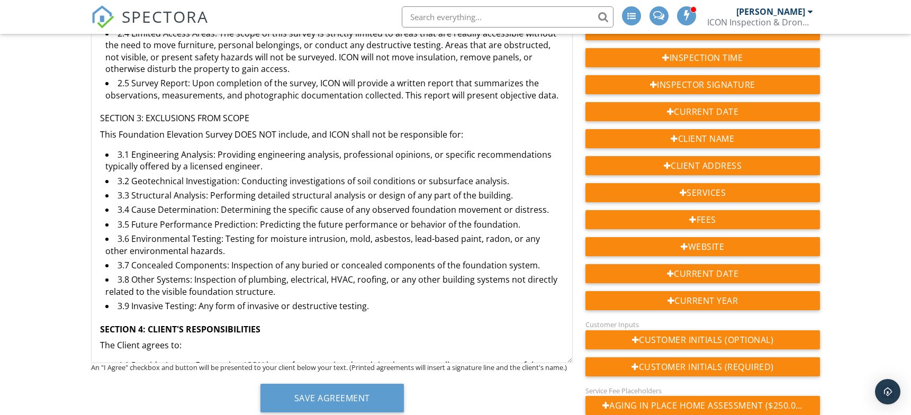
click at [165, 116] on p "SECTION 3: EXCLUSIONS FROM SCOPE" at bounding box center [332, 118] width 464 height 12
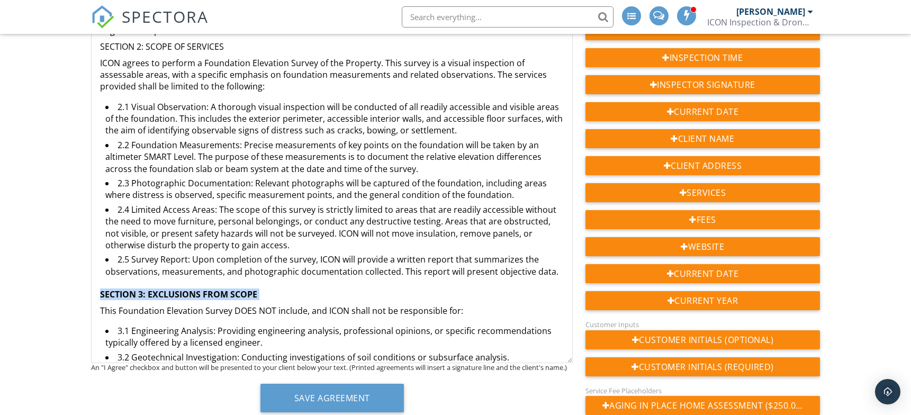
scroll to position [47, 0]
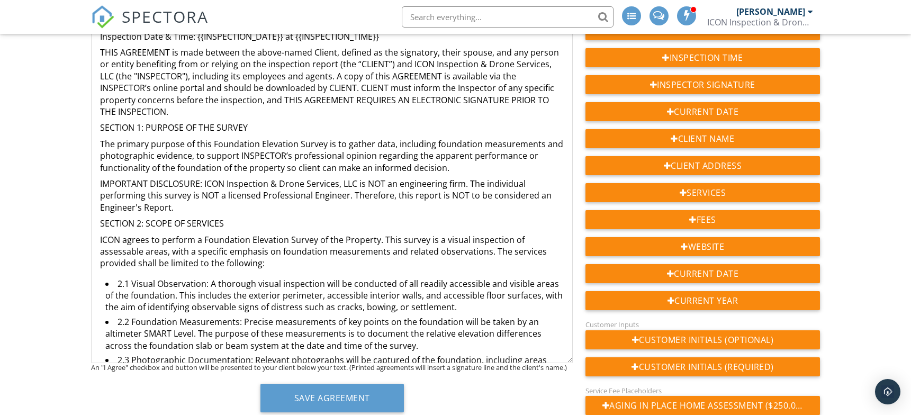
click at [197, 219] on p "SECTION 2: SCOPE OF SERVICES" at bounding box center [332, 224] width 464 height 12
drag, startPoint x: 203, startPoint y: 179, endPoint x: 74, endPoint y: 185, distance: 129.3
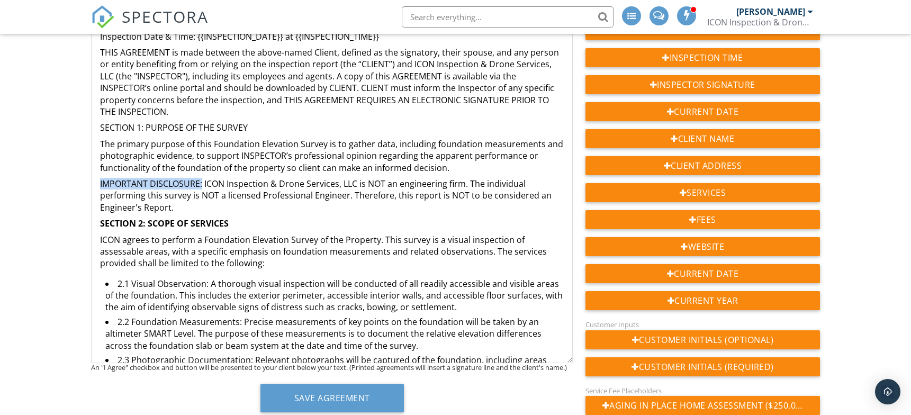
click at [137, 187] on p "IMPORTANT DISCLOSURE: ICON Inspection & Drone Services, LLC is NOT an engineeri…" at bounding box center [332, 195] width 464 height 35
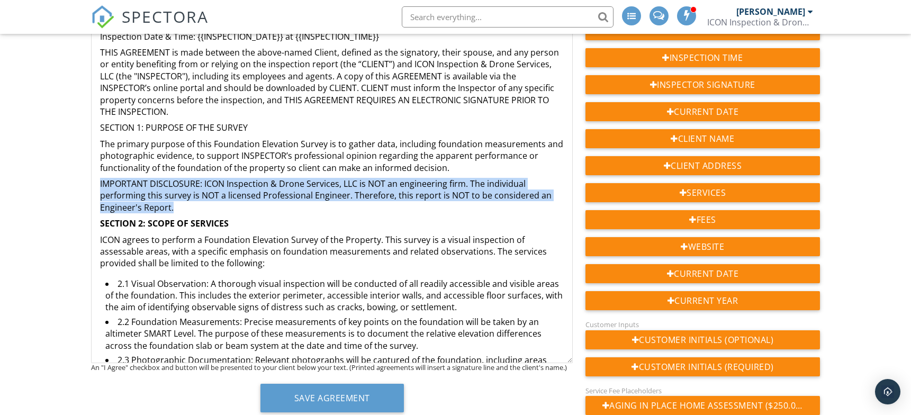
drag, startPoint x: 176, startPoint y: 203, endPoint x: 95, endPoint y: 183, distance: 84.1
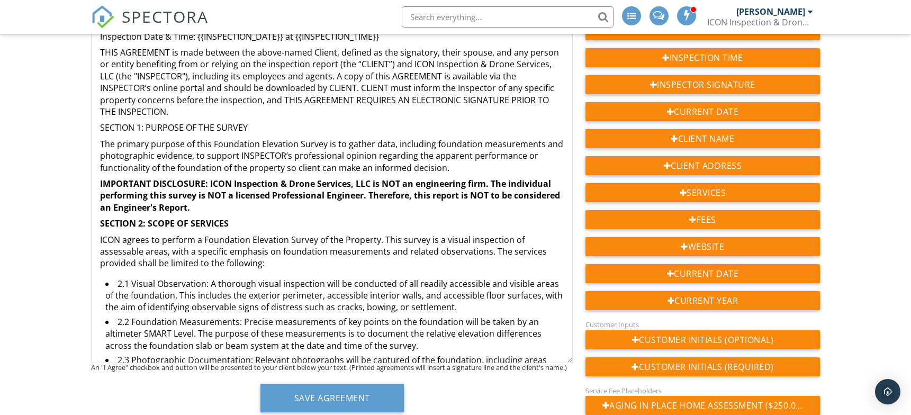
click at [117, 123] on p "SECTION 1: PURPOSE OF THE SURVEY" at bounding box center [332, 128] width 464 height 12
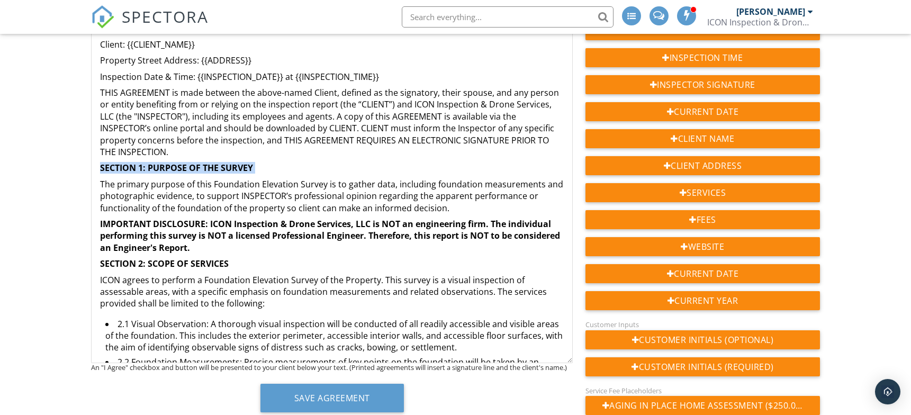
scroll to position [0, 0]
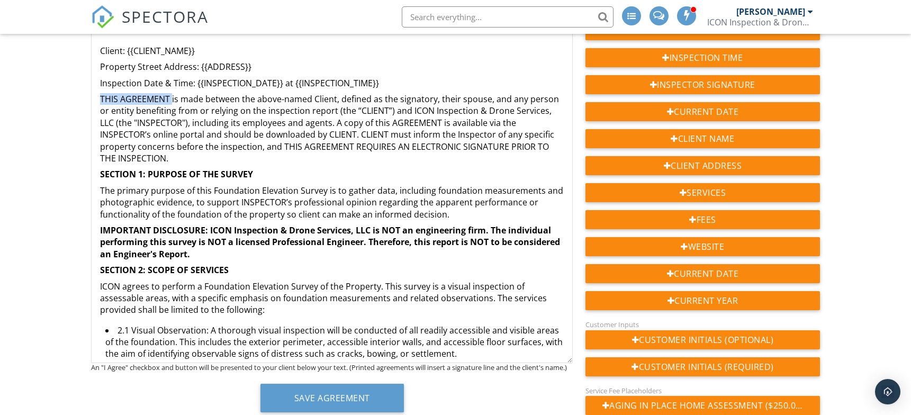
drag, startPoint x: 172, startPoint y: 97, endPoint x: 85, endPoint y: 100, distance: 87.4
click at [85, 100] on div "Agreement Text Inline Style XLarge Large Normal Small Light Small/Light Bold It…" at bounding box center [332, 175] width 494 height 492
click at [396, 82] on p "Inspection Date & Time: {{INSPECTION_DATE}} at {{INSPECTION_TIME}}" at bounding box center [332, 83] width 464 height 12
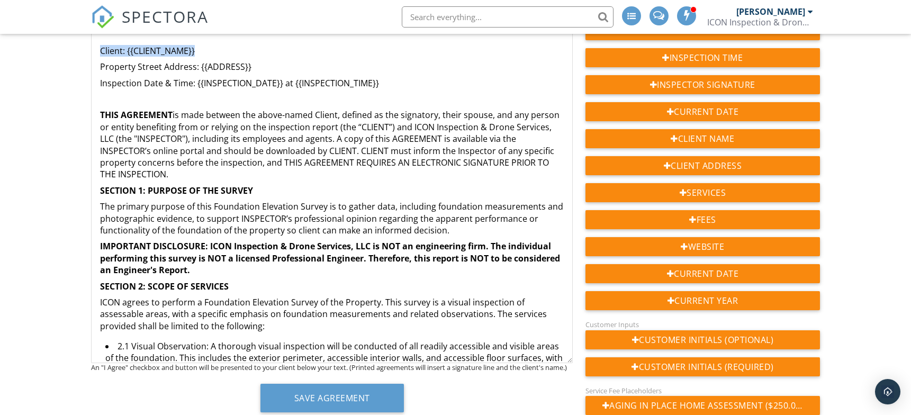
drag, startPoint x: 196, startPoint y: 50, endPoint x: 92, endPoint y: 52, distance: 104.3
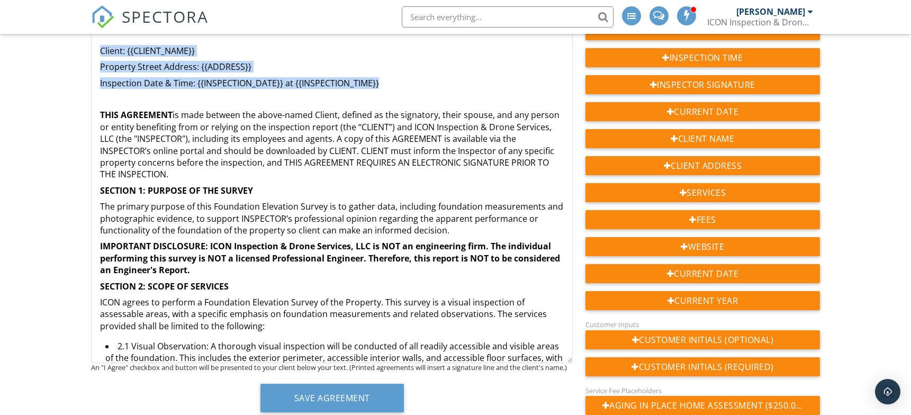
drag, startPoint x: 393, startPoint y: 82, endPoint x: 95, endPoint y: 48, distance: 300.0
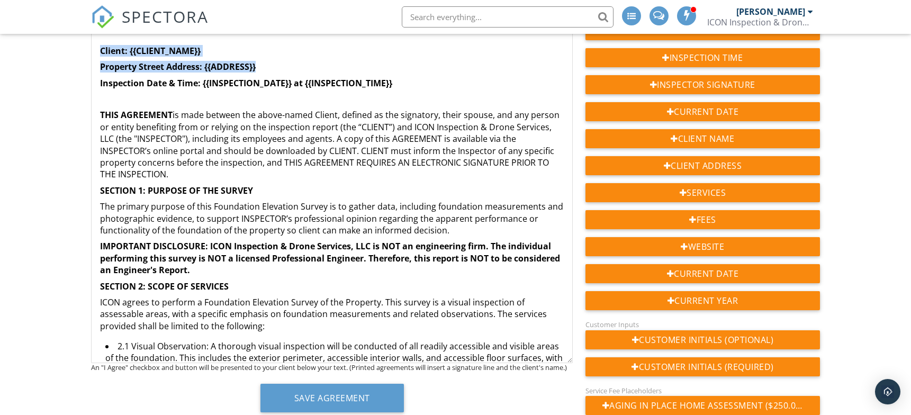
click at [458, 85] on p "Inspection Date & Time: {{INSPECTION_DATE}} at {{INSPECTION_TIME}}" at bounding box center [332, 83] width 464 height 12
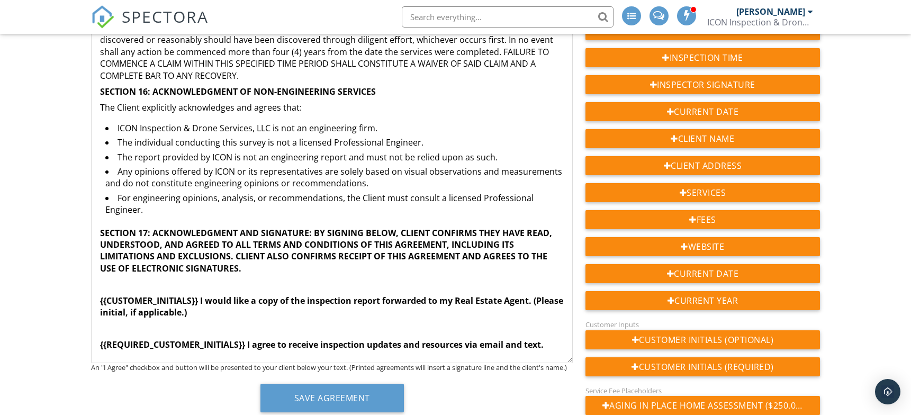
scroll to position [452, 0]
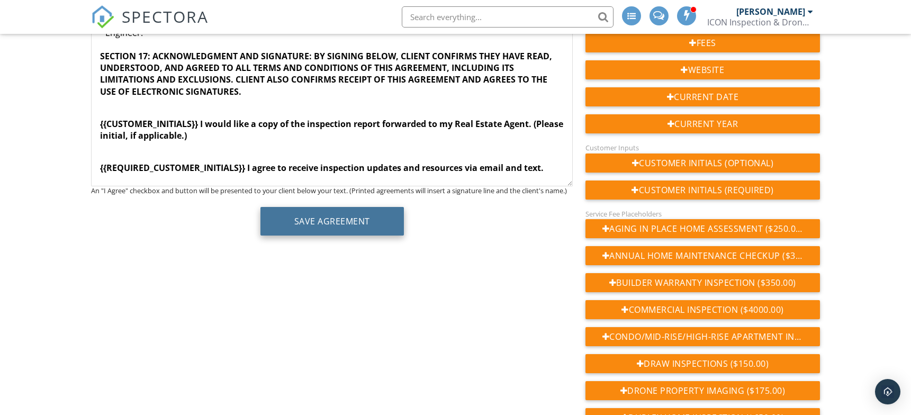
click at [360, 221] on button "Save Agreement" at bounding box center [331, 221] width 143 height 29
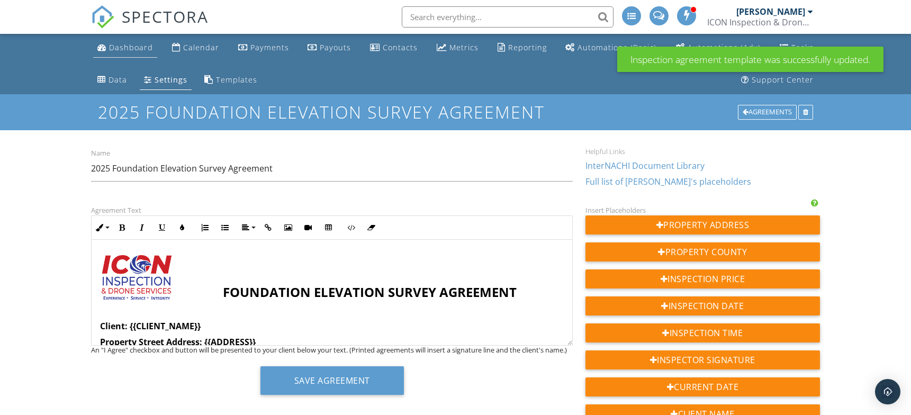
click at [142, 49] on div "Dashboard" at bounding box center [131, 47] width 44 height 10
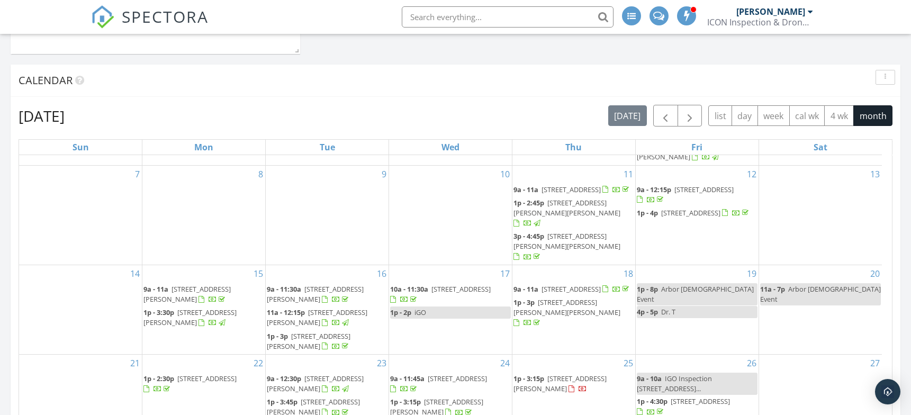
scroll to position [978, 0]
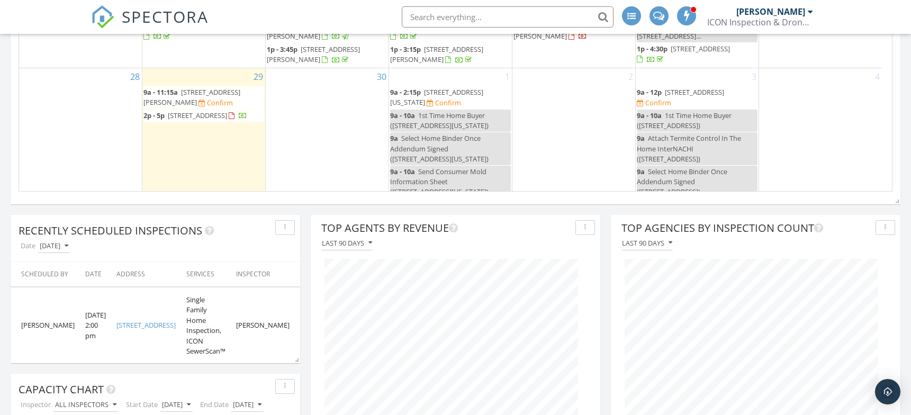
click at [204, 87] on span "2623 Constantine Dr, New Caney 77357" at bounding box center [191, 97] width 97 height 20
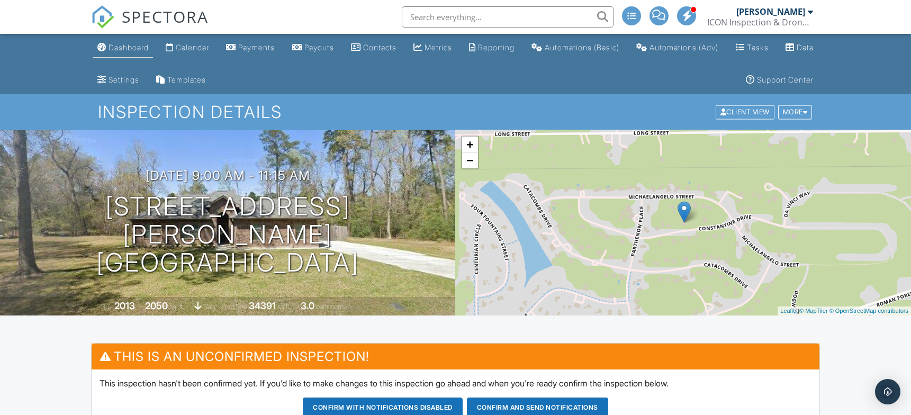
click at [136, 49] on div "Dashboard" at bounding box center [129, 47] width 40 height 9
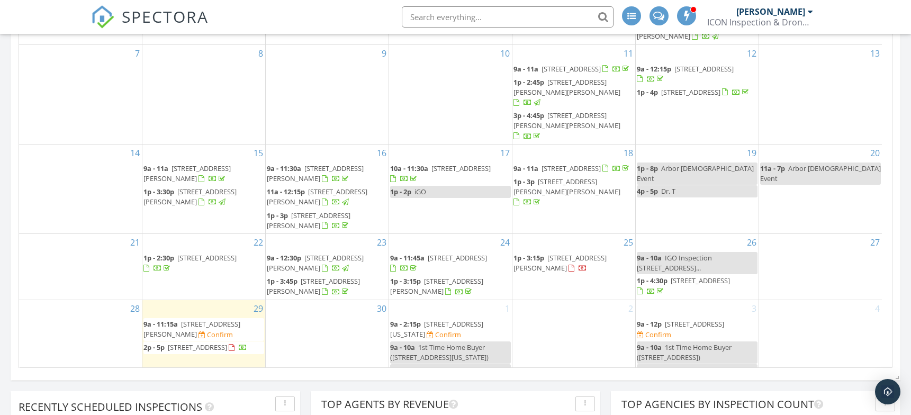
scroll to position [802, 0]
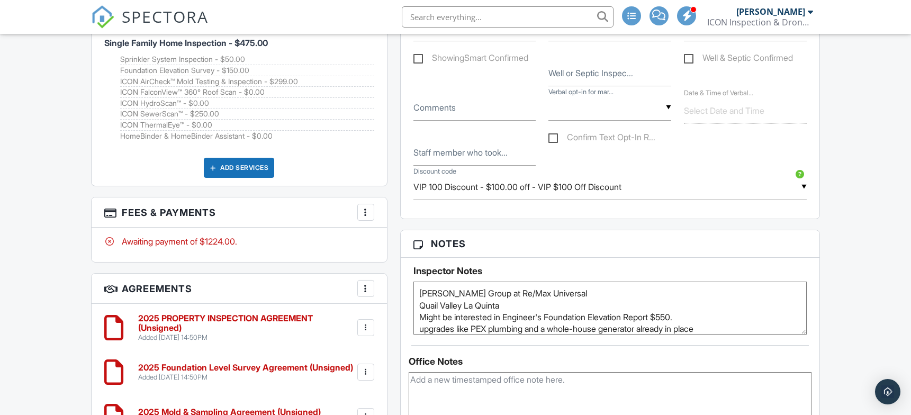
scroll to position [1059, 0]
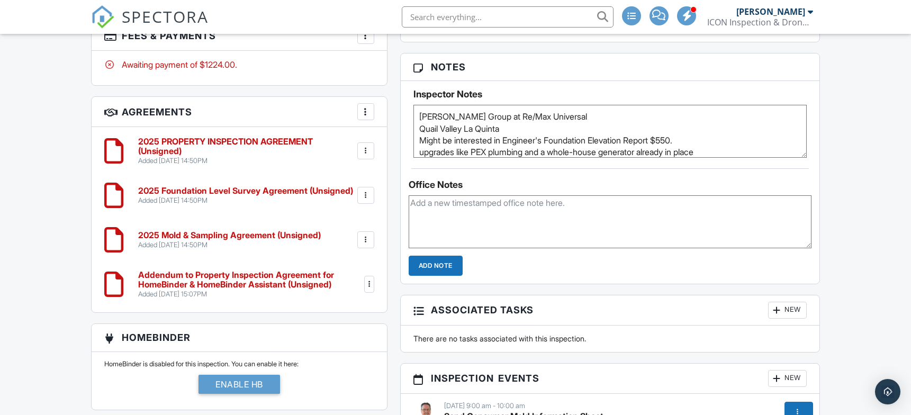
click at [364, 193] on div at bounding box center [365, 195] width 11 height 11
click at [344, 275] on li "Delete" at bounding box center [338, 277] width 60 height 26
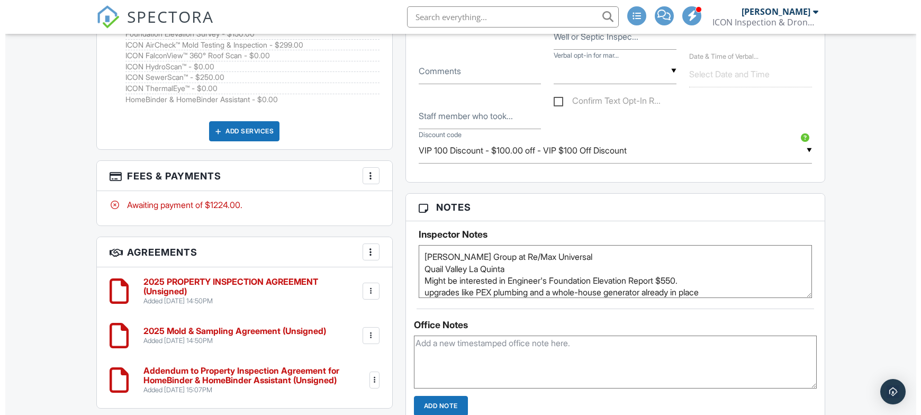
scroll to position [967, 0]
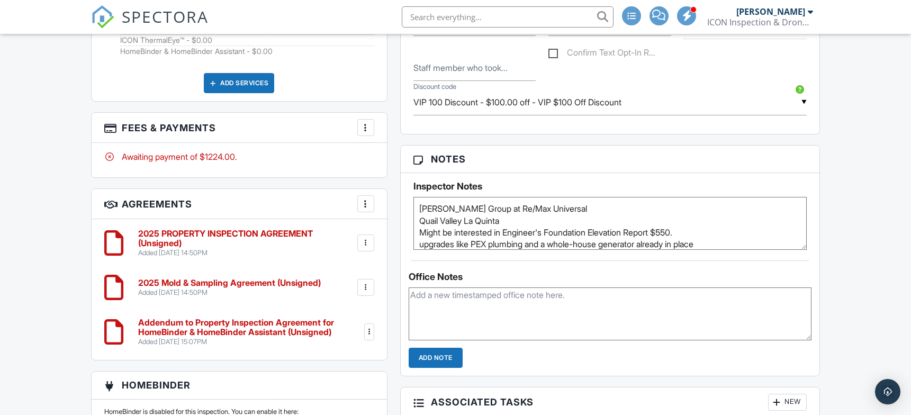
click at [364, 203] on div at bounding box center [365, 204] width 11 height 11
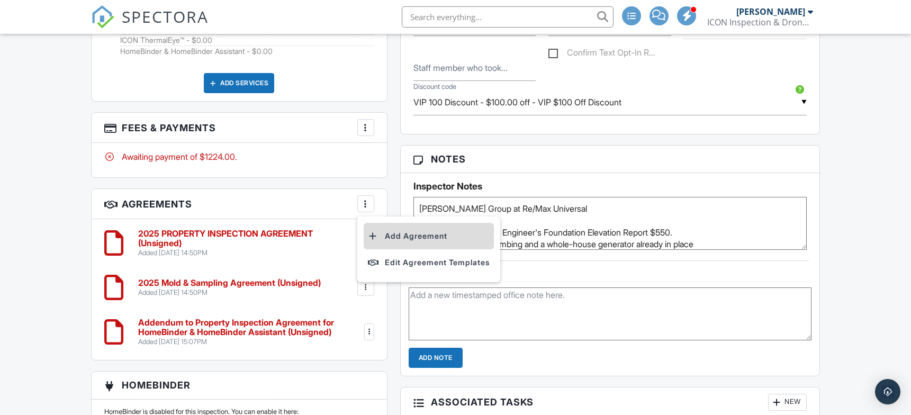
click at [407, 235] on li "Add Agreement" at bounding box center [429, 236] width 130 height 26
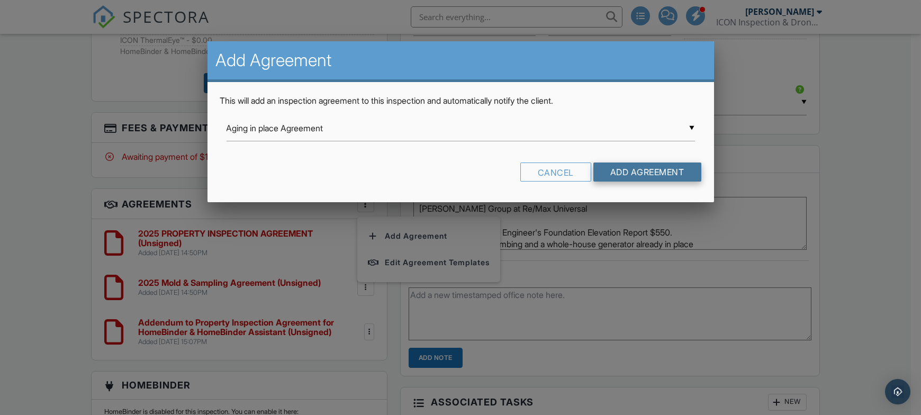
click at [611, 172] on input "Add Agreement" at bounding box center [647, 172] width 108 height 19
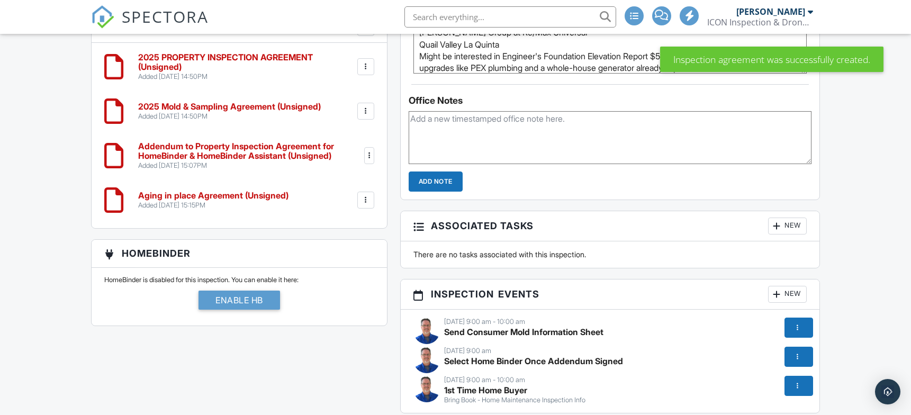
click at [366, 192] on div at bounding box center [365, 200] width 17 height 17
click at [341, 276] on li "Delete" at bounding box center [338, 282] width 60 height 26
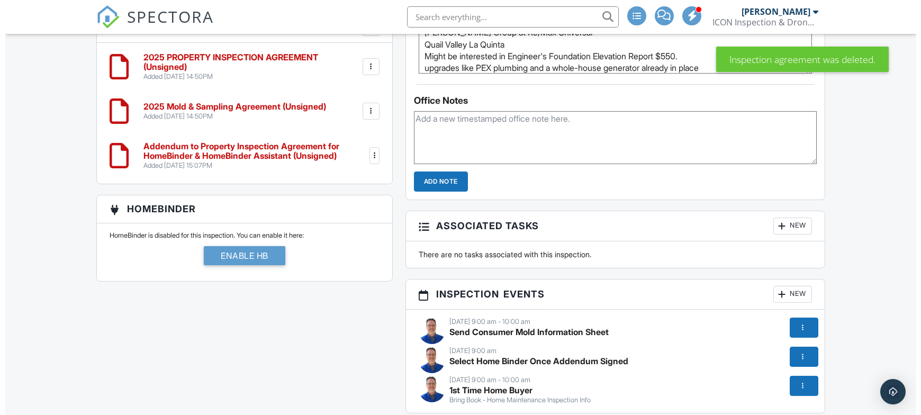
scroll to position [967, 0]
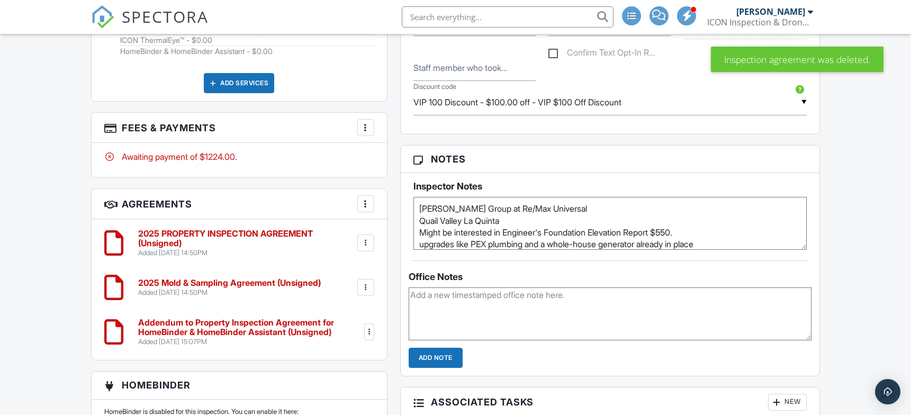
click at [362, 199] on div at bounding box center [365, 204] width 11 height 11
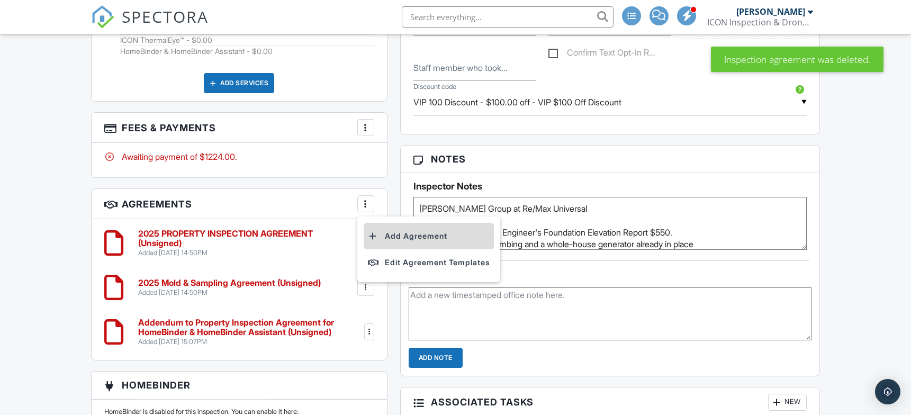
click at [397, 231] on li "Add Agreement" at bounding box center [429, 236] width 130 height 26
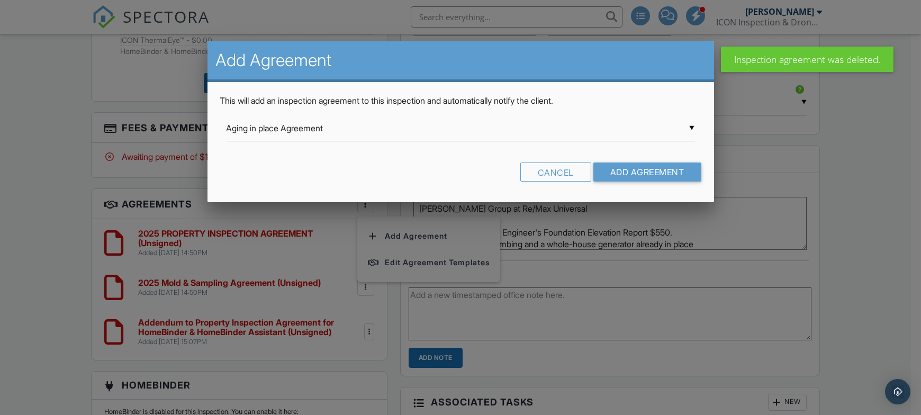
click at [480, 129] on div "▼ Aging in place Agreement Aging in place Agreement 2025 Mold & Sampling Agreem…" at bounding box center [461, 128] width 468 height 26
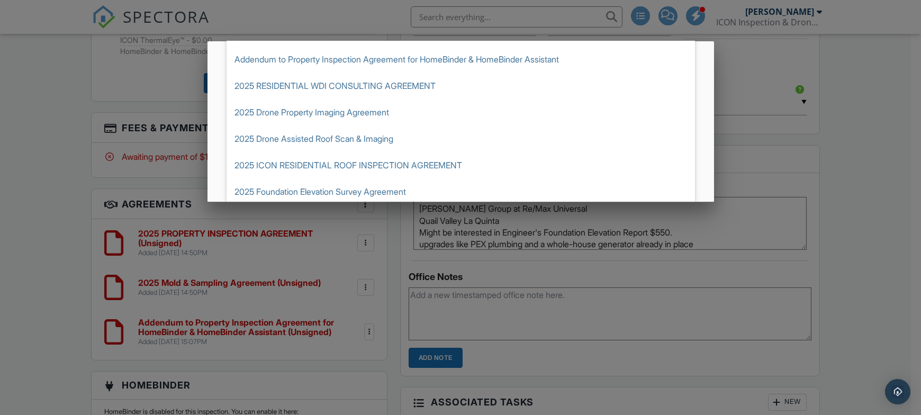
scroll to position [17, 0]
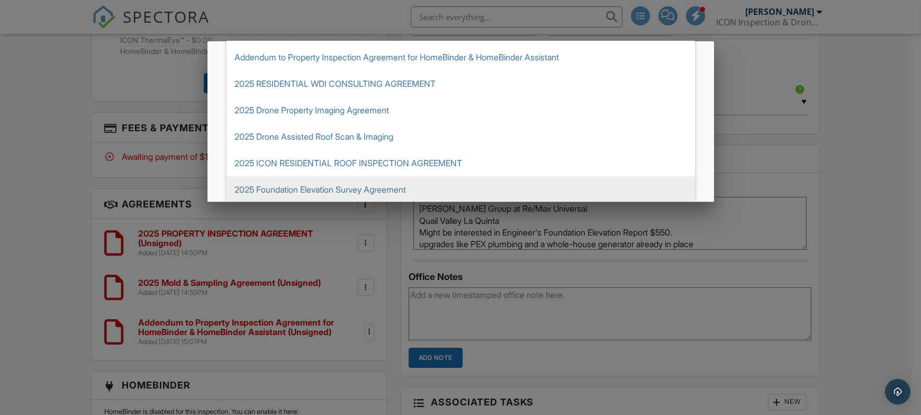
click at [383, 188] on span "2025 Foundation Elevation Survey Agreement" at bounding box center [461, 189] width 468 height 26
type input "2025 Foundation Elevation Survey Agreement"
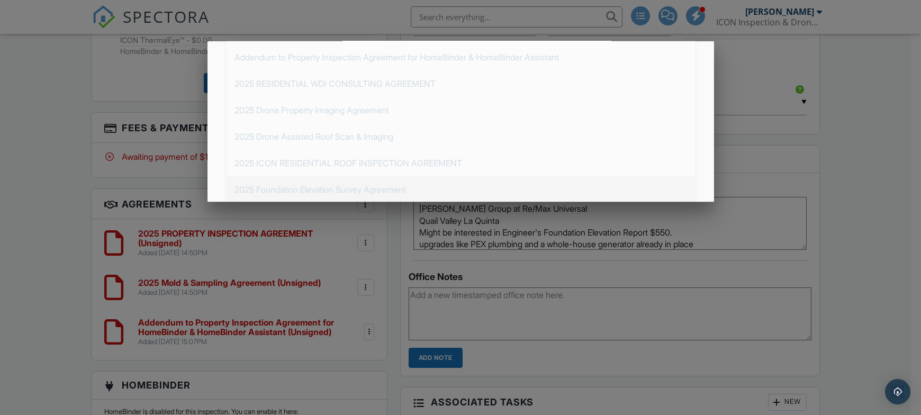
scroll to position [0, 0]
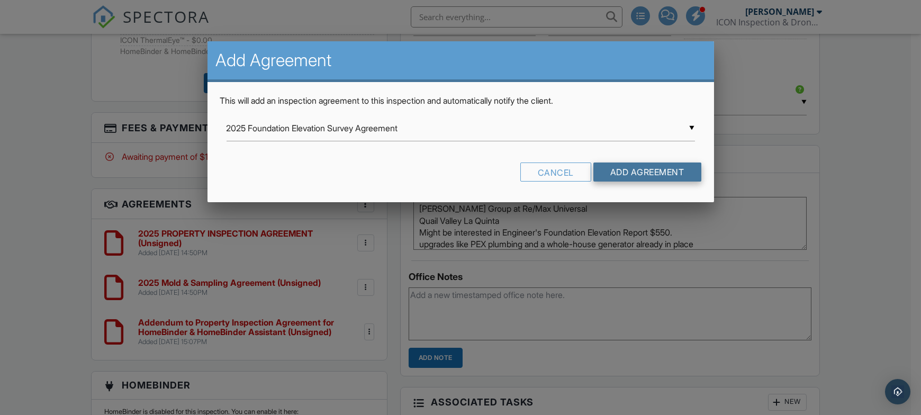
click at [627, 172] on input "Add Agreement" at bounding box center [647, 172] width 108 height 19
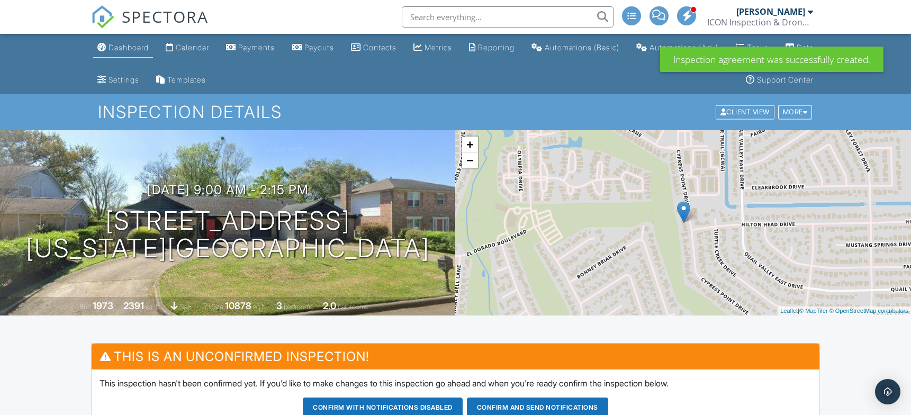
click at [118, 48] on div "Dashboard" at bounding box center [129, 47] width 40 height 9
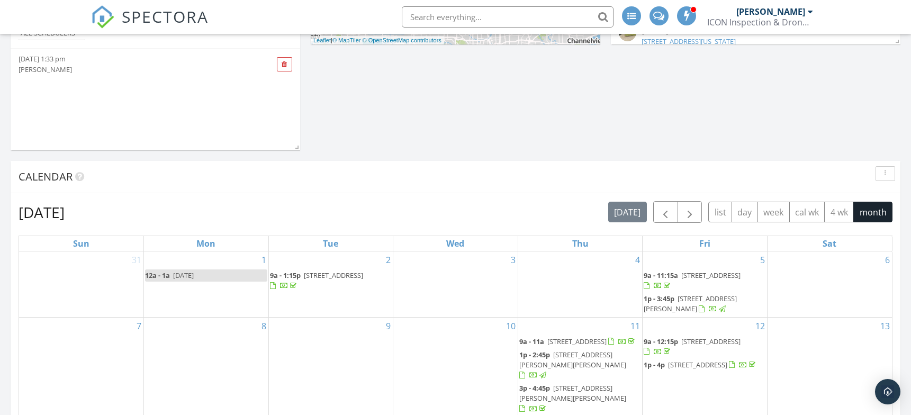
scroll to position [706, 0]
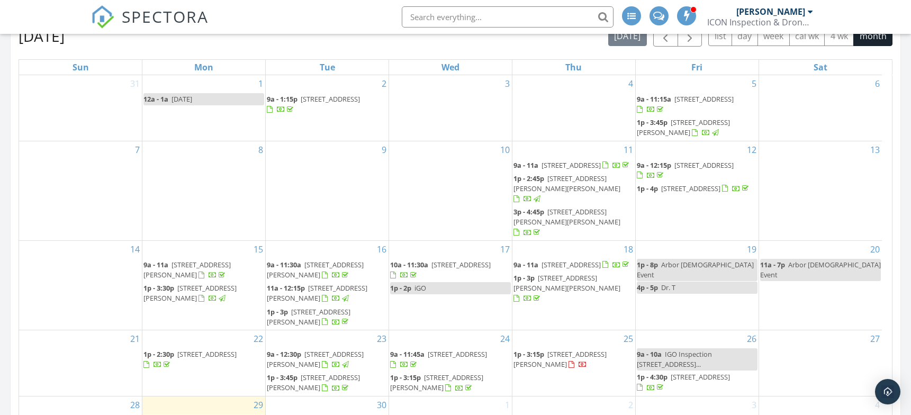
click at [717, 372] on span "[STREET_ADDRESS]" at bounding box center [700, 377] width 59 height 10
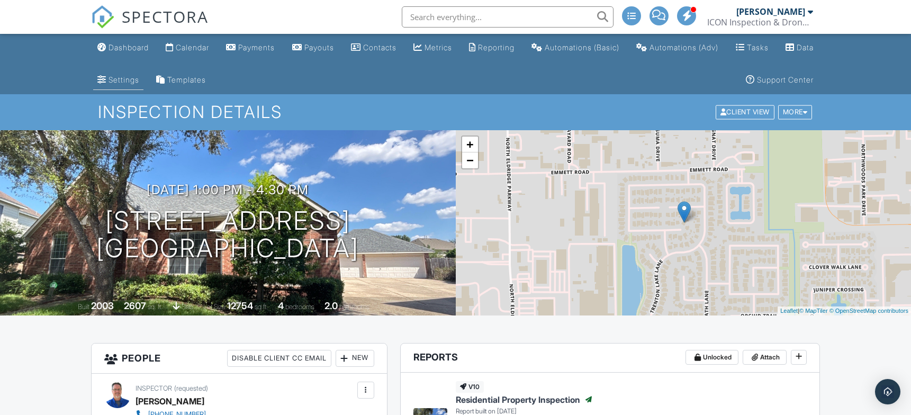
click at [106, 76] on div "Settings" at bounding box center [101, 79] width 9 height 8
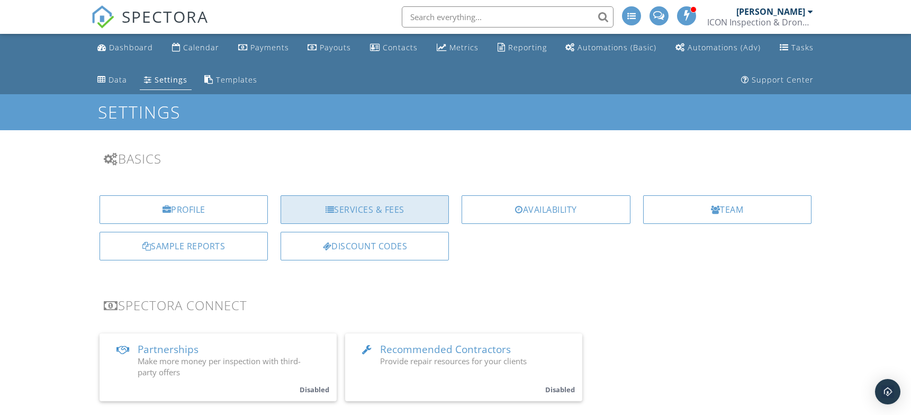
click at [351, 215] on div "Services & Fees" at bounding box center [365, 209] width 168 height 29
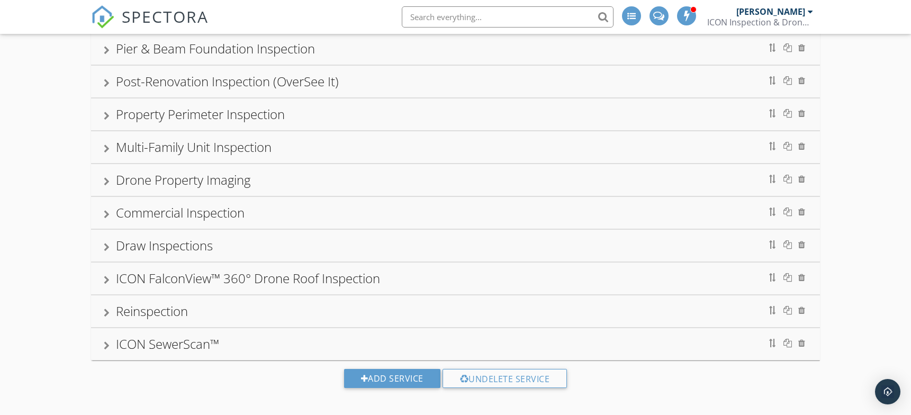
scroll to position [904, 0]
click at [160, 309] on div "Reinspection" at bounding box center [152, 309] width 72 height 17
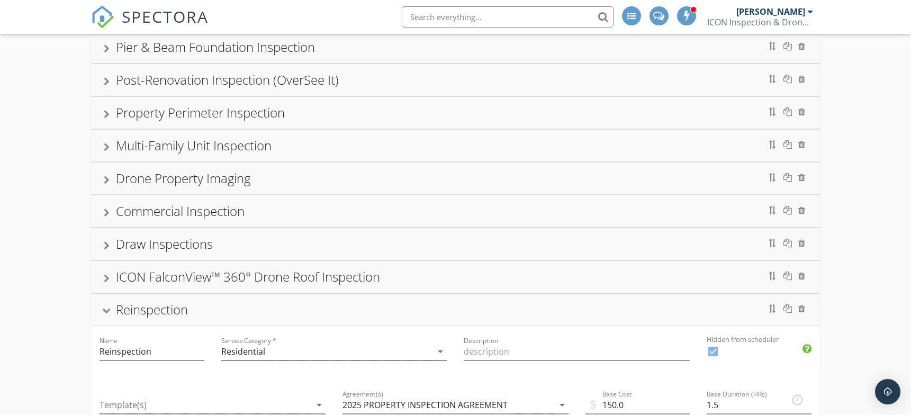
click at [152, 301] on div "Reinspection" at bounding box center [152, 309] width 72 height 17
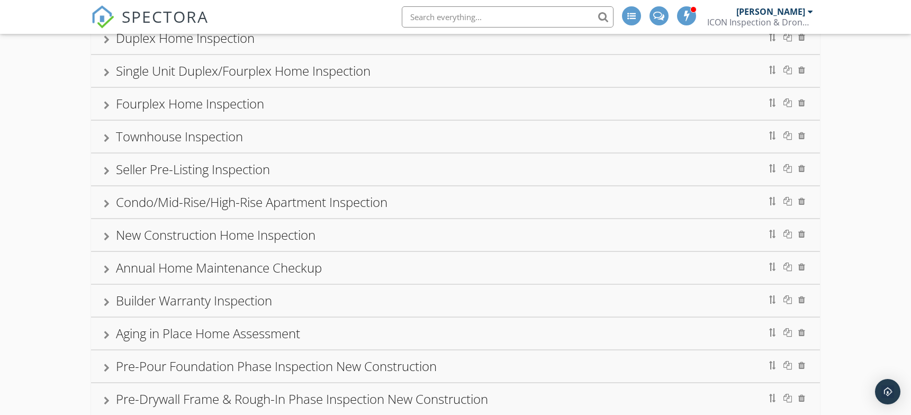
scroll to position [0, 0]
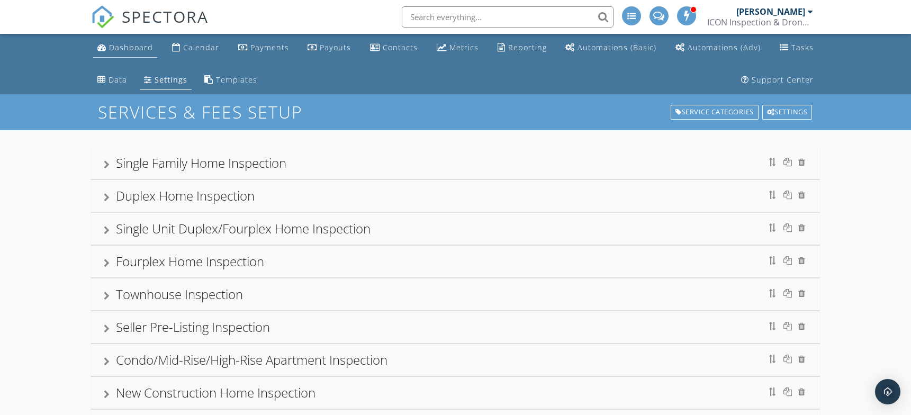
click at [133, 47] on div "Dashboard" at bounding box center [131, 47] width 44 height 10
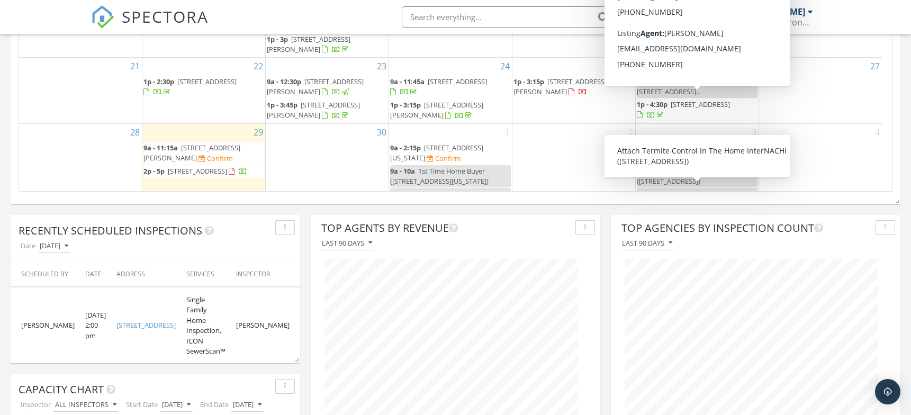
scroll to position [802, 0]
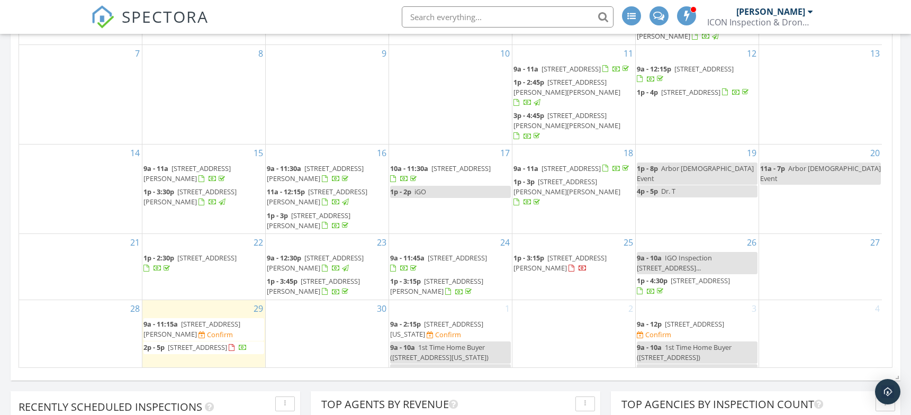
click at [727, 276] on span "12806 Blackbrook Ln, Houston 77041" at bounding box center [700, 281] width 59 height 10
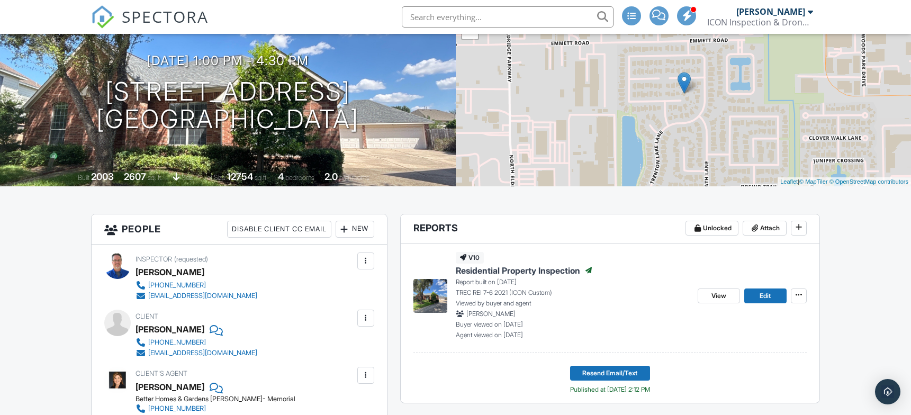
scroll to position [176, 0]
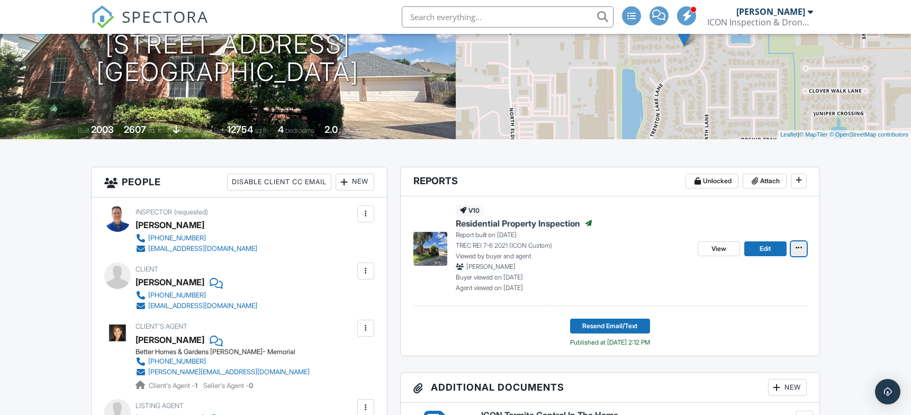
click at [799, 249] on icon at bounding box center [799, 247] width 6 height 7
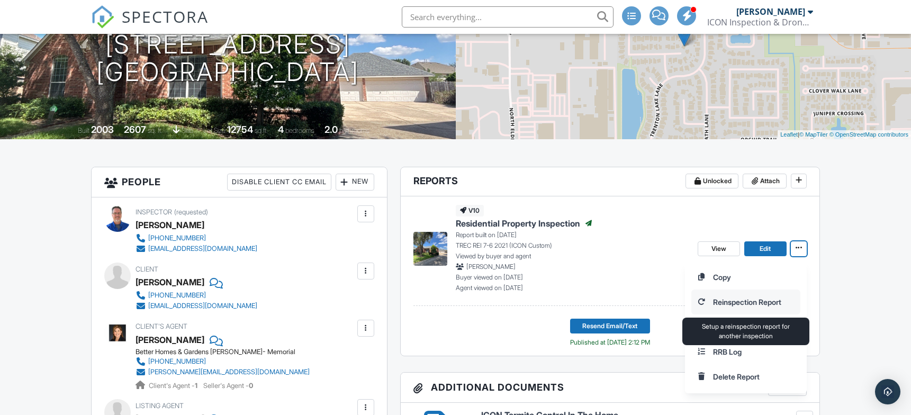
click at [749, 301] on input "Reinspection Report" at bounding box center [746, 302] width 108 height 24
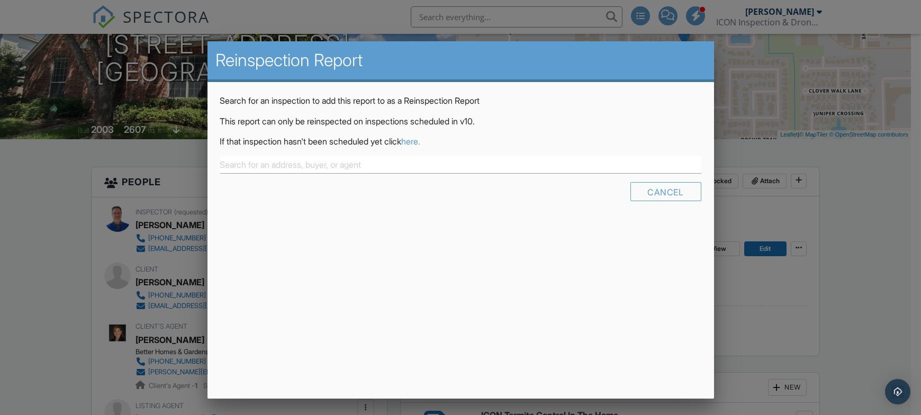
click at [46, 192] on div at bounding box center [460, 206] width 921 height 519
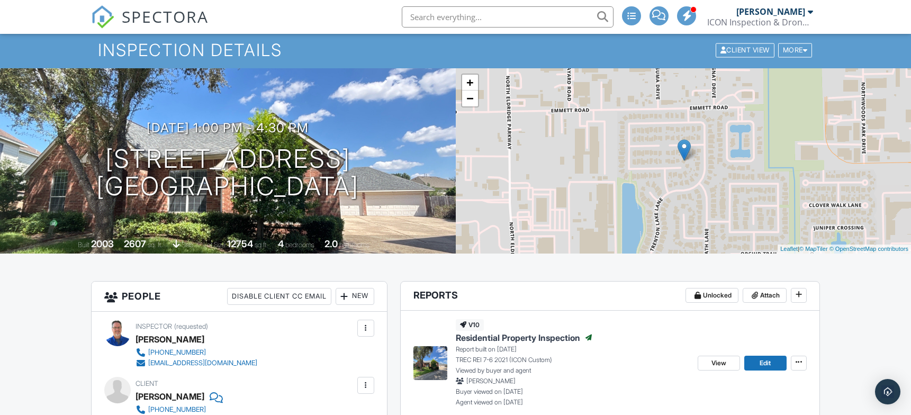
scroll to position [0, 0]
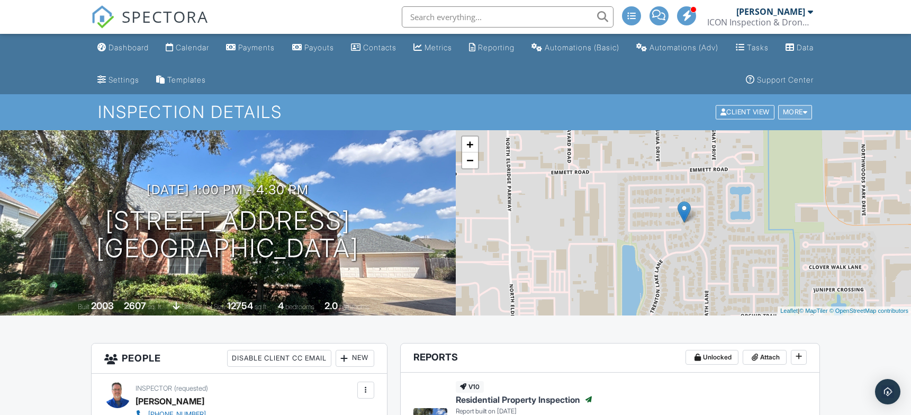
click at [798, 114] on div "More" at bounding box center [795, 112] width 34 height 14
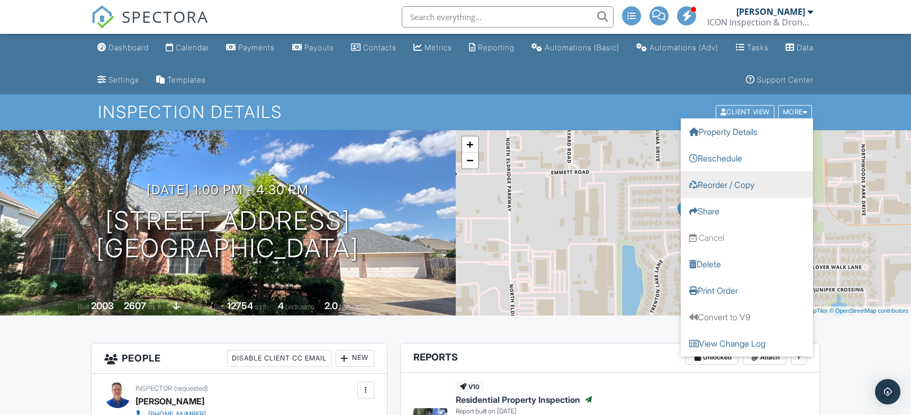
click at [752, 183] on link "Reorder / Copy" at bounding box center [747, 185] width 132 height 26
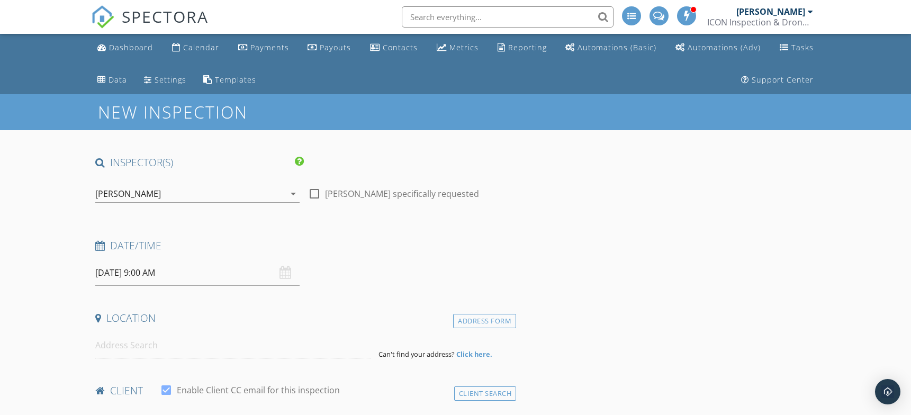
type input "[PERSON_NAME]"
type input "[EMAIL_ADDRESS][DOMAIN_NAME]"
type input "[PHONE_NUMBER]"
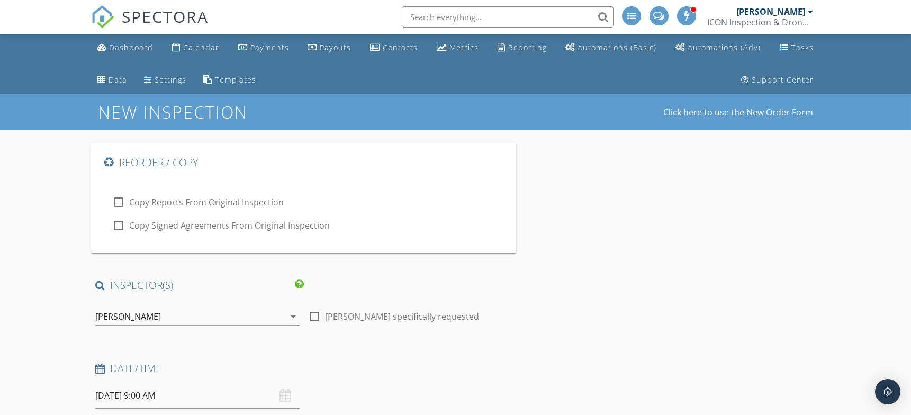
type input "71588937"
type input "Icon"
checkbox input "true"
type input "Lock box code 0000"
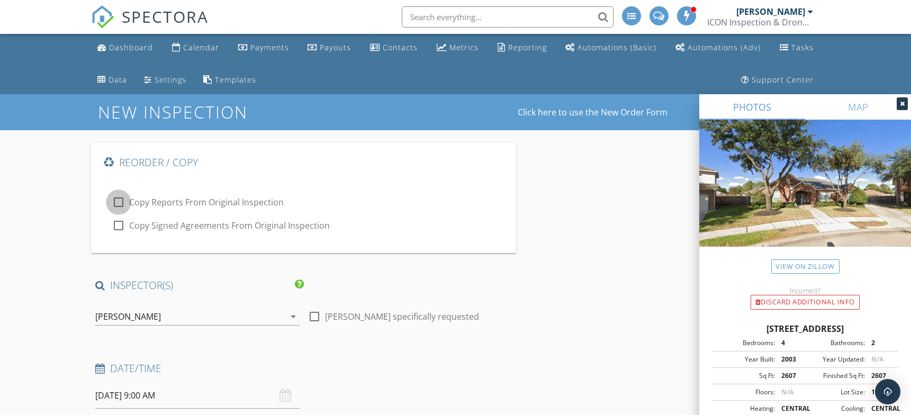
click at [117, 203] on div at bounding box center [119, 202] width 18 height 18
checkbox input "true"
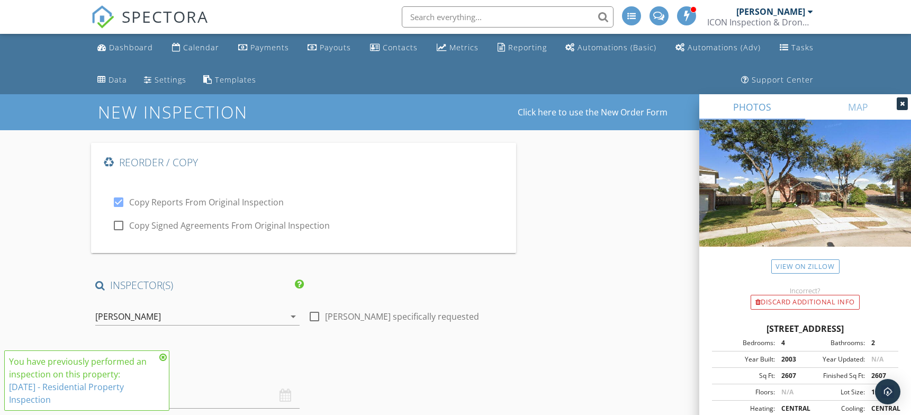
click at [163, 356] on icon at bounding box center [162, 357] width 7 height 8
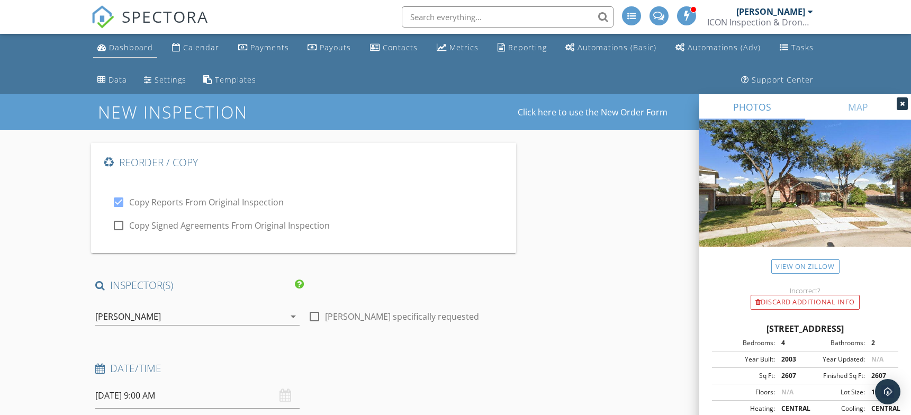
click at [132, 45] on div "Dashboard" at bounding box center [131, 47] width 44 height 10
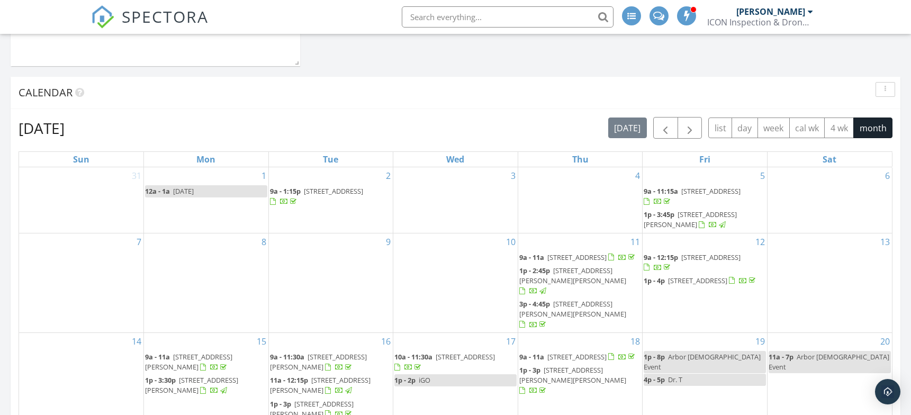
scroll to position [802, 0]
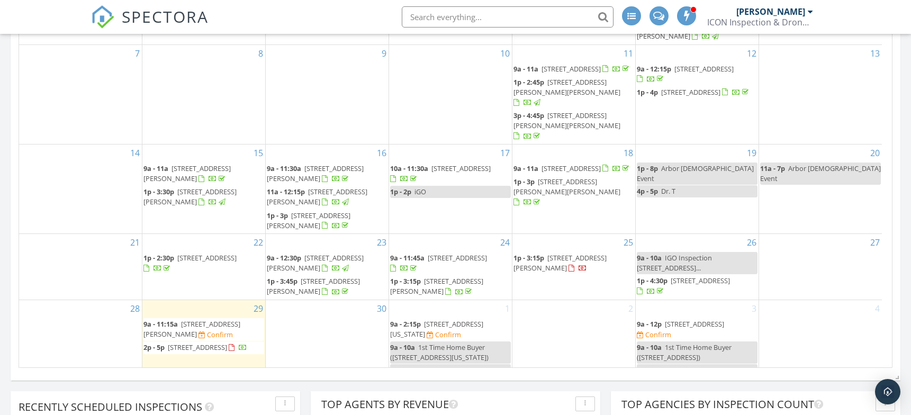
click at [725, 276] on span "[STREET_ADDRESS]" at bounding box center [700, 281] width 59 height 10
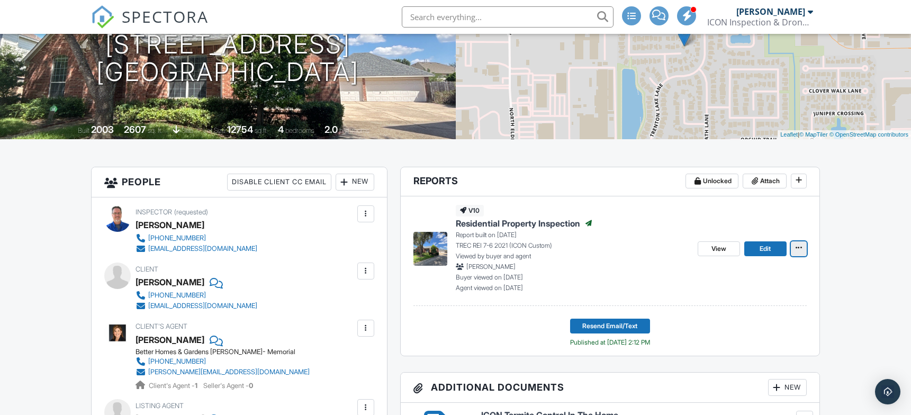
click at [799, 248] on icon at bounding box center [799, 247] width 6 height 7
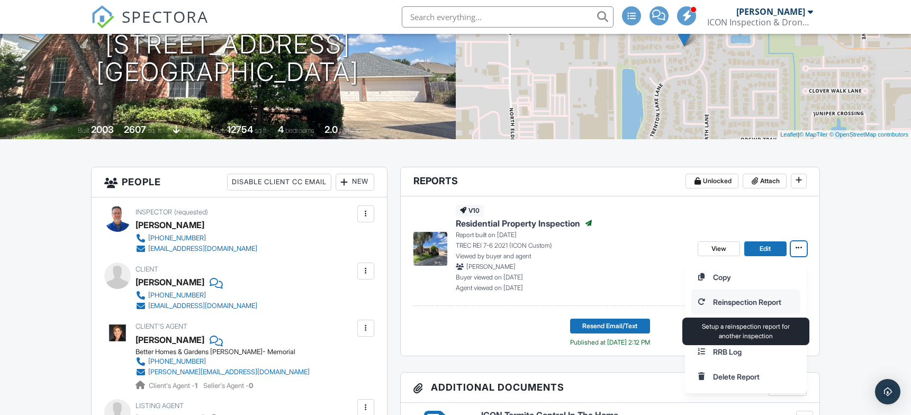
click at [772, 302] on input "Reinspection Report" at bounding box center [746, 302] width 108 height 24
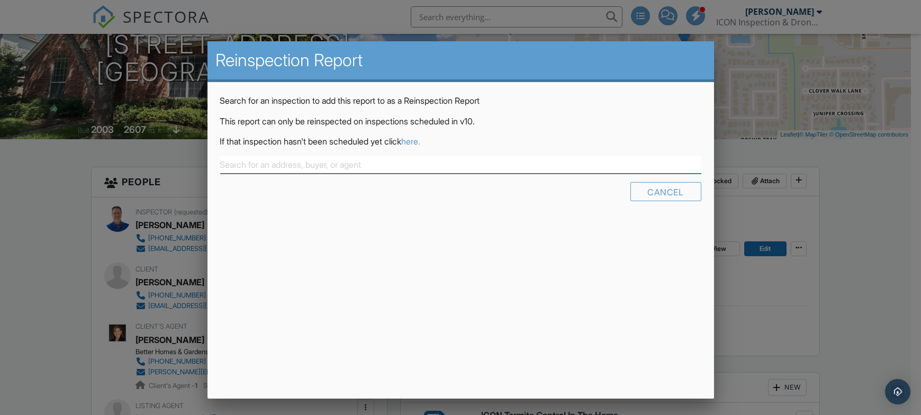
click at [344, 163] on input "text" at bounding box center [460, 164] width 481 height 17
click at [63, 192] on div at bounding box center [460, 206] width 921 height 519
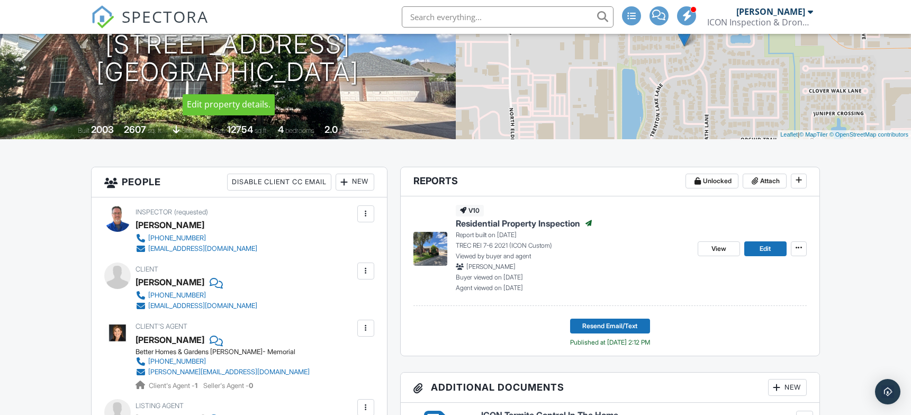
drag, startPoint x: 82, startPoint y: 38, endPoint x: 360, endPoint y: 92, distance: 284.1
click at [360, 92] on div "09/26/2025 1:00 pm - 4:30 pm 12806 Blackbrook Ln Houston, TX 77041 Built 2003 2…" at bounding box center [228, 46] width 456 height 185
copy h1 "12806 Blackbrook Ln Houston, TX 77041"
click at [803, 246] on span at bounding box center [799, 247] width 11 height 11
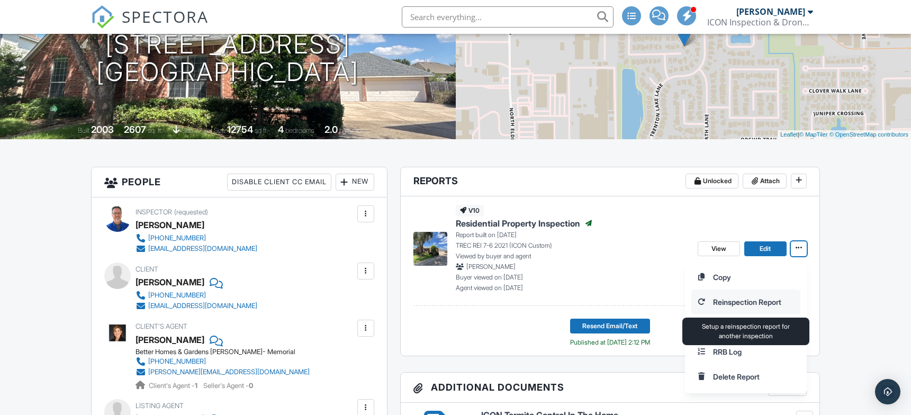
click at [743, 299] on input "Reinspection Report" at bounding box center [746, 302] width 108 height 24
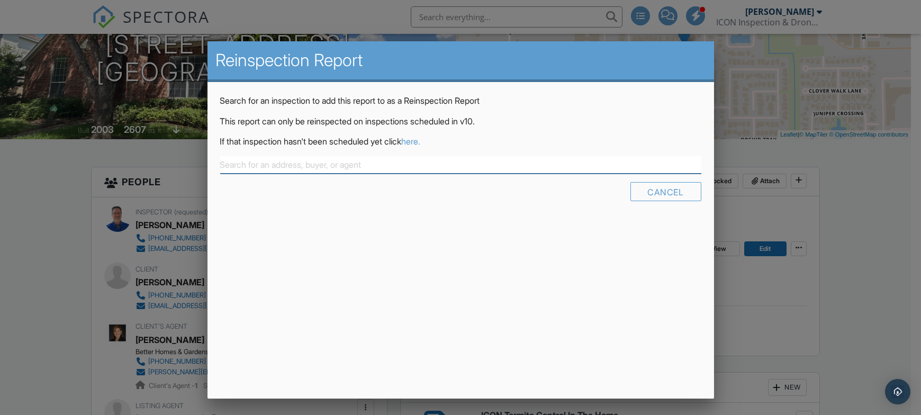
click at [351, 169] on input "text" at bounding box center [460, 164] width 481 height 17
paste input "12806 Blackbrook Ln Houston, TX 77041"
click at [357, 248] on div "Reinspection Report Search for an inspection to add this report to as a Reinspe…" at bounding box center [461, 219] width 507 height 357
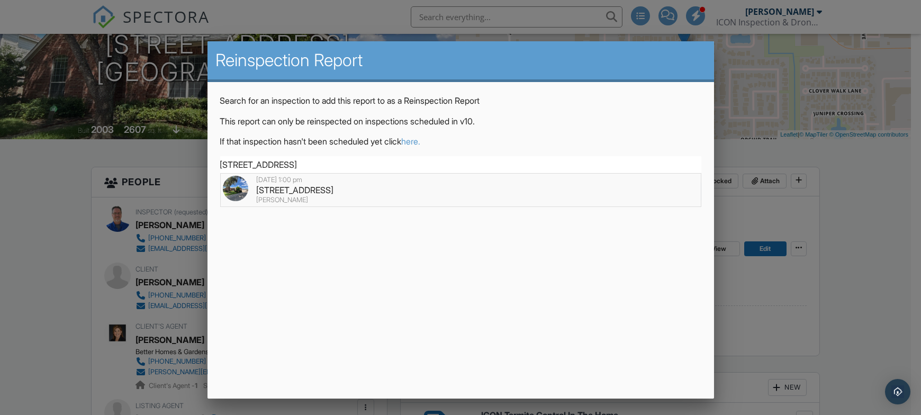
click at [324, 196] on div "[PERSON_NAME]" at bounding box center [461, 200] width 476 height 8
type input "[STREET_ADDRESS]"
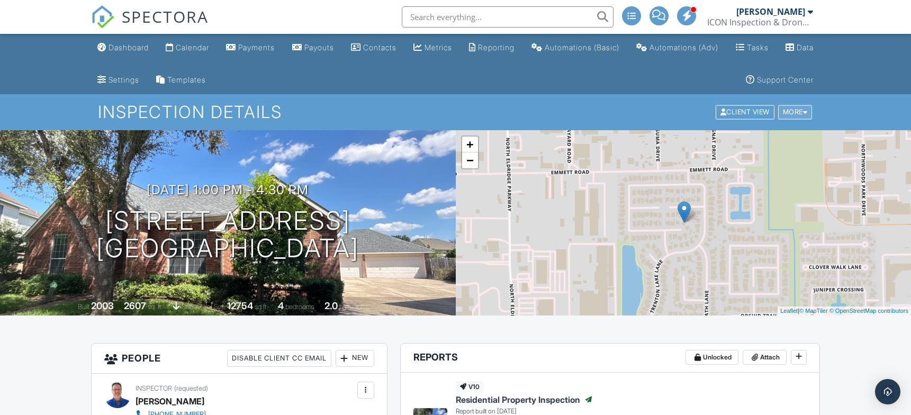
click at [794, 107] on div "More" at bounding box center [795, 112] width 34 height 14
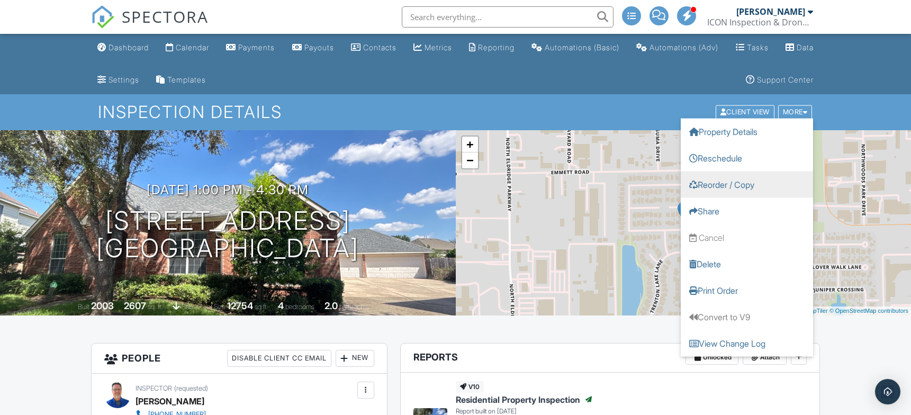
click at [745, 183] on link "Reorder / Copy" at bounding box center [747, 185] width 132 height 26
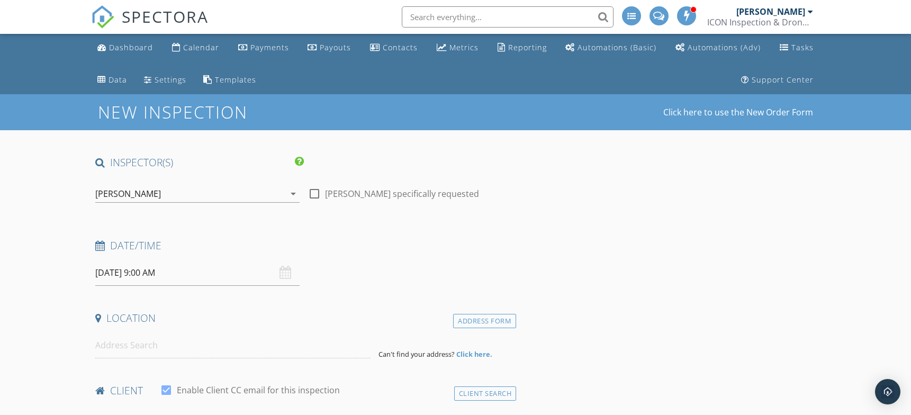
type input "[PERSON_NAME]"
type input "[EMAIL_ADDRESS][DOMAIN_NAME]"
type input "[PHONE_NUMBER]"
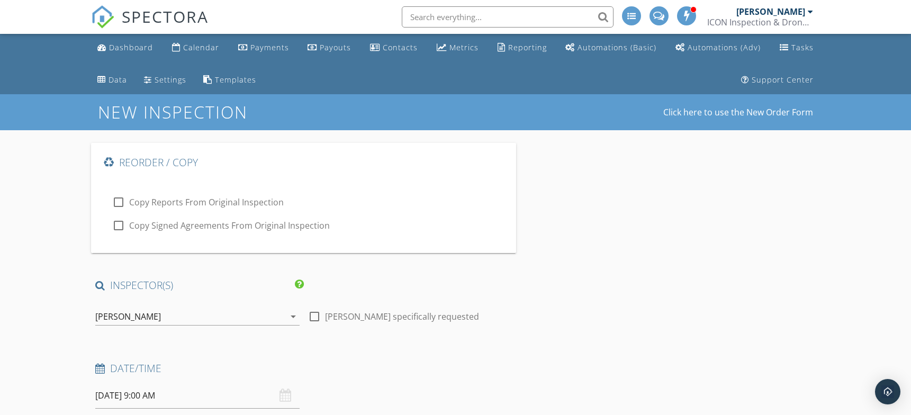
type input "71588937"
type input "Icon"
checkbox input "true"
type input "Lock box code 0000"
click at [122, 200] on div at bounding box center [119, 202] width 18 height 18
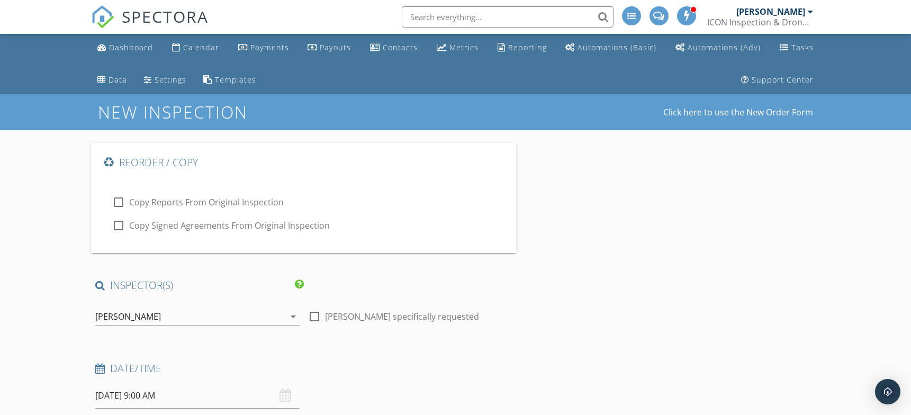
checkbox input "true"
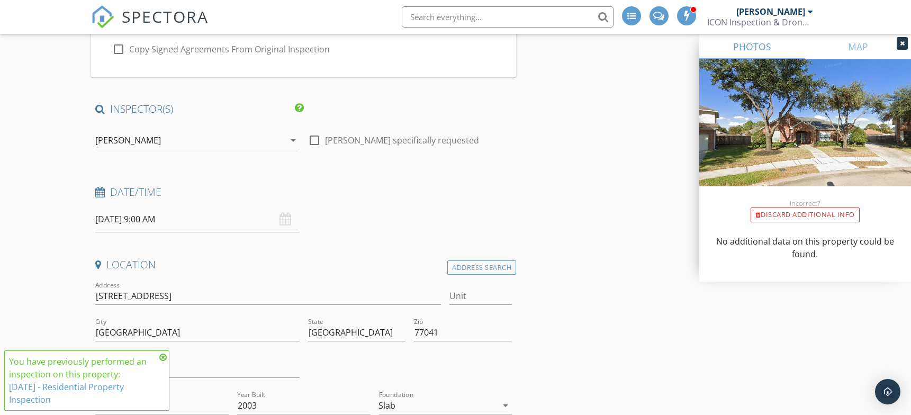
click at [126, 217] on input "09/30/2025 9:00 AM" at bounding box center [197, 219] width 204 height 26
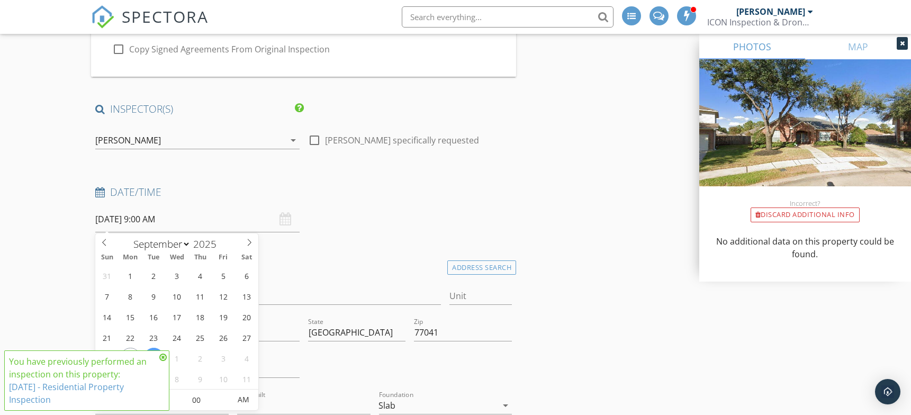
click at [163, 354] on icon at bounding box center [162, 357] width 7 height 8
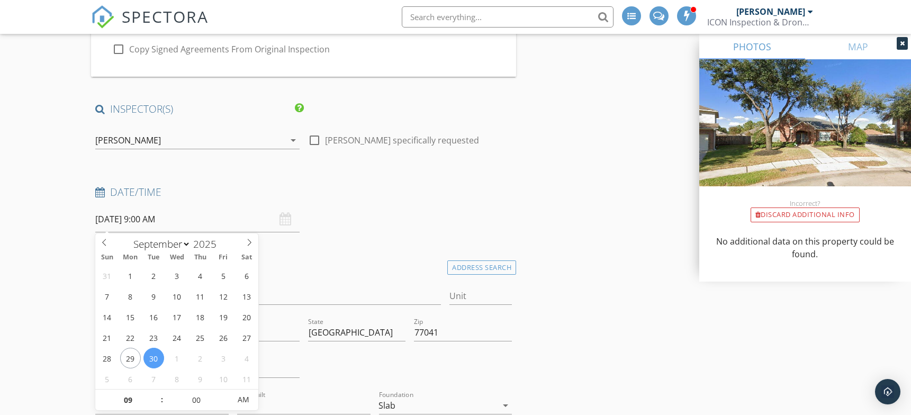
click at [129, 220] on input "09/30/2025 9:00 AM" at bounding box center [197, 219] width 204 height 26
select select "9"
type input "10/02/2025 9:00 AM"
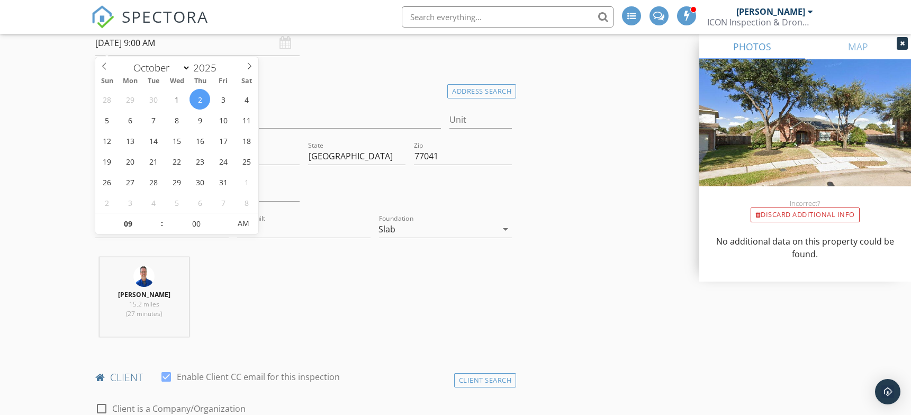
click at [322, 277] on div "Trent Barnes 15.2 miles (27 minutes)" at bounding box center [303, 301] width 425 height 88
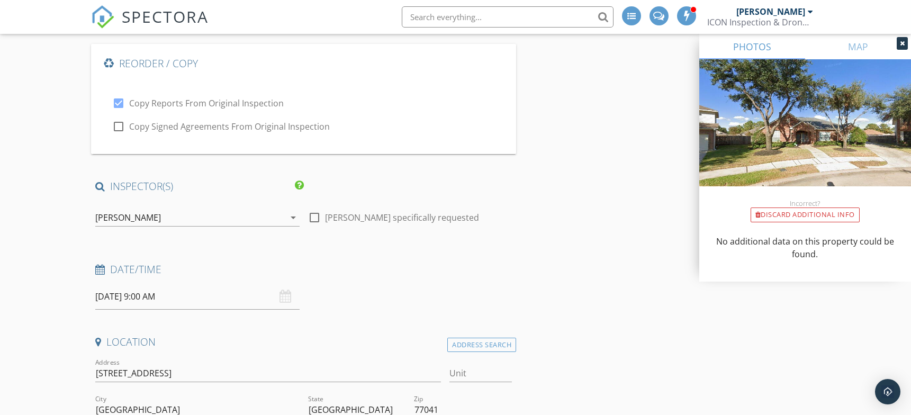
scroll to position [0, 0]
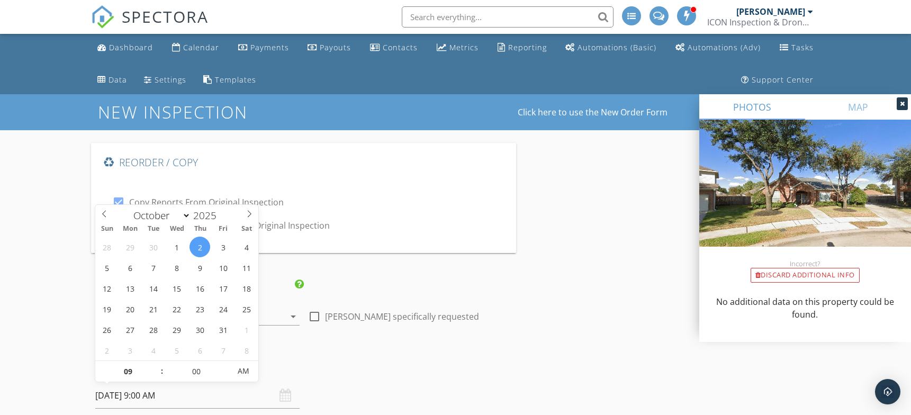
click at [153, 397] on input "10/02/2025 9:00 AM" at bounding box center [197, 396] width 204 height 26
type input "10"
type input "10/02/2025 10:00 AM"
click at [156, 365] on span at bounding box center [156, 366] width 7 height 11
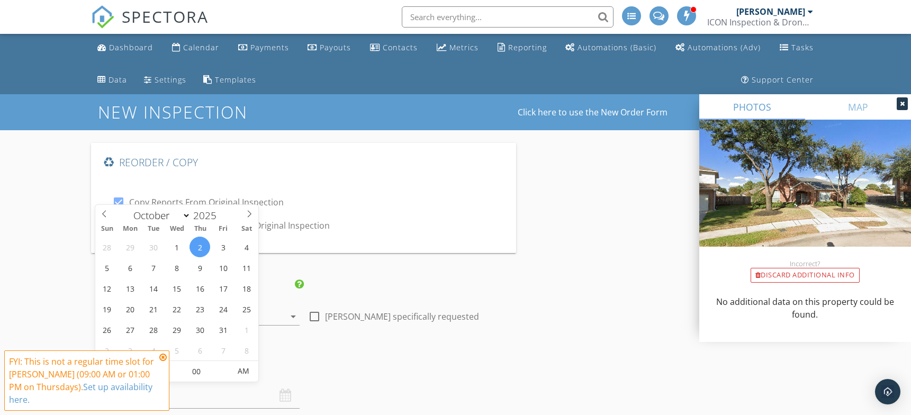
click at [307, 369] on h4 "Date/Time" at bounding box center [303, 369] width 417 height 14
click at [164, 356] on icon at bounding box center [162, 357] width 7 height 8
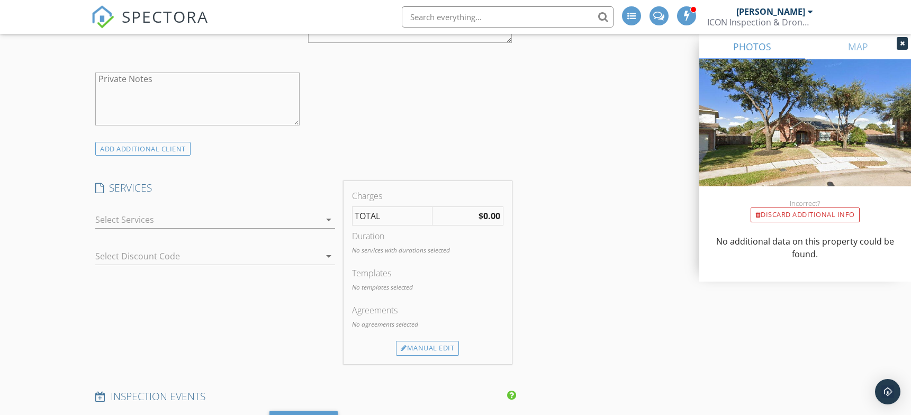
scroll to position [1059, 0]
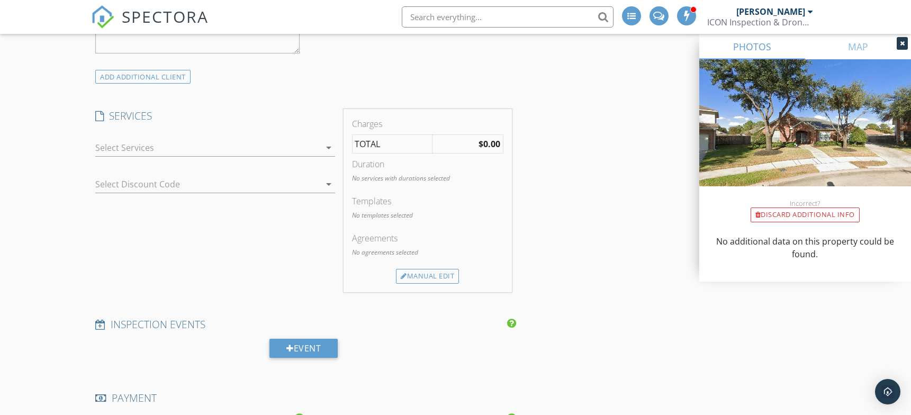
click at [175, 143] on div at bounding box center [207, 147] width 224 height 17
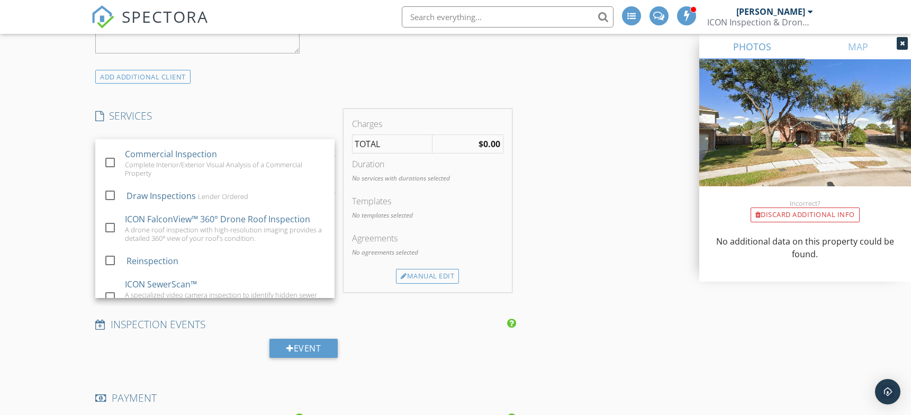
scroll to position [1485, 0]
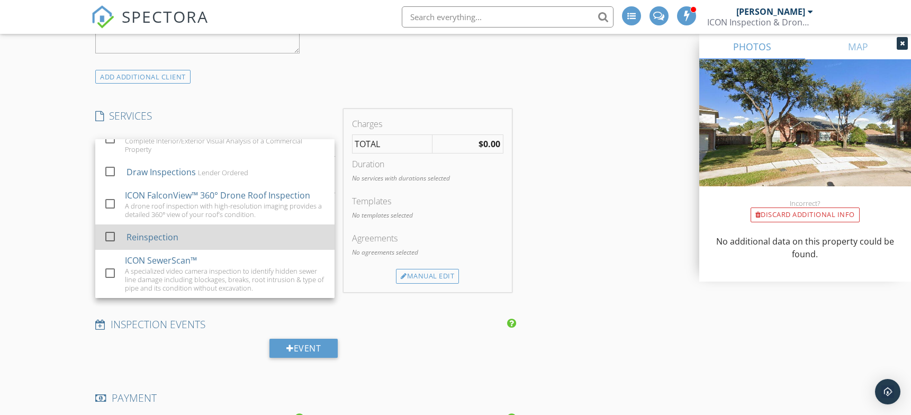
click at [152, 236] on div "Reinspection" at bounding box center [153, 237] width 52 height 13
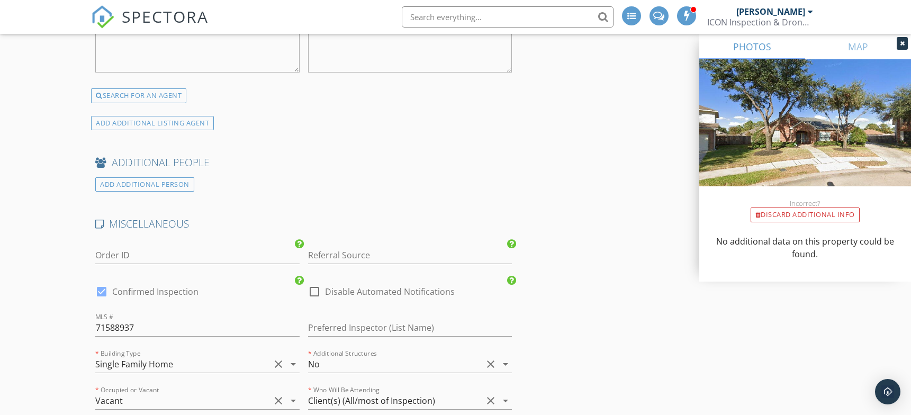
scroll to position [2294, 0]
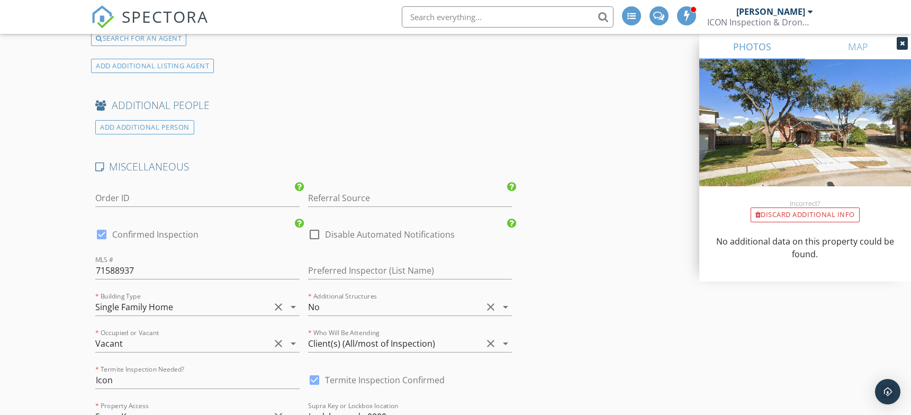
click at [313, 231] on div at bounding box center [314, 235] width 18 height 18
checkbox input "true"
click at [101, 231] on div at bounding box center [102, 235] width 18 height 18
checkbox input "false"
click at [375, 193] on input "Referral Source" at bounding box center [410, 198] width 204 height 17
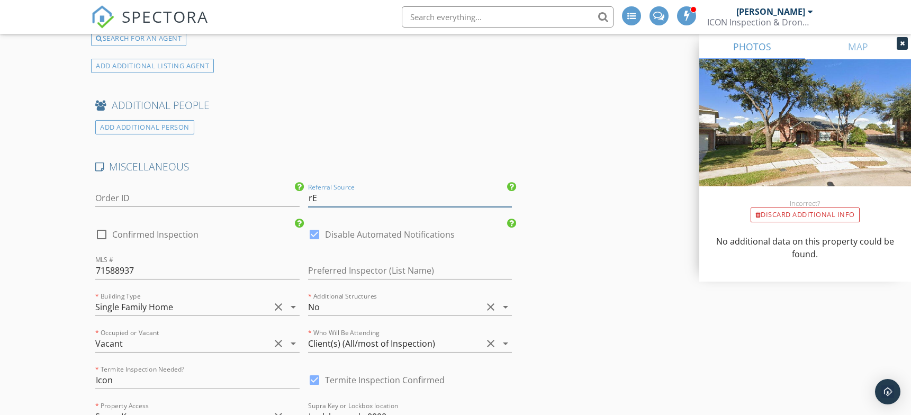
type input "r"
type input "Reinspection"
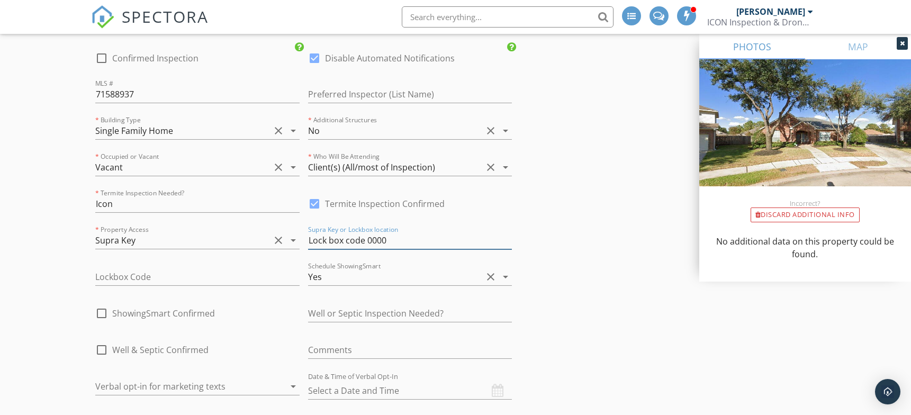
drag, startPoint x: 410, startPoint y: 238, endPoint x: 296, endPoint y: 248, distance: 114.7
click at [296, 248] on div "MISCELLANEOUS Order ID Referral Source Reinspection check_box_outline_blank Con…" at bounding box center [303, 258] width 425 height 549
click at [236, 268] on input "text" at bounding box center [197, 276] width 204 height 17
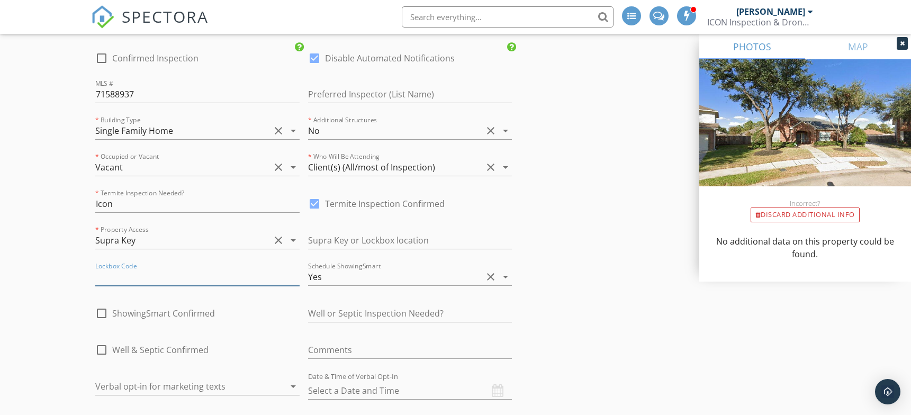
paste input "Lock box code 0000"
type input "Lock box code 0000"
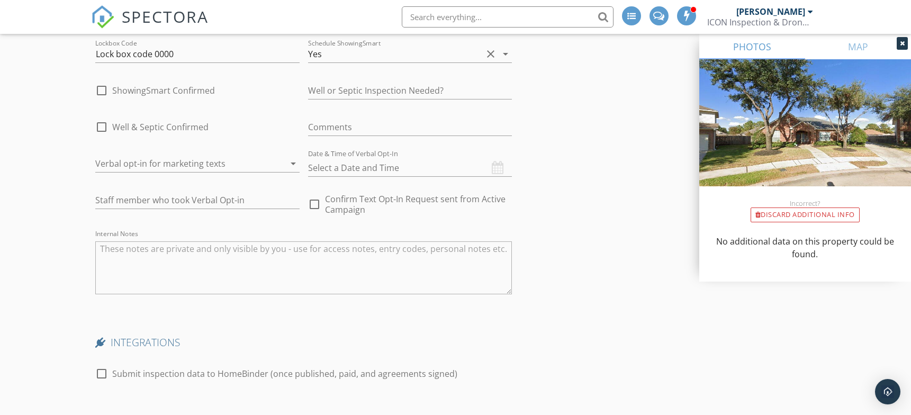
scroll to position [2947, 0]
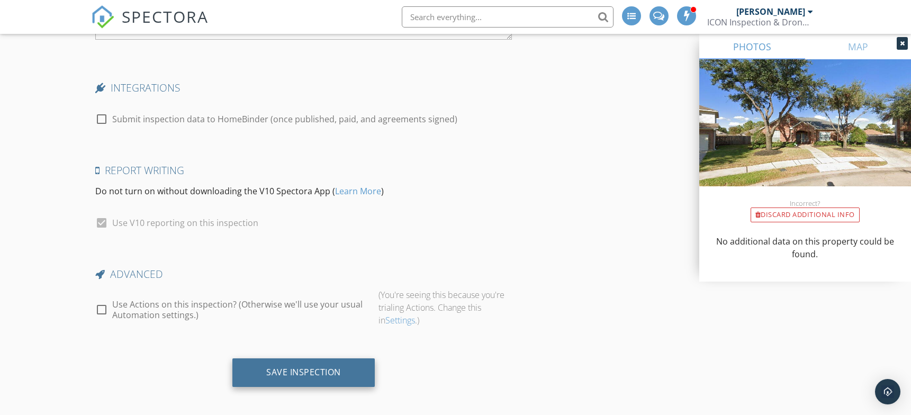
click at [314, 369] on div "Save Inspection" at bounding box center [303, 372] width 75 height 11
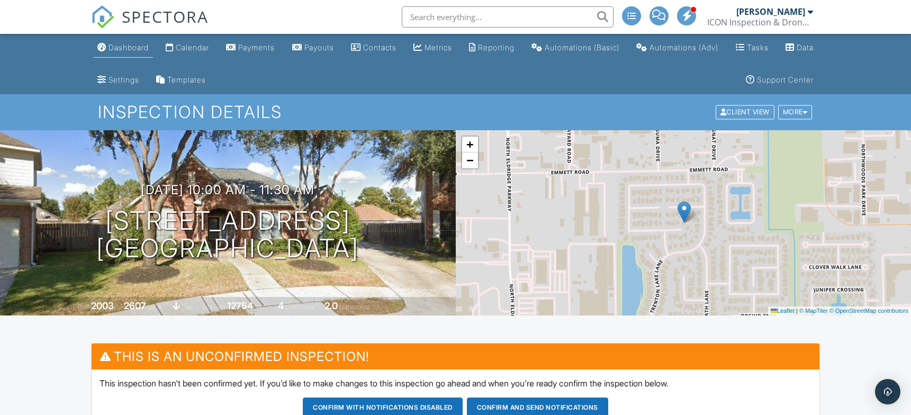
click at [127, 47] on div "Dashboard" at bounding box center [129, 47] width 40 height 9
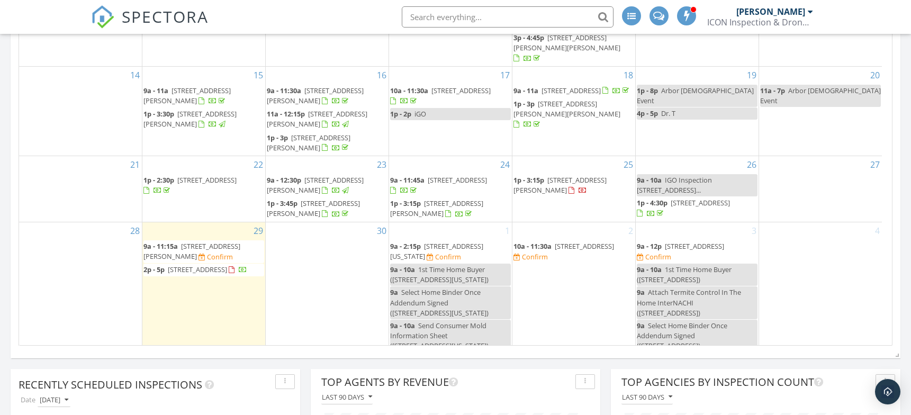
scroll to position [882, 0]
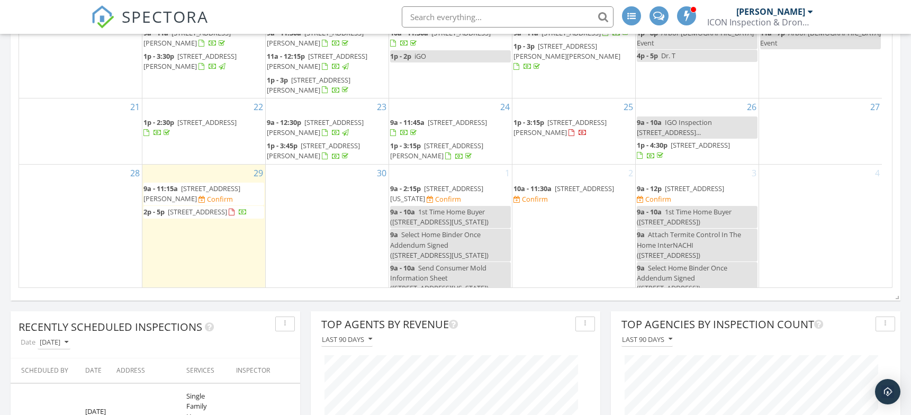
click at [583, 184] on span "[STREET_ADDRESS]" at bounding box center [584, 189] width 59 height 10
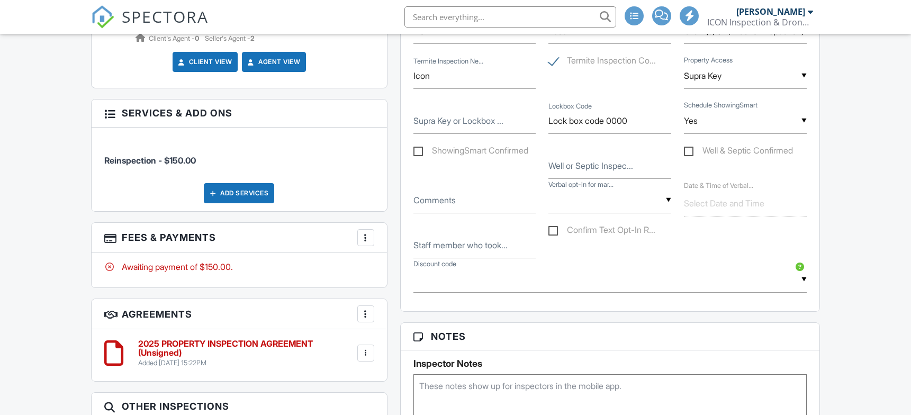
click at [504, 390] on textarea at bounding box center [609, 400] width 393 height 53
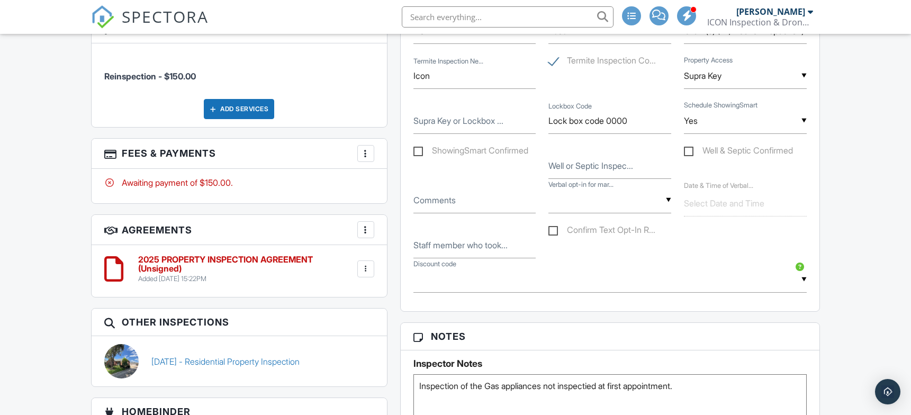
click at [580, 388] on textarea "Inspection of the Gas appliances not inspectied at first appointment." at bounding box center [609, 400] width 393 height 53
click at [709, 390] on textarea "Inspection of the Gas appliances not inspected at first appointment." at bounding box center [609, 400] width 393 height 53
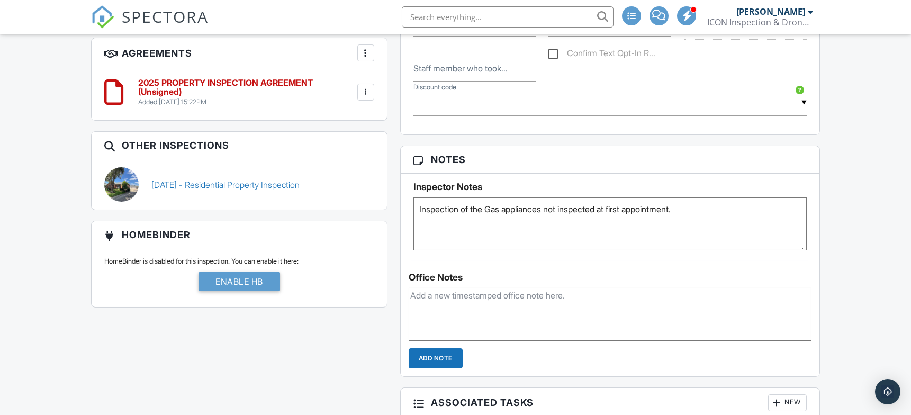
click at [718, 203] on textarea "Inspection of the Gas appliances not inspected at first appointment." at bounding box center [609, 223] width 393 height 53
type textarea "Inspection of the Gas appliances not inspected at first appointment. No other c…"
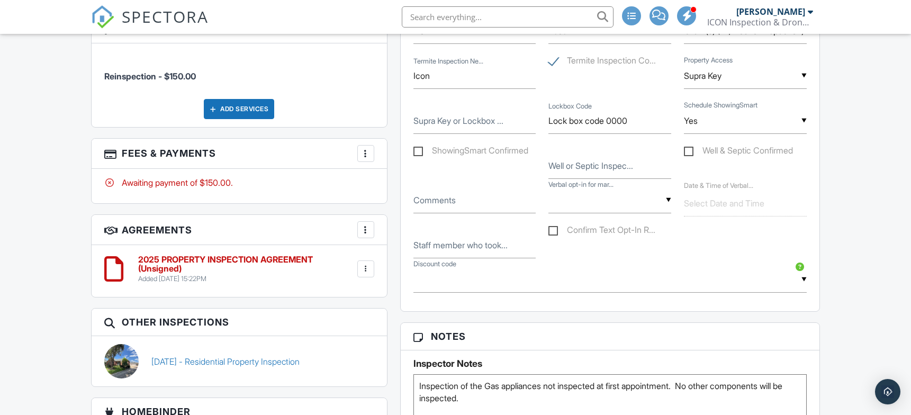
click at [364, 224] on div at bounding box center [365, 229] width 11 height 11
click at [318, 228] on h3 "Agreements More Add Agreement Edit Agreement Templates" at bounding box center [239, 230] width 295 height 30
click at [365, 264] on div at bounding box center [365, 269] width 11 height 11
click at [337, 350] on li "Delete" at bounding box center [338, 351] width 60 height 26
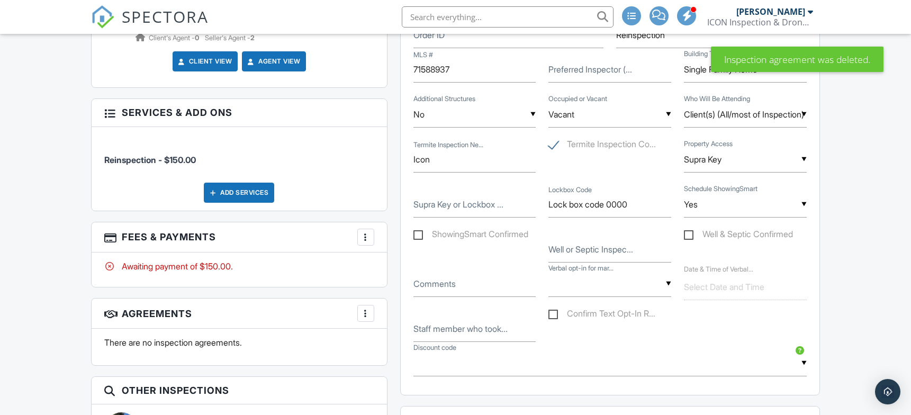
scroll to position [882, 0]
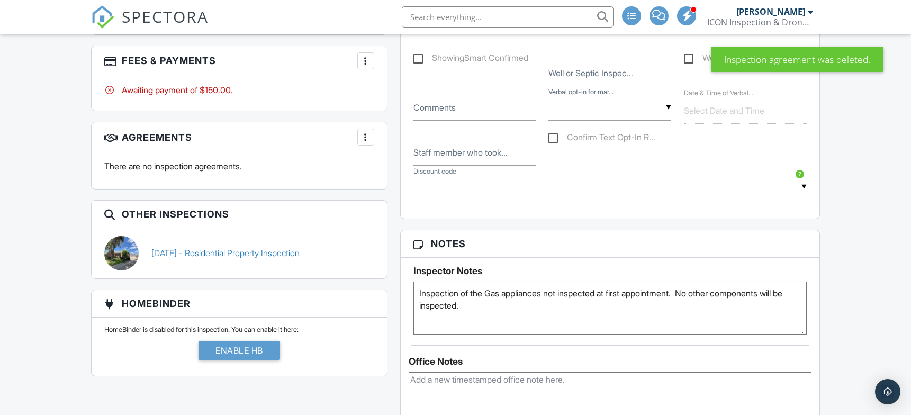
drag, startPoint x: 477, startPoint y: 315, endPoint x: 395, endPoint y: 286, distance: 87.1
click at [395, 286] on div "Reports Locked Attach New Residential Property Inspection Copy TREC REI 7-6 202…" at bounding box center [610, 174] width 432 height 1222
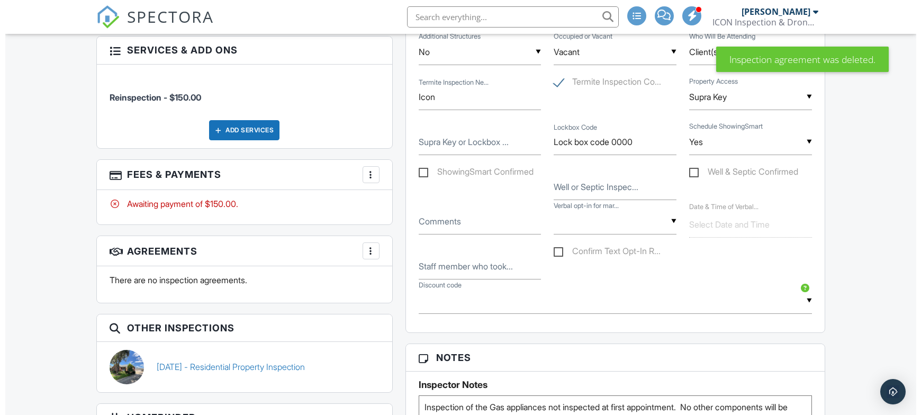
scroll to position [706, 0]
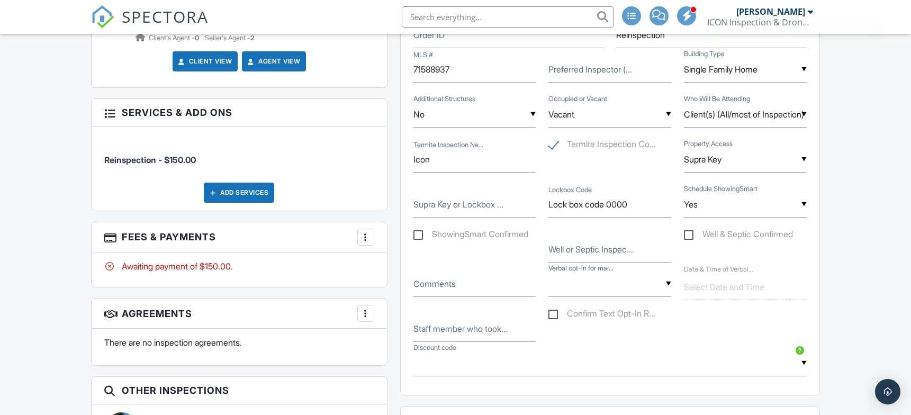
click at [365, 239] on div at bounding box center [365, 237] width 11 height 11
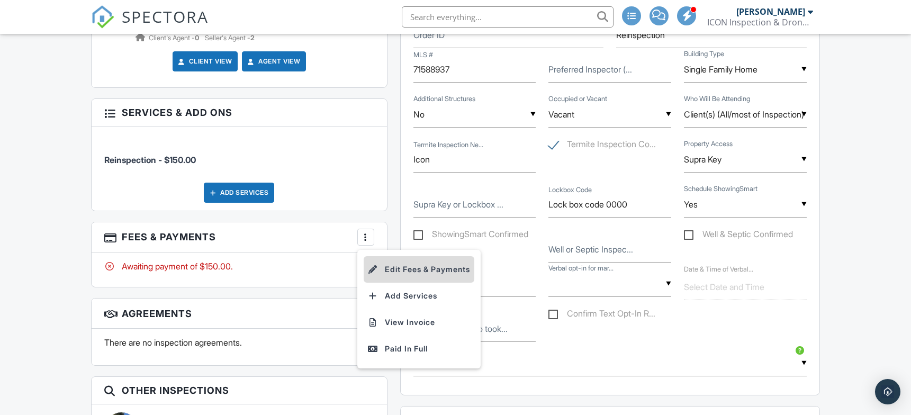
click at [397, 268] on li "Edit Fees & Payments" at bounding box center [419, 269] width 111 height 26
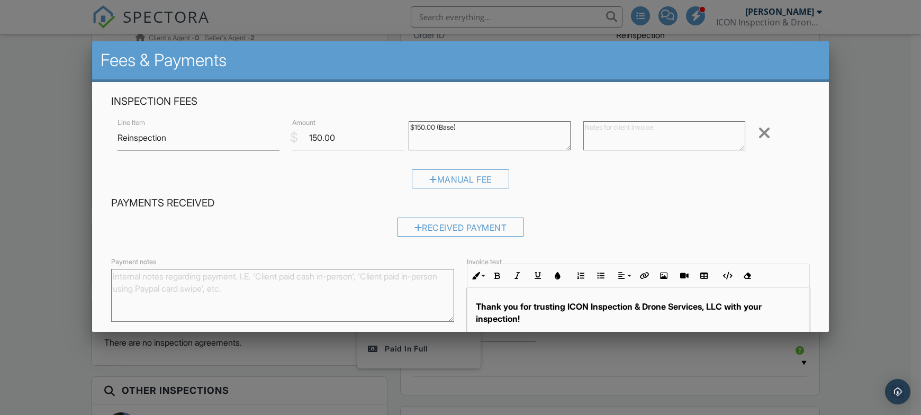
click at [626, 139] on textarea at bounding box center [664, 136] width 162 height 29
paste textarea "Inspection of the Gas appliances not inspected at first appointment. No other c…"
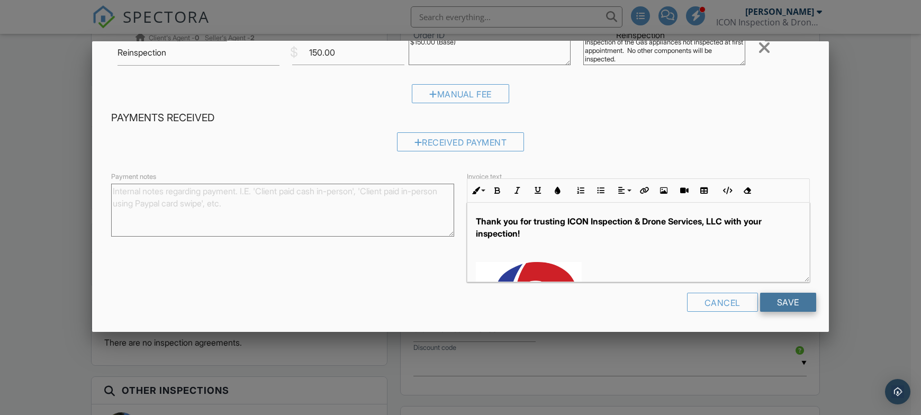
type textarea "Inspection of the Gas appliances not inspected at first appointment. No other c…"
click at [767, 301] on input "Save" at bounding box center [788, 302] width 56 height 19
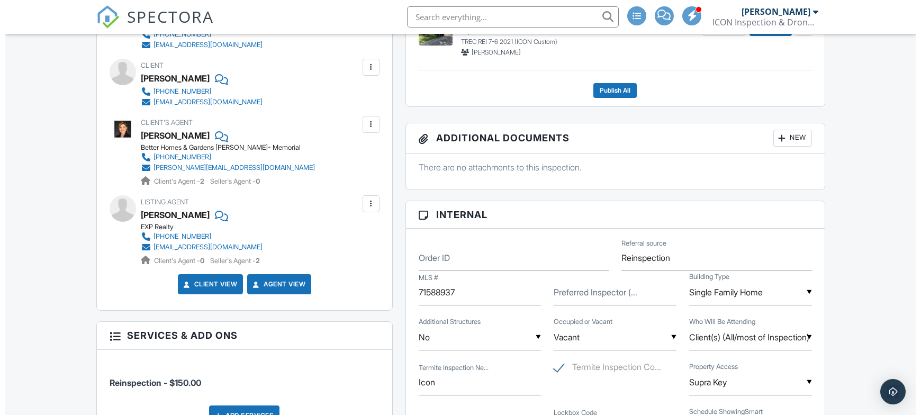
scroll to position [529, 0]
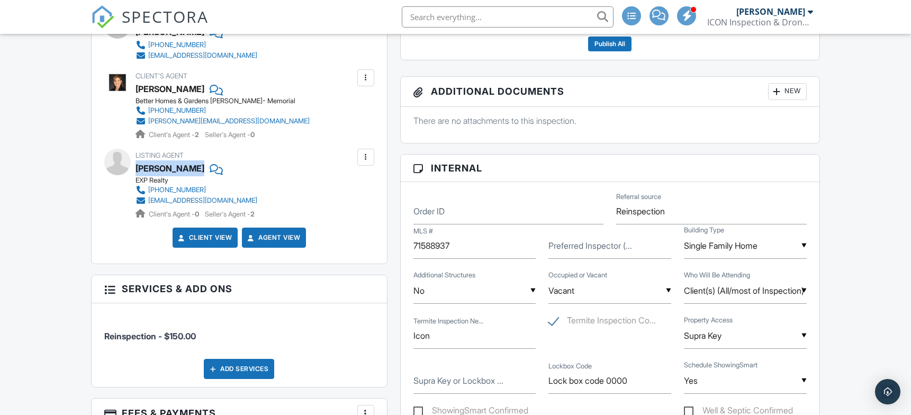
drag, startPoint x: 217, startPoint y: 166, endPoint x: 137, endPoint y: 167, distance: 79.9
click at [137, 167] on div "[PERSON_NAME]" at bounding box center [201, 168] width 130 height 16
copy div "[PERSON_NAME]"
click at [364, 152] on div at bounding box center [365, 157] width 11 height 11
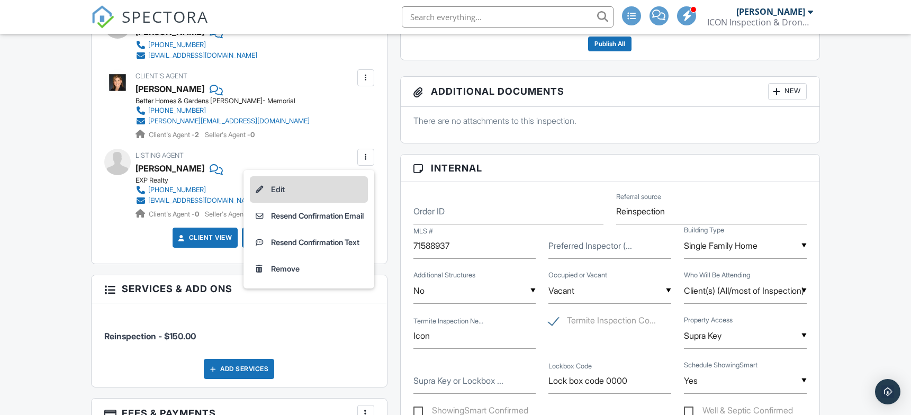
click at [290, 188] on li "Edit" at bounding box center [309, 189] width 118 height 26
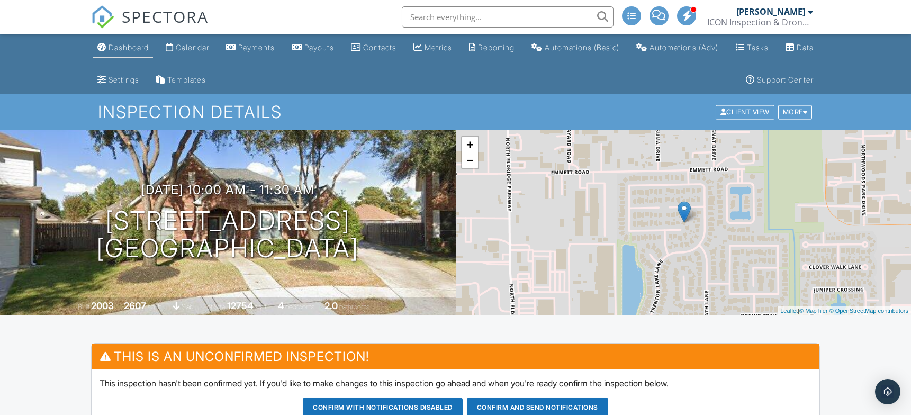
click at [122, 47] on div "Dashboard" at bounding box center [129, 47] width 40 height 9
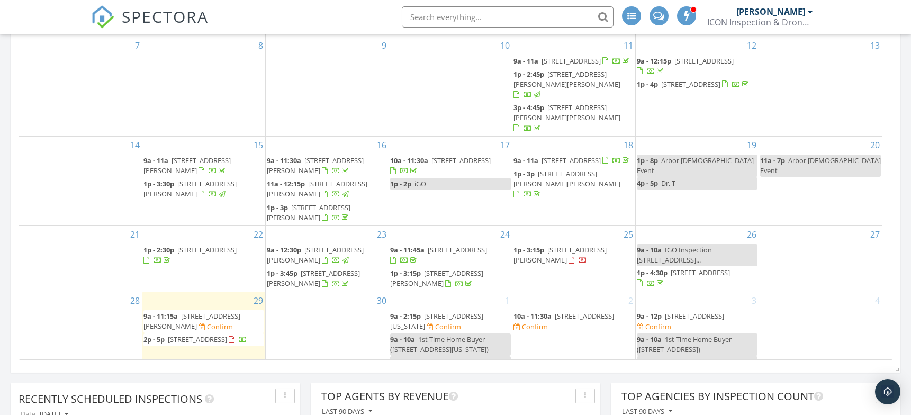
scroll to position [979, 0]
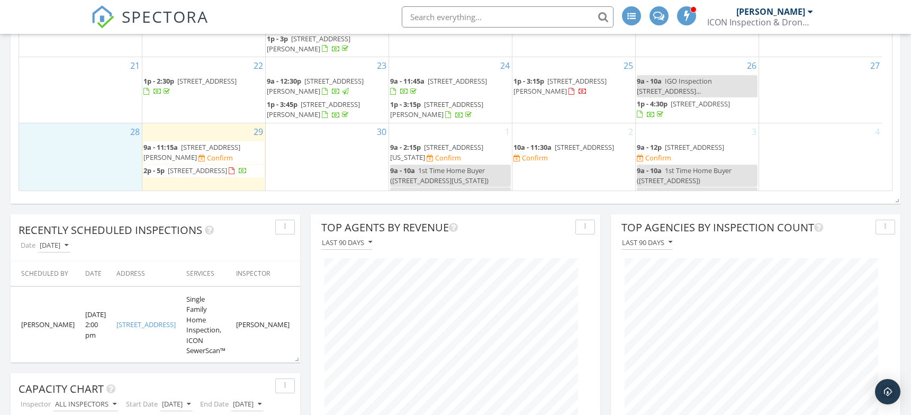
click at [41, 158] on div "28" at bounding box center [80, 188] width 123 height 131
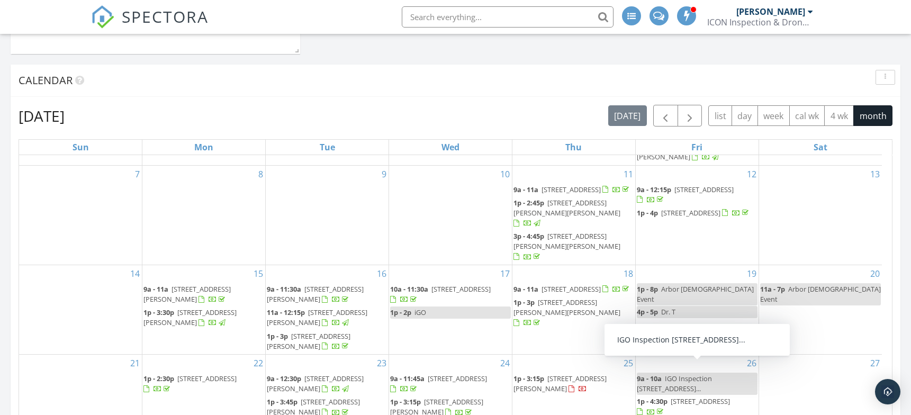
scroll to position [803, 0]
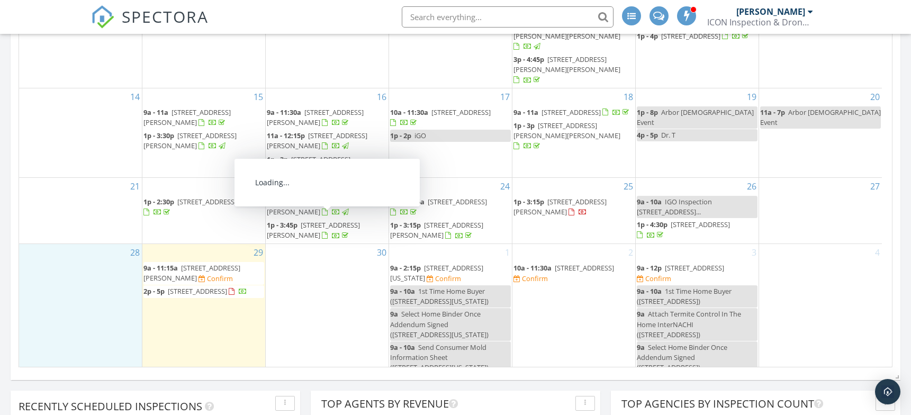
click at [685, 263] on span "[STREET_ADDRESS]" at bounding box center [694, 268] width 59 height 10
